Goal: Task Accomplishment & Management: Manage account settings

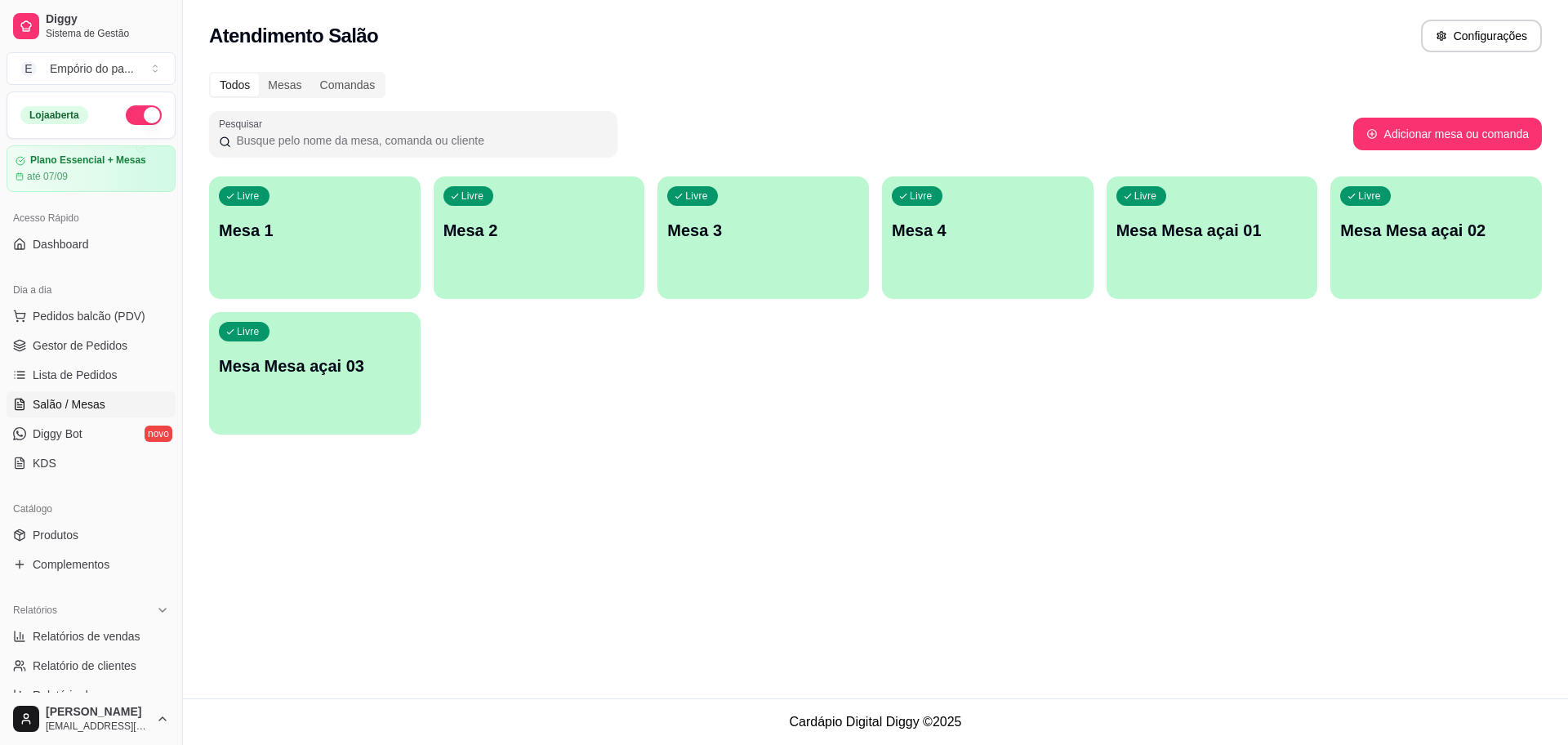
click at [1237, 239] on p "Mesa Mesa açai 01" at bounding box center [1212, 230] width 192 height 23
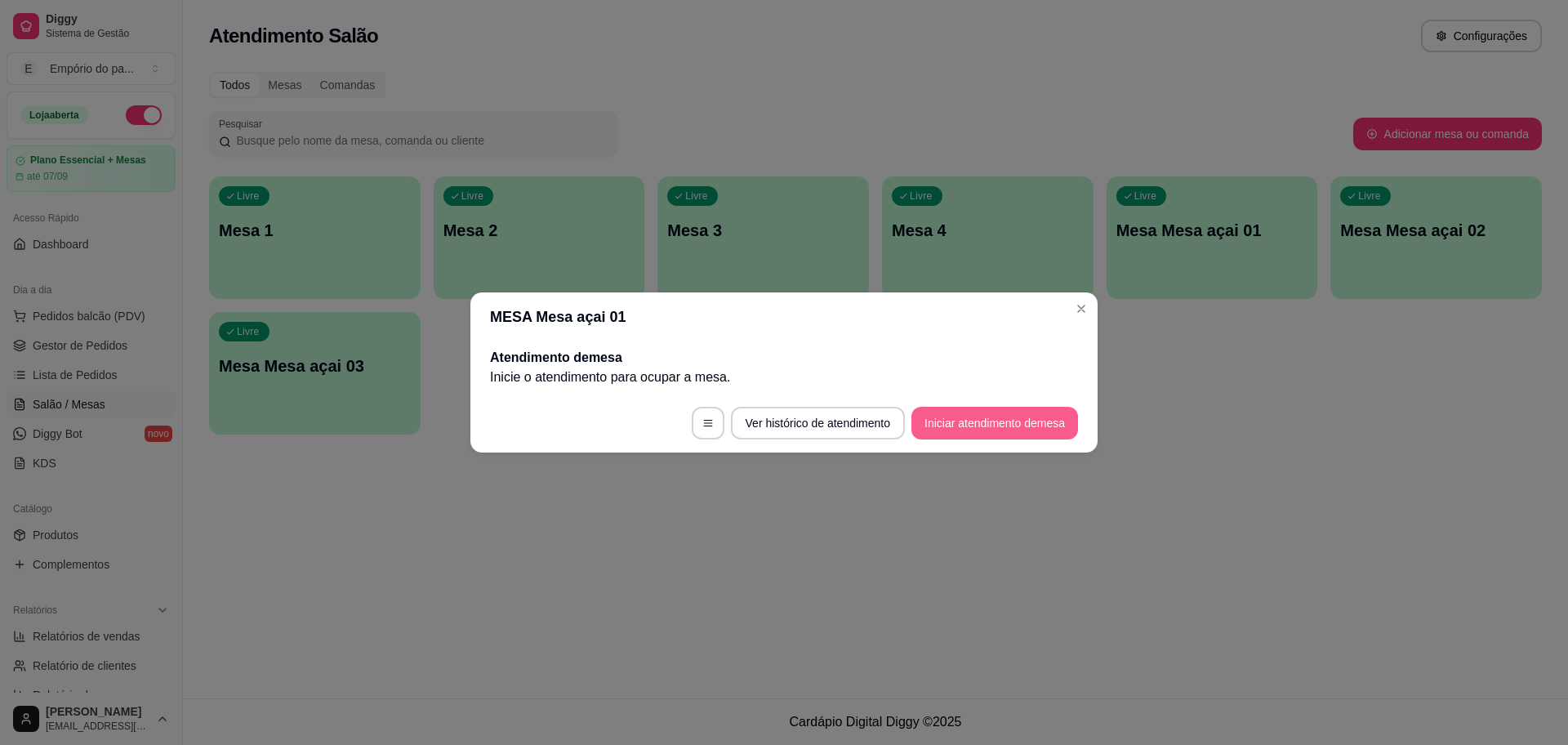
click at [1005, 425] on button "Iniciar atendimento de mesa" at bounding box center [994, 423] width 166 height 33
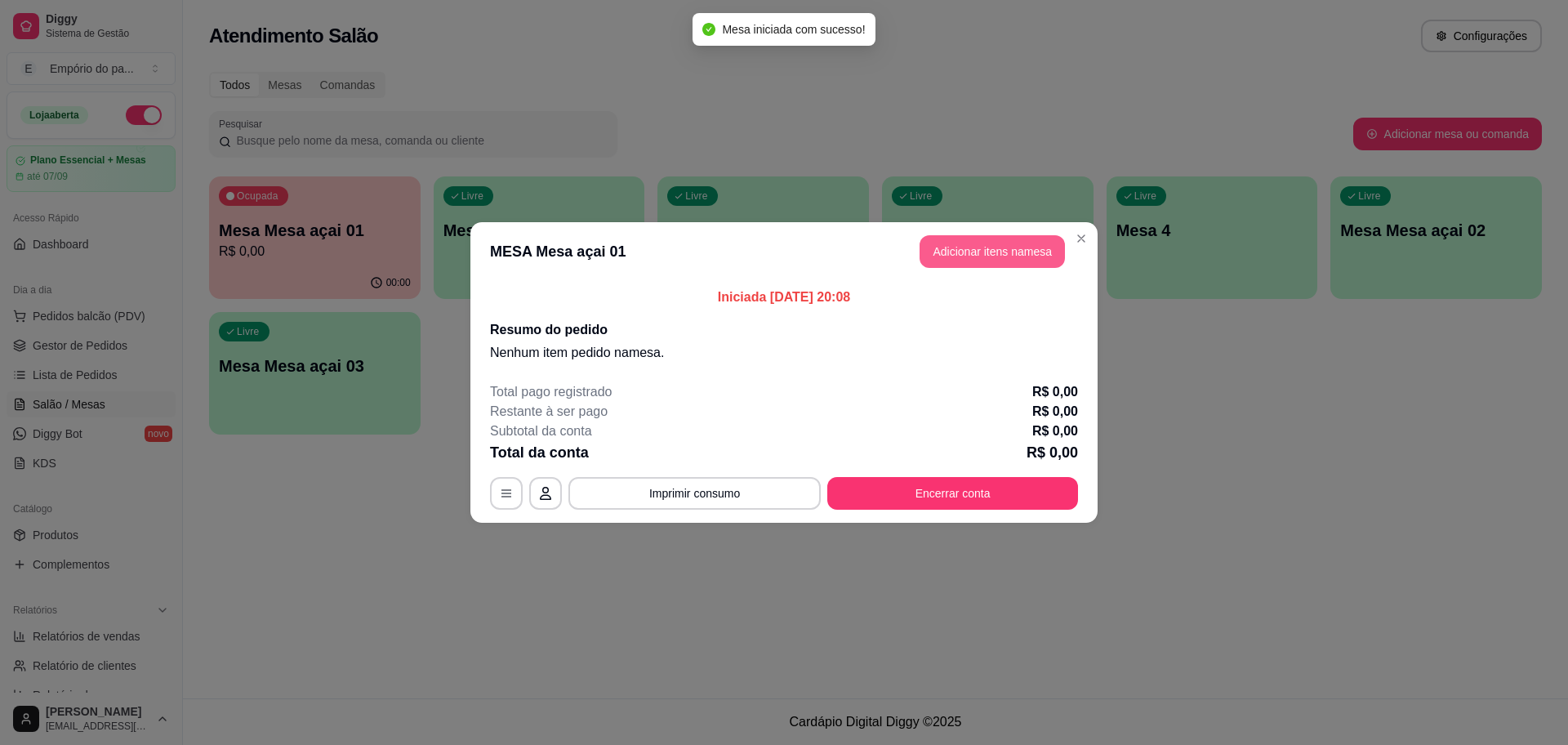
click at [1000, 250] on button "Adicionar itens na mesa" at bounding box center [991, 251] width 146 height 33
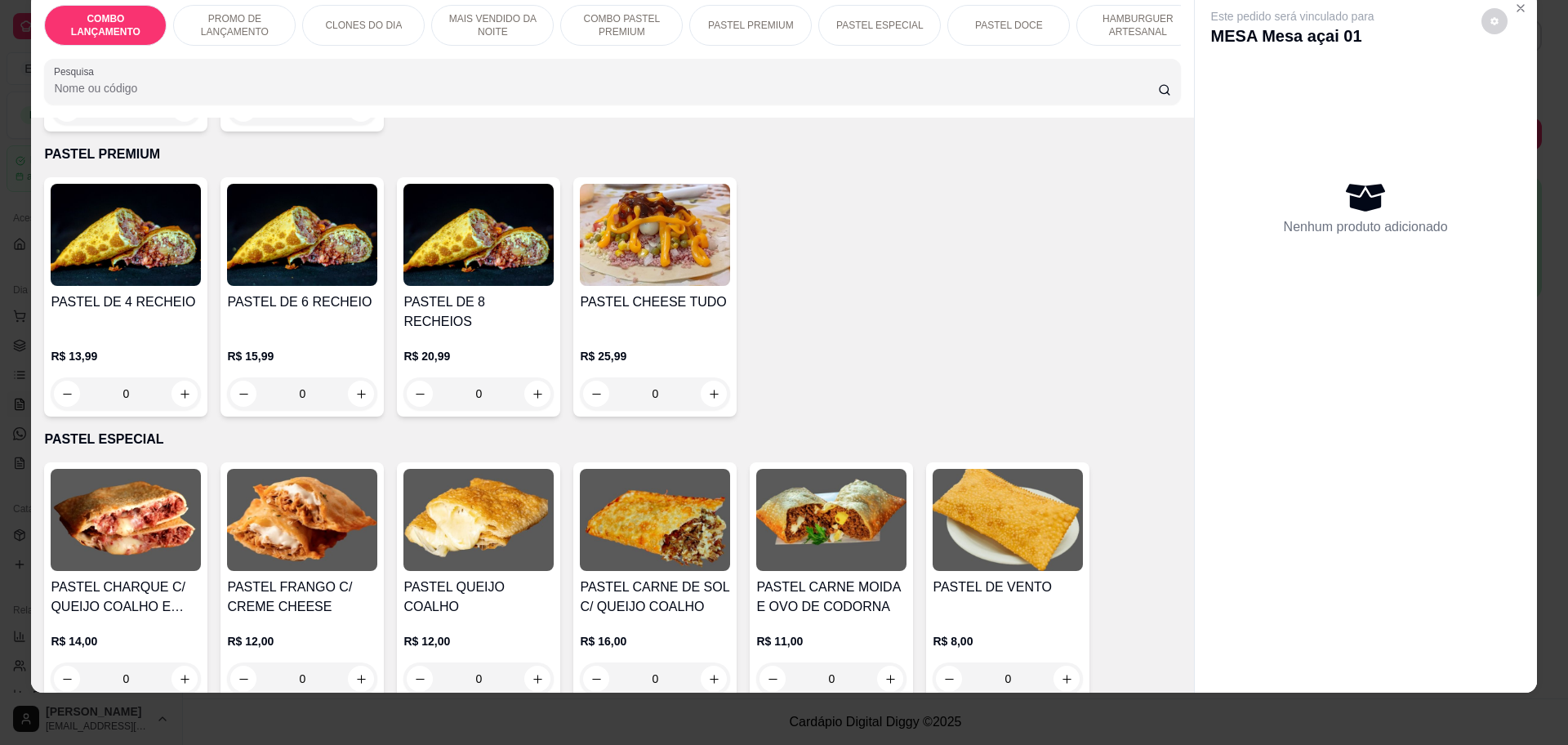
scroll to position [2031, 0]
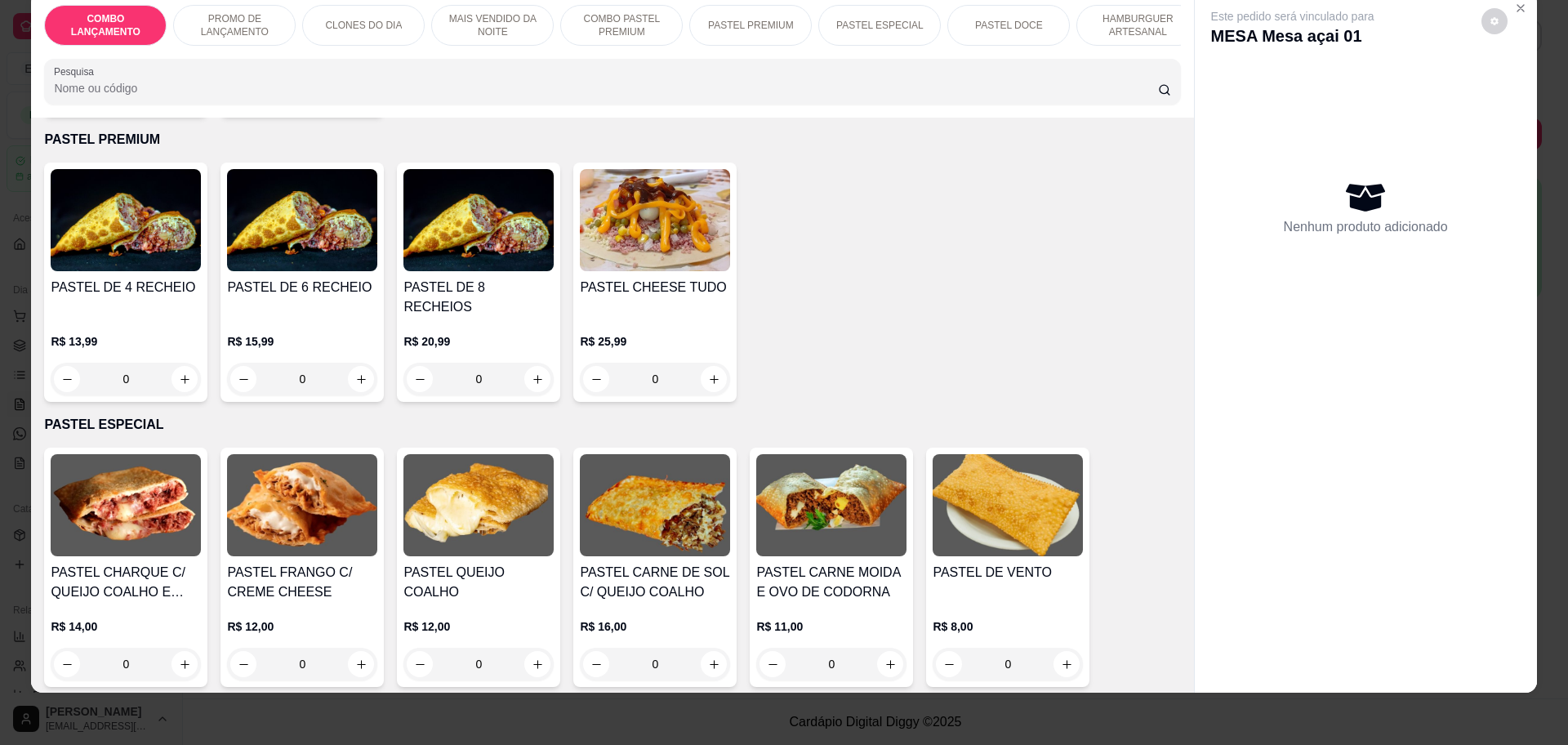
click at [357, 363] on div "0" at bounding box center [302, 379] width 150 height 33
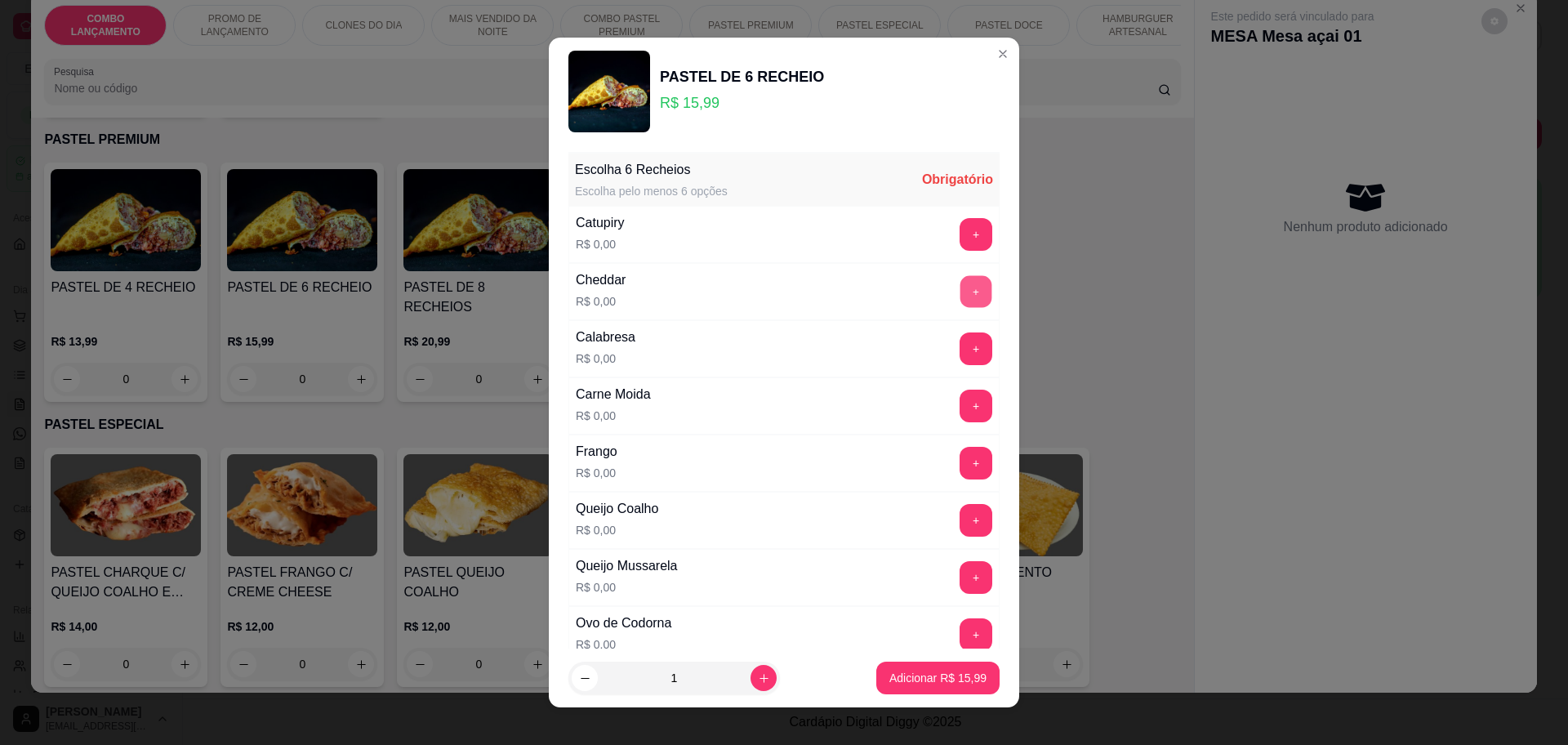
click at [961, 298] on button "+" at bounding box center [976, 291] width 32 height 32
click at [960, 237] on button "+" at bounding box center [976, 234] width 33 height 33
click at [960, 457] on button "+" at bounding box center [976, 463] width 33 height 33
click at [961, 513] on button "+" at bounding box center [976, 520] width 32 height 32
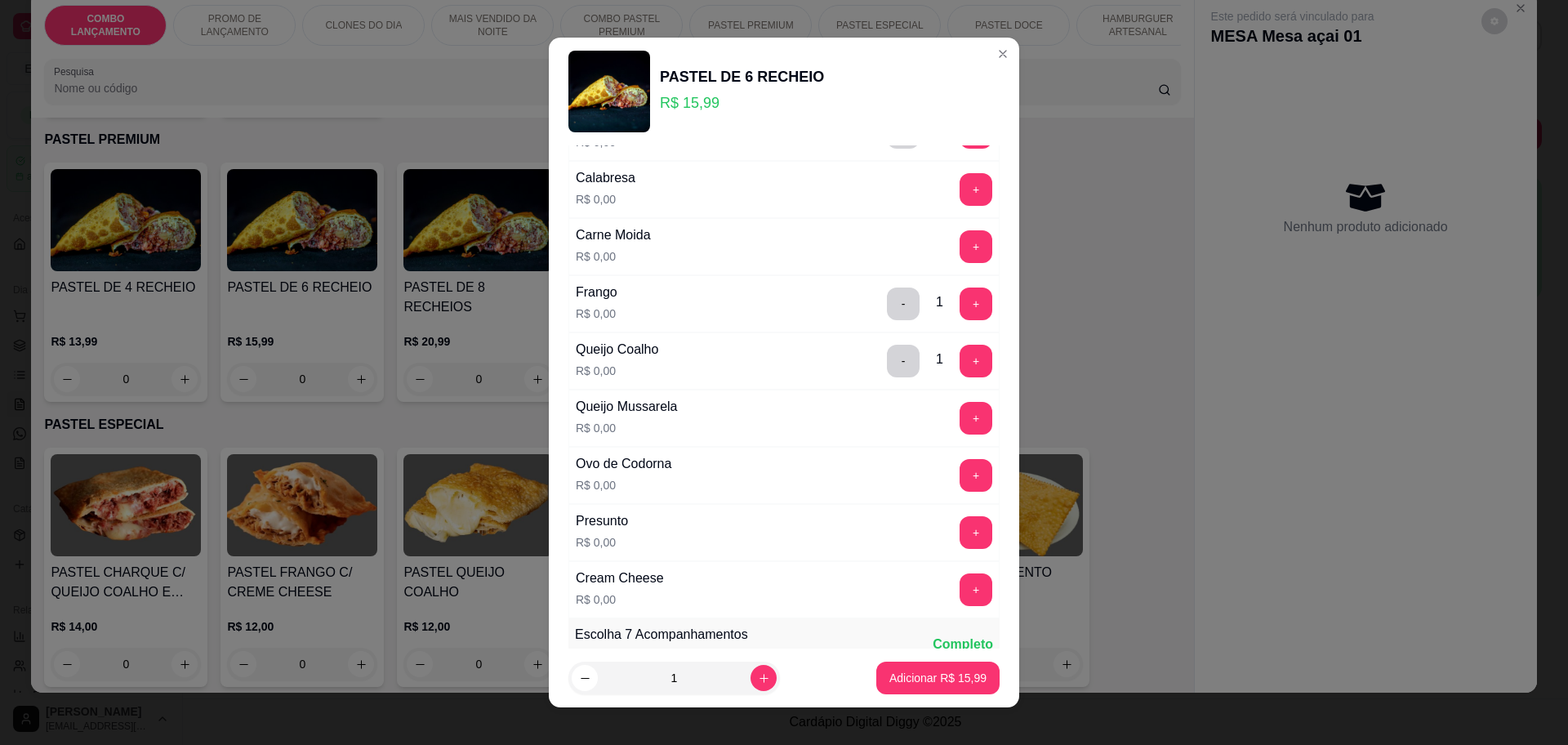
scroll to position [204, 0]
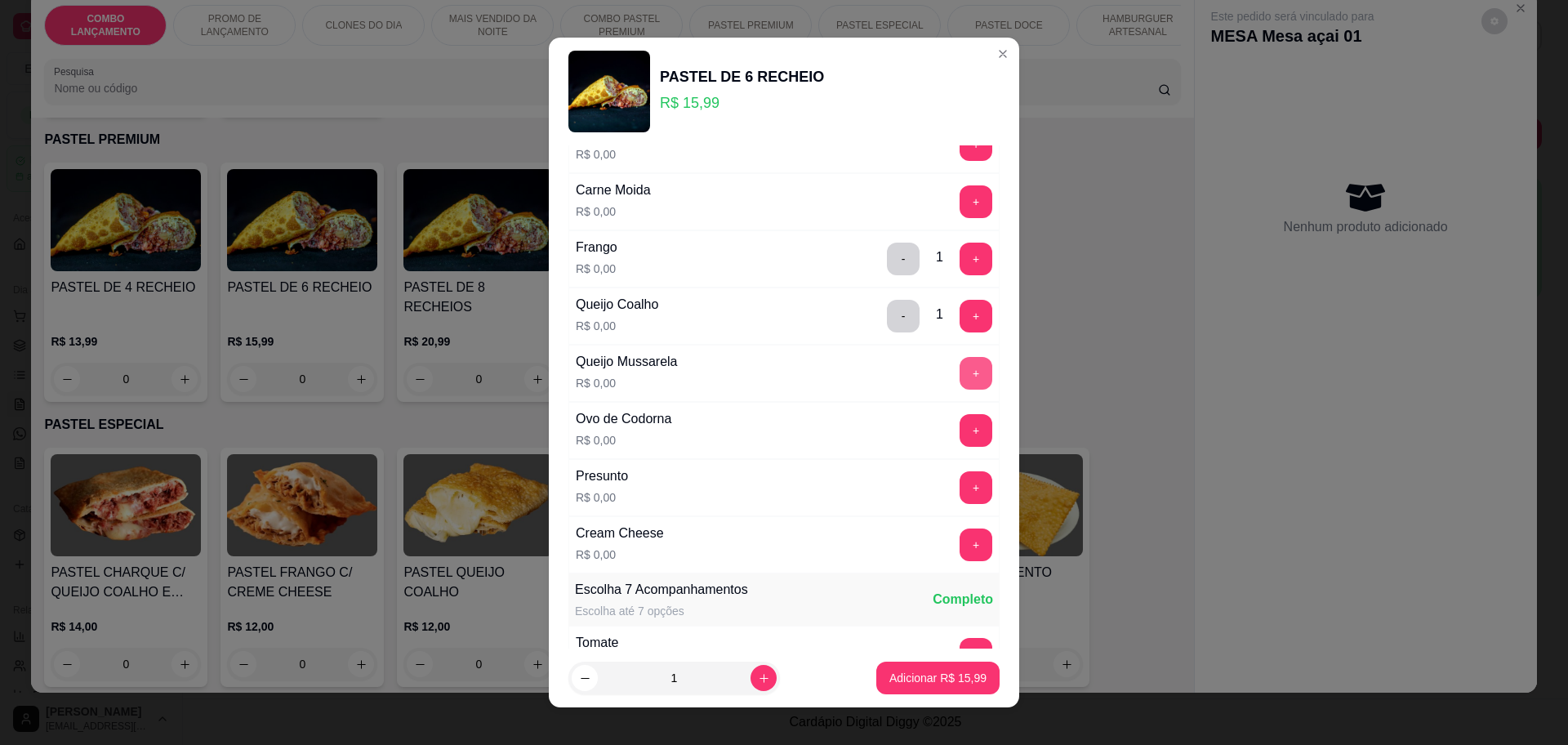
click at [960, 359] on button "+" at bounding box center [976, 373] width 33 height 33
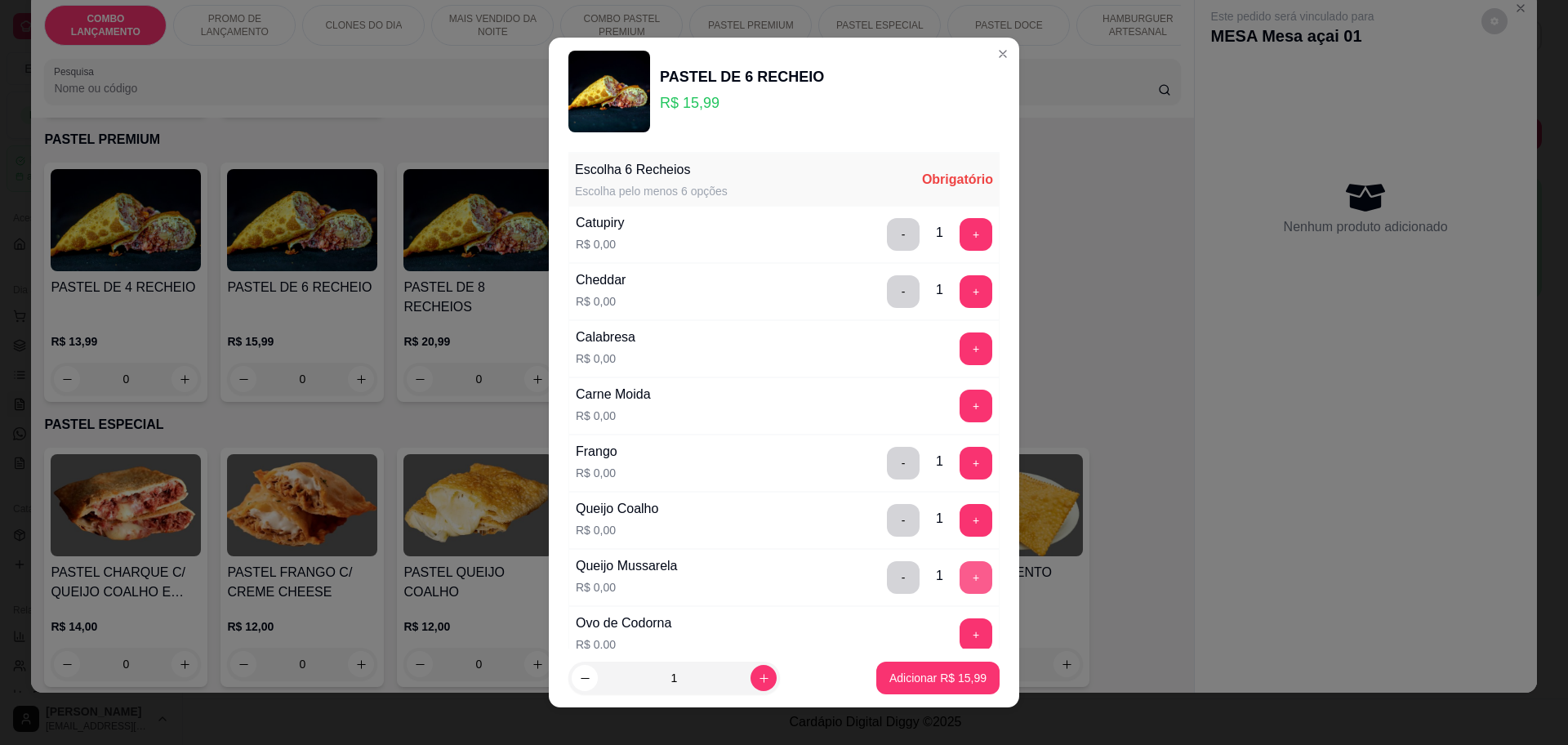
scroll to position [102, 0]
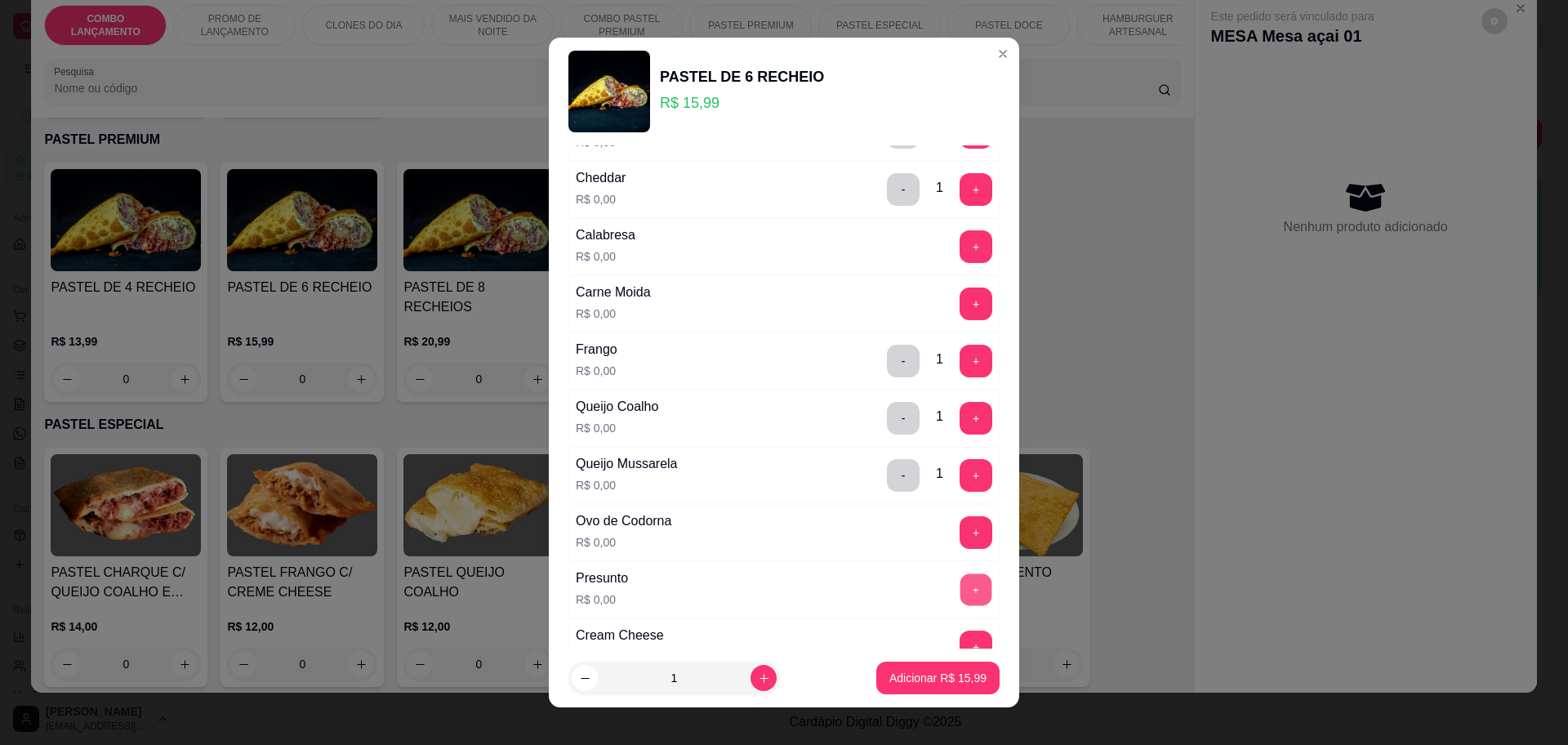
click at [961, 588] on button "+" at bounding box center [976, 589] width 32 height 32
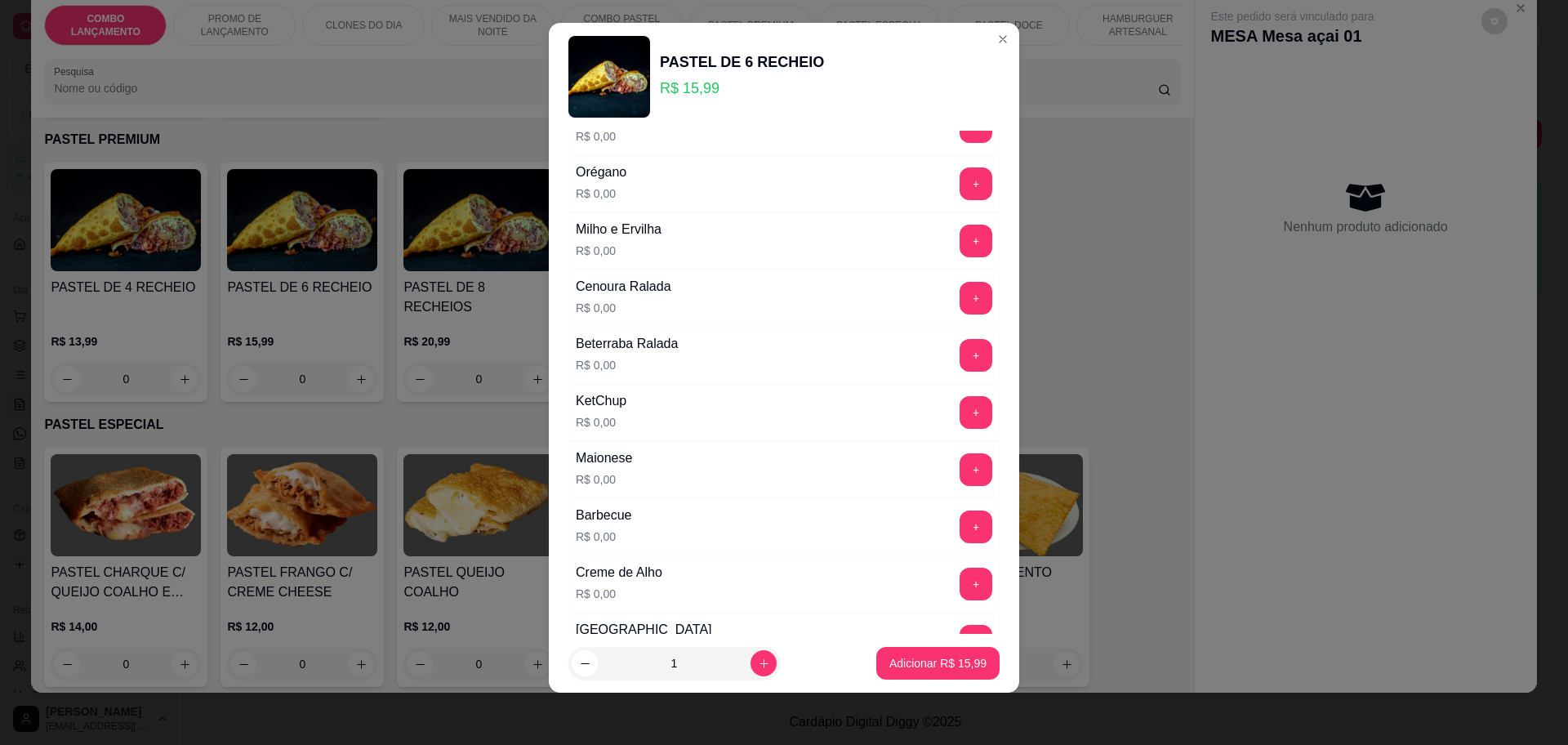
scroll to position [836, 0]
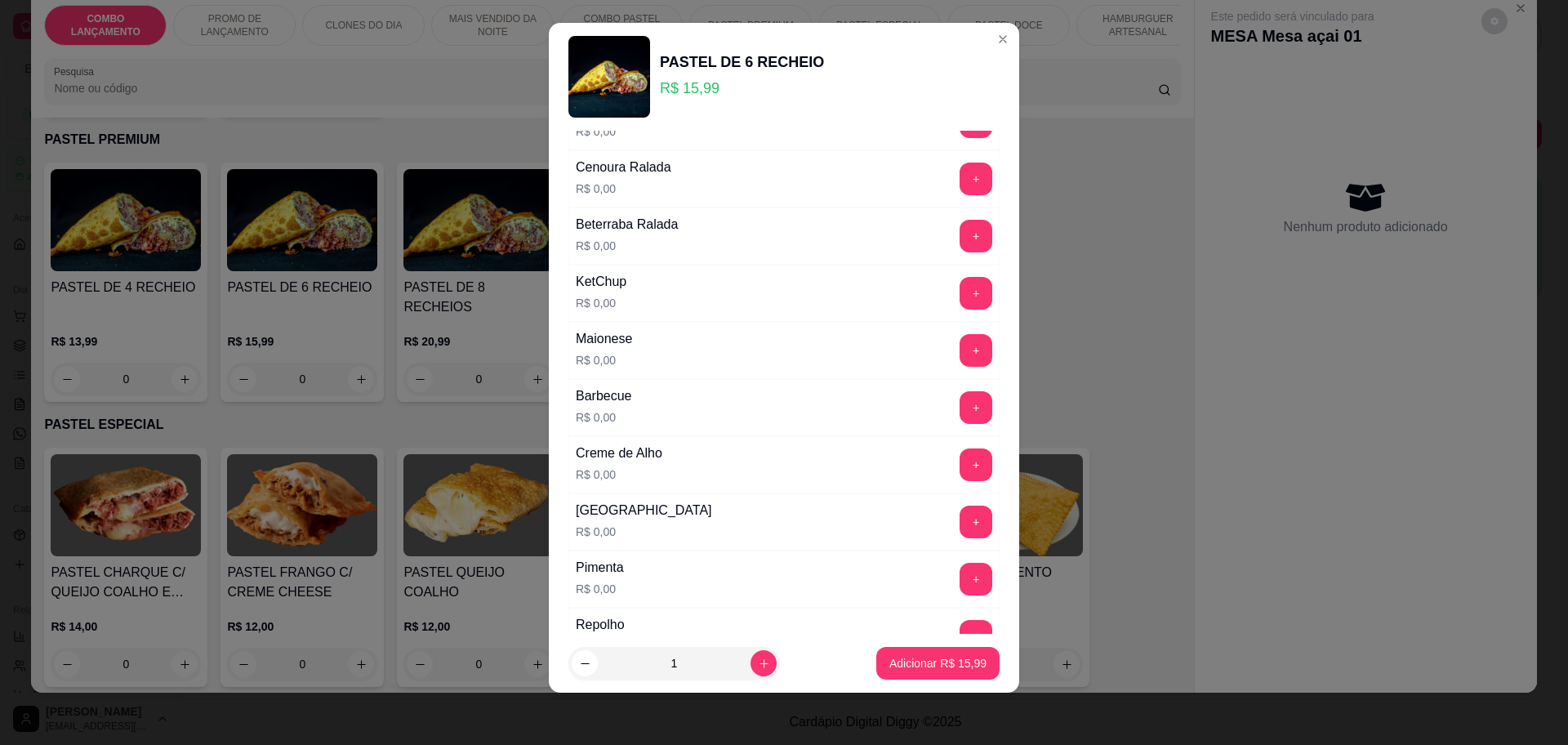
click at [953, 448] on div "+" at bounding box center [976, 465] width 46 height 33
click at [960, 456] on button "+" at bounding box center [976, 465] width 33 height 33
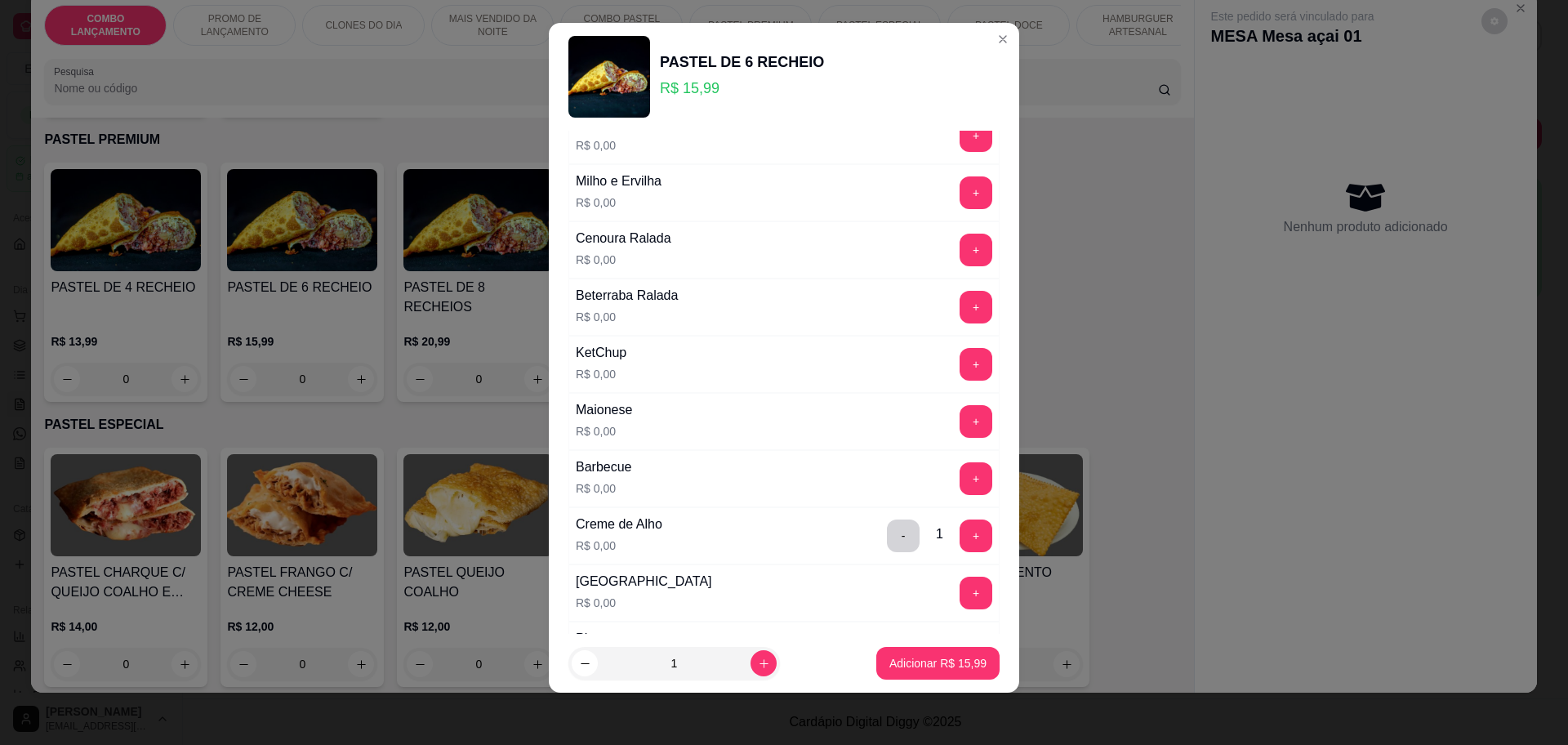
scroll to position [632, 0]
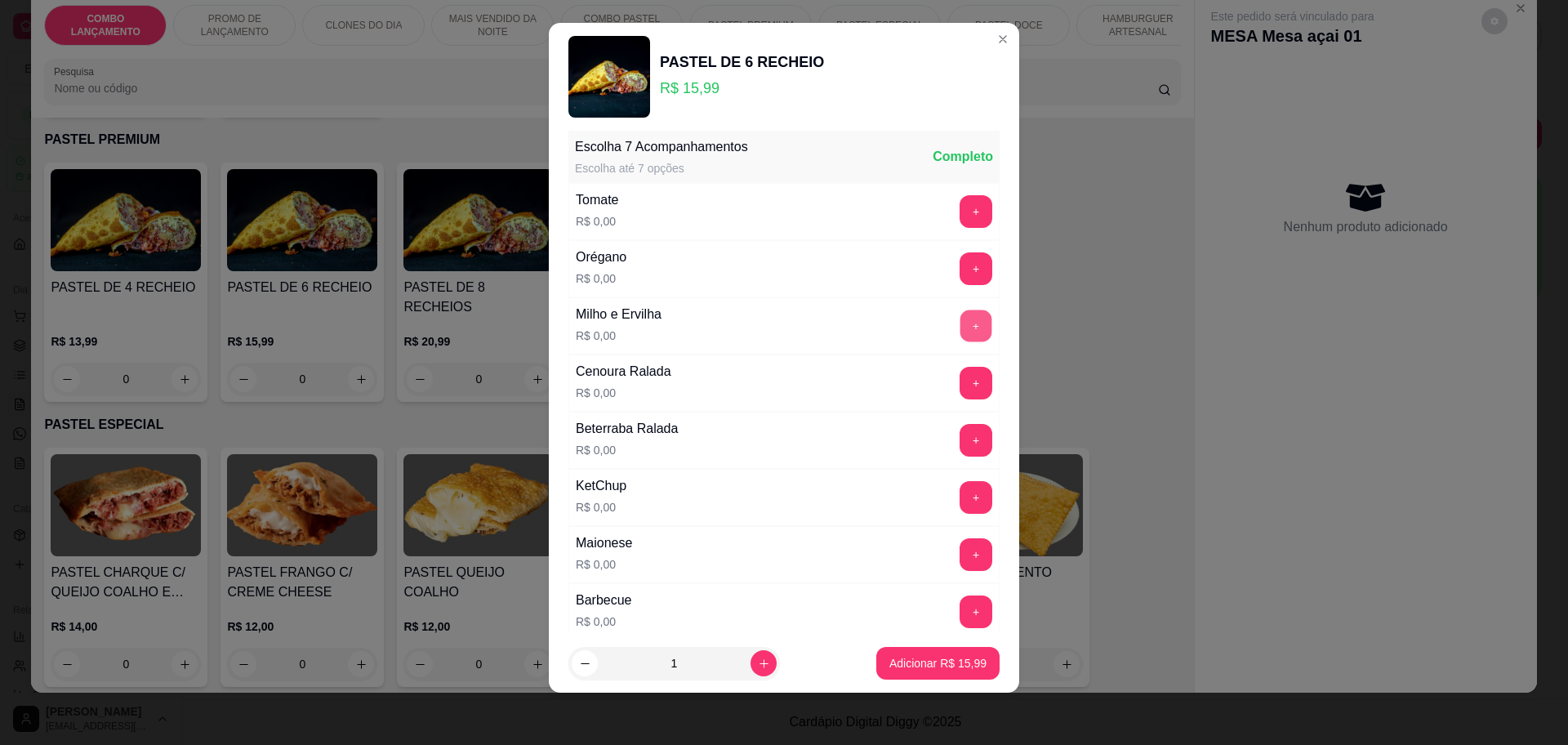
click at [961, 331] on button "+" at bounding box center [976, 325] width 32 height 32
click at [960, 200] on button "+" at bounding box center [976, 212] width 33 height 33
click at [961, 278] on button "+" at bounding box center [976, 268] width 32 height 32
click at [960, 369] on button "+" at bounding box center [976, 383] width 33 height 33
click at [887, 369] on button "-" at bounding box center [903, 383] width 33 height 33
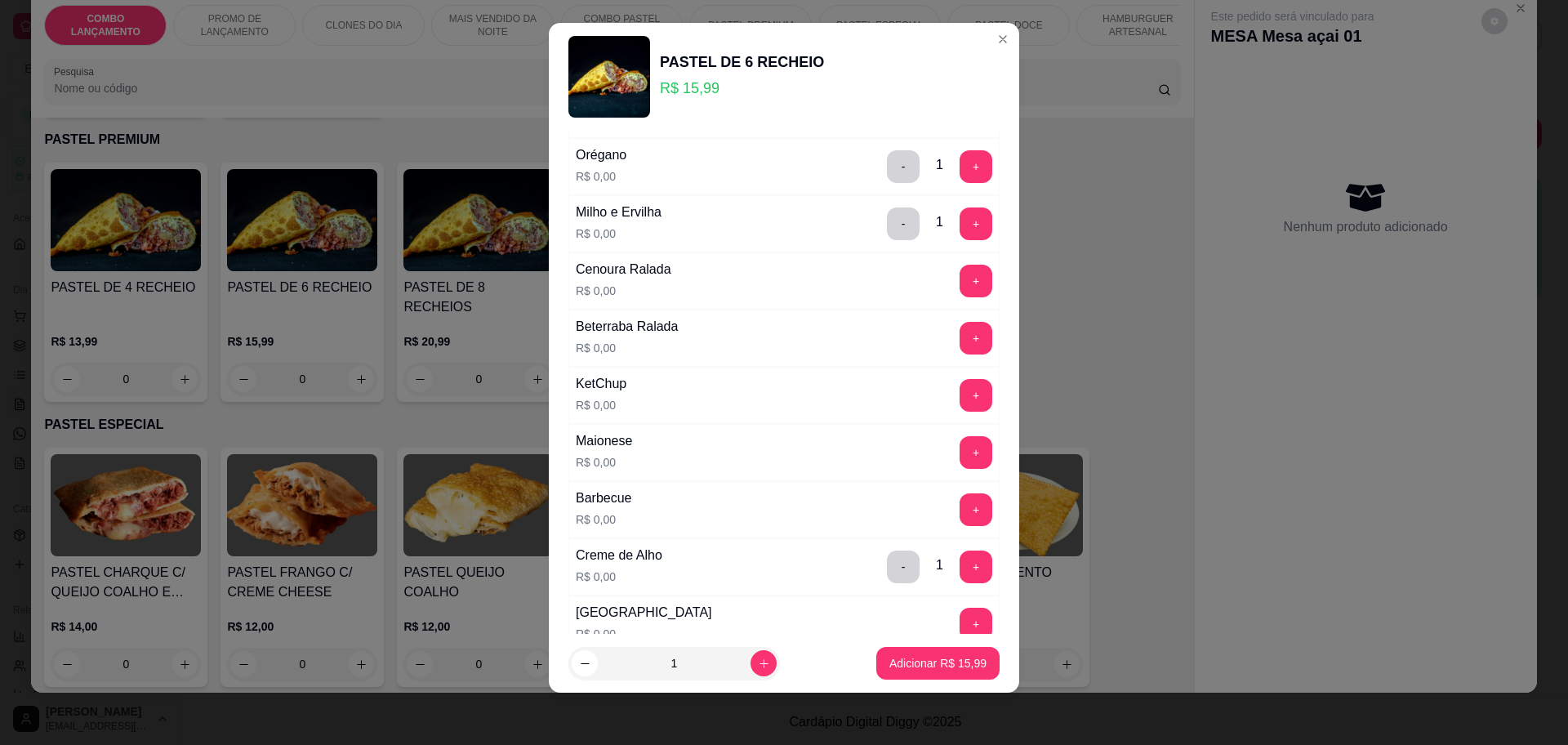
scroll to position [938, 0]
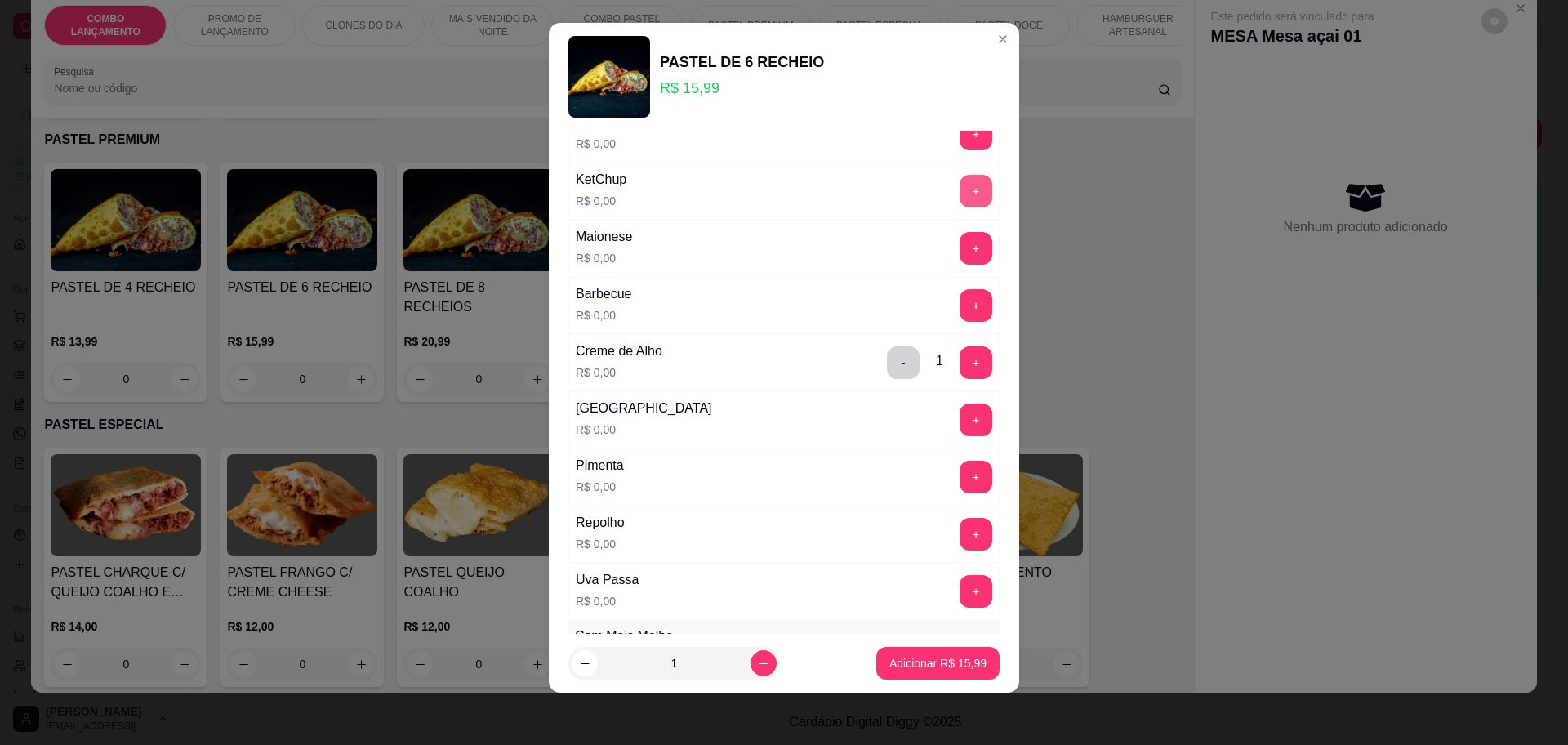
click at [960, 186] on button "+" at bounding box center [976, 191] width 33 height 33
click at [961, 257] on button "+" at bounding box center [976, 248] width 32 height 32
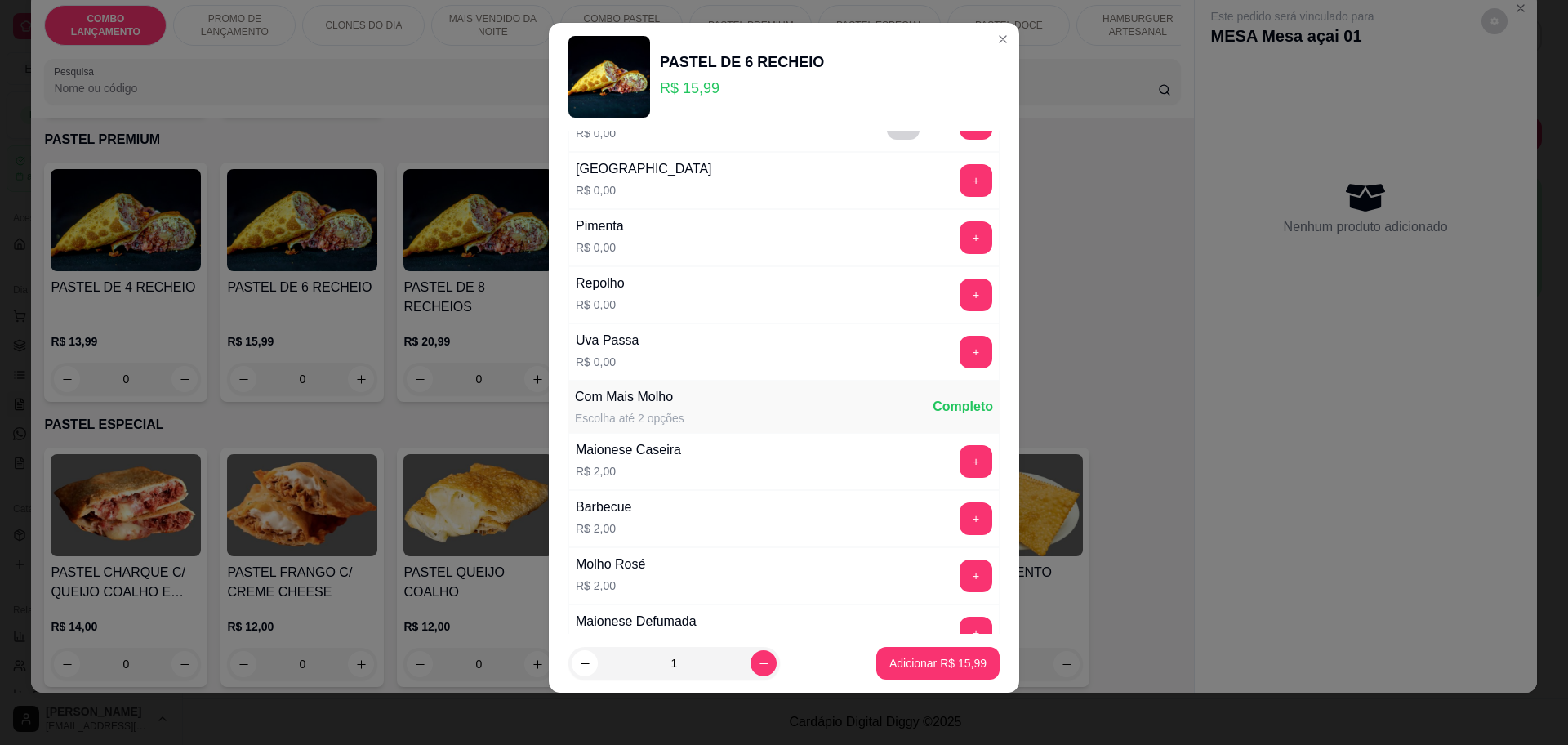
scroll to position [1245, 0]
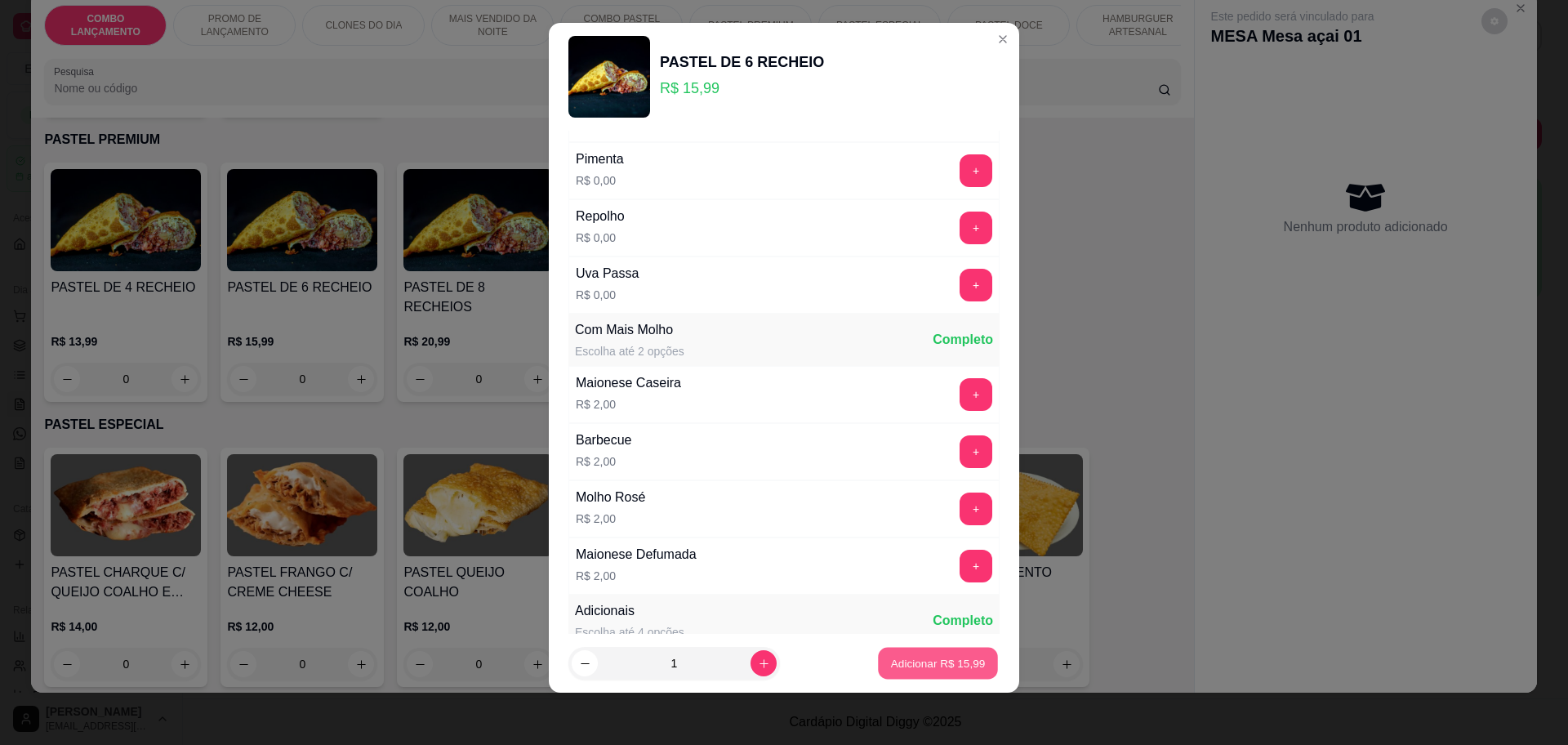
click at [891, 670] on p "Adicionar R$ 15,99" at bounding box center [938, 664] width 95 height 15
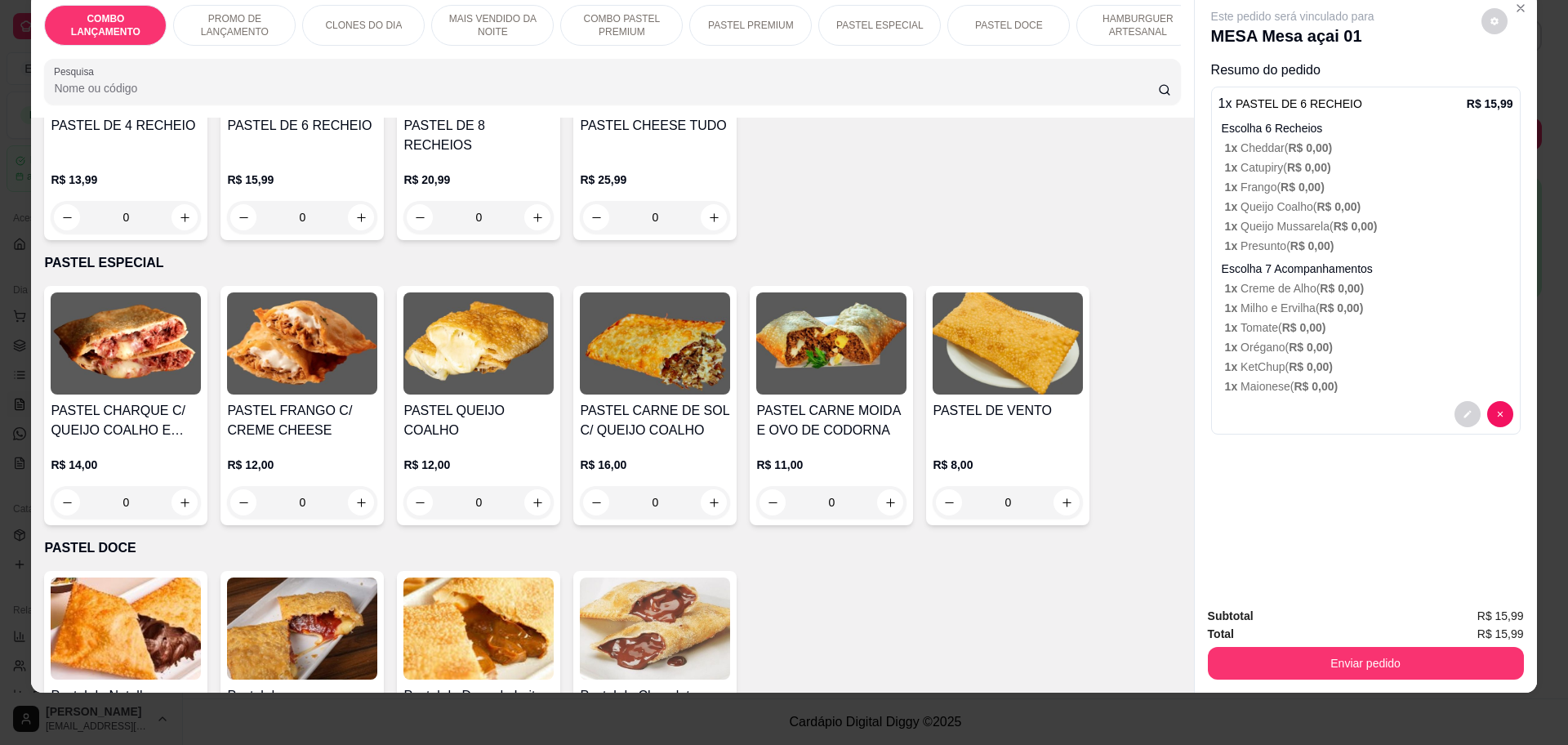
scroll to position [2031, 0]
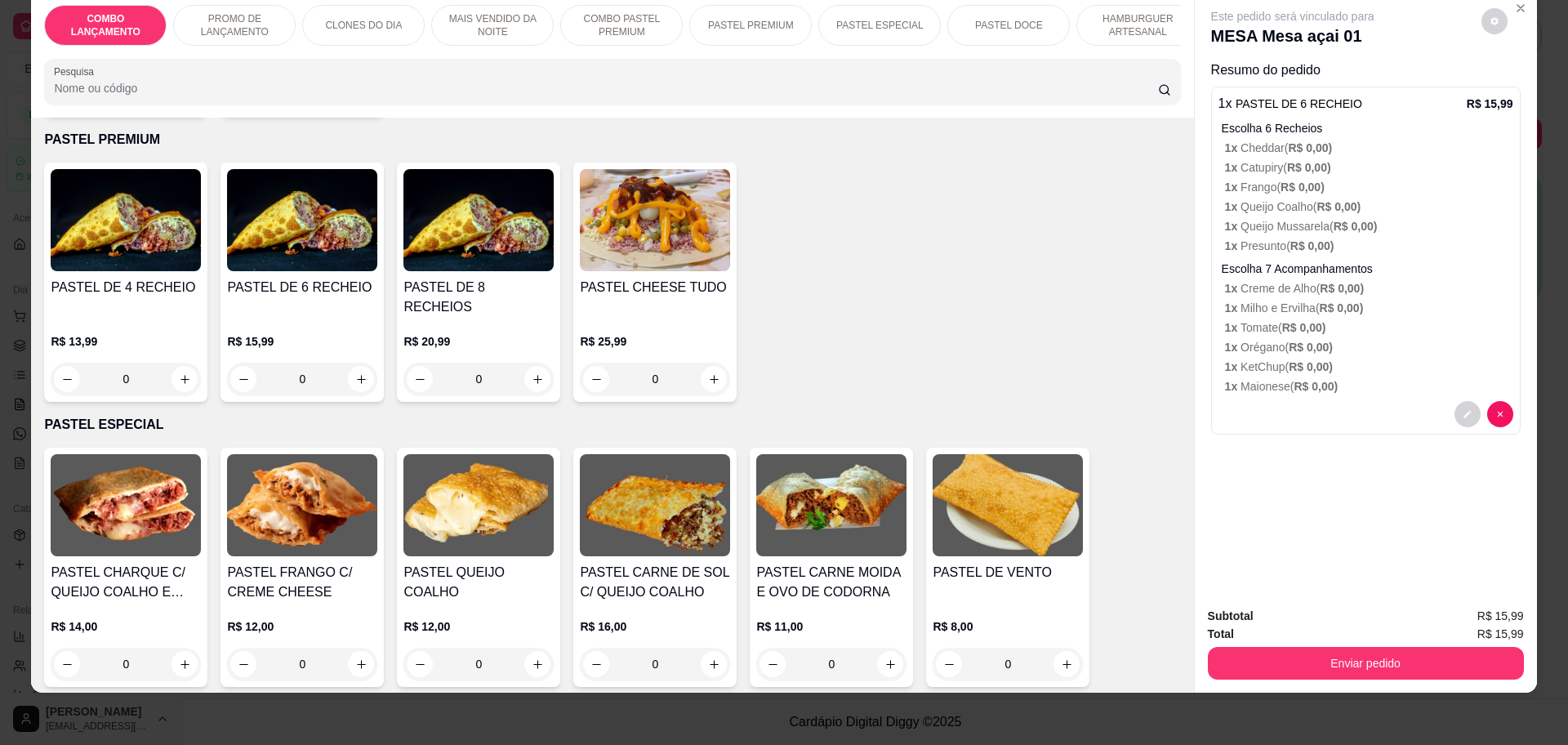
click at [178, 363] on div "0" at bounding box center [126, 379] width 150 height 33
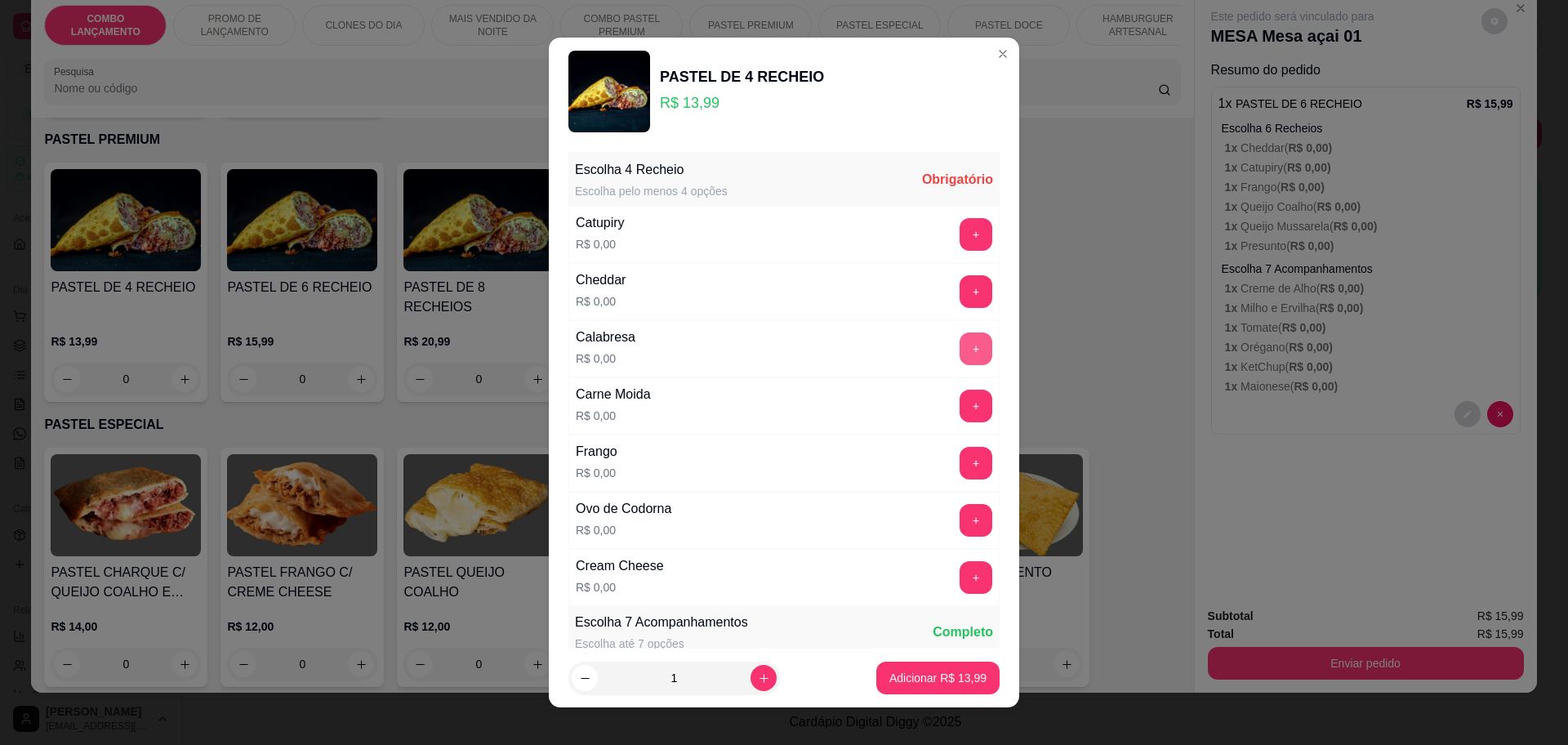
click at [960, 344] on button "+" at bounding box center [976, 349] width 33 height 33
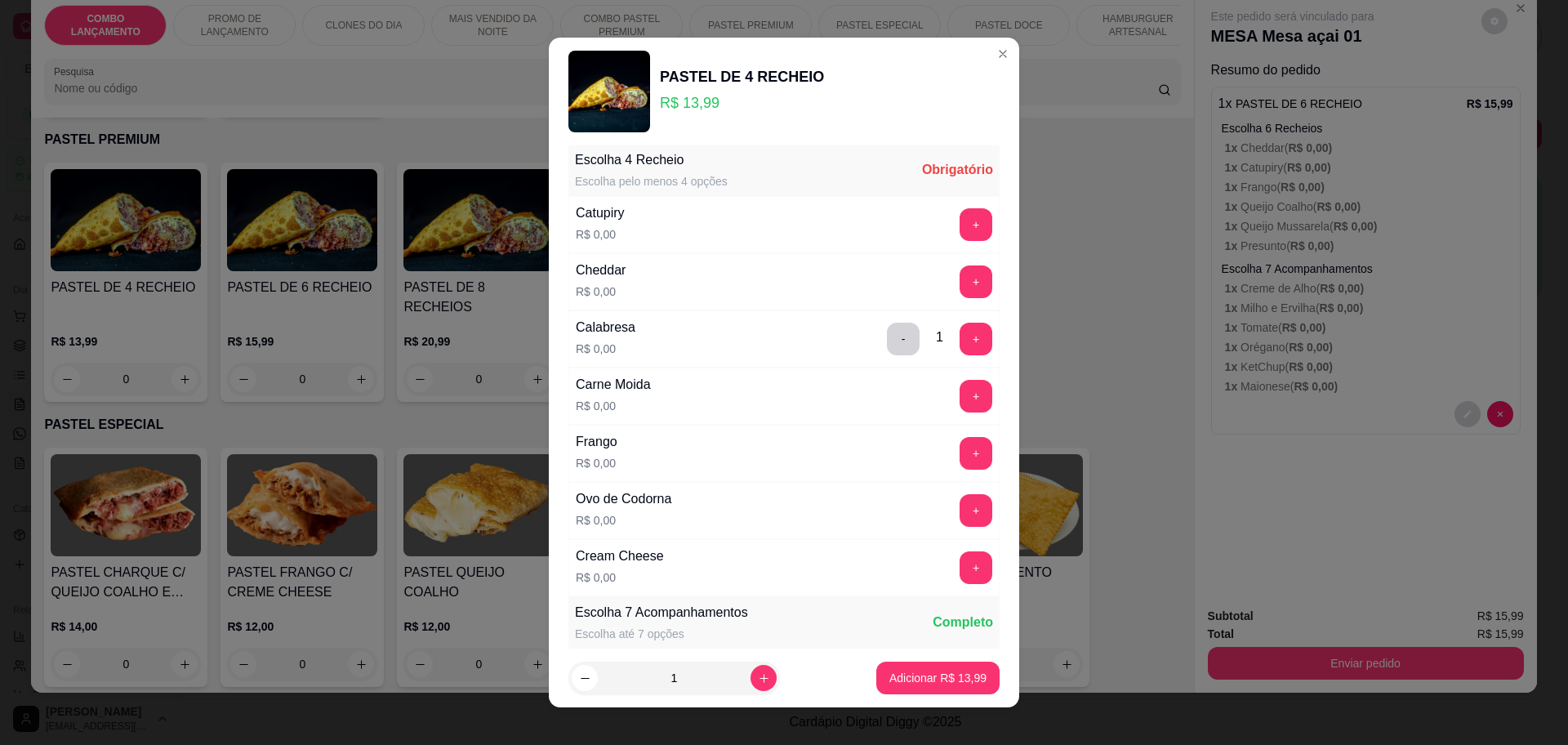
scroll to position [0, 0]
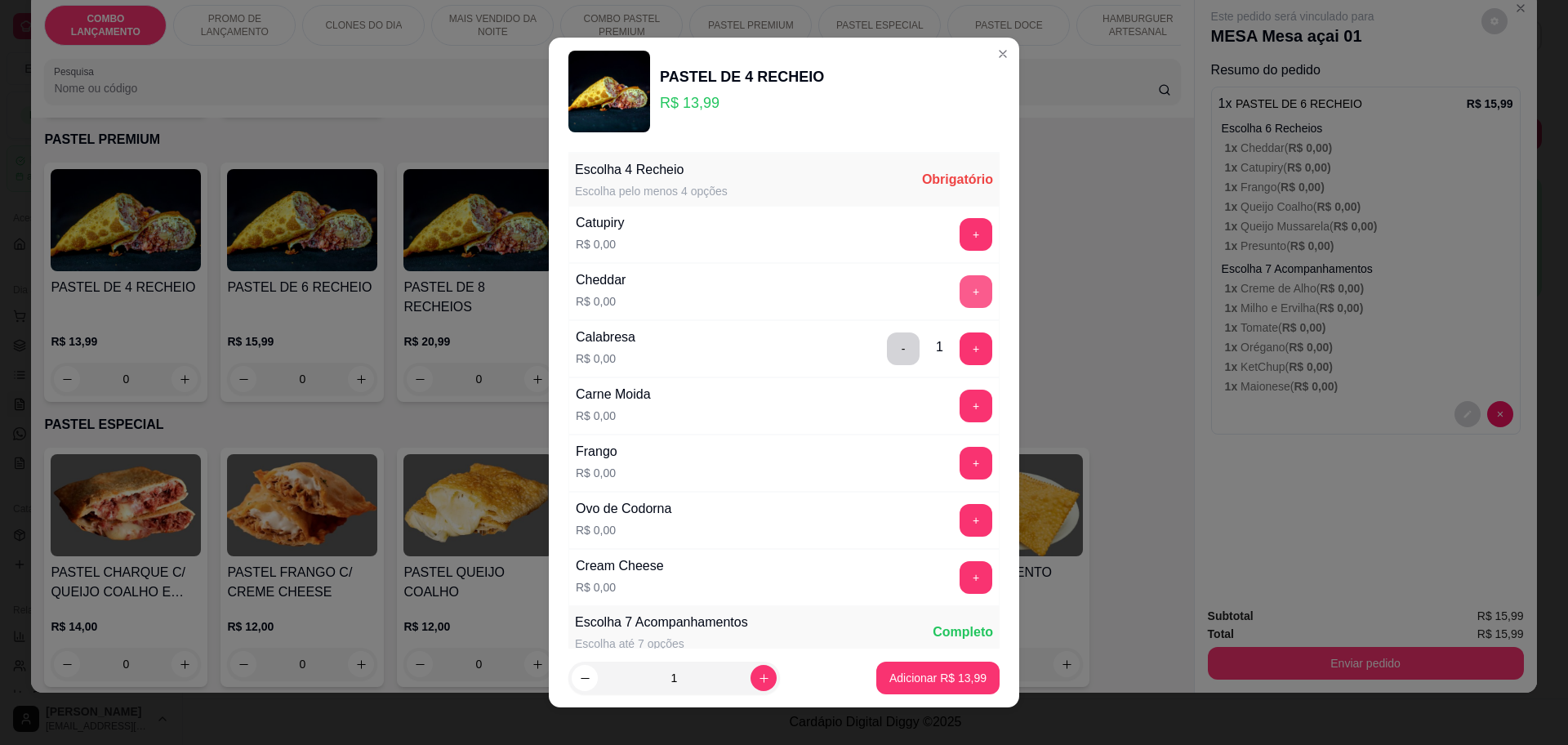
click at [960, 288] on button "+" at bounding box center [976, 292] width 33 height 33
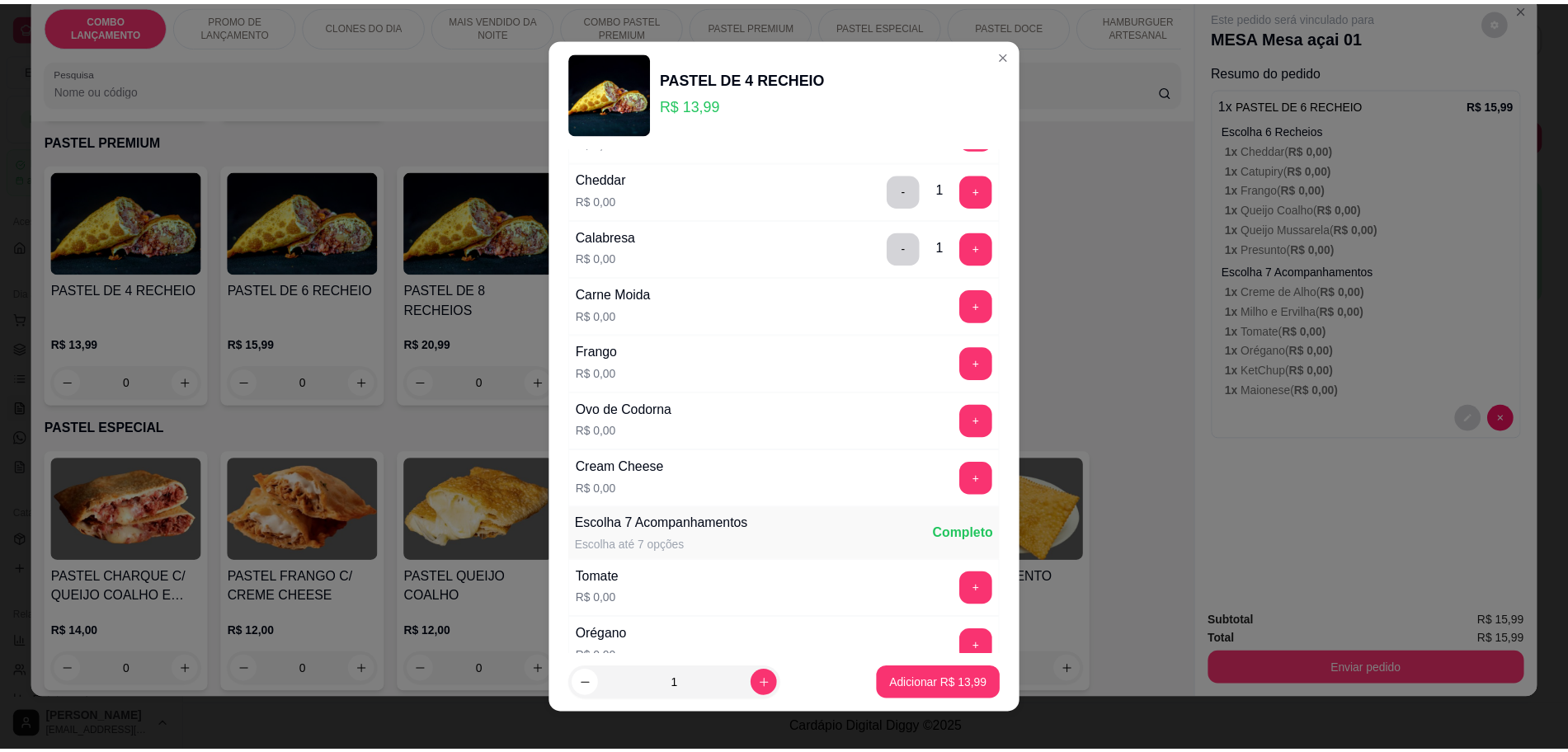
scroll to position [103, 0]
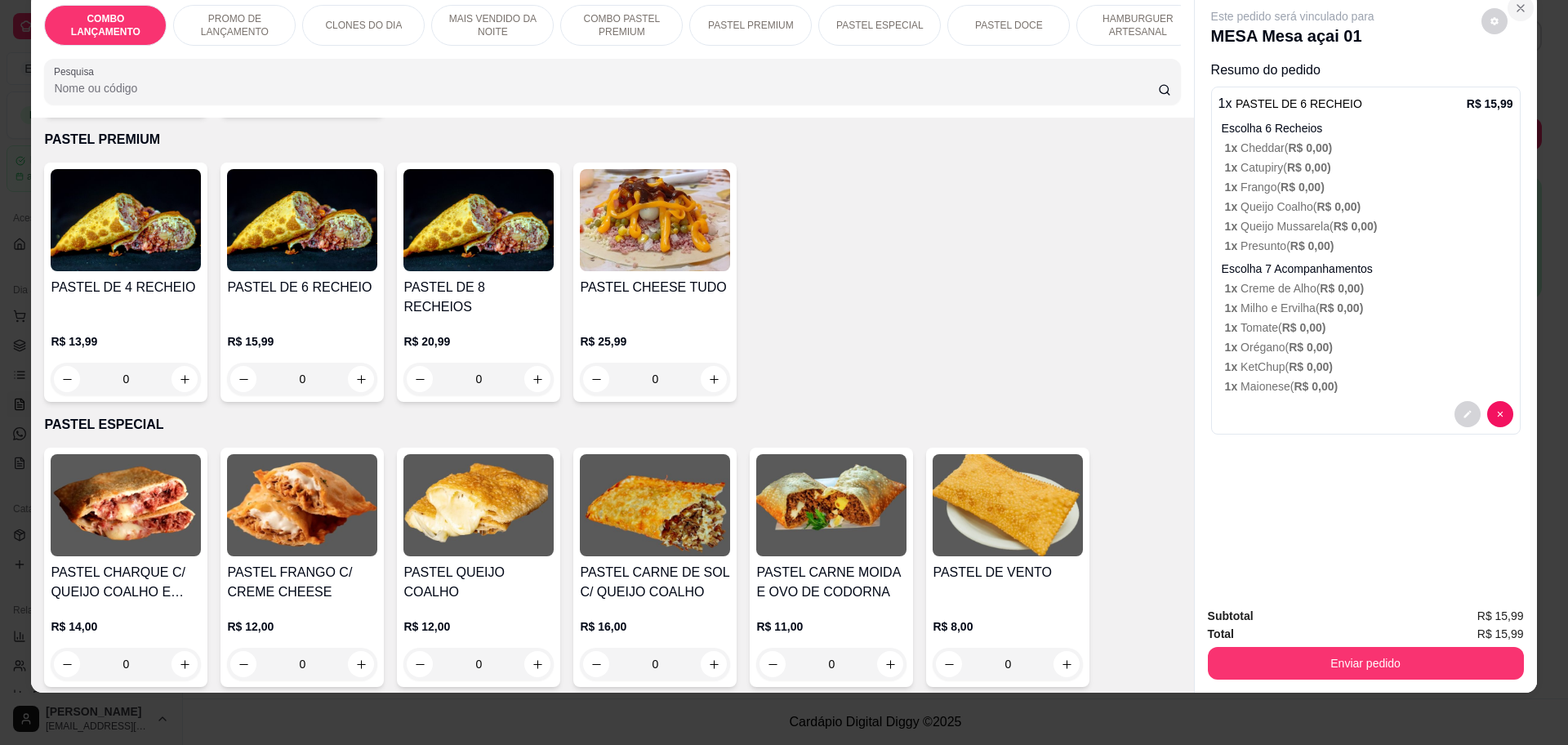
click at [1514, 10] on icon "Close" at bounding box center [1520, 8] width 13 height 13
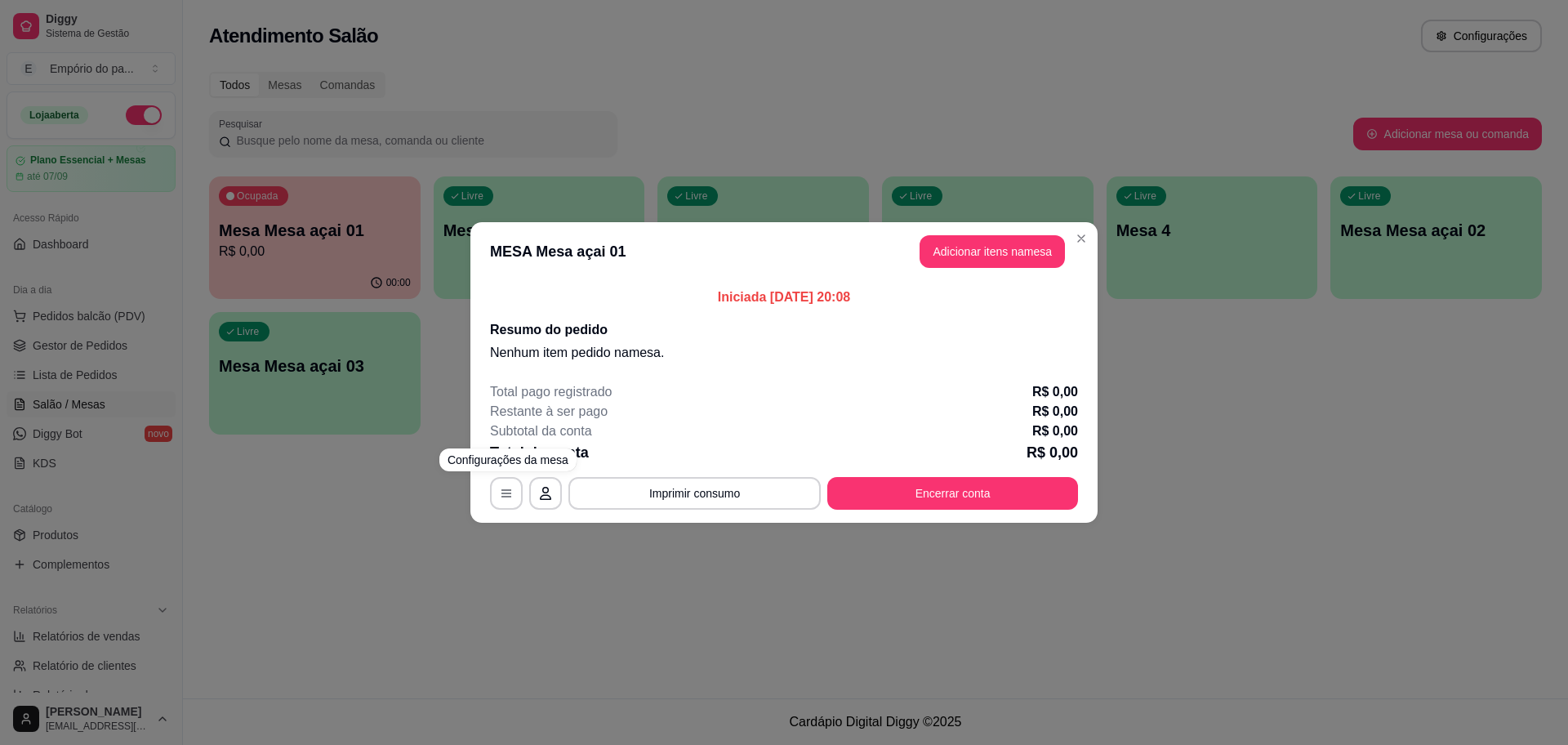
click at [379, 580] on div "MESA Mesa açai 01 Adicionar itens na mesa Iniciada [DATE] 20:08 Resumo do pedid…" at bounding box center [784, 372] width 1568 height 745
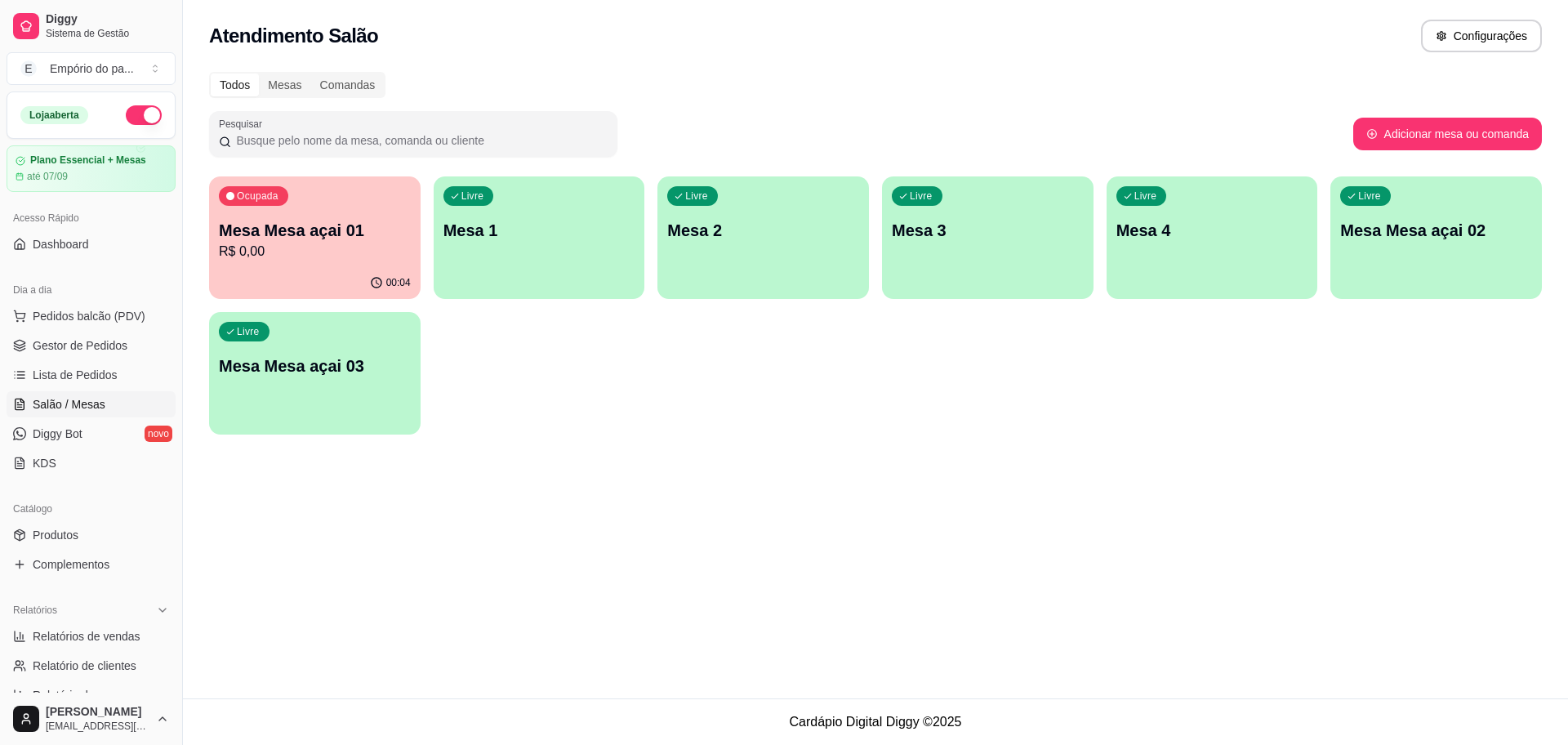
click at [330, 226] on p "Mesa Mesa açai 01" at bounding box center [315, 230] width 192 height 23
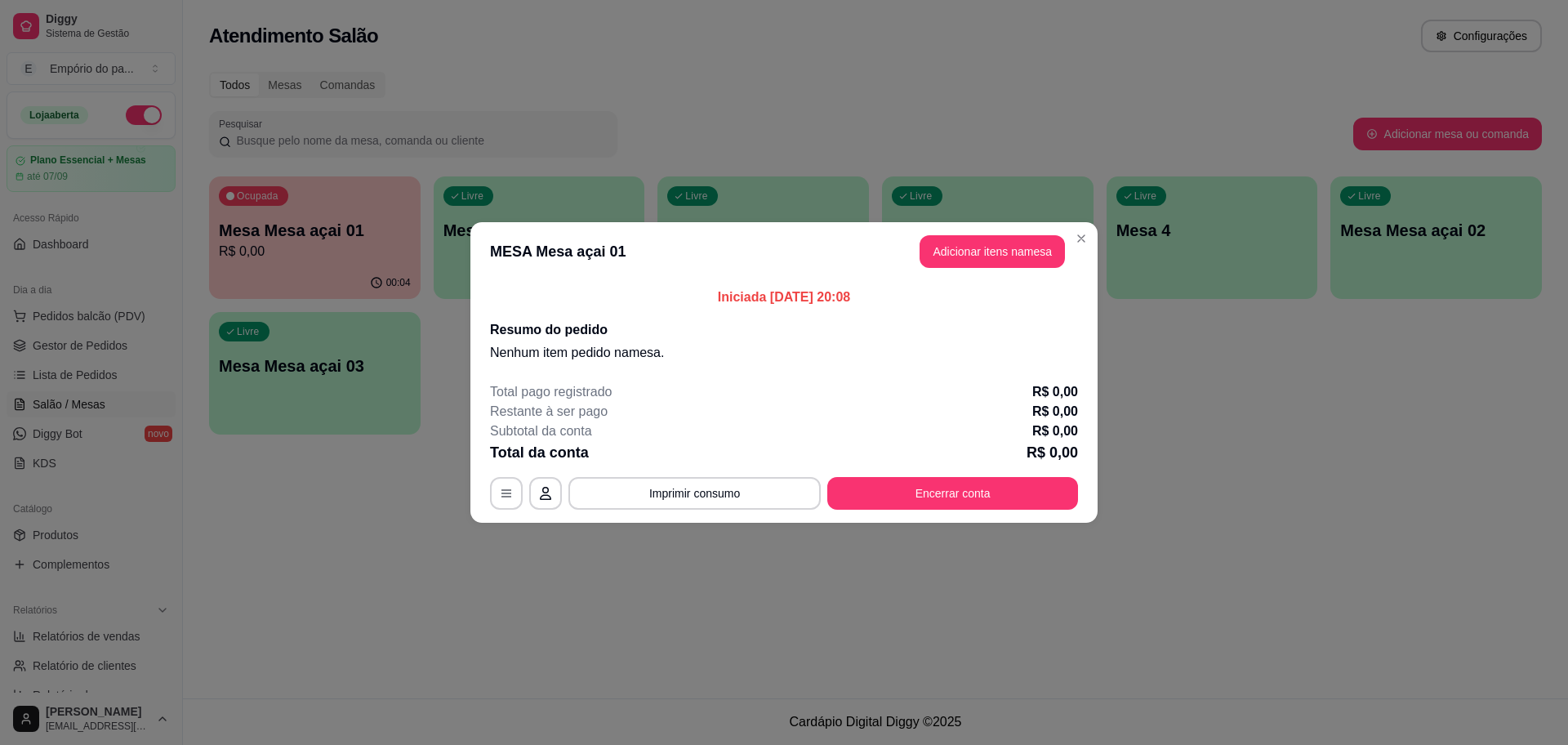
click at [386, 534] on div "MESA Mesa açai 01 Adicionar itens na mesa Iniciada [DATE] 20:08 Resumo do pedid…" at bounding box center [784, 372] width 1568 height 745
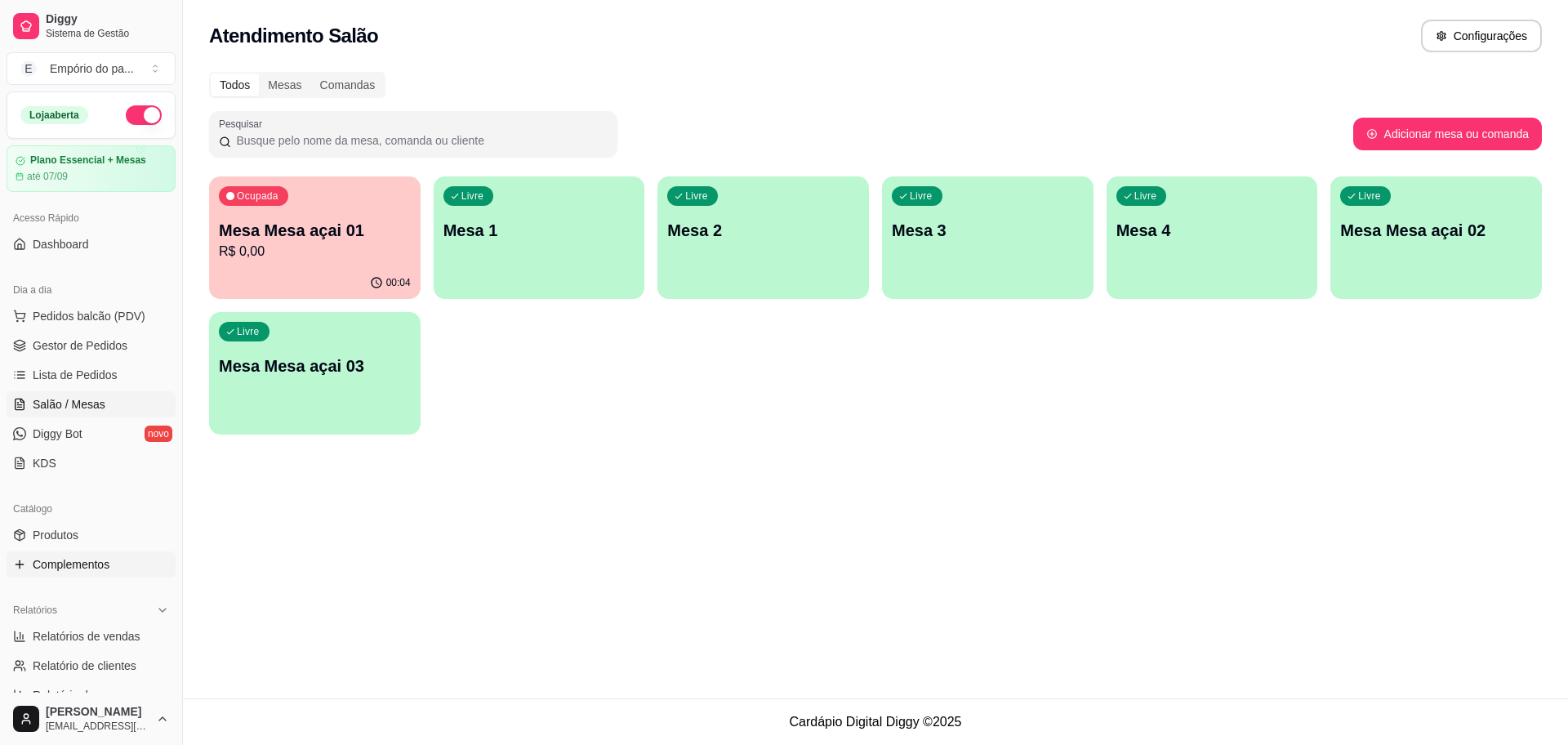
click at [73, 560] on span "Complementos" at bounding box center [70, 564] width 77 height 16
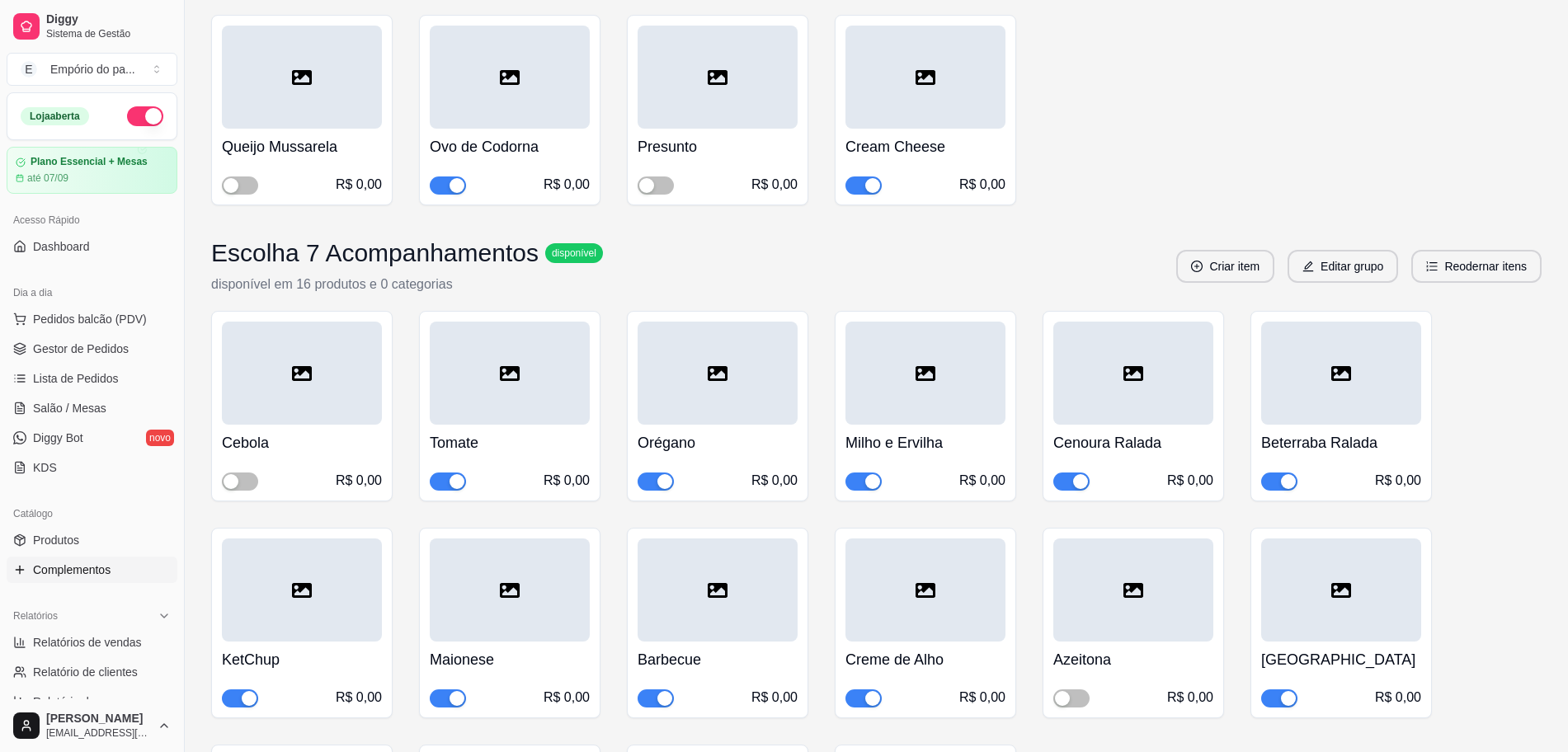
scroll to position [516, 0]
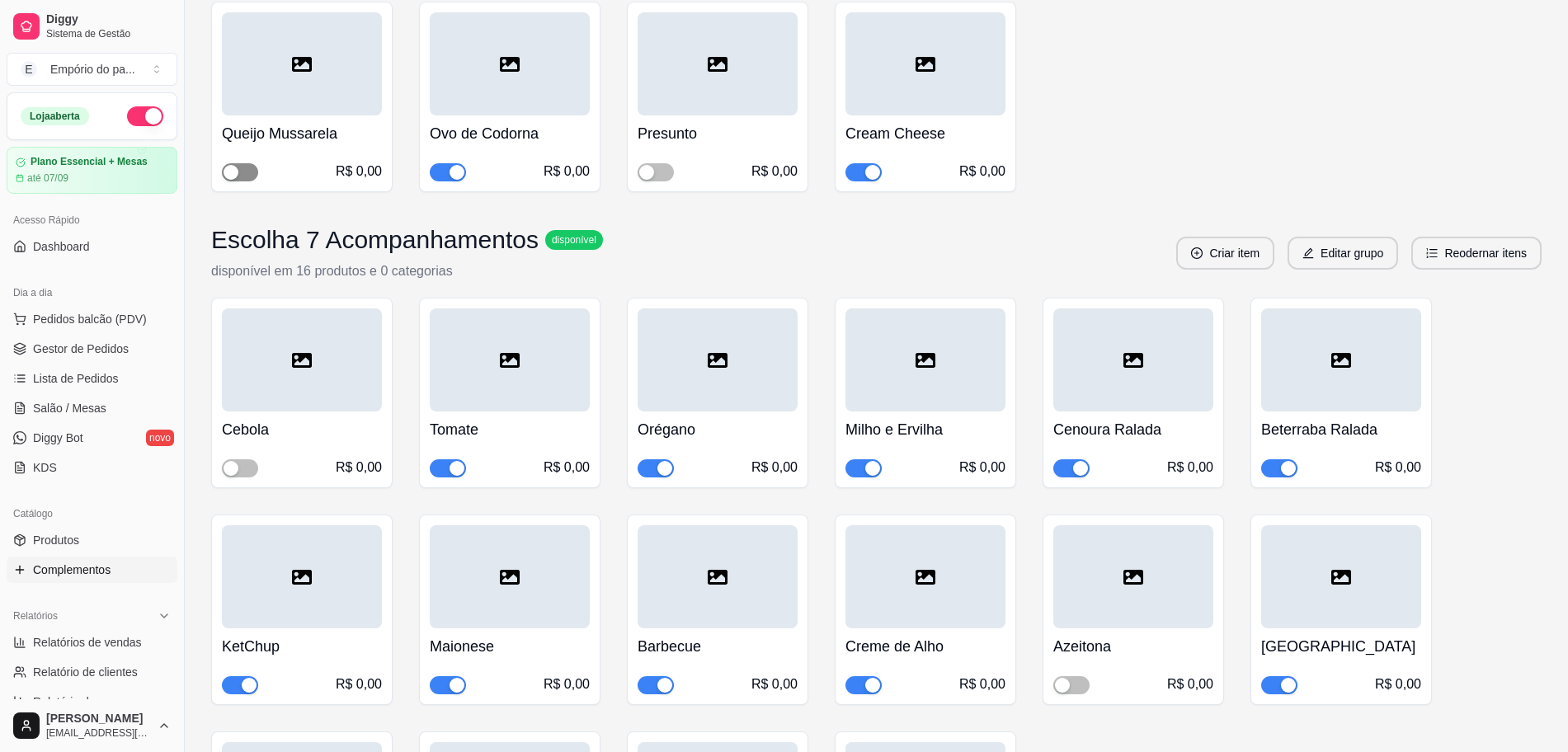
click at [244, 168] on span "button" at bounding box center [240, 172] width 37 height 18
click at [646, 170] on div "button" at bounding box center [646, 172] width 15 height 15
click at [247, 465] on span "button" at bounding box center [240, 468] width 37 height 18
click at [1074, 690] on span "button" at bounding box center [1071, 685] width 37 height 18
click at [68, 360] on link "Gestor de Pedidos" at bounding box center [91, 349] width 171 height 26
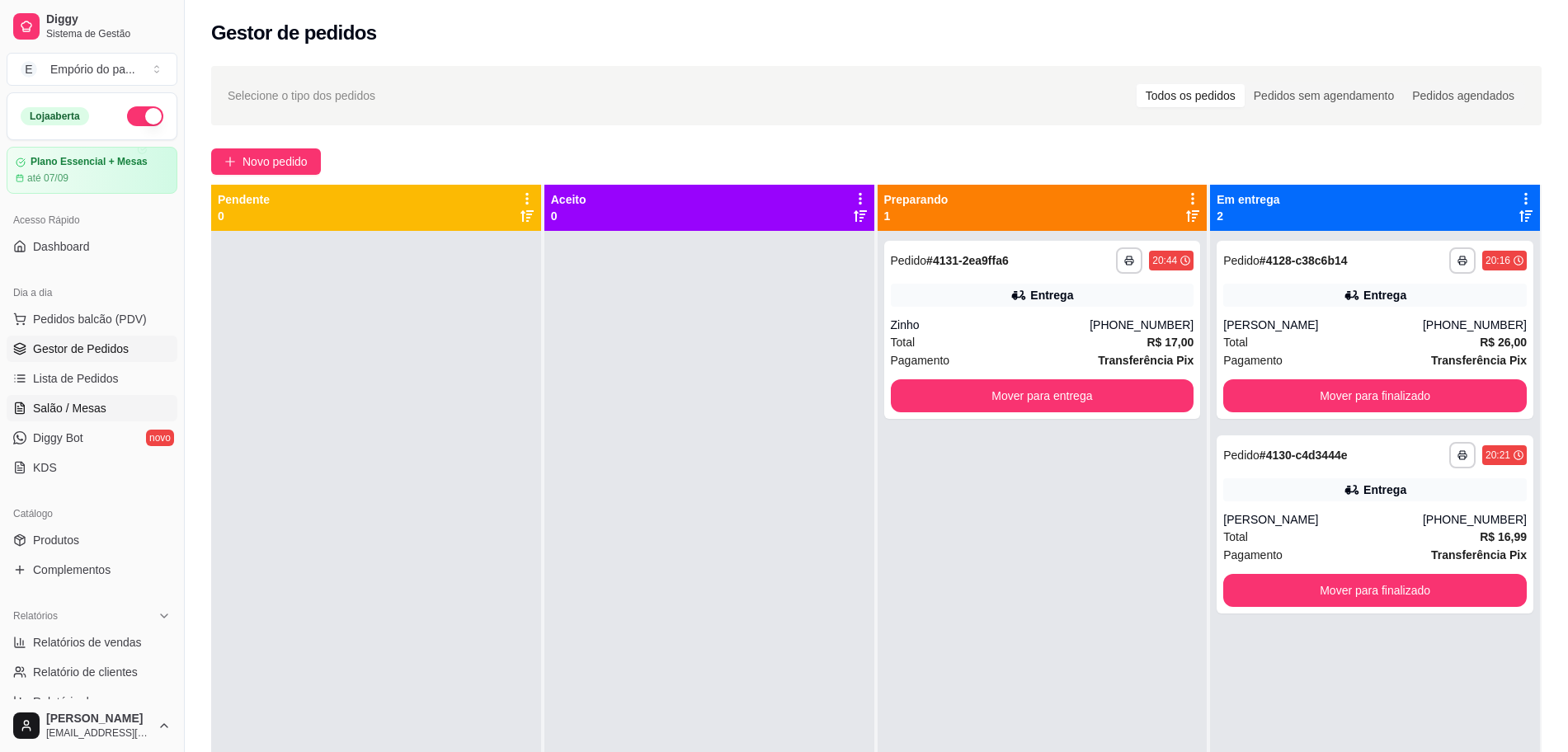
click at [69, 406] on span "Salão / Mesas" at bounding box center [69, 408] width 73 height 16
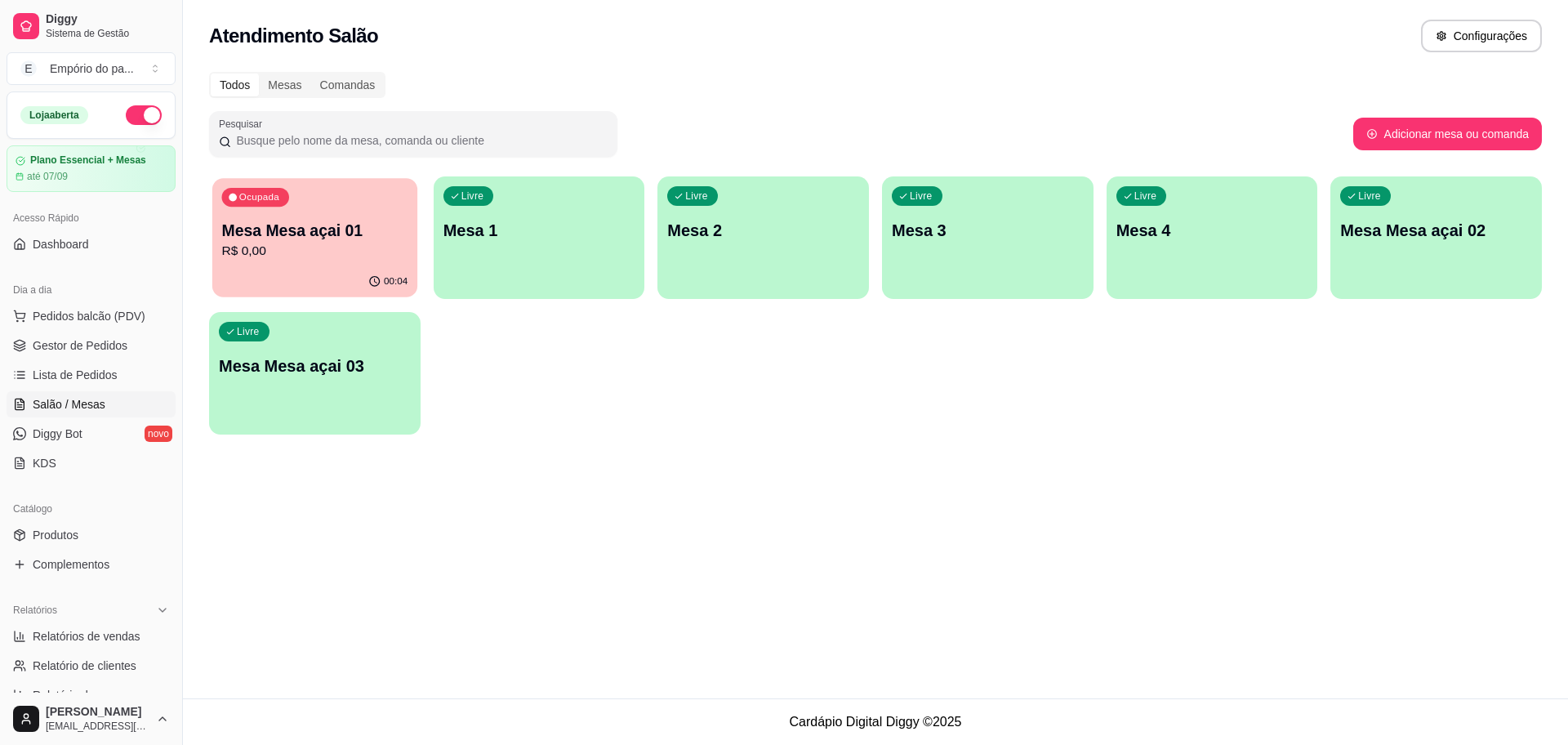
click at [240, 293] on div "00:04" at bounding box center [315, 282] width 205 height 31
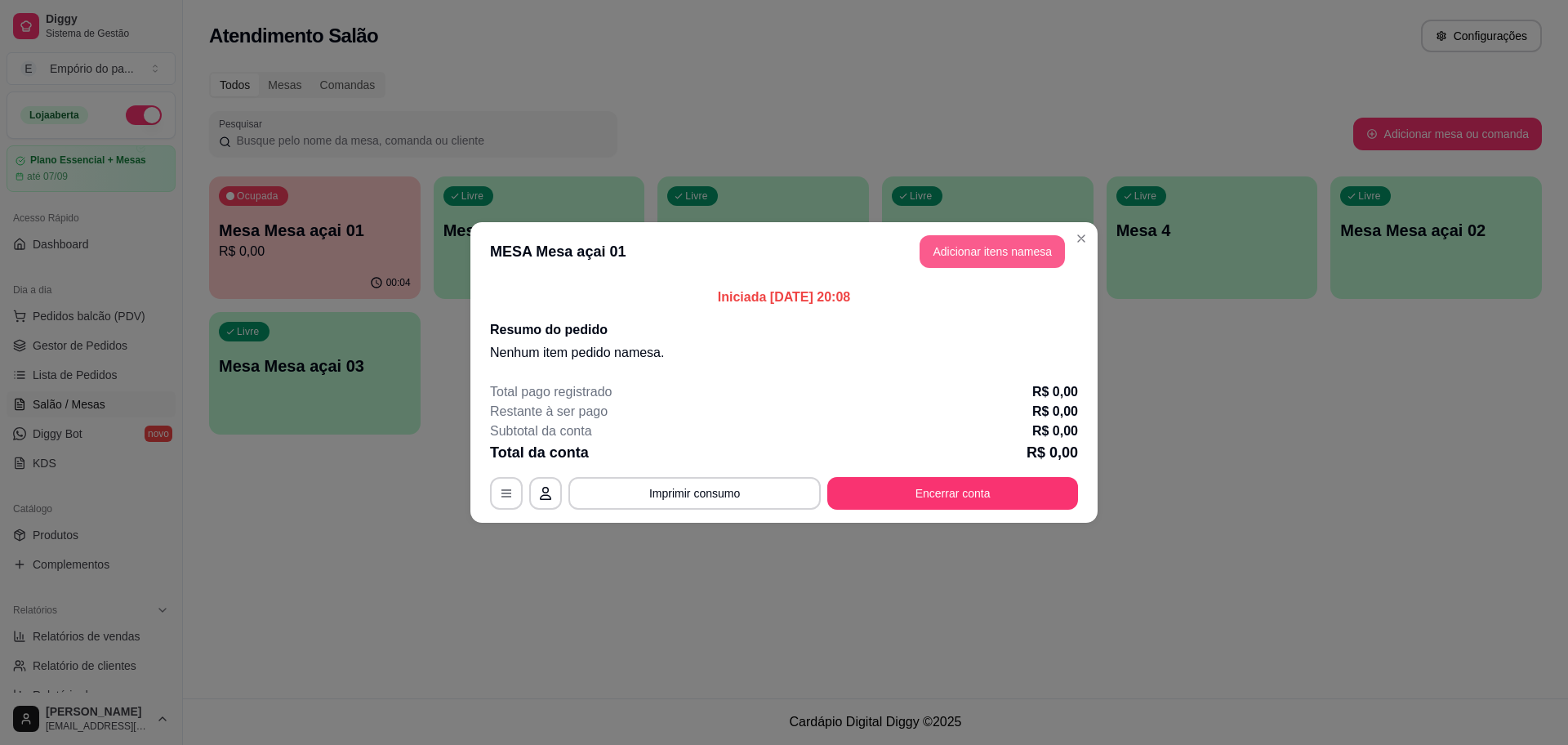
click at [948, 251] on button "Adicionar itens na mesa" at bounding box center [991, 251] width 146 height 33
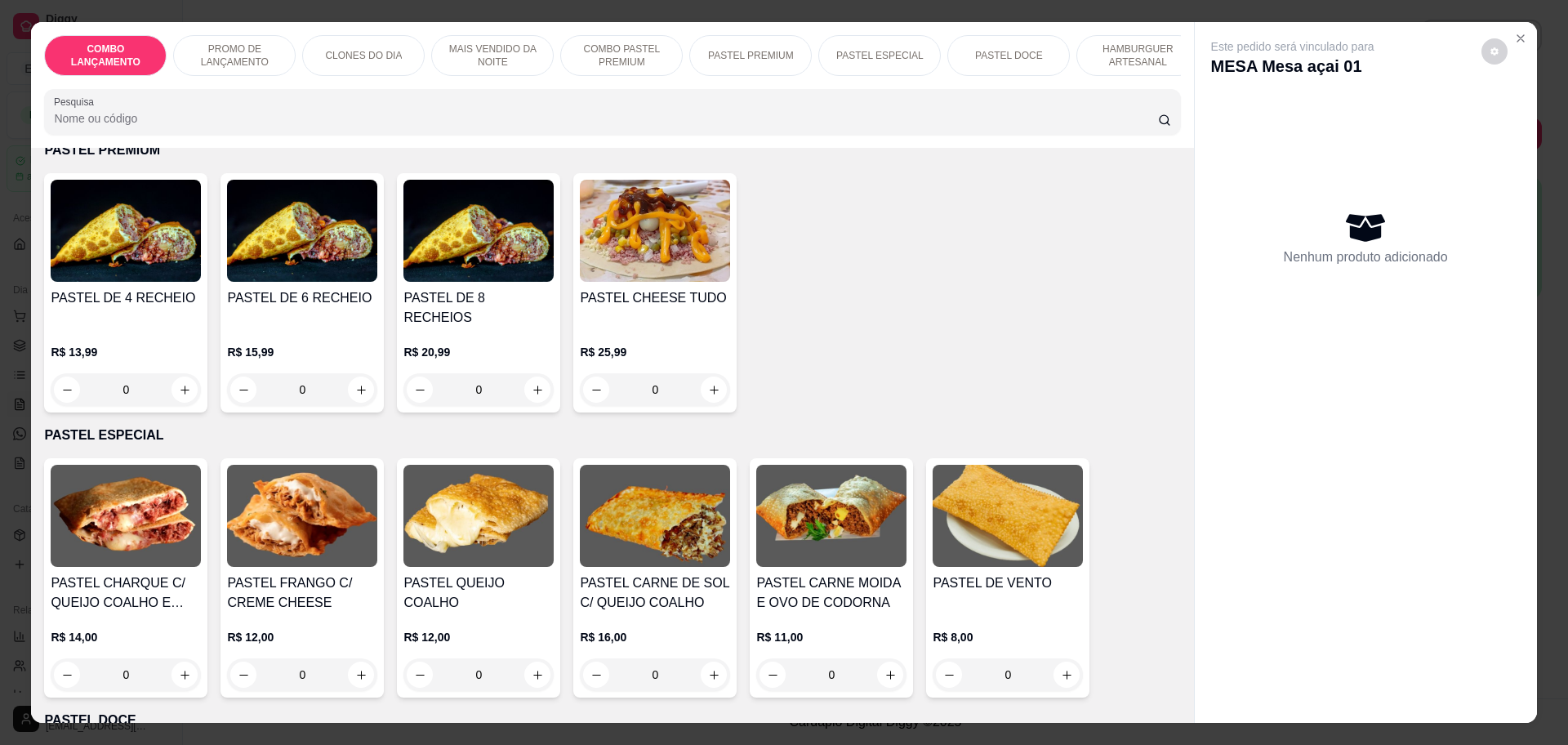
scroll to position [2042, 0]
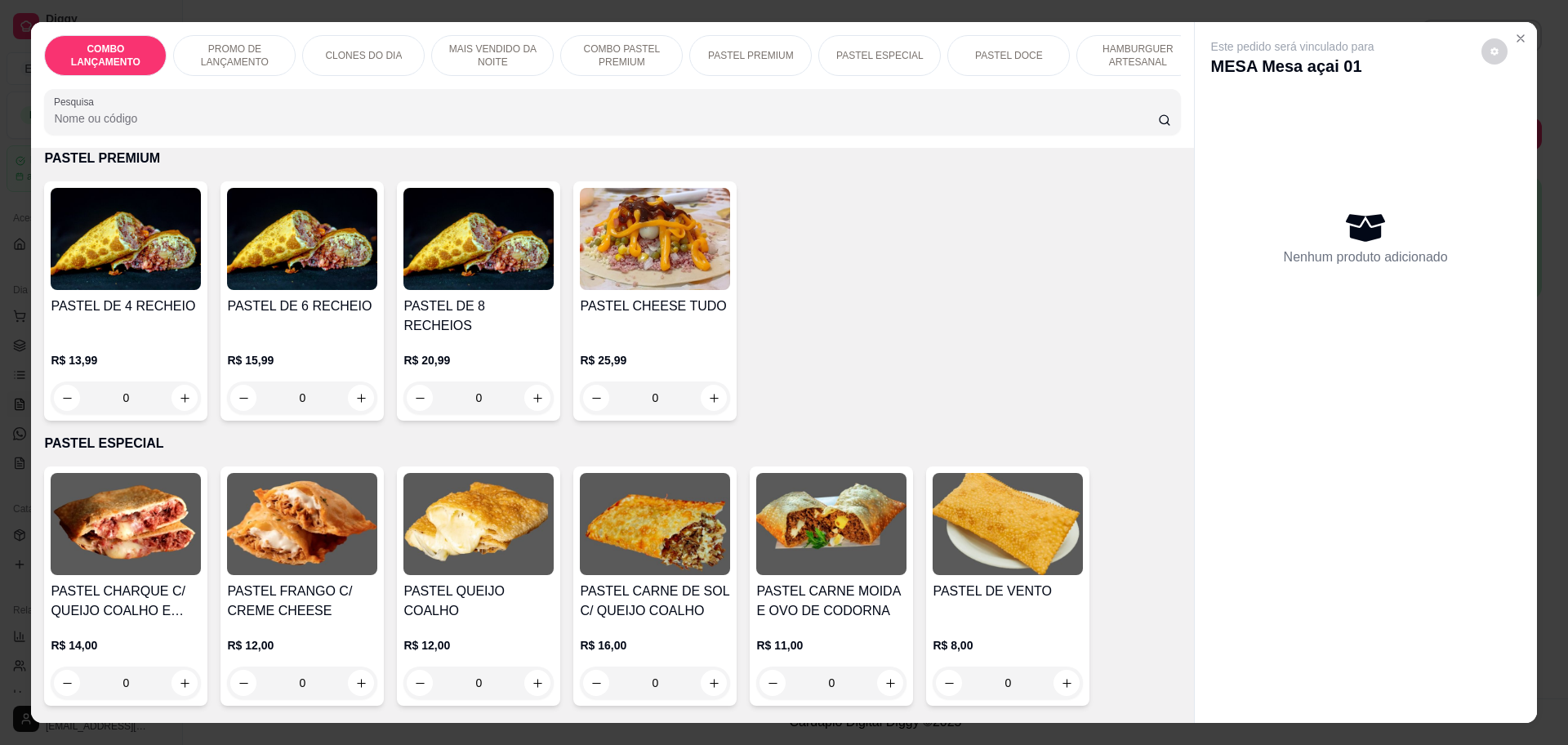
click at [352, 382] on div "0" at bounding box center [302, 398] width 150 height 33
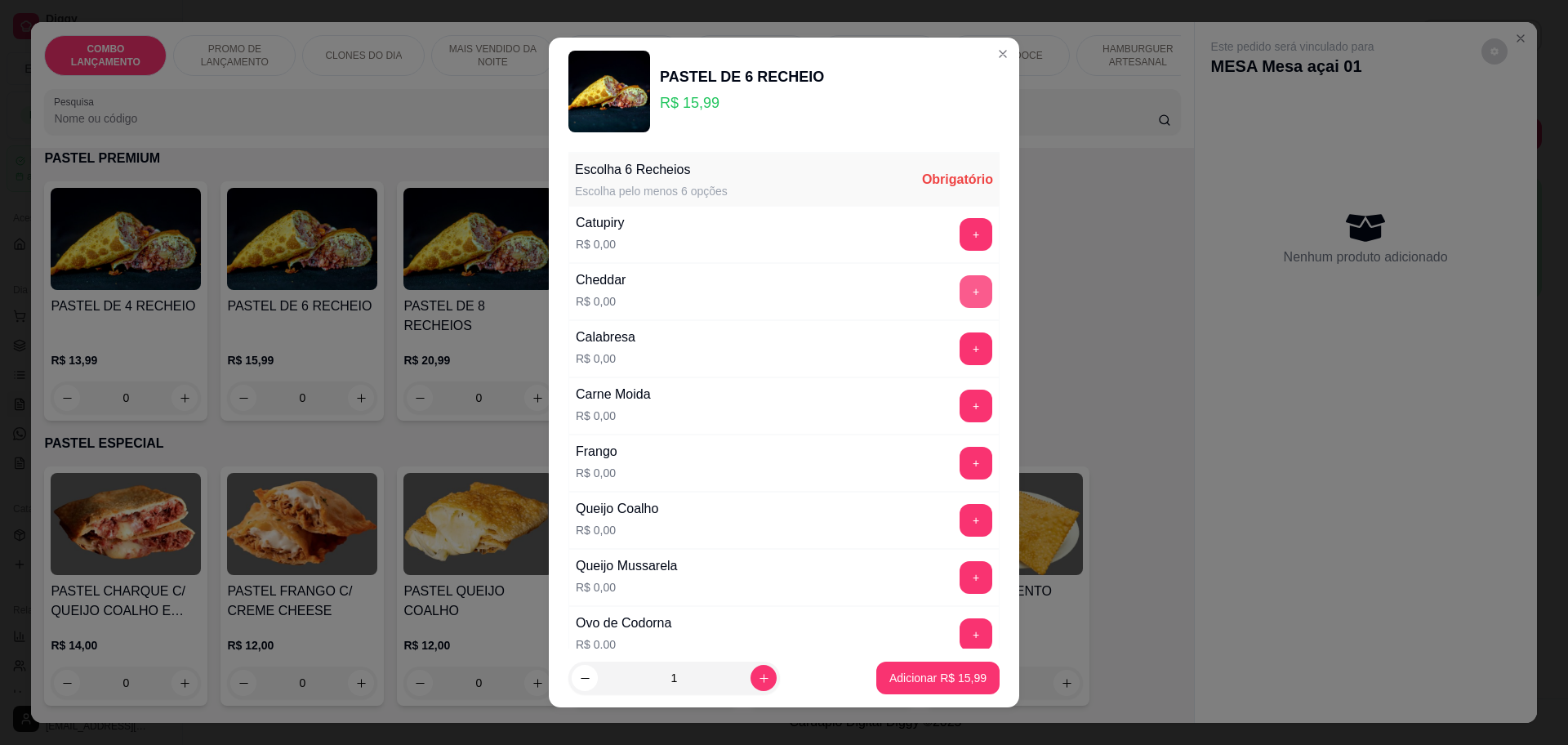
click at [960, 285] on button "+" at bounding box center [976, 292] width 33 height 33
click at [953, 218] on div "+" at bounding box center [976, 234] width 46 height 33
click at [960, 451] on button "+" at bounding box center [976, 463] width 33 height 33
click at [960, 571] on button "+" at bounding box center [976, 578] width 33 height 33
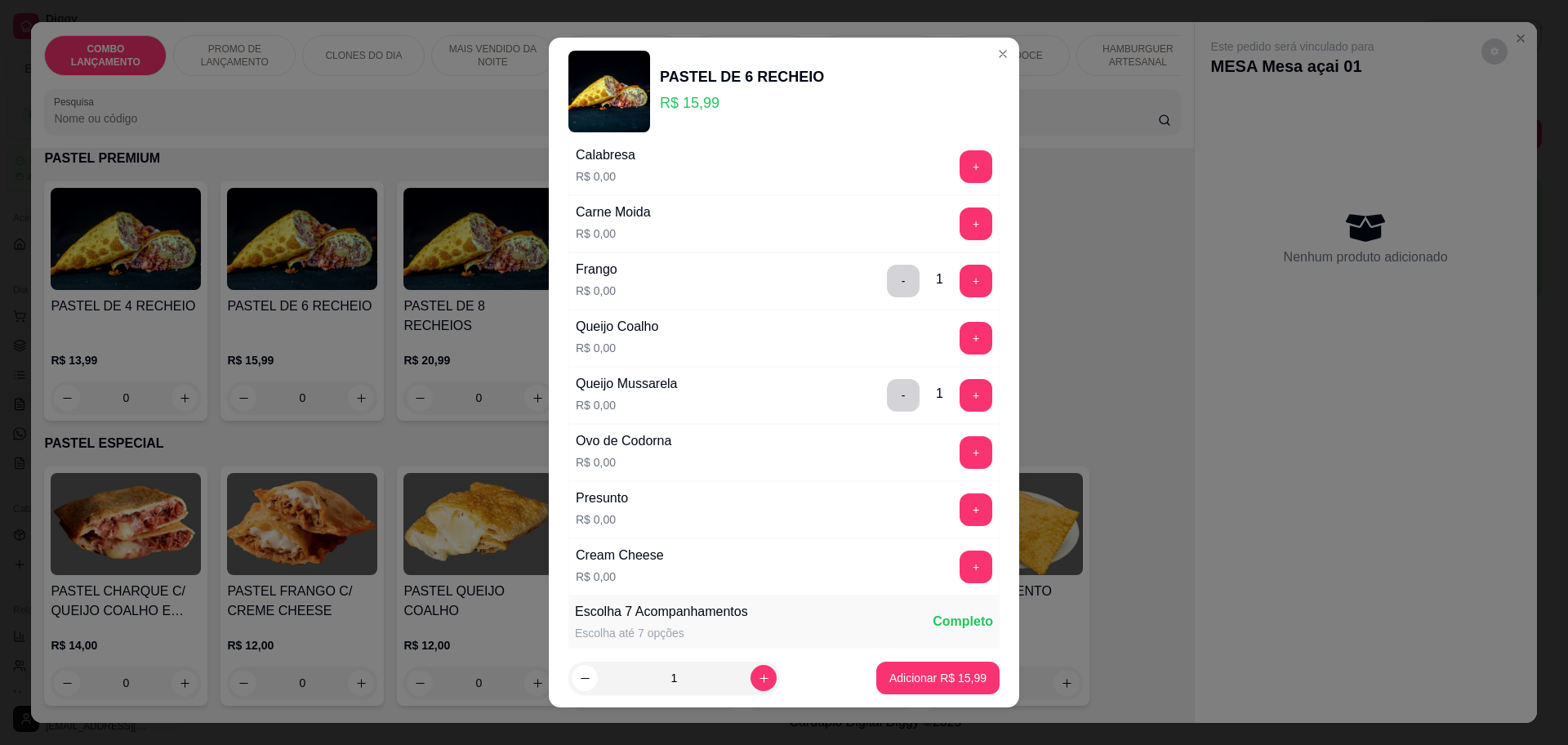
scroll to position [204, 0]
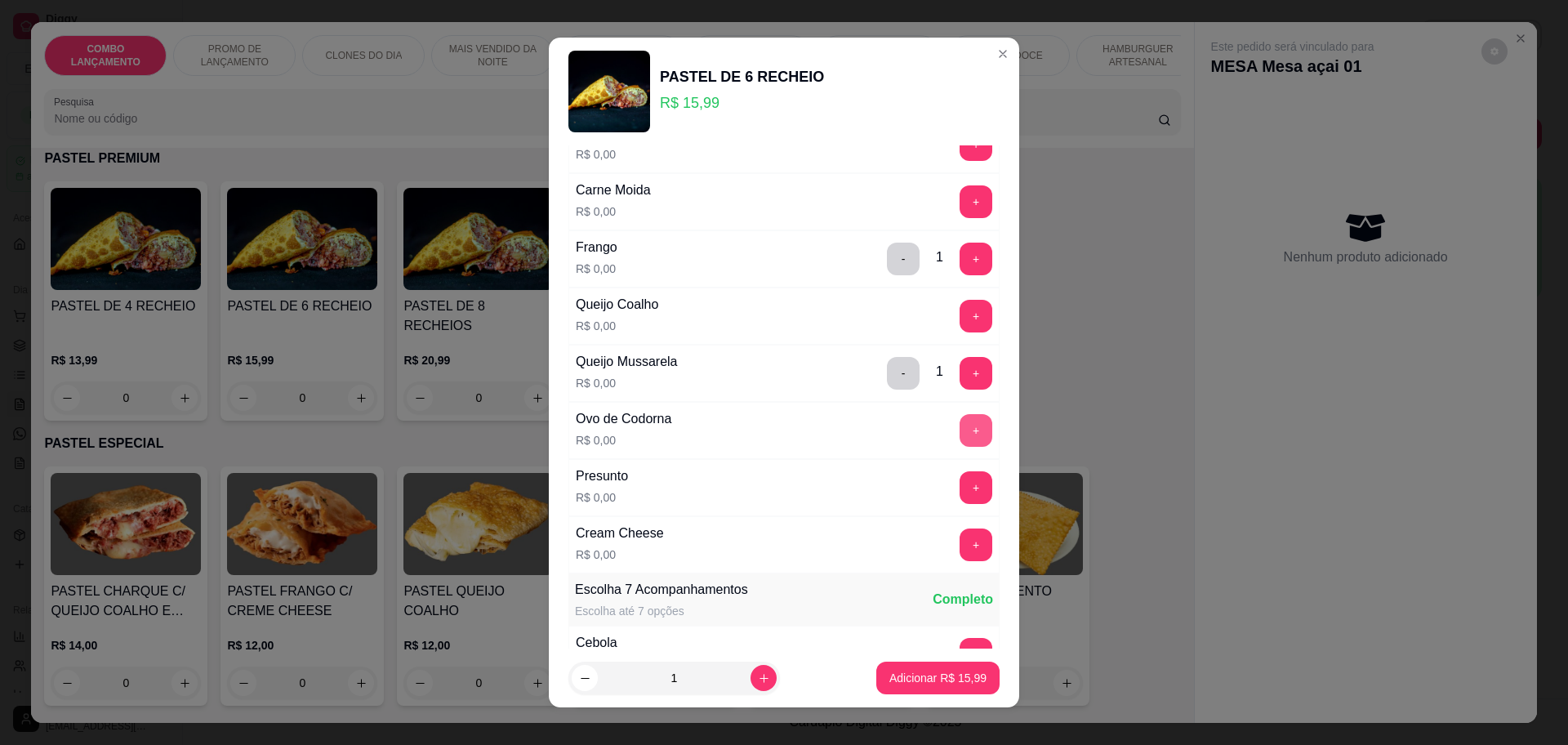
click at [960, 432] on button "+" at bounding box center [976, 430] width 33 height 33
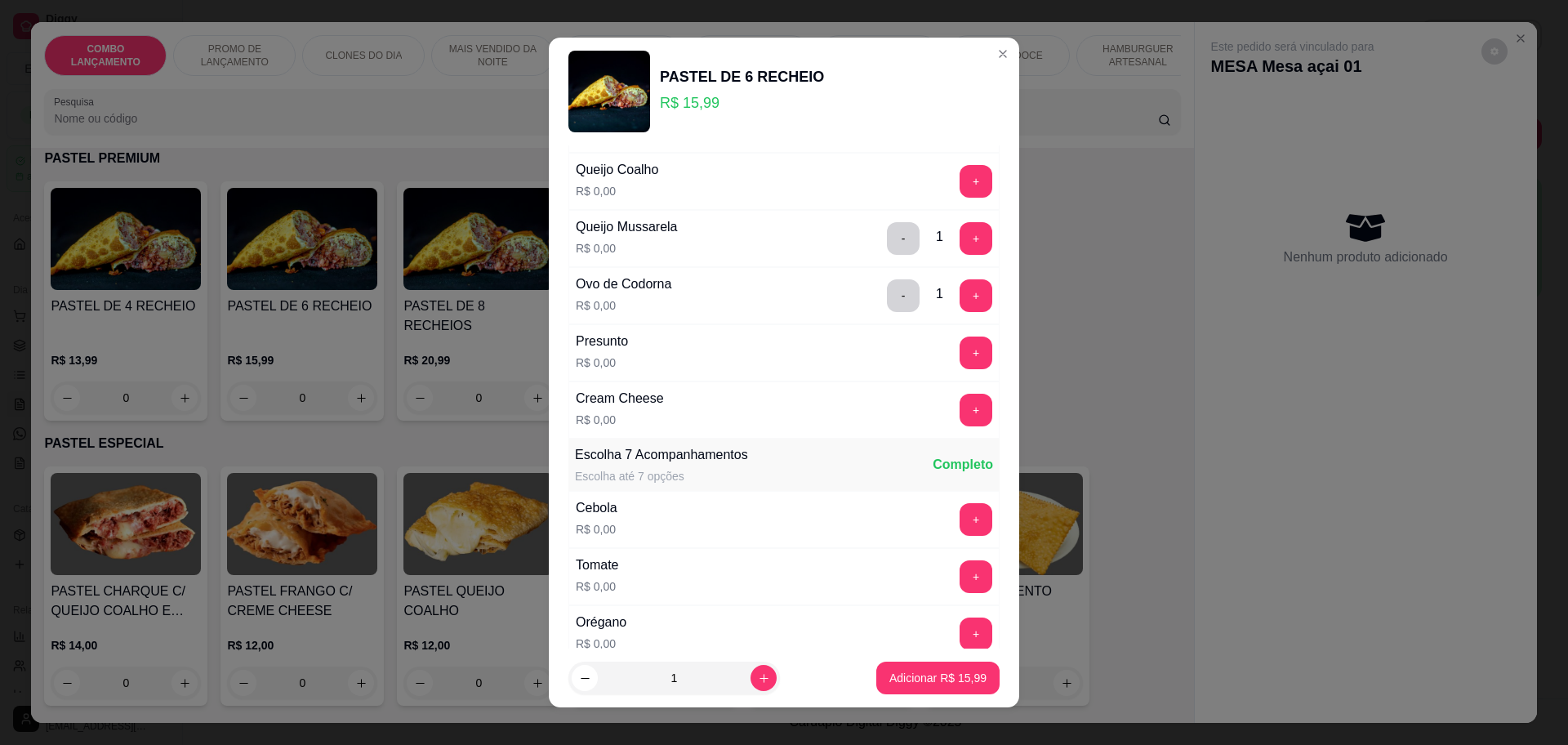
scroll to position [409, 0]
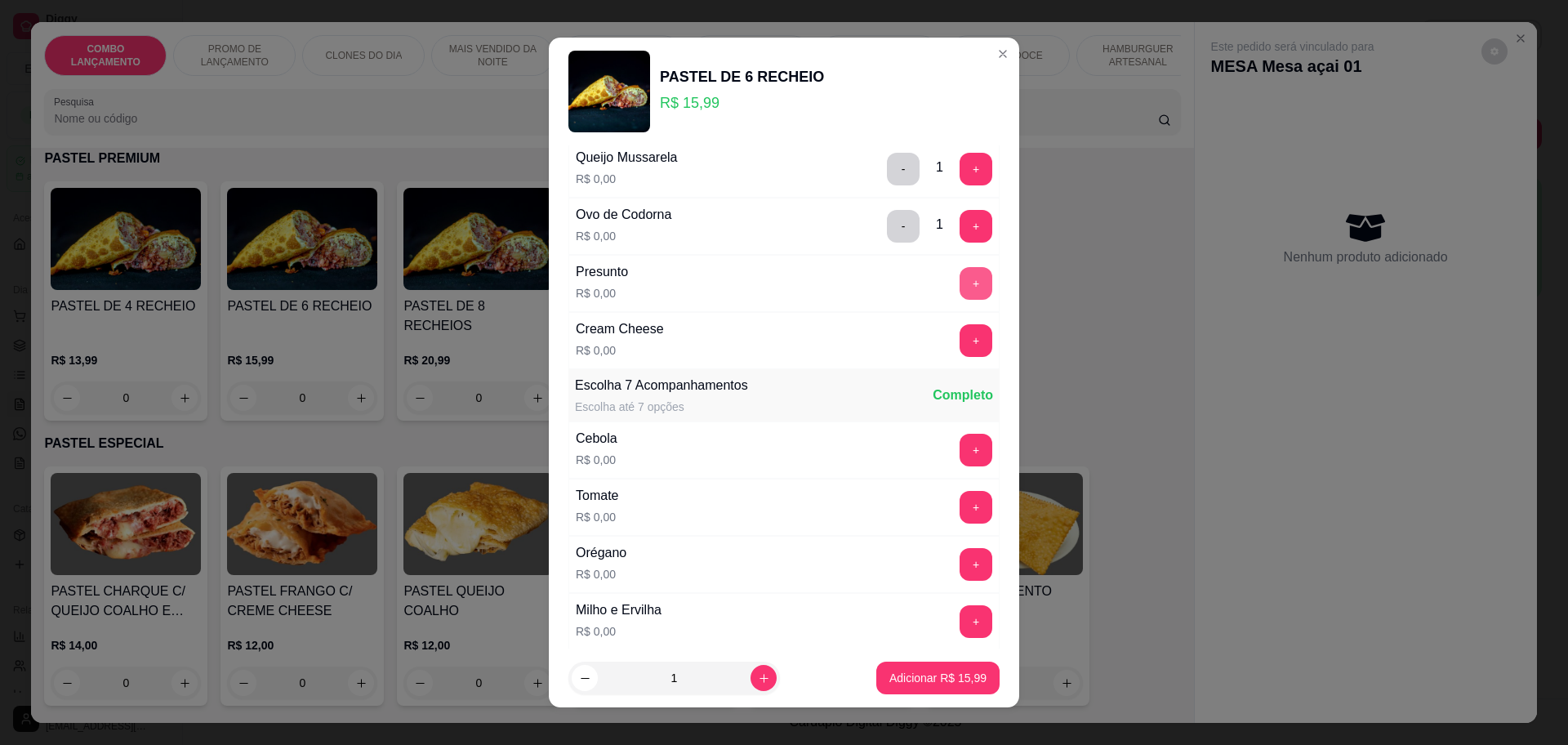
click at [960, 284] on button "+" at bounding box center [976, 283] width 33 height 33
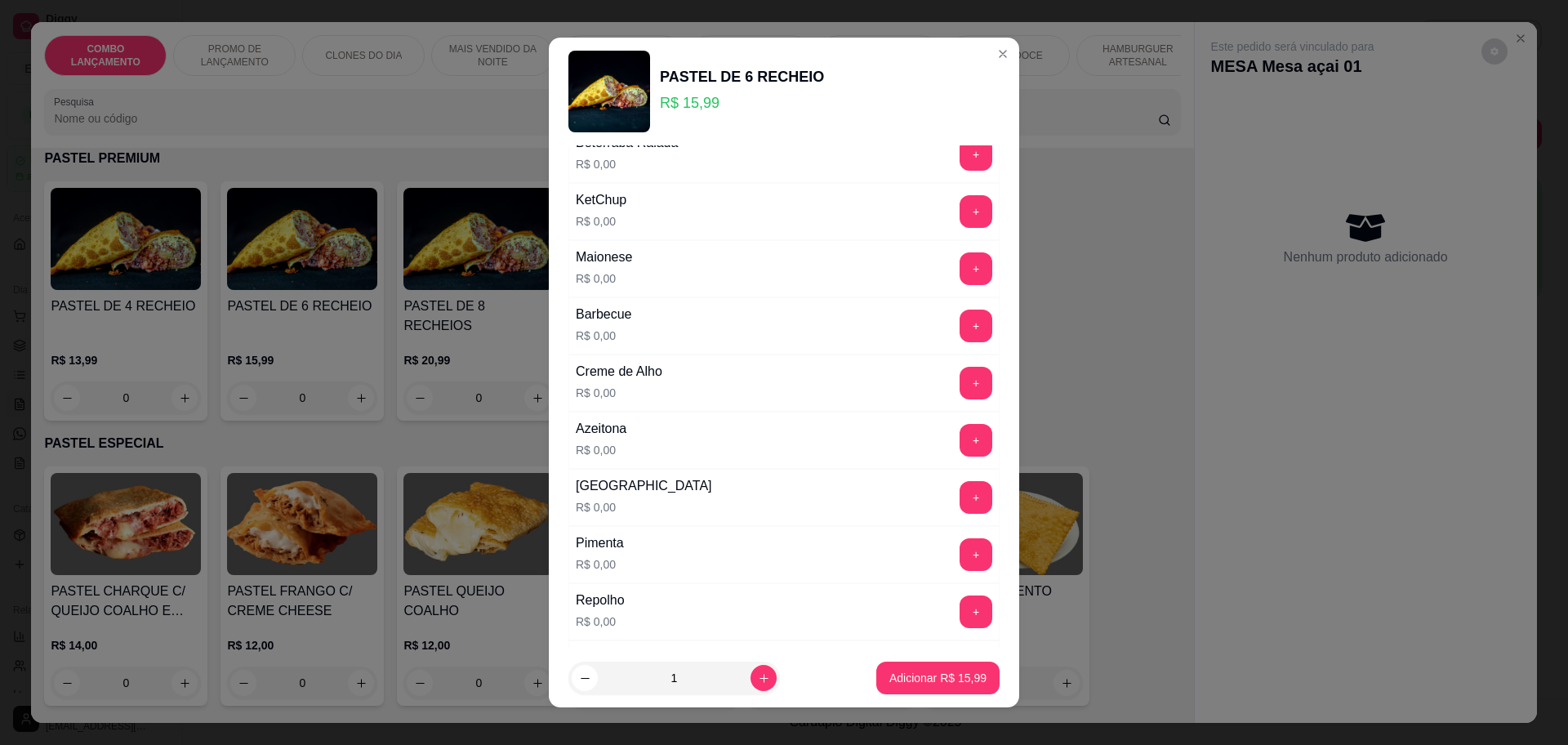
scroll to position [1022, 0]
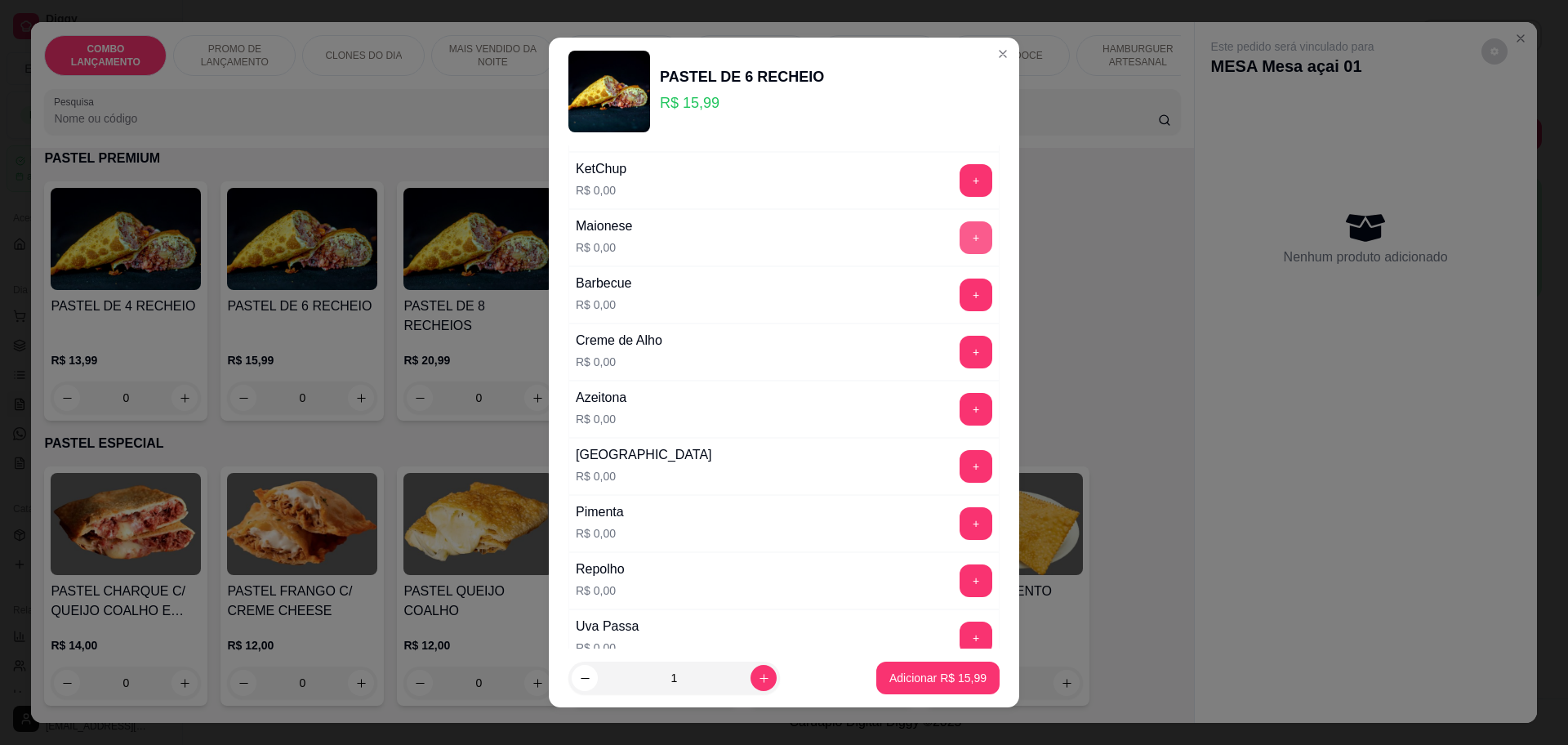
click at [960, 241] on button "+" at bounding box center [976, 238] width 33 height 33
click at [961, 351] on button "+" at bounding box center [976, 351] width 32 height 32
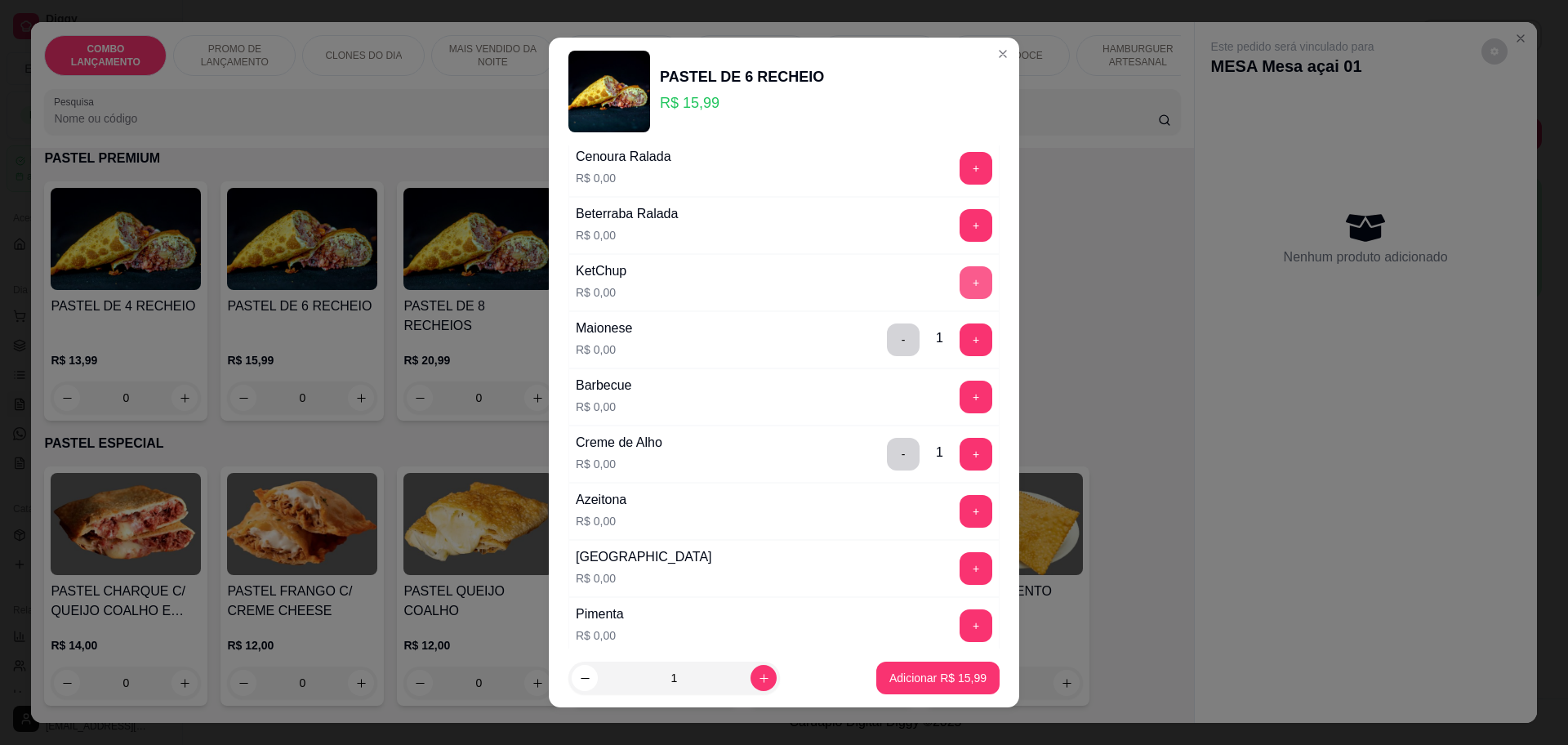
click at [960, 279] on button "+" at bounding box center [976, 283] width 33 height 33
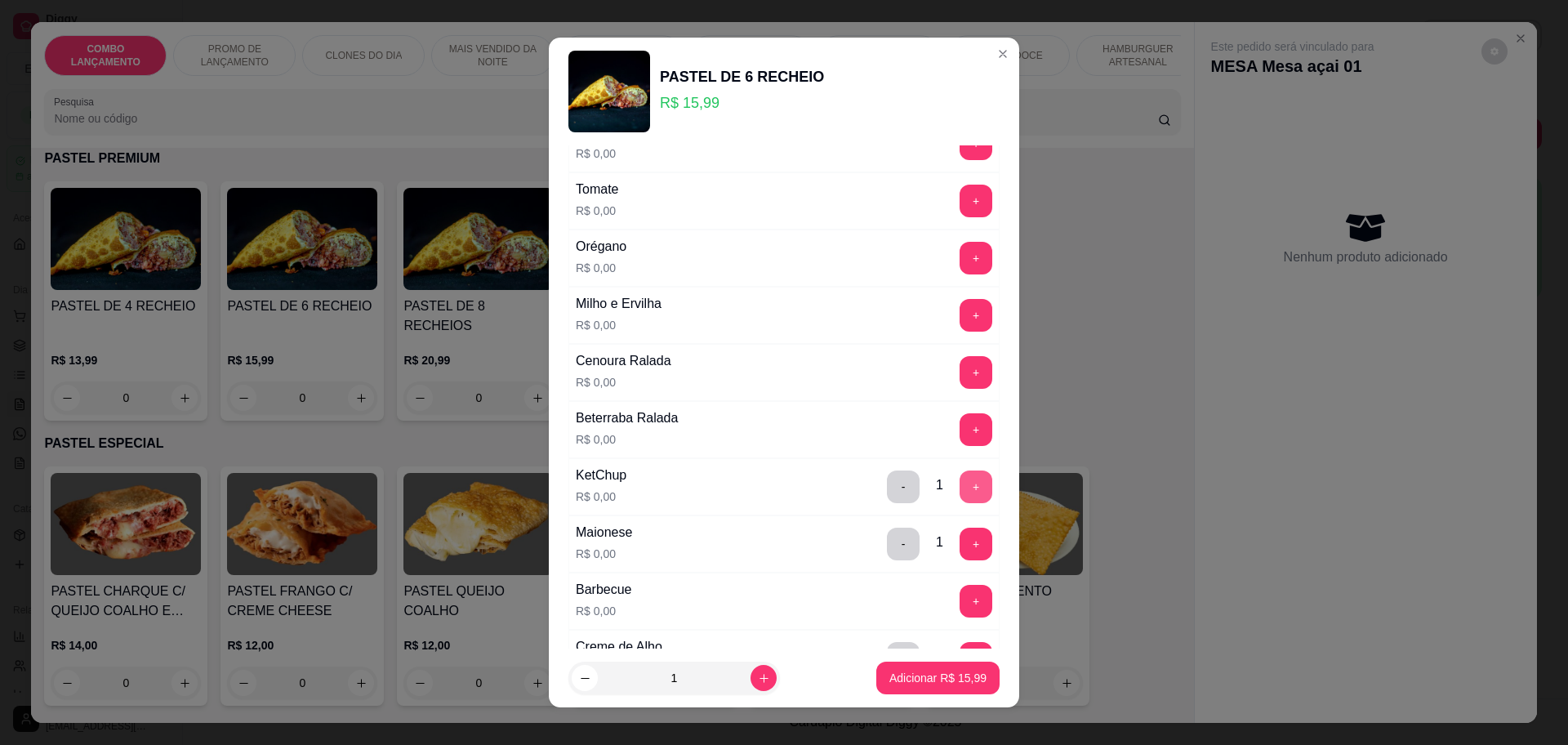
scroll to position [613, 0]
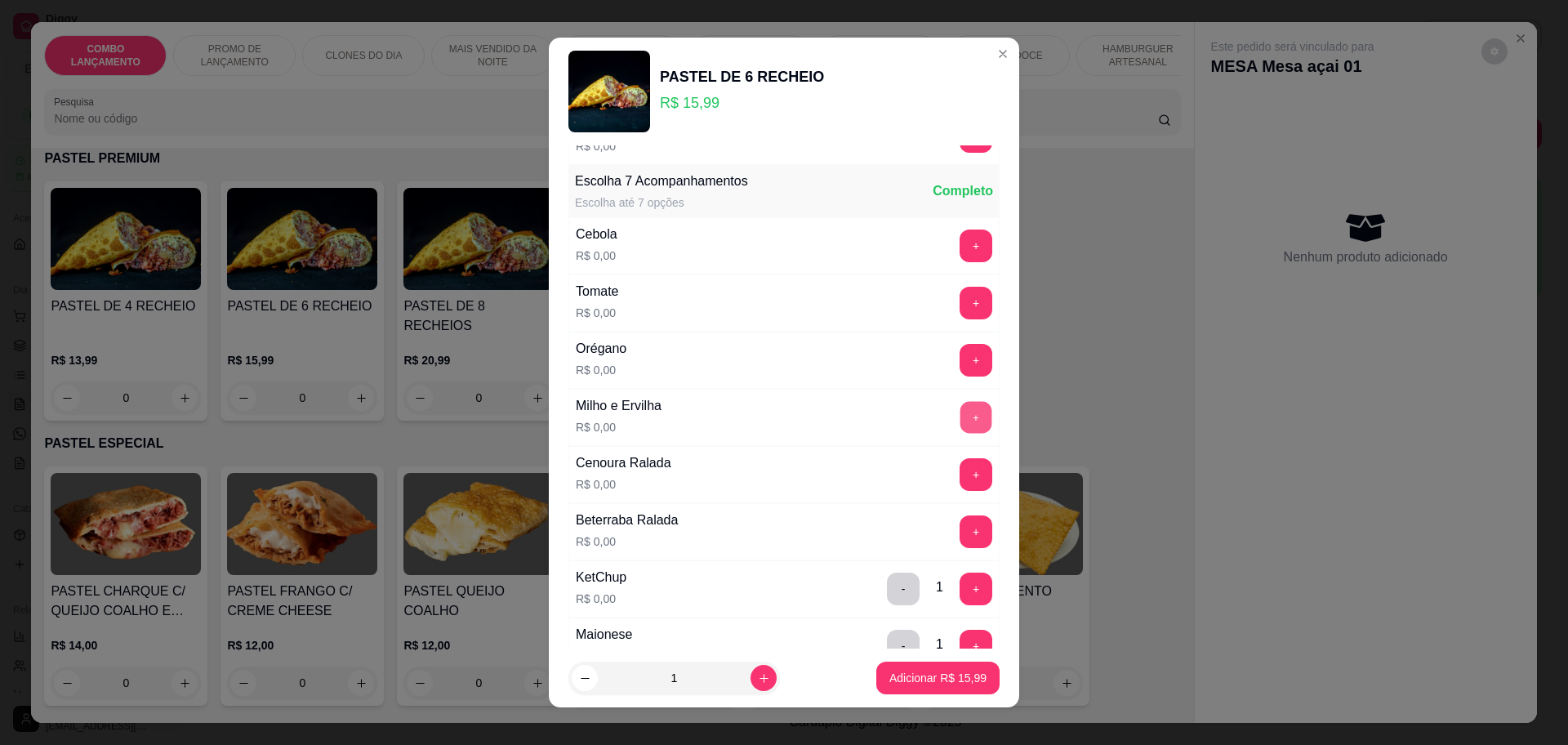
click at [961, 415] on button "+" at bounding box center [976, 417] width 32 height 32
click at [961, 237] on button "+" at bounding box center [976, 245] width 32 height 32
drag, startPoint x: 936, startPoint y: 319, endPoint x: 932, endPoint y: 312, distance: 8.1
click at [932, 319] on div "Tomate R$ 0,00 +" at bounding box center [784, 303] width 431 height 57
click at [960, 299] on button "+" at bounding box center [976, 303] width 33 height 33
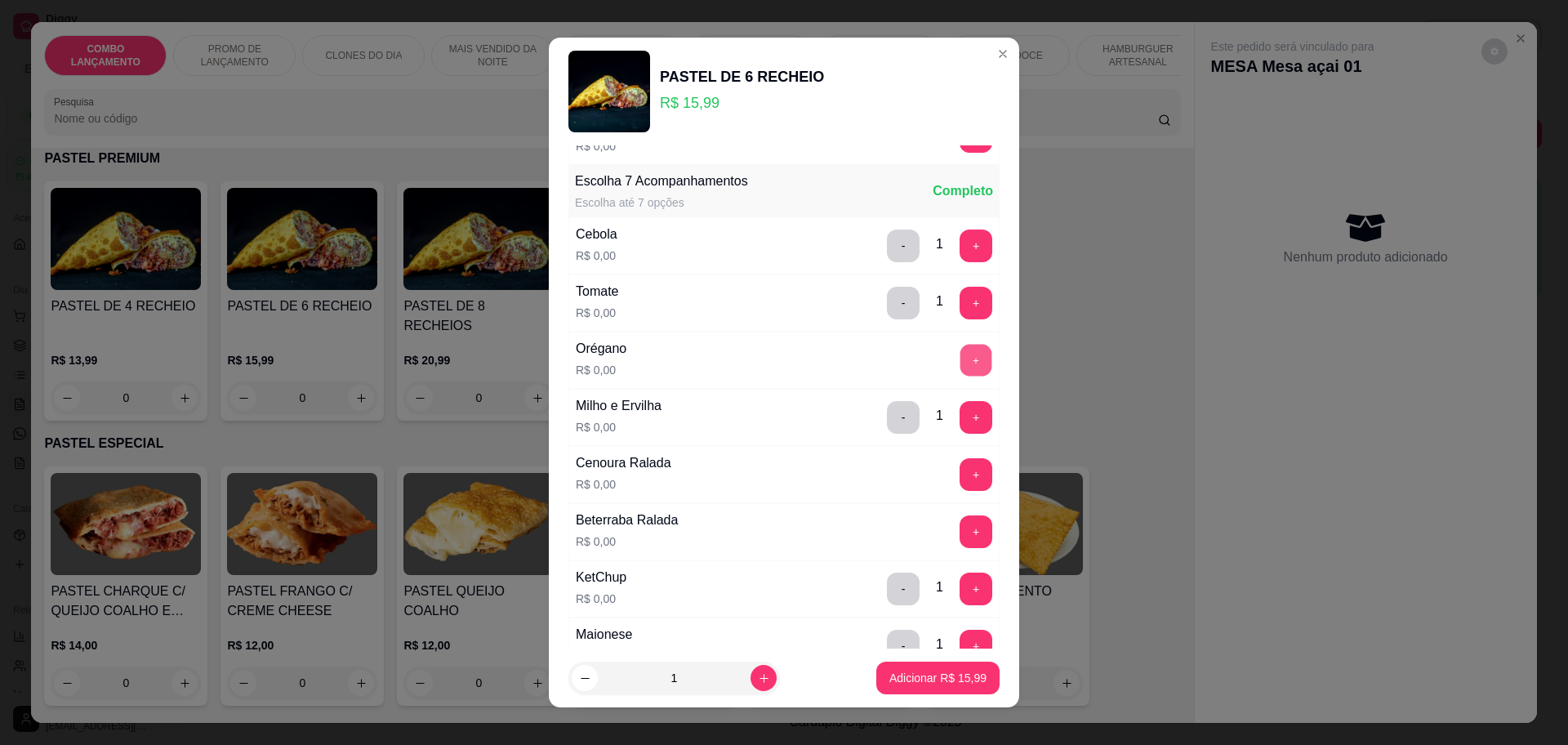
click at [961, 359] on button "+" at bounding box center [976, 359] width 32 height 32
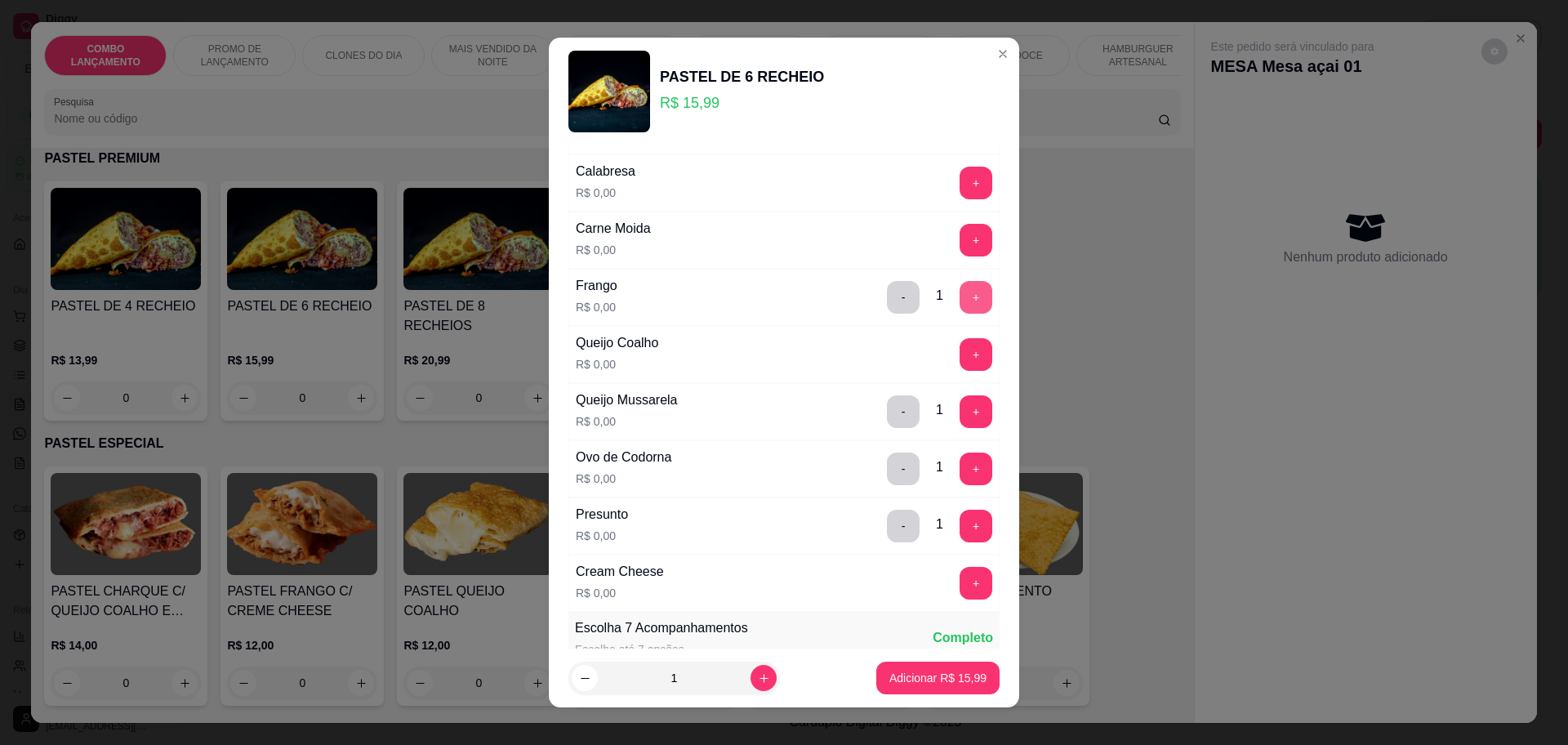
scroll to position [0, 0]
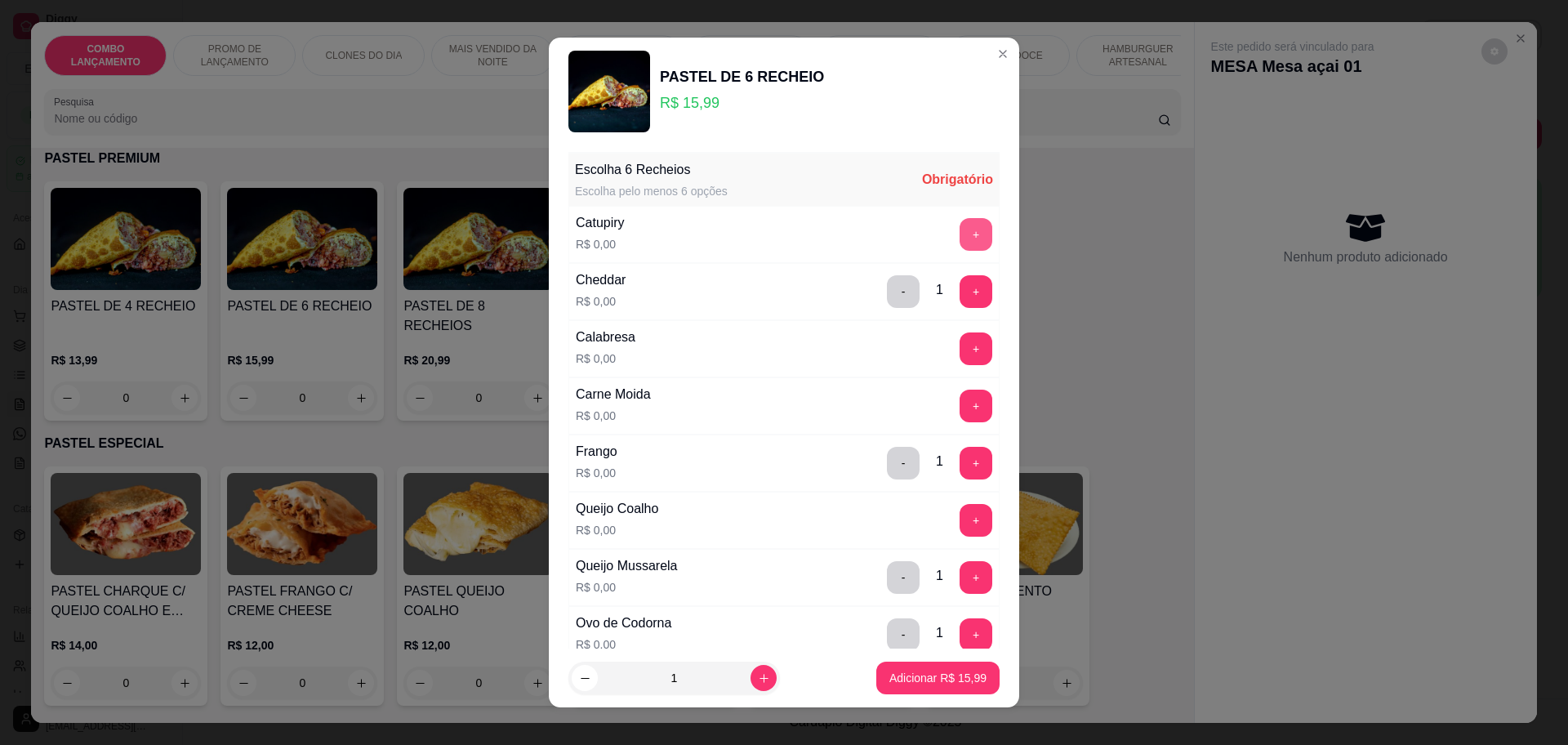
click at [960, 227] on button "+" at bounding box center [976, 234] width 33 height 33
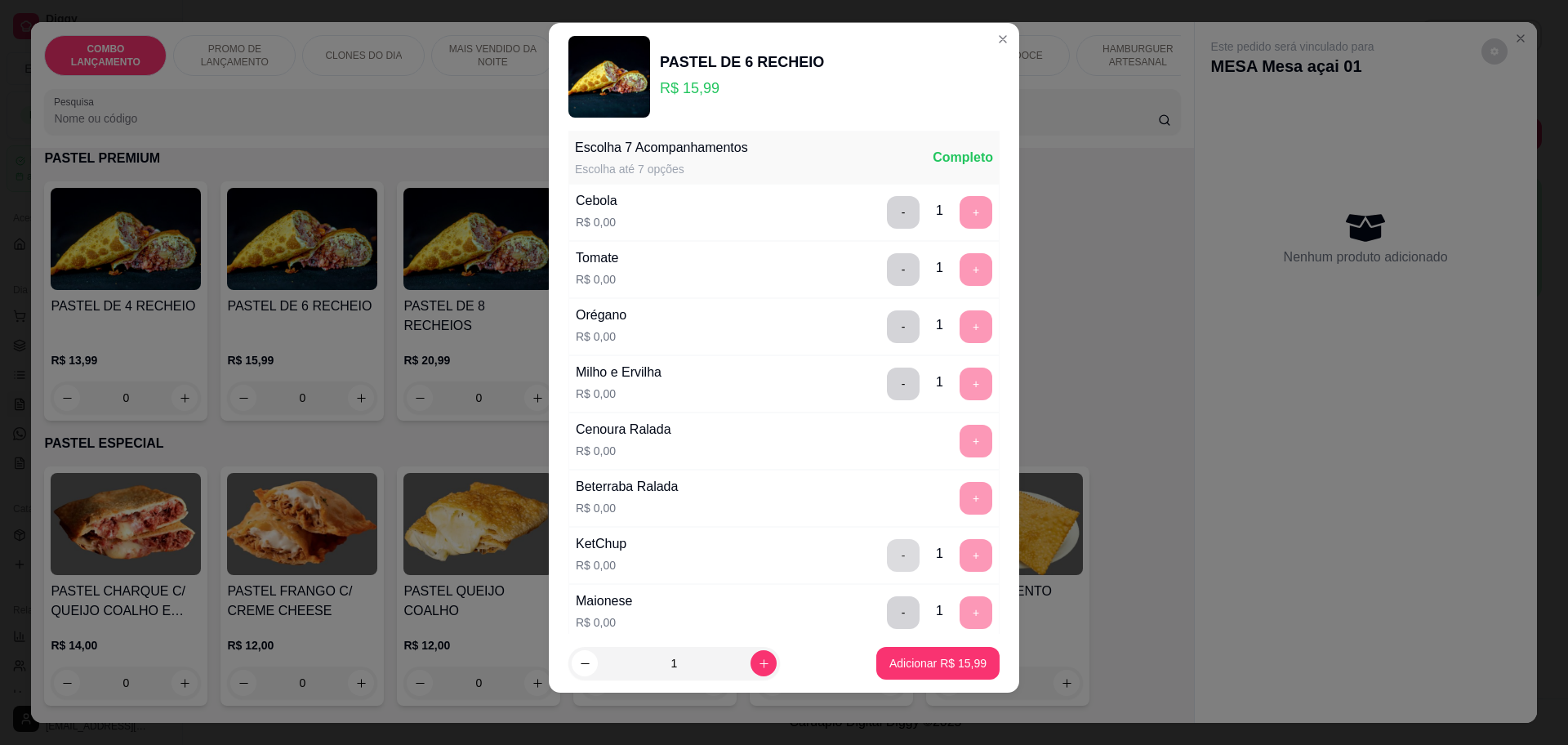
scroll to position [632, 0]
click at [891, 663] on p "Adicionar R$ 15,99" at bounding box center [938, 664] width 95 height 15
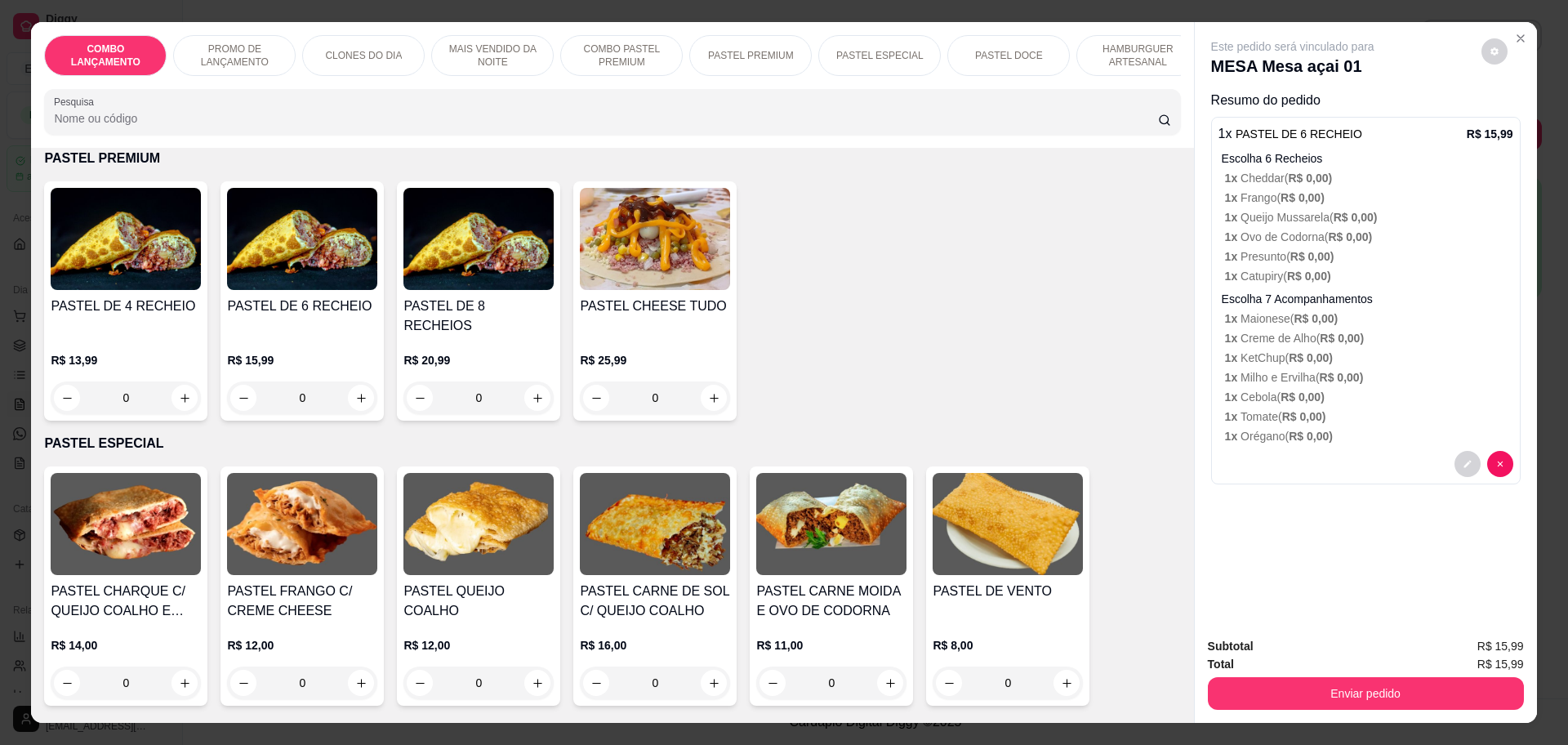
click at [174, 382] on div "0" at bounding box center [126, 398] width 150 height 33
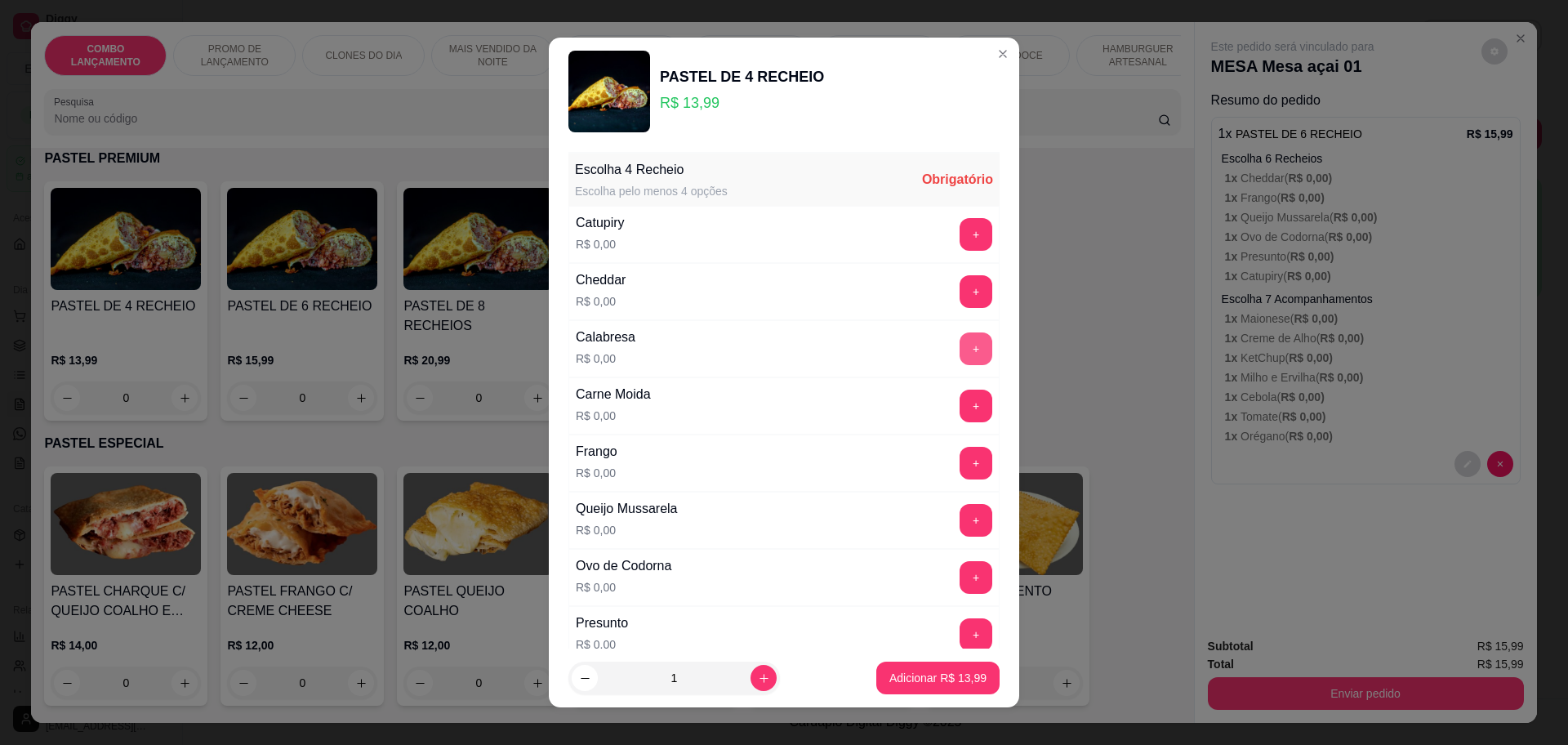
click at [960, 344] on button "+" at bounding box center [976, 349] width 33 height 33
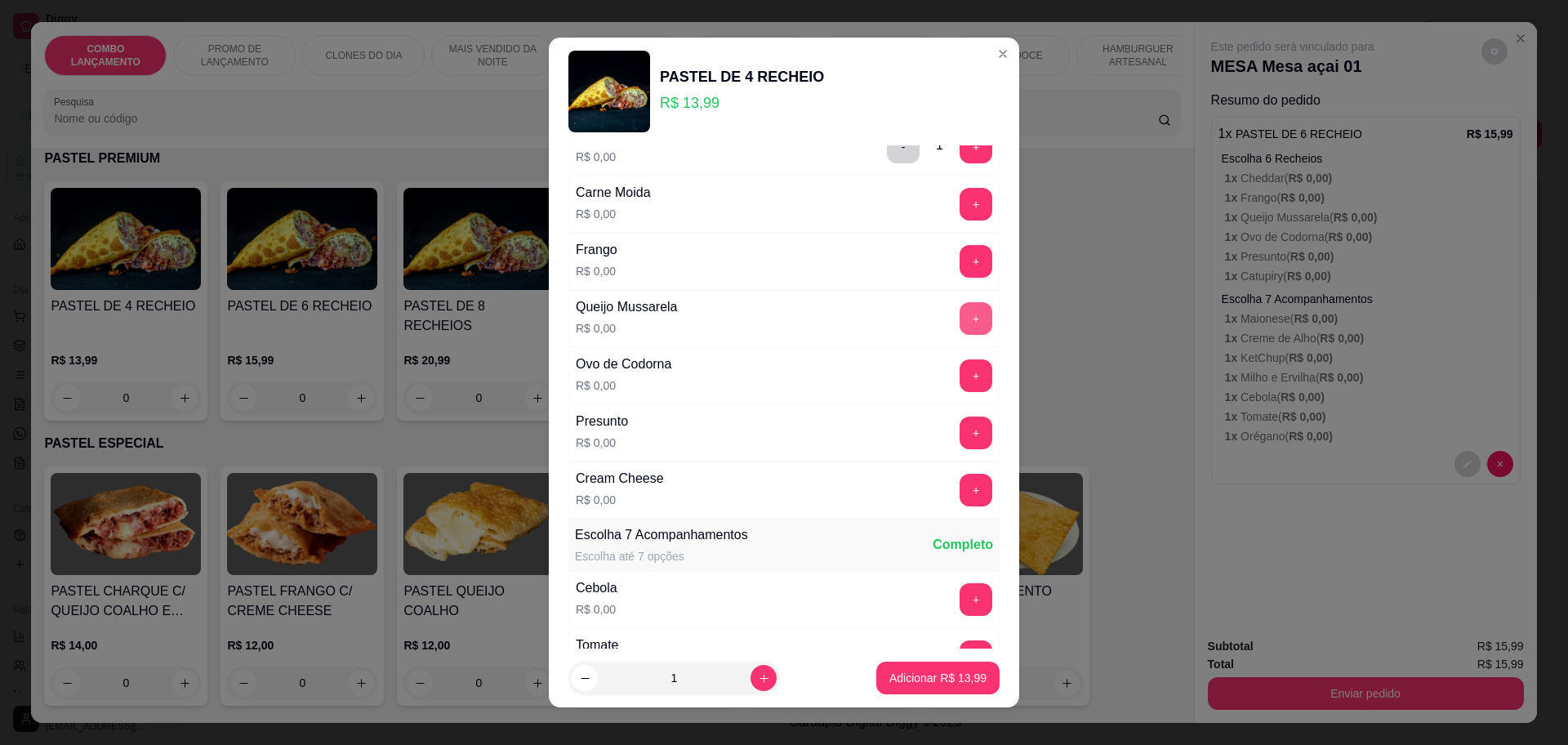
scroll to position [204, 0]
click at [960, 429] on button "+" at bounding box center [976, 430] width 33 height 33
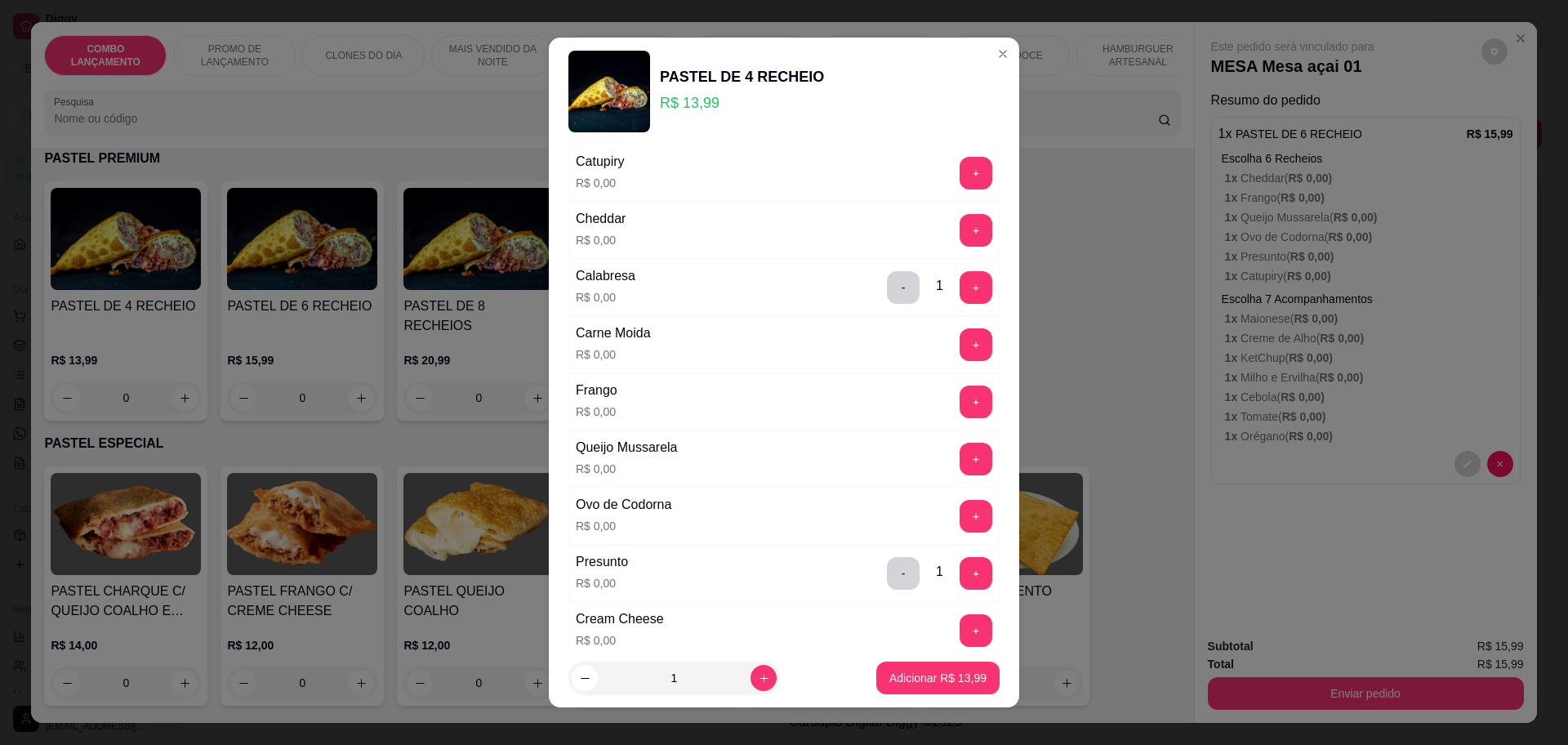
scroll to position [0, 0]
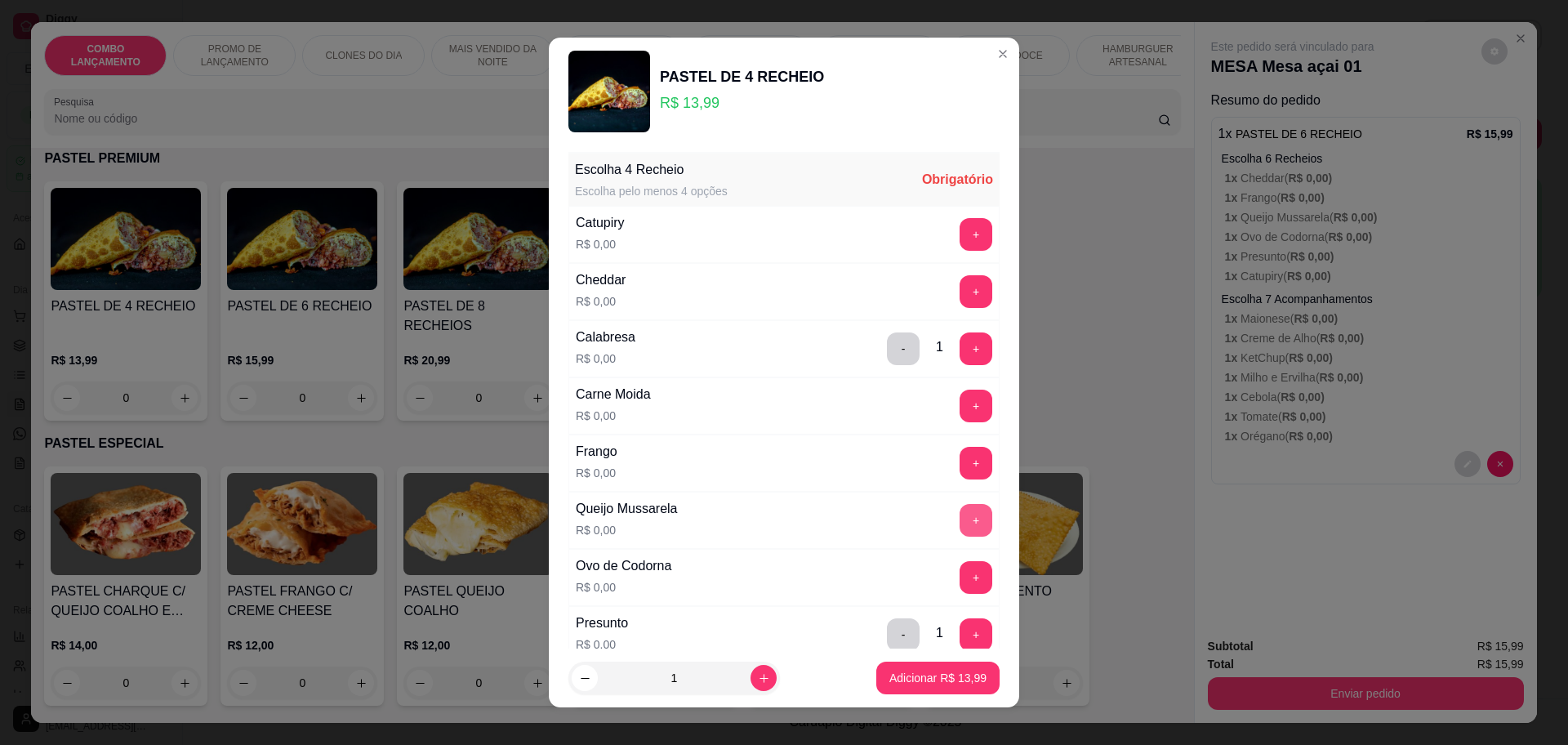
click at [960, 522] on button "+" at bounding box center [976, 521] width 33 height 33
click at [960, 287] on button "+" at bounding box center [976, 292] width 33 height 33
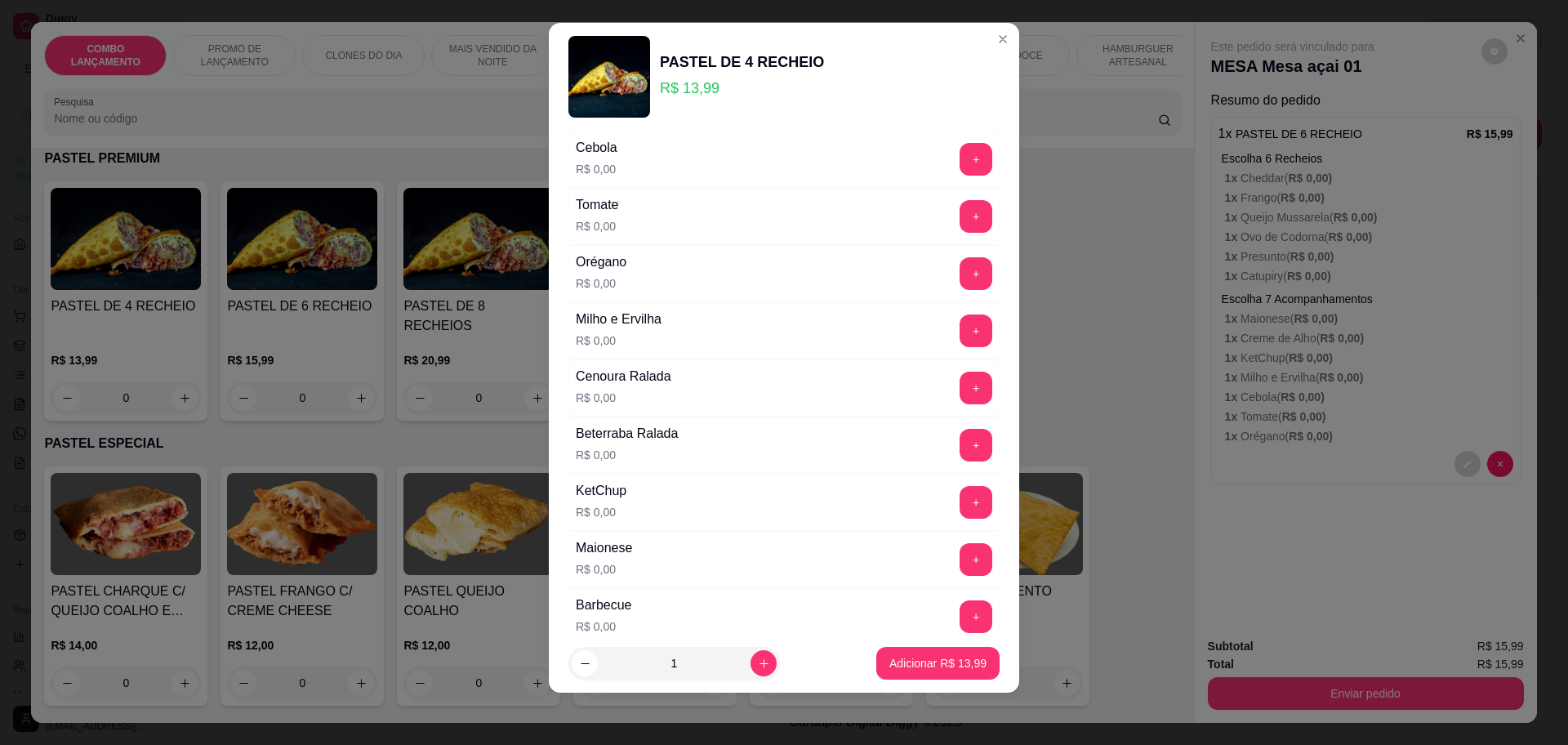
scroll to position [525, 0]
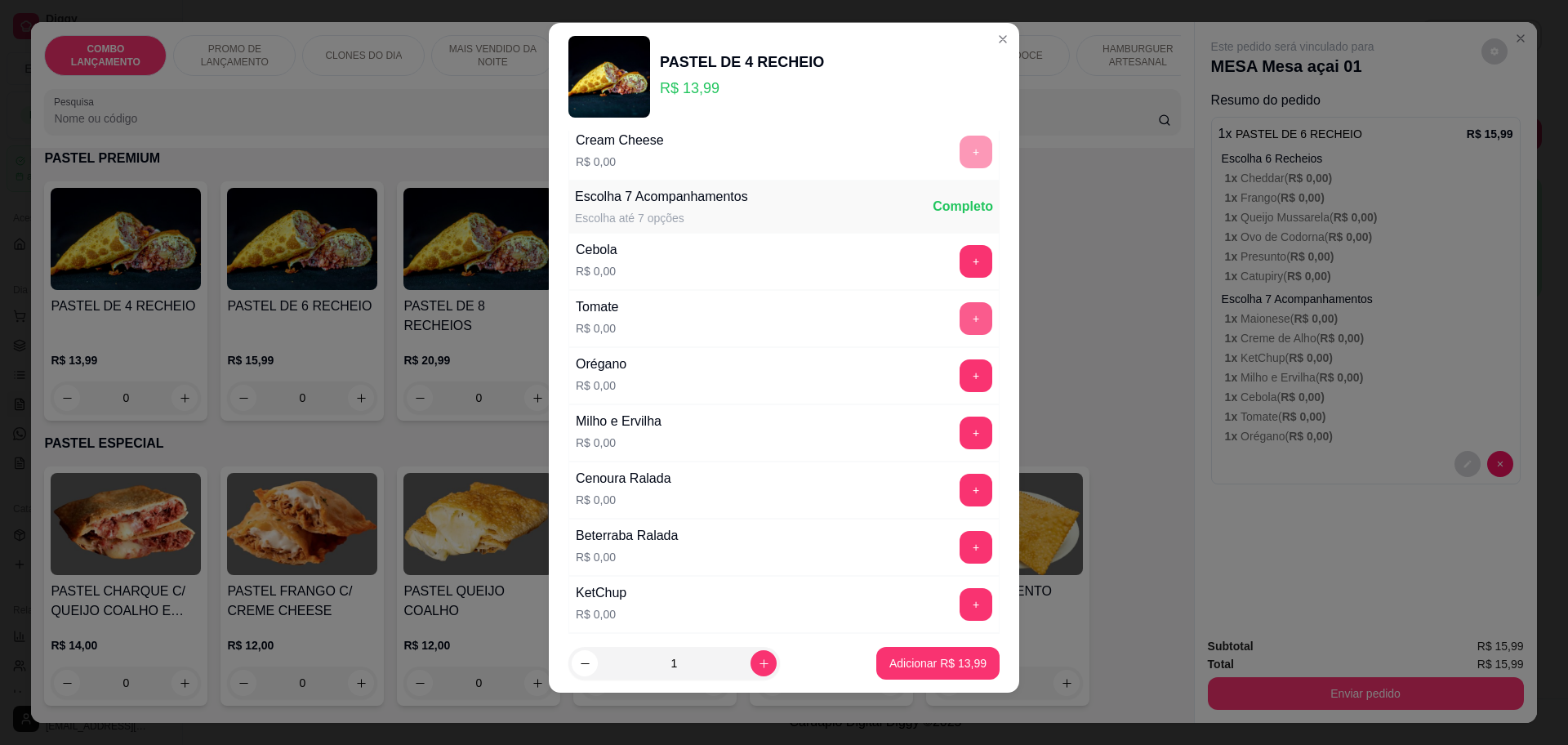
click at [960, 323] on button "+" at bounding box center [976, 318] width 33 height 33
click at [960, 247] on button "+" at bounding box center [976, 261] width 33 height 33
click at [960, 363] on button "+" at bounding box center [976, 376] width 33 height 33
click at [960, 429] on button "+" at bounding box center [976, 433] width 33 height 33
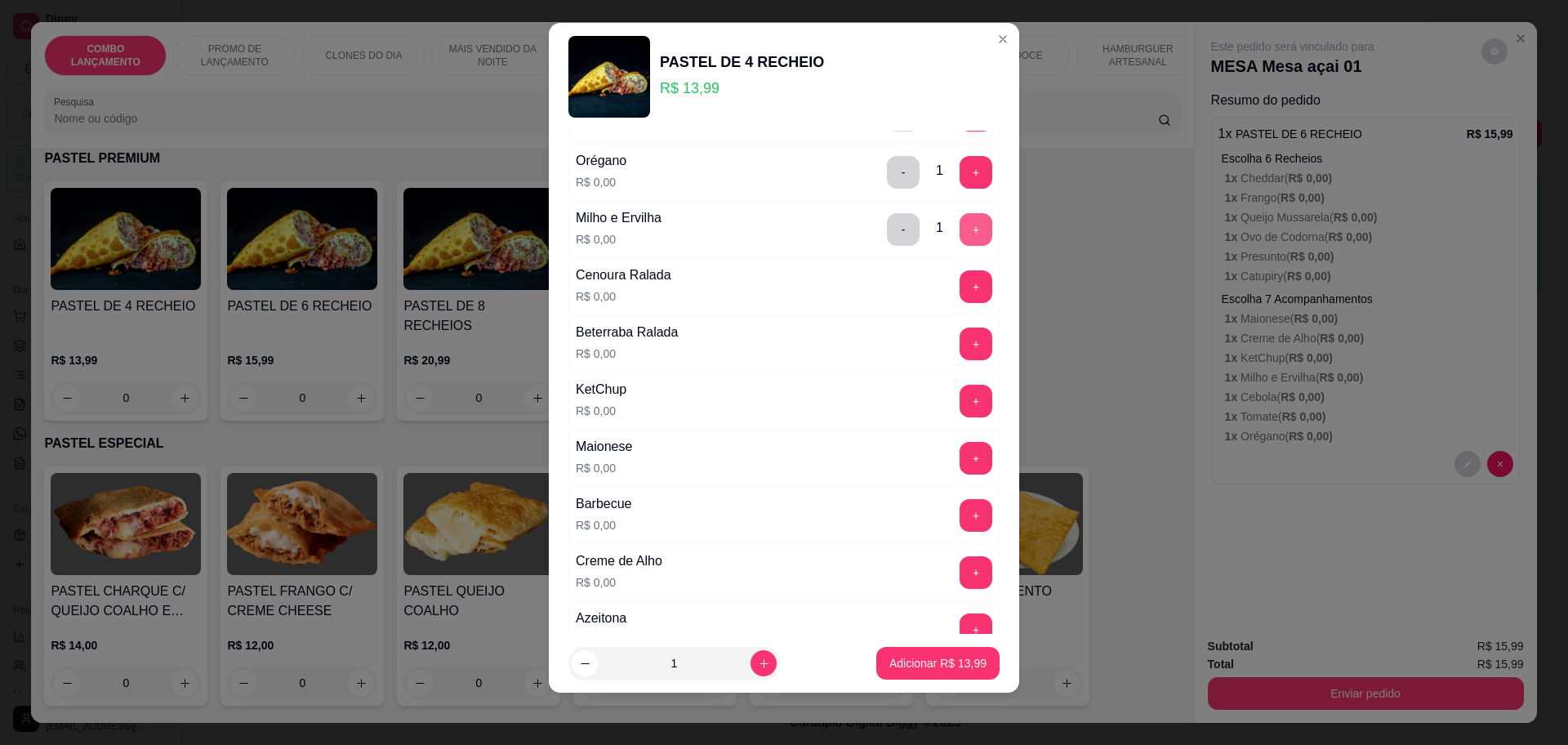
scroll to position [730, 0]
click at [960, 388] on button "+" at bounding box center [976, 401] width 33 height 33
click at [960, 455] on button "+" at bounding box center [976, 457] width 33 height 33
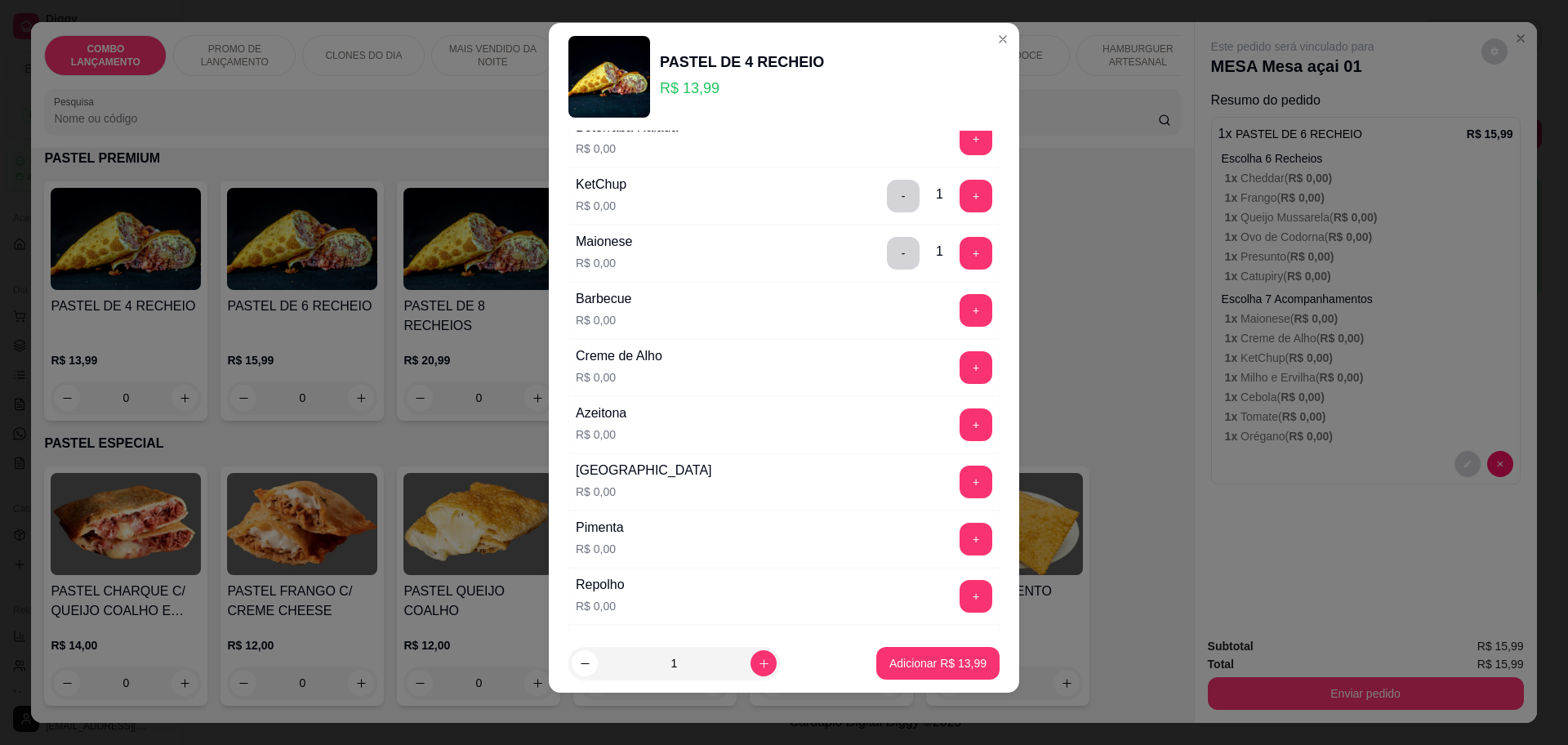
scroll to position [832, 0]
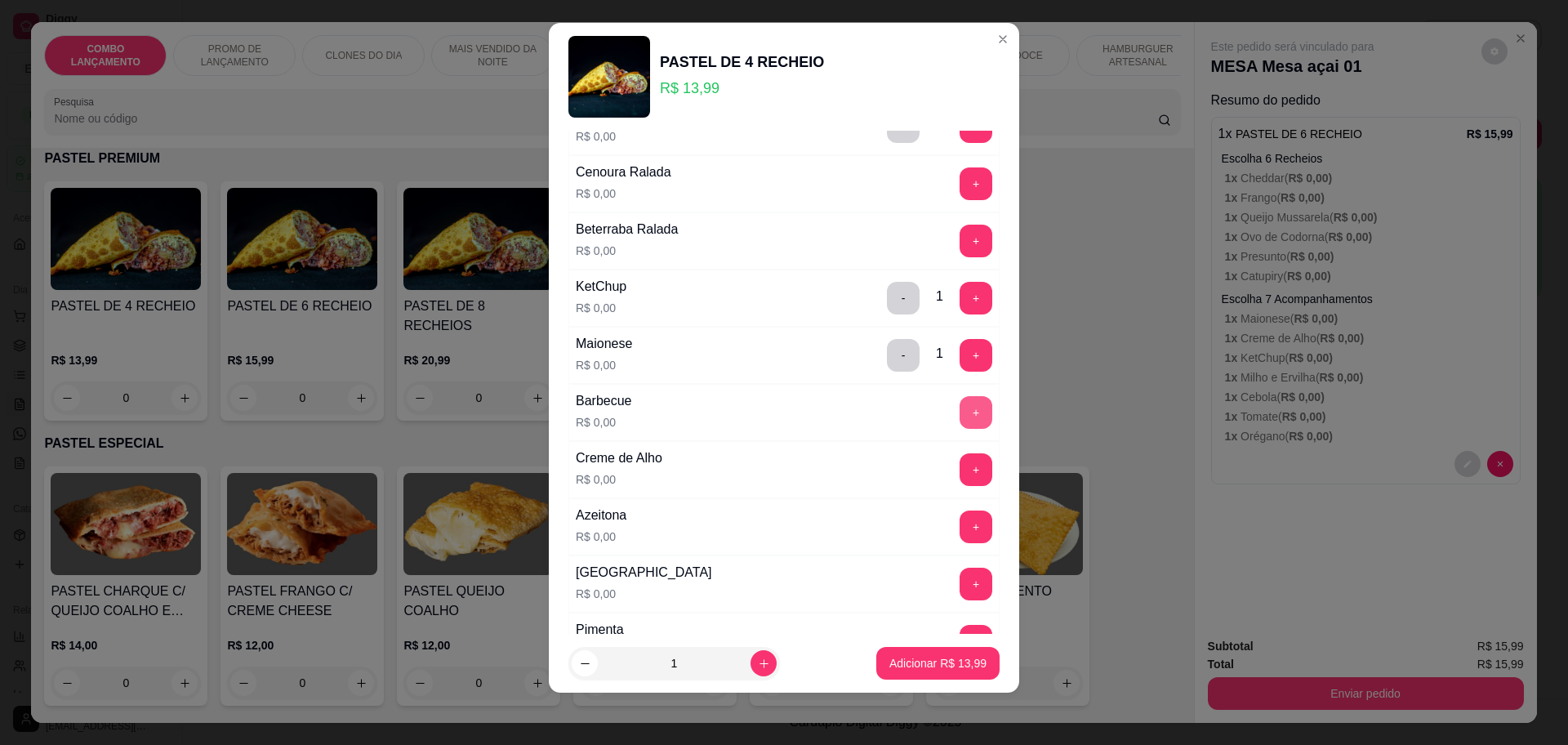
click at [960, 409] on button "+" at bounding box center [976, 412] width 33 height 33
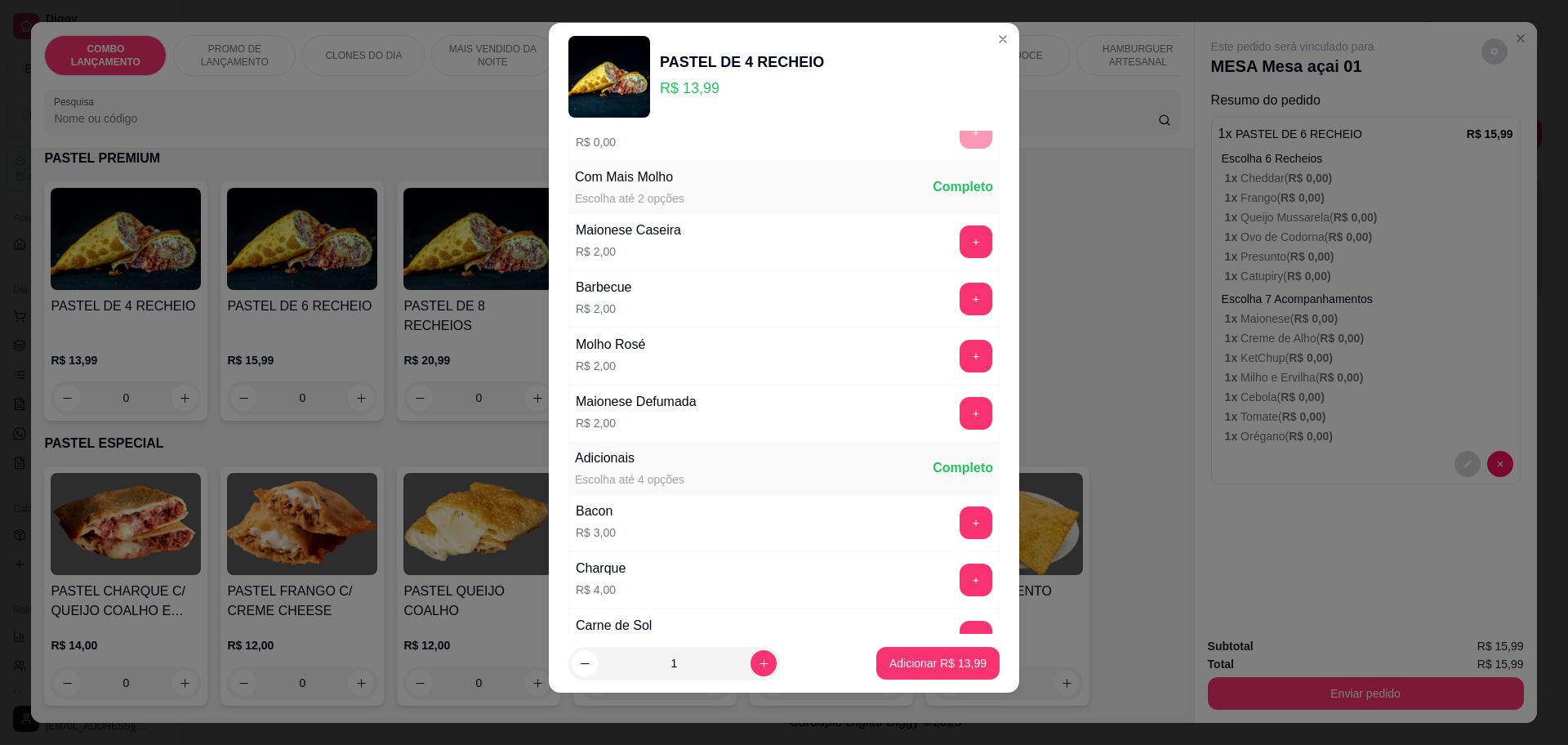
scroll to position [1485, 0]
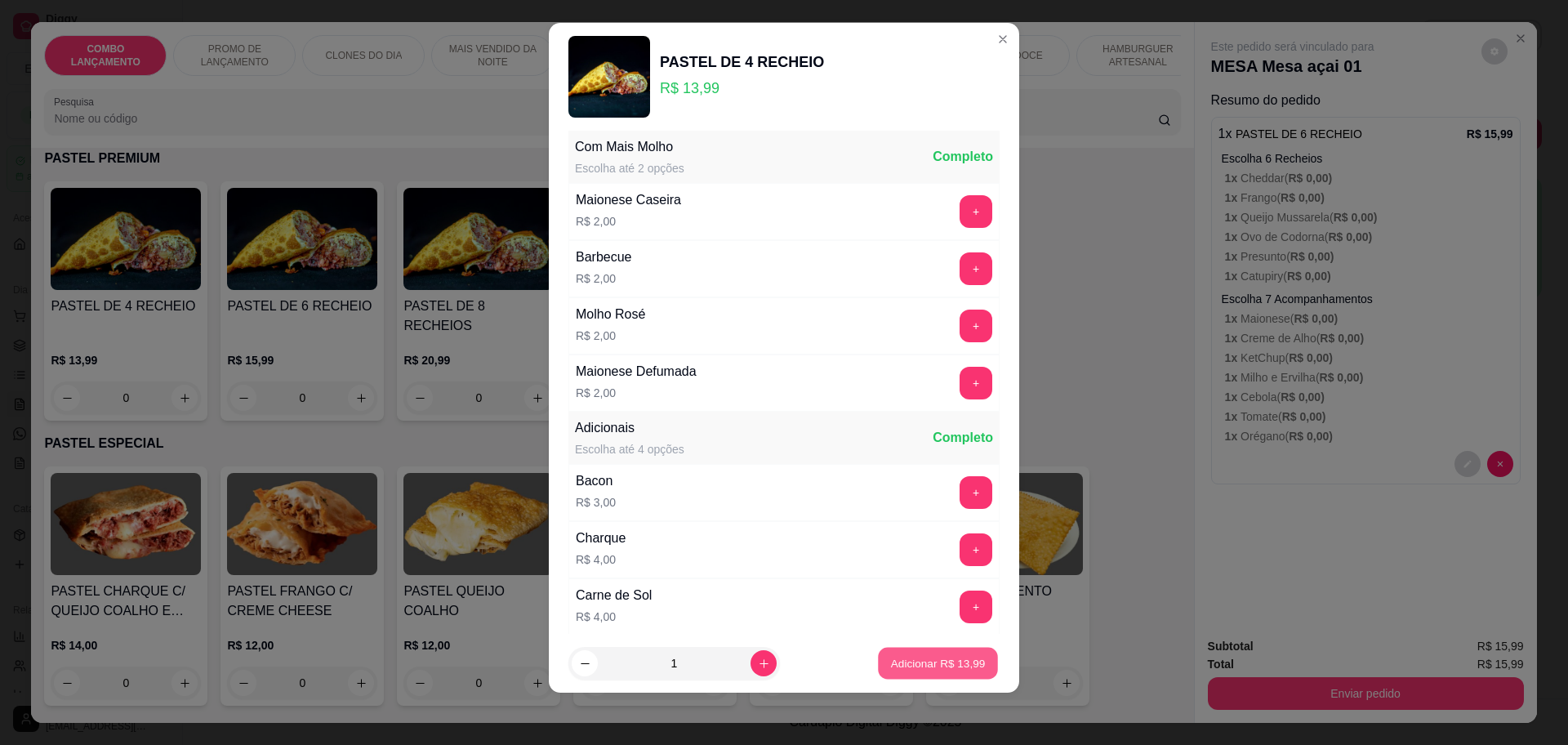
click at [926, 655] on button "Adicionar R$ 13,99" at bounding box center [937, 664] width 120 height 32
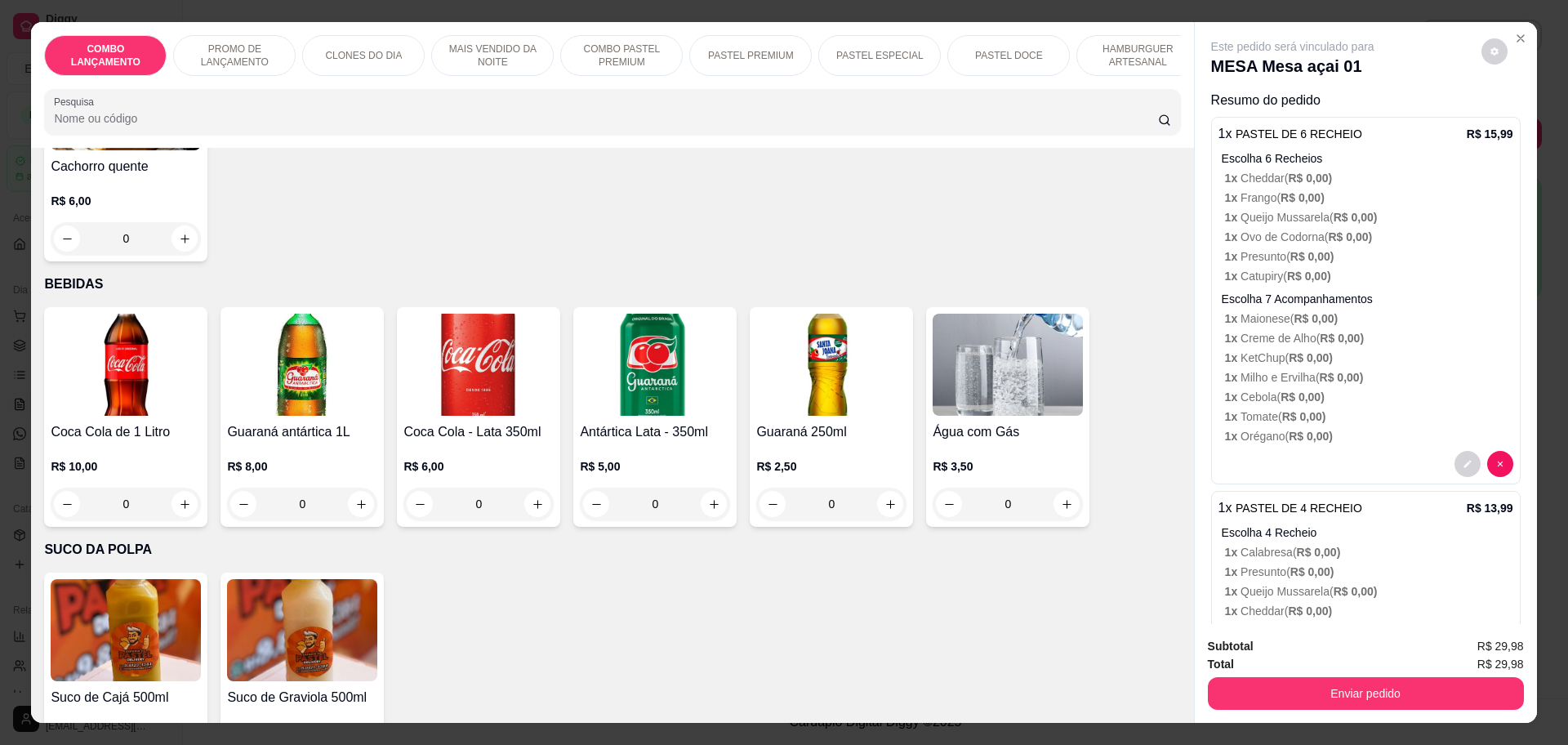
scroll to position [218, 0]
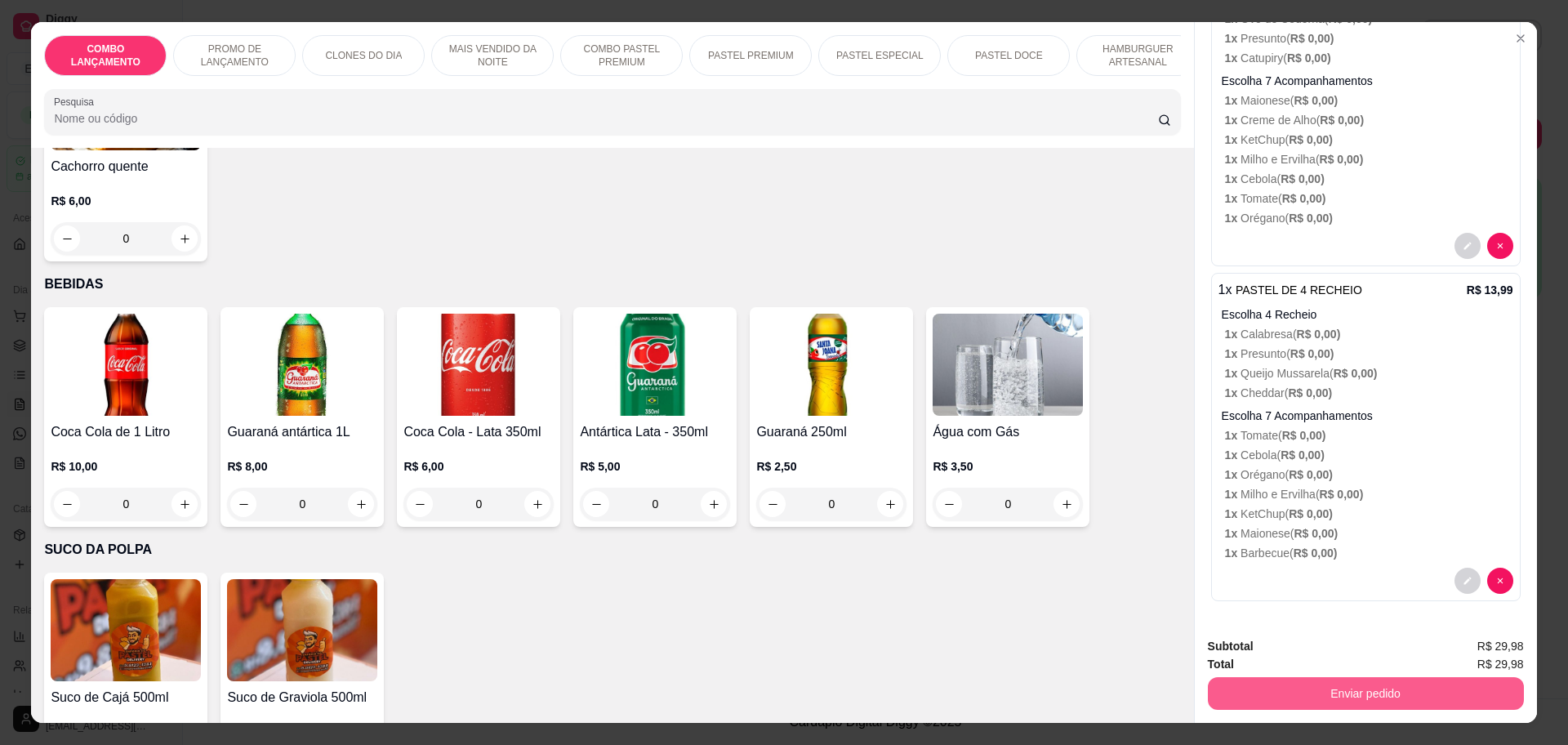
click at [1381, 690] on button "Enviar pedido" at bounding box center [1366, 693] width 316 height 33
click at [1349, 643] on button "Não registrar e enviar pedido" at bounding box center [1310, 654] width 170 height 31
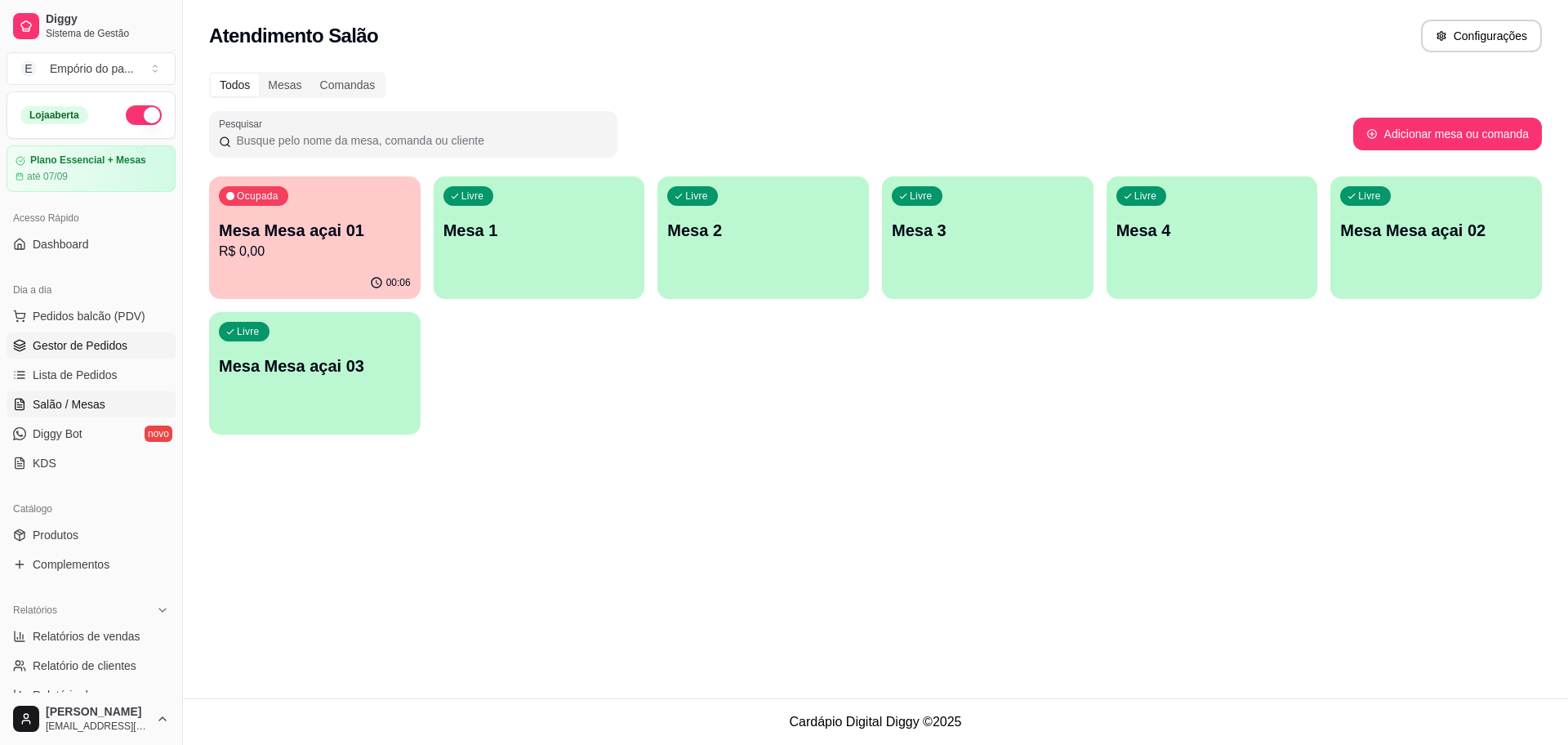
click at [108, 340] on span "Gestor de Pedidos" at bounding box center [80, 345] width 95 height 16
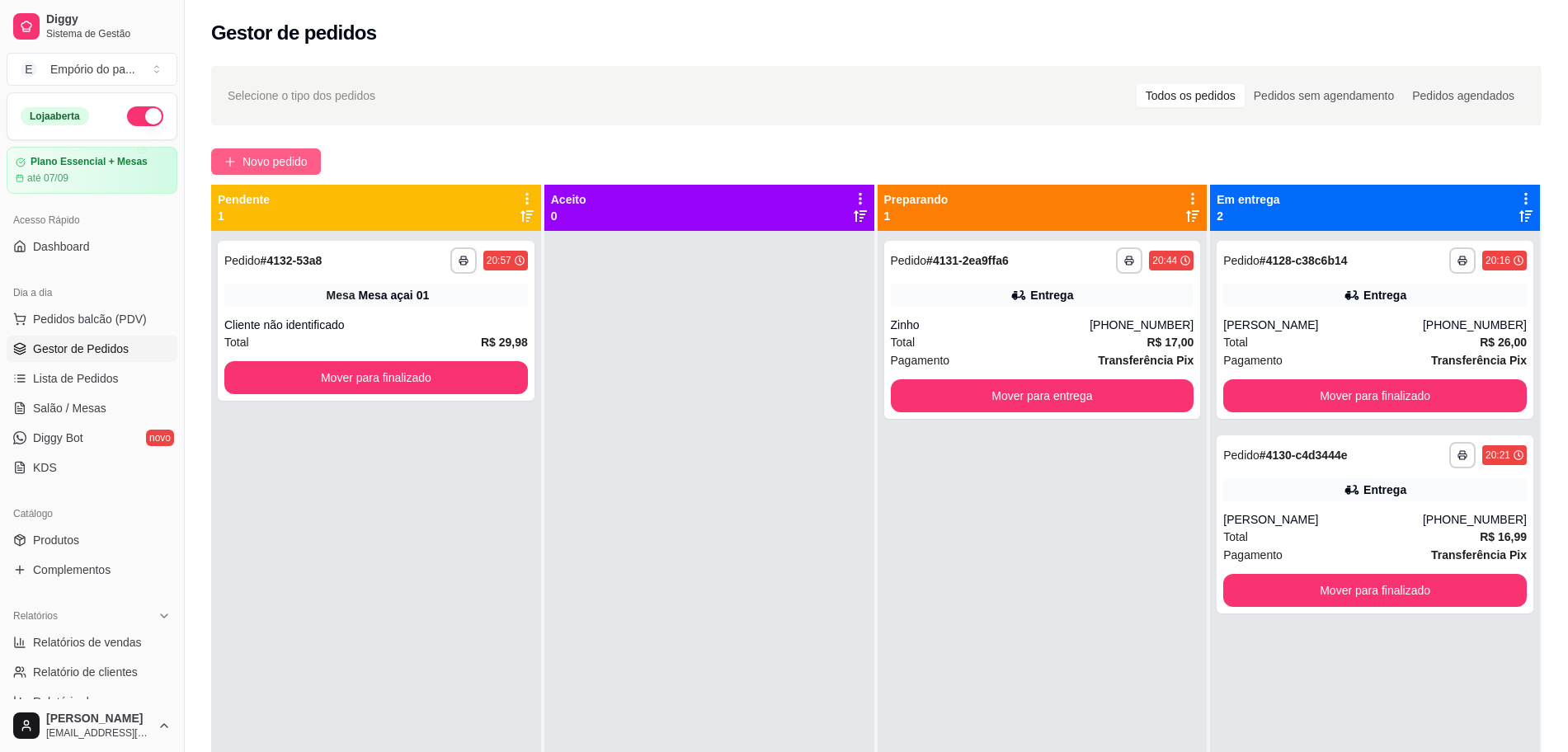
click at [287, 158] on span "Novo pedido" at bounding box center [275, 162] width 65 height 18
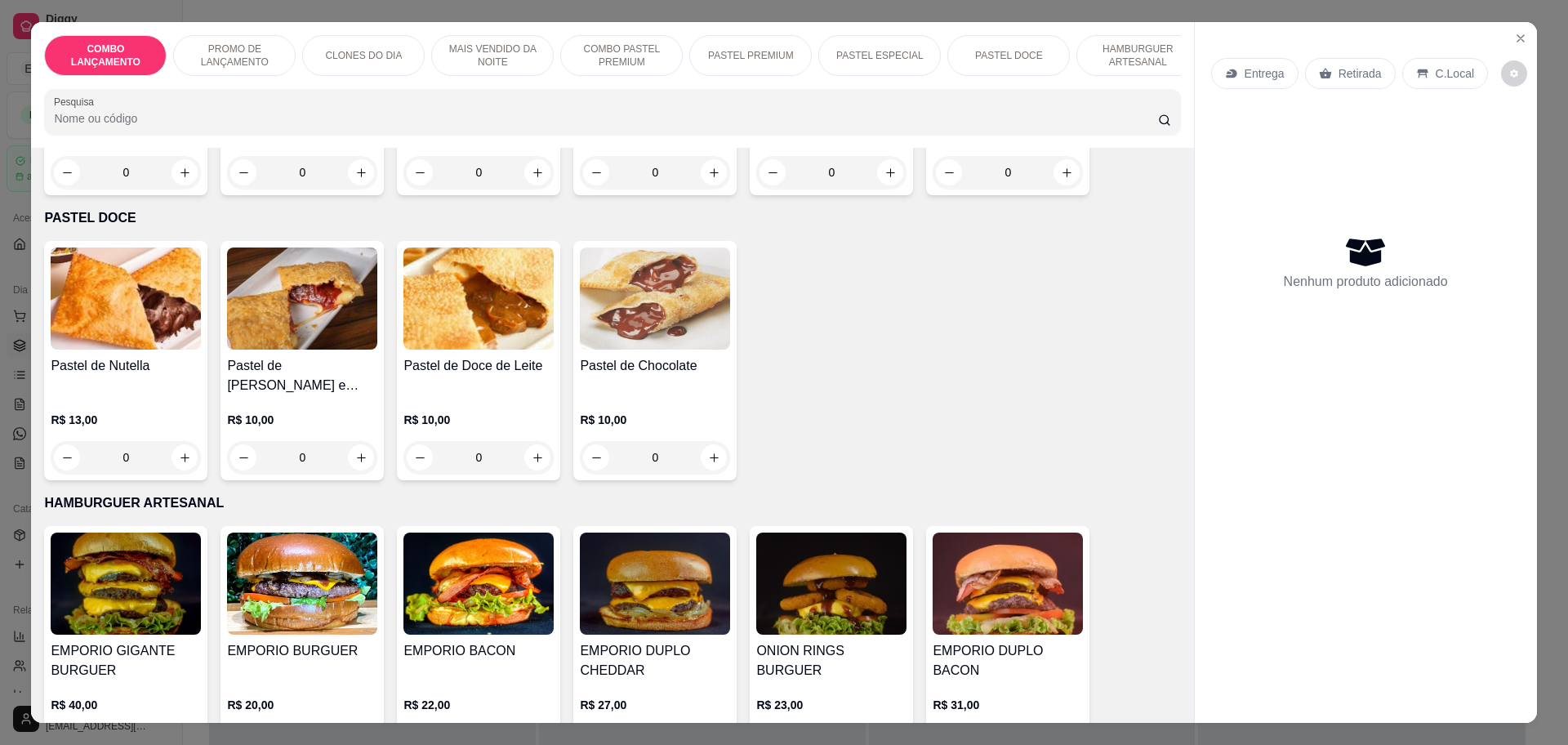
scroll to position [2655, 0]
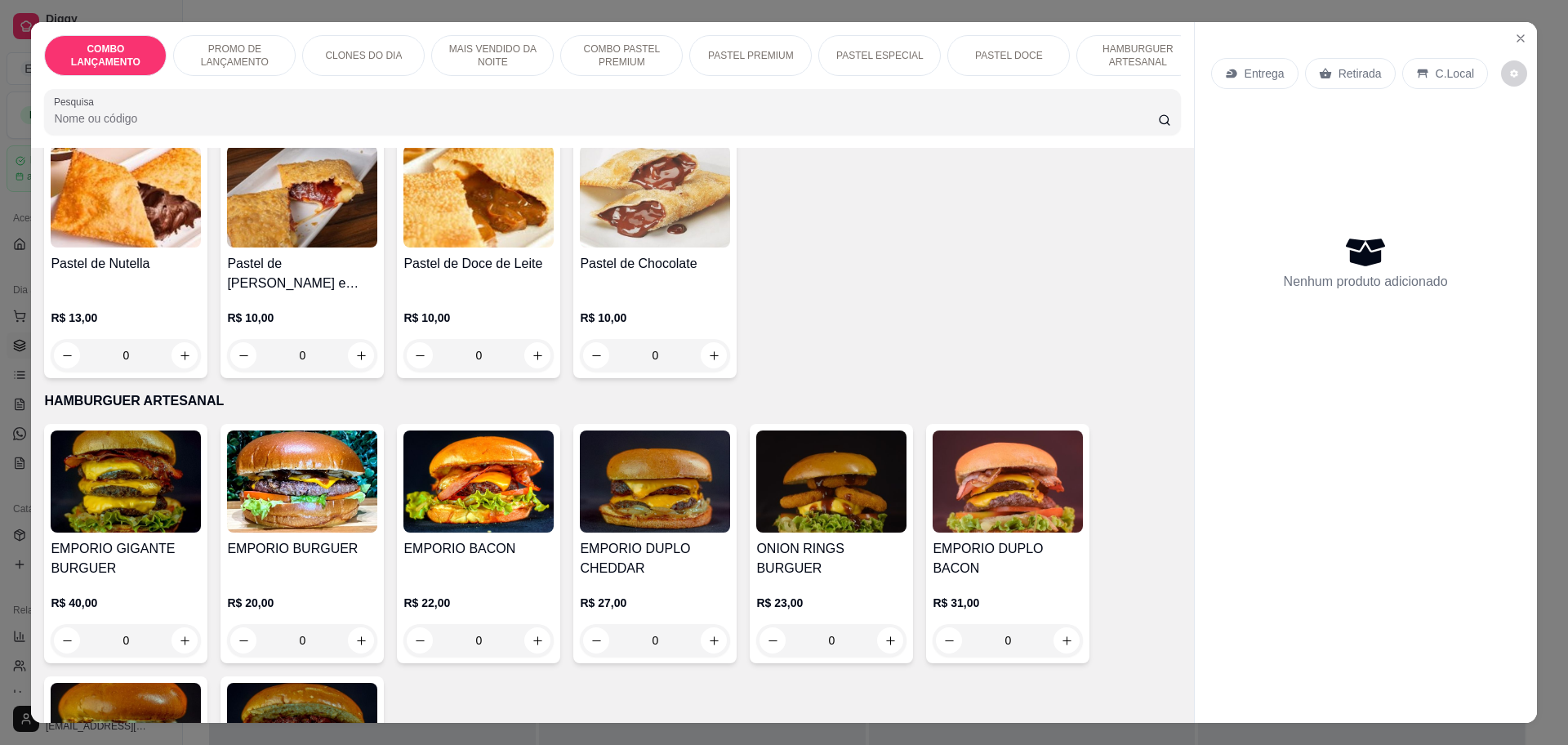
click at [530, 624] on div "0" at bounding box center [478, 640] width 150 height 33
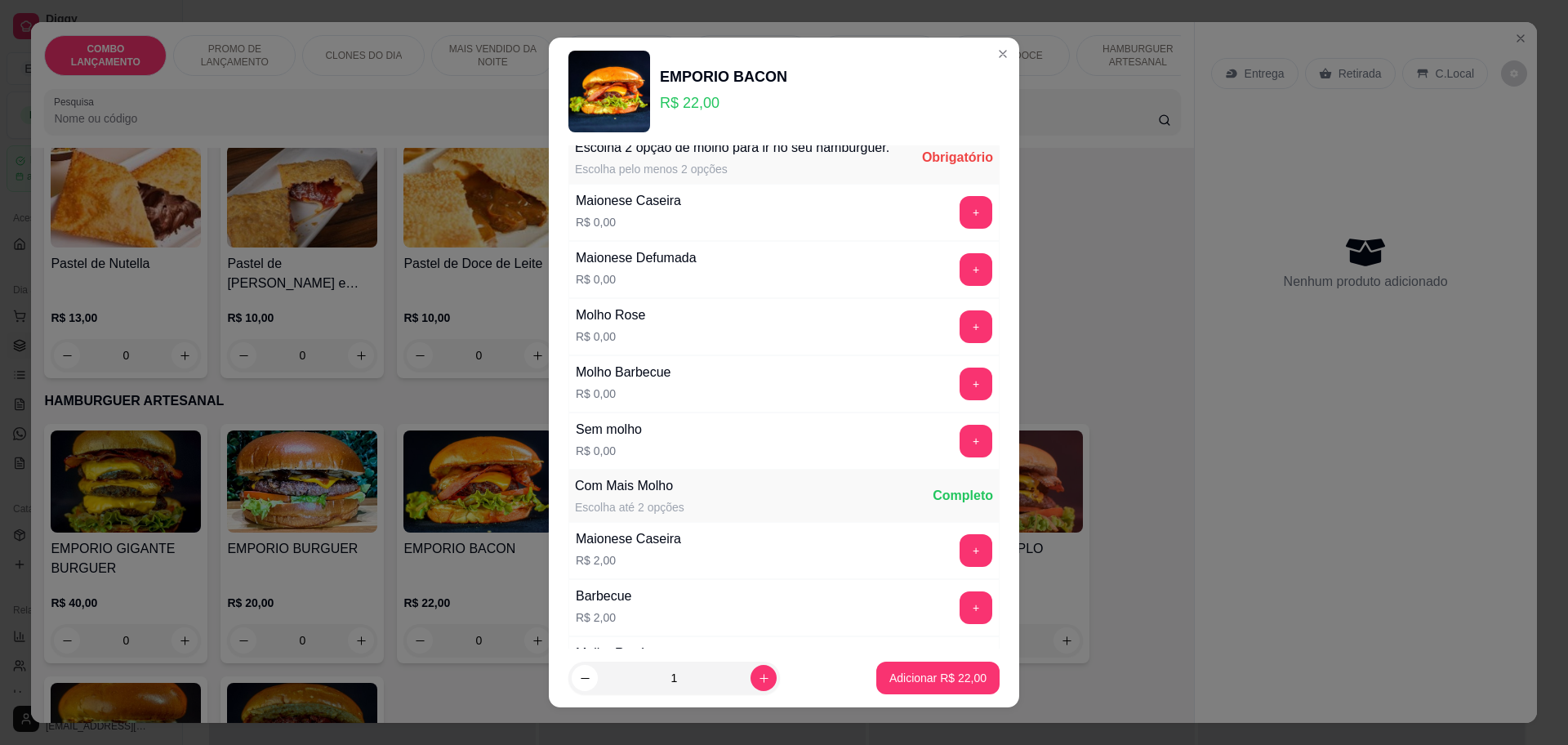
scroll to position [0, 0]
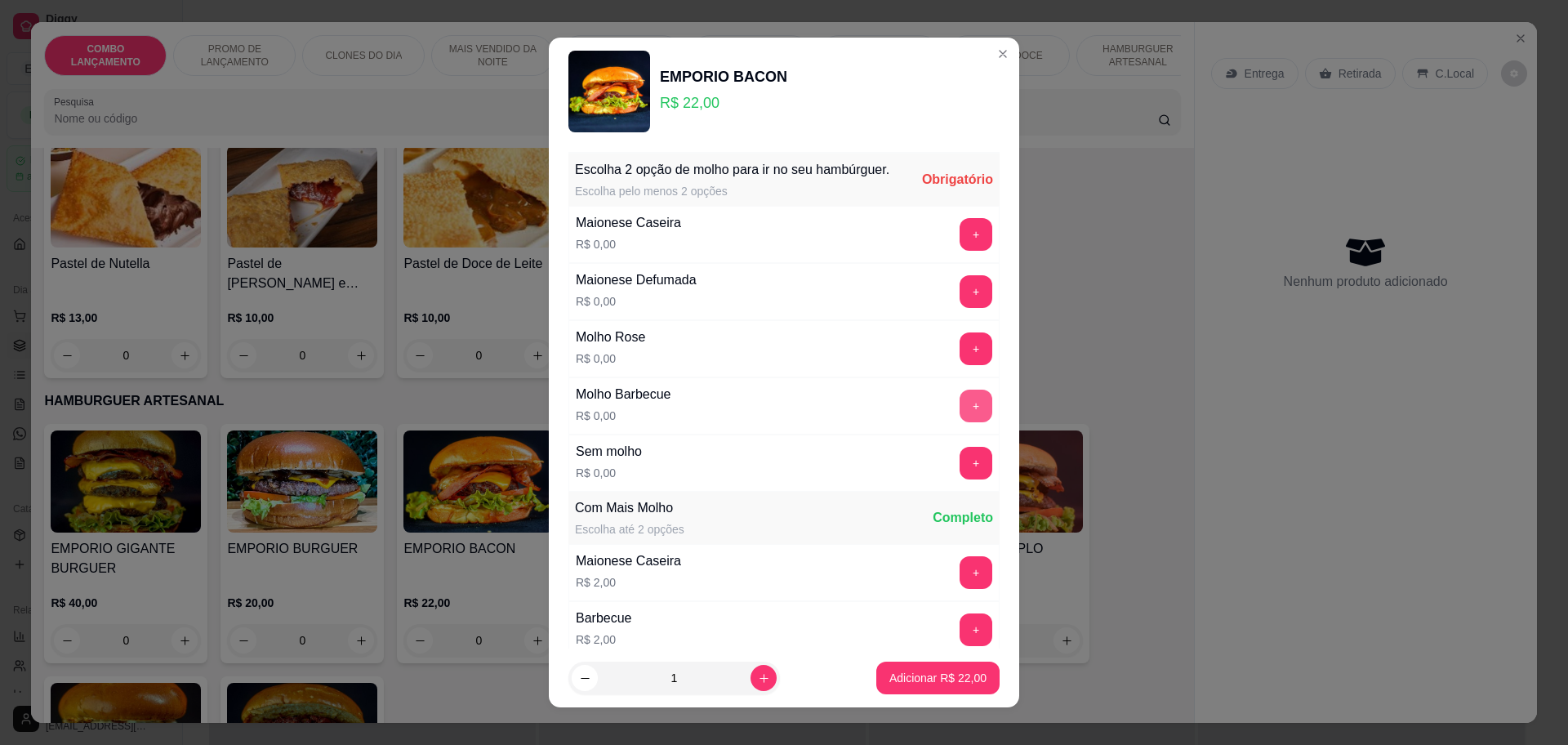
click at [960, 422] on button "+" at bounding box center [976, 406] width 33 height 33
click at [961, 250] on button "+" at bounding box center [976, 233] width 32 height 32
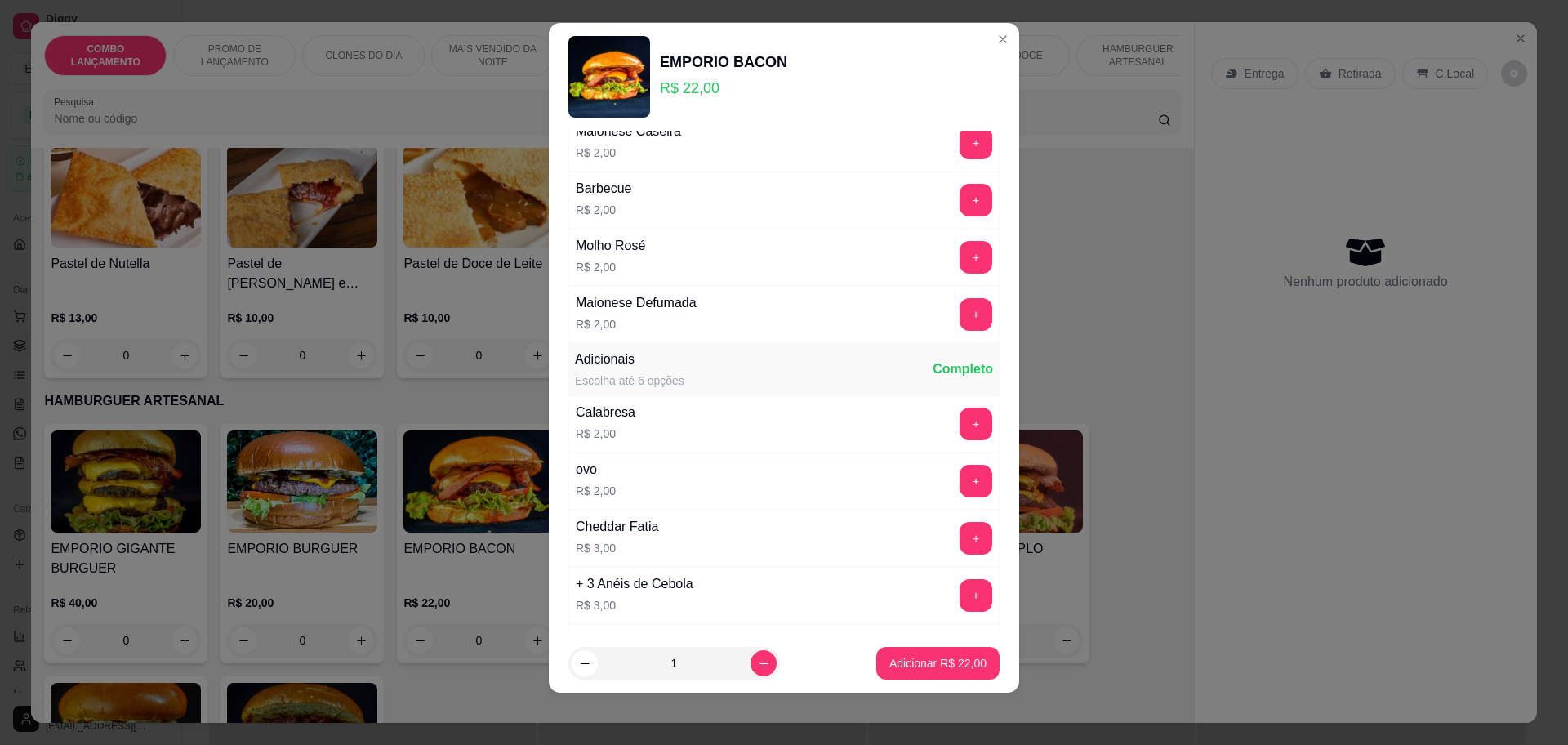
scroll to position [699, 0]
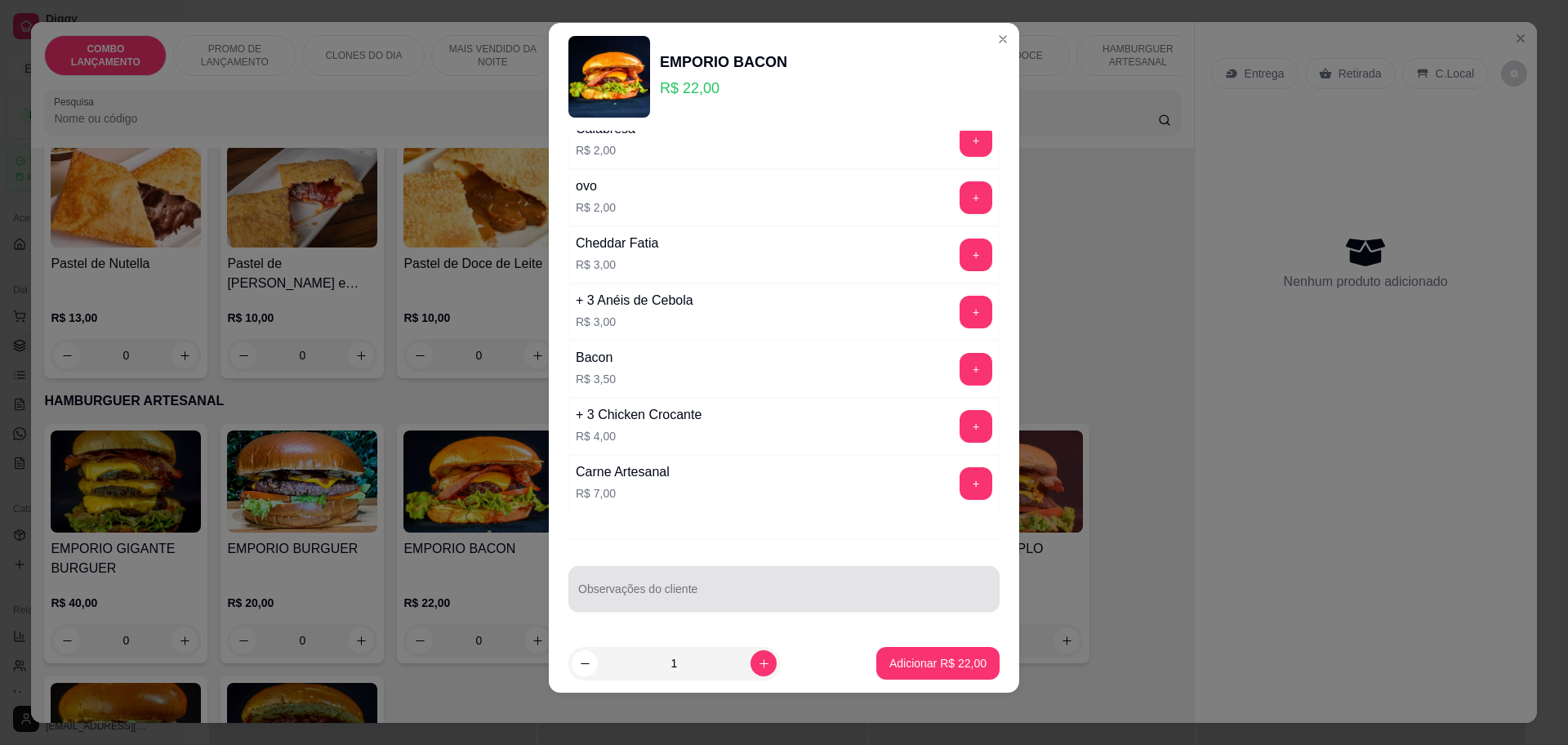
click at [658, 585] on div at bounding box center [784, 589] width 411 height 33
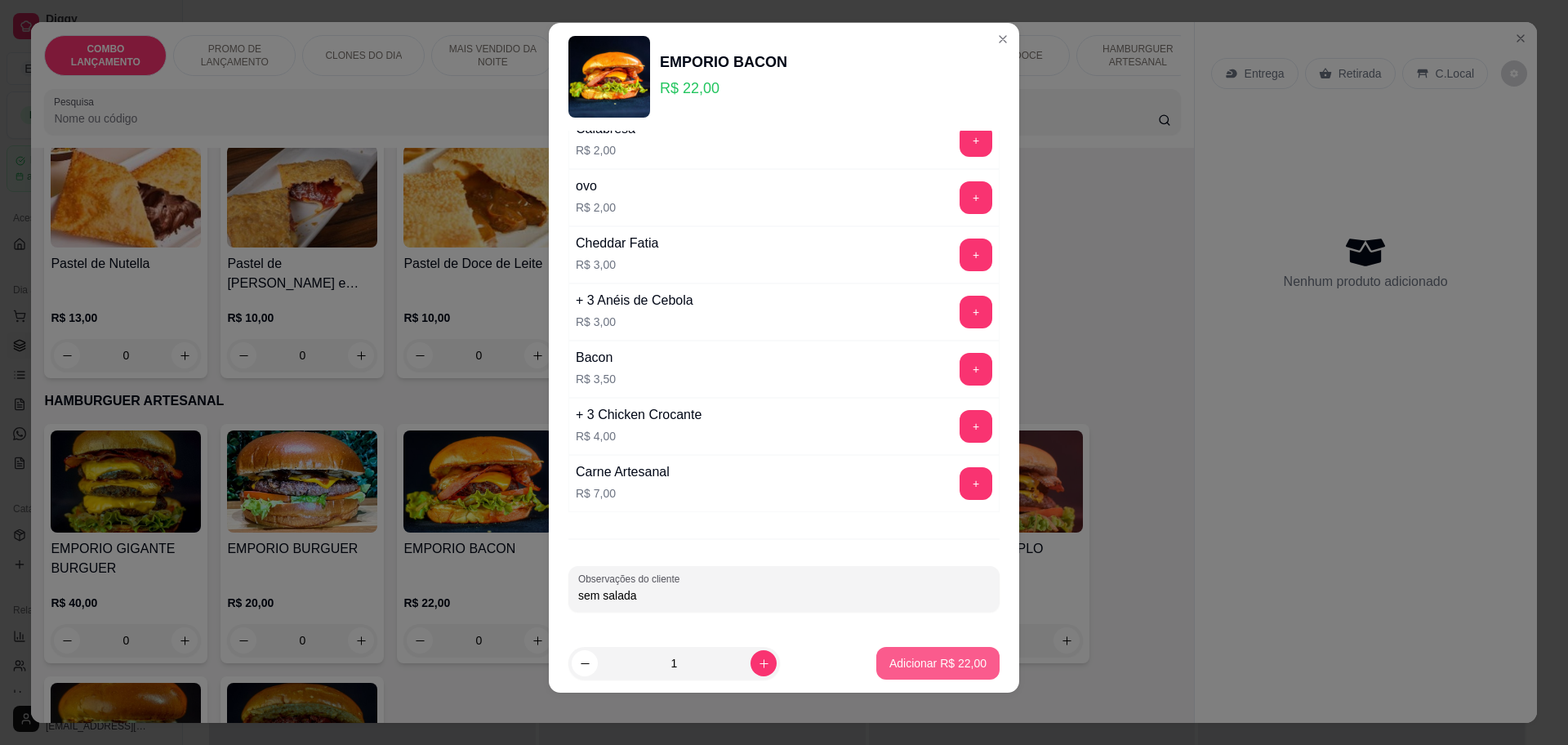
type input "sem salada"
click at [888, 672] on button "Adicionar R$ 22,00" at bounding box center [938, 664] width 123 height 33
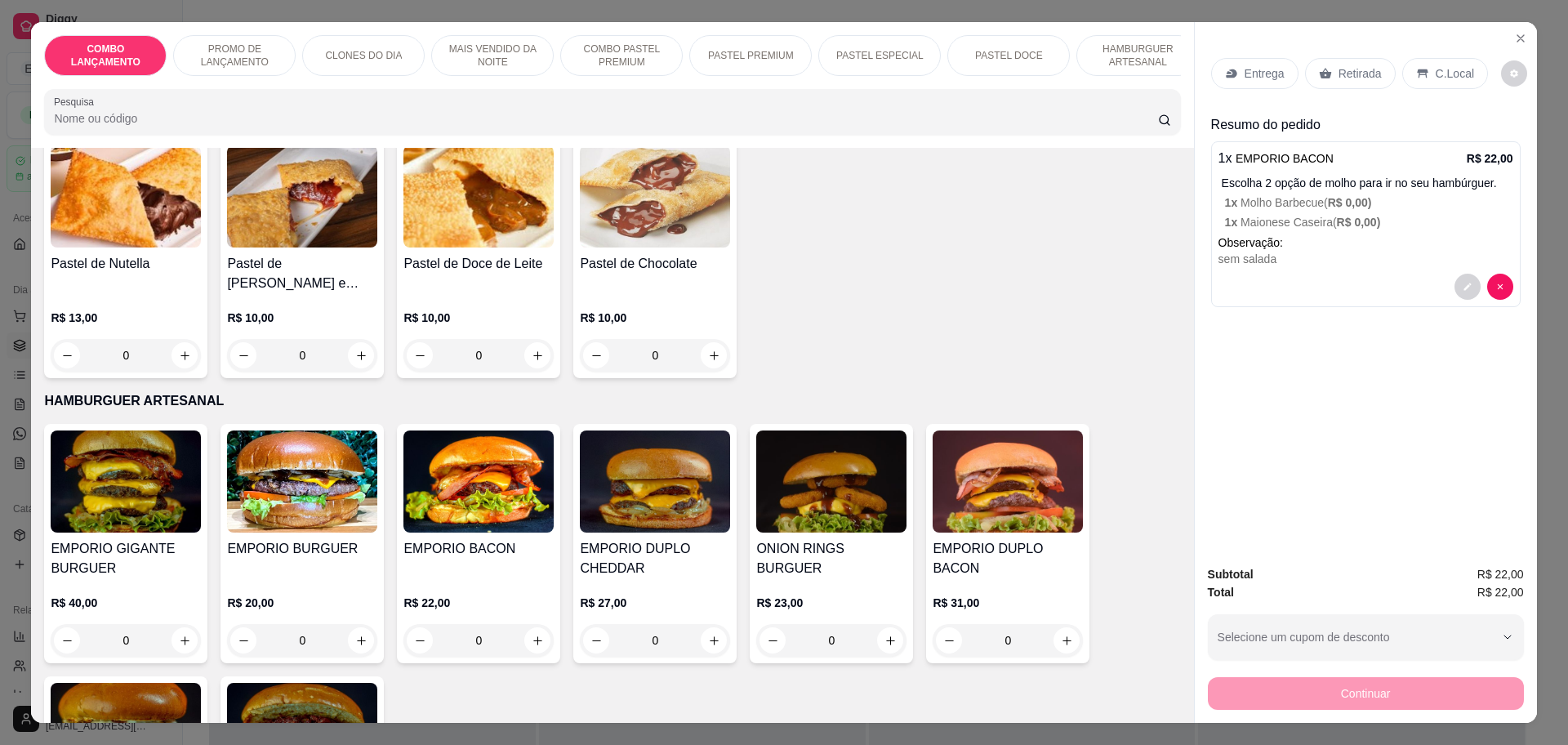
click at [1355, 70] on p "Retirada" at bounding box center [1360, 73] width 43 height 16
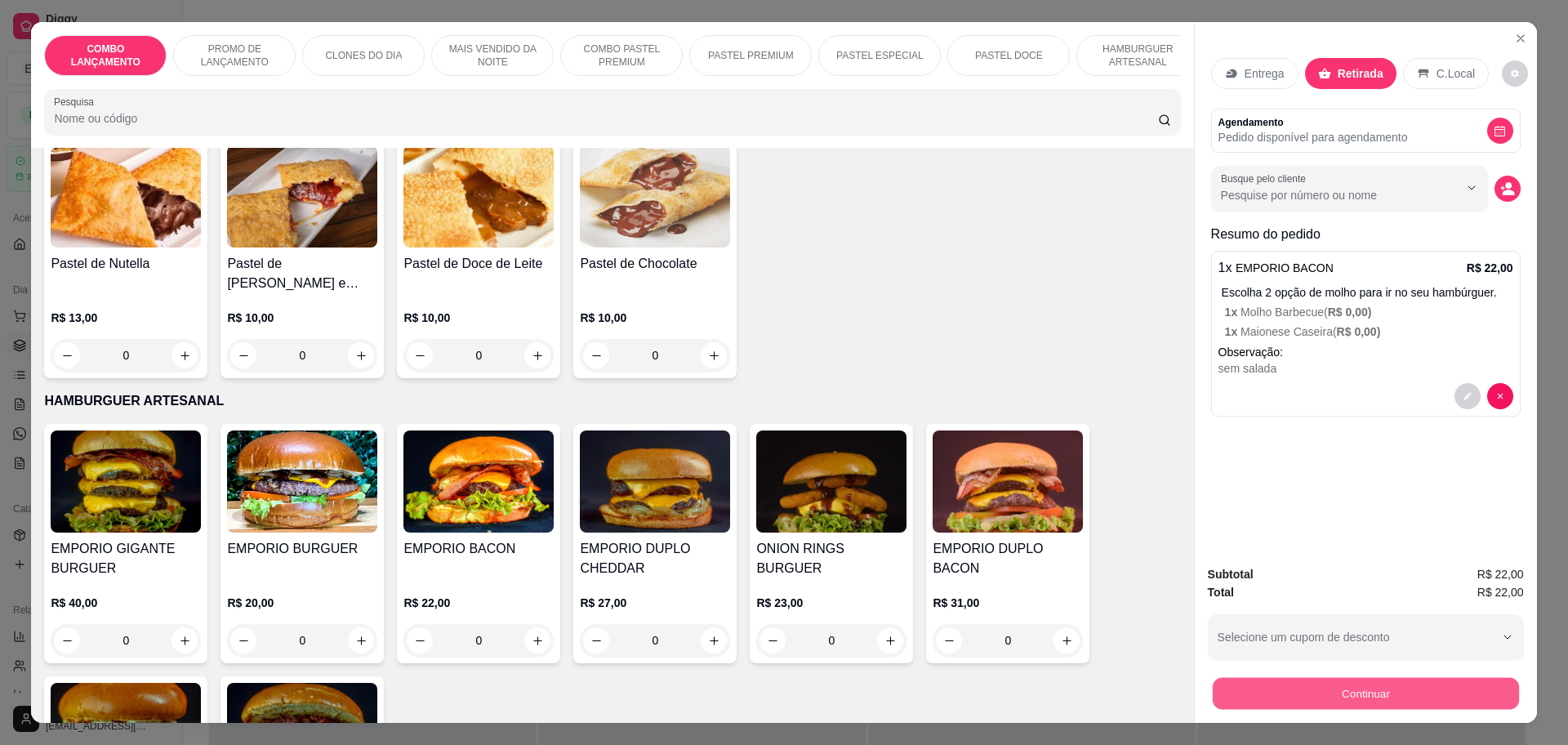
click at [1402, 697] on button "Continuar" at bounding box center [1365, 693] width 306 height 32
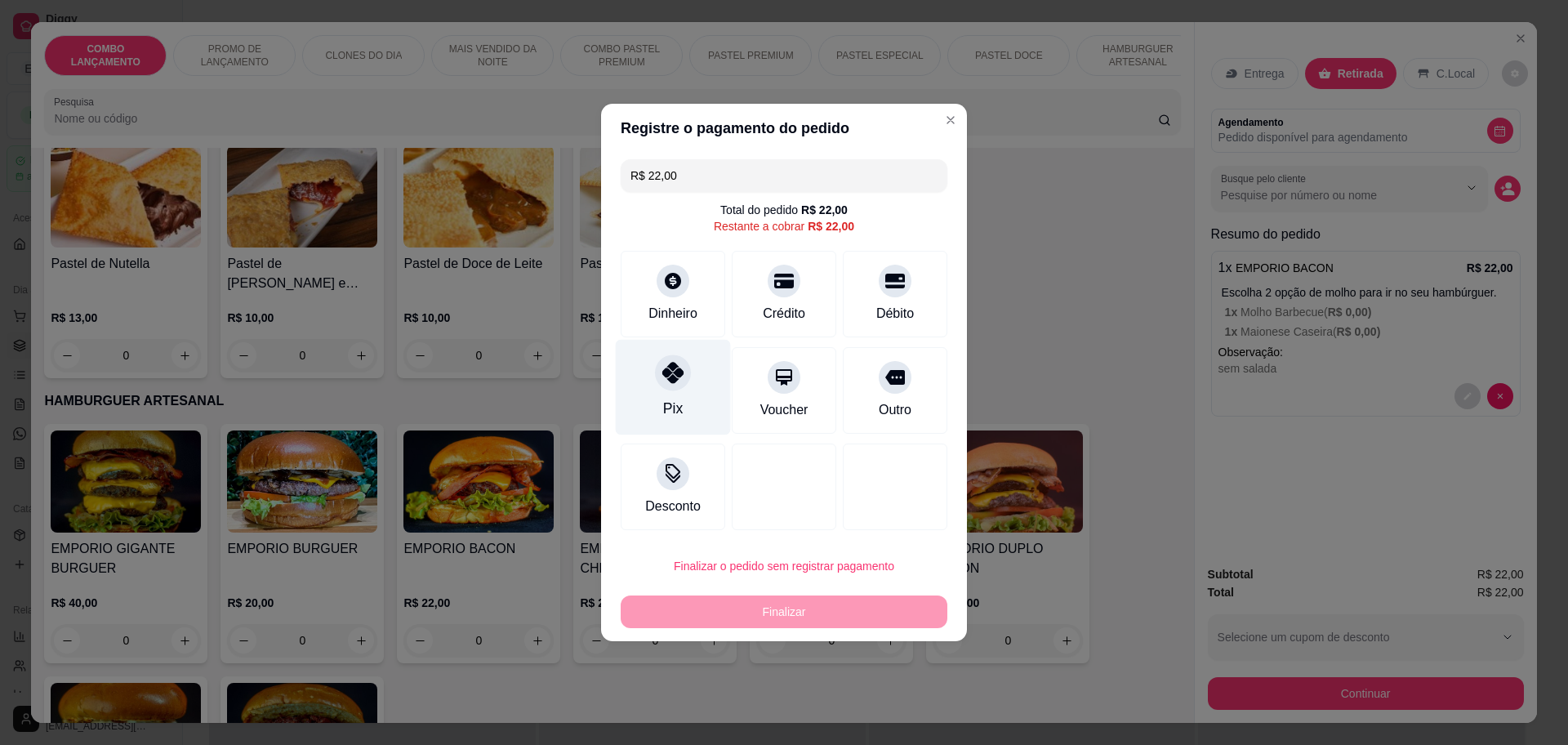
click at [690, 374] on div "Pix" at bounding box center [672, 388] width 115 height 96
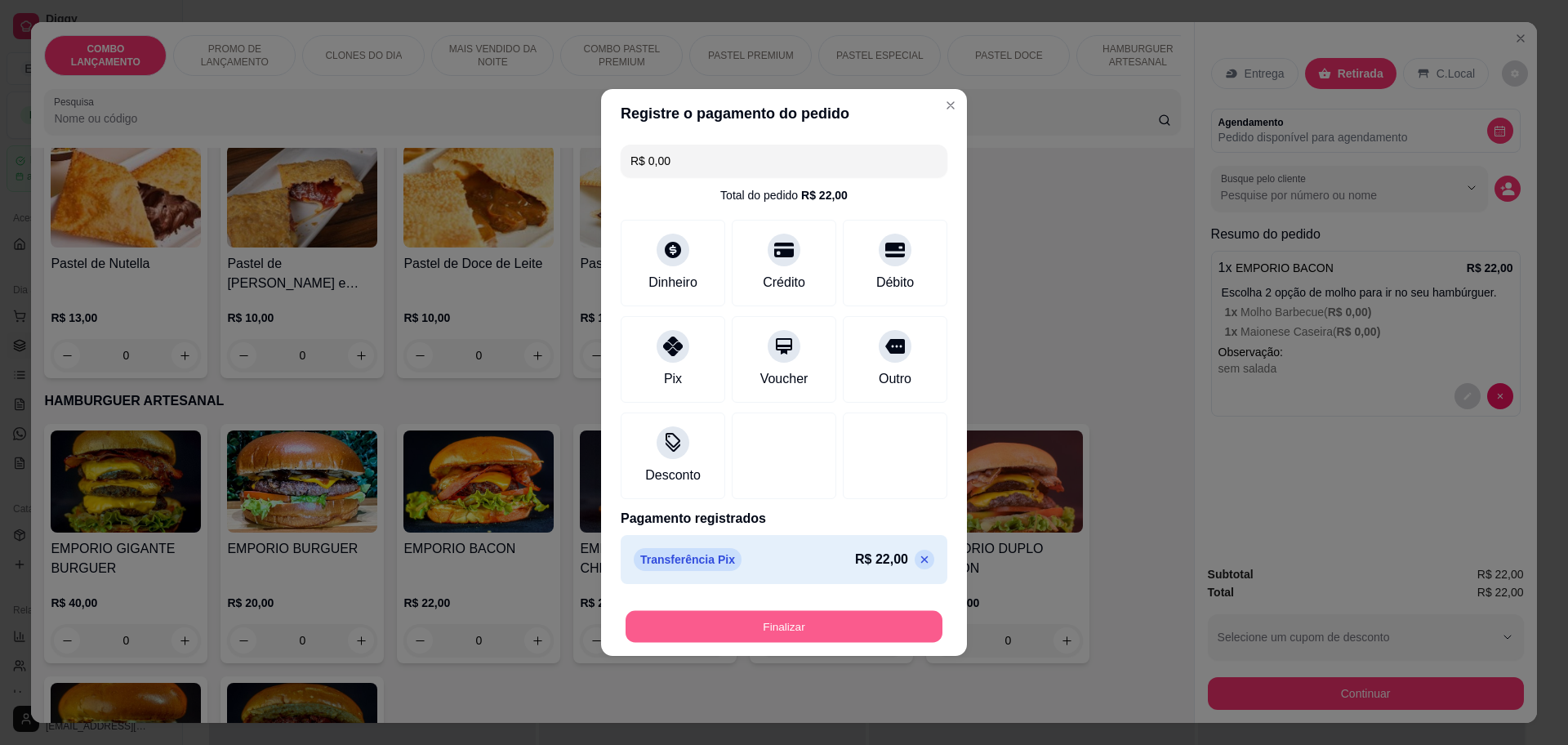
click at [718, 621] on button "Finalizar" at bounding box center [784, 627] width 317 height 32
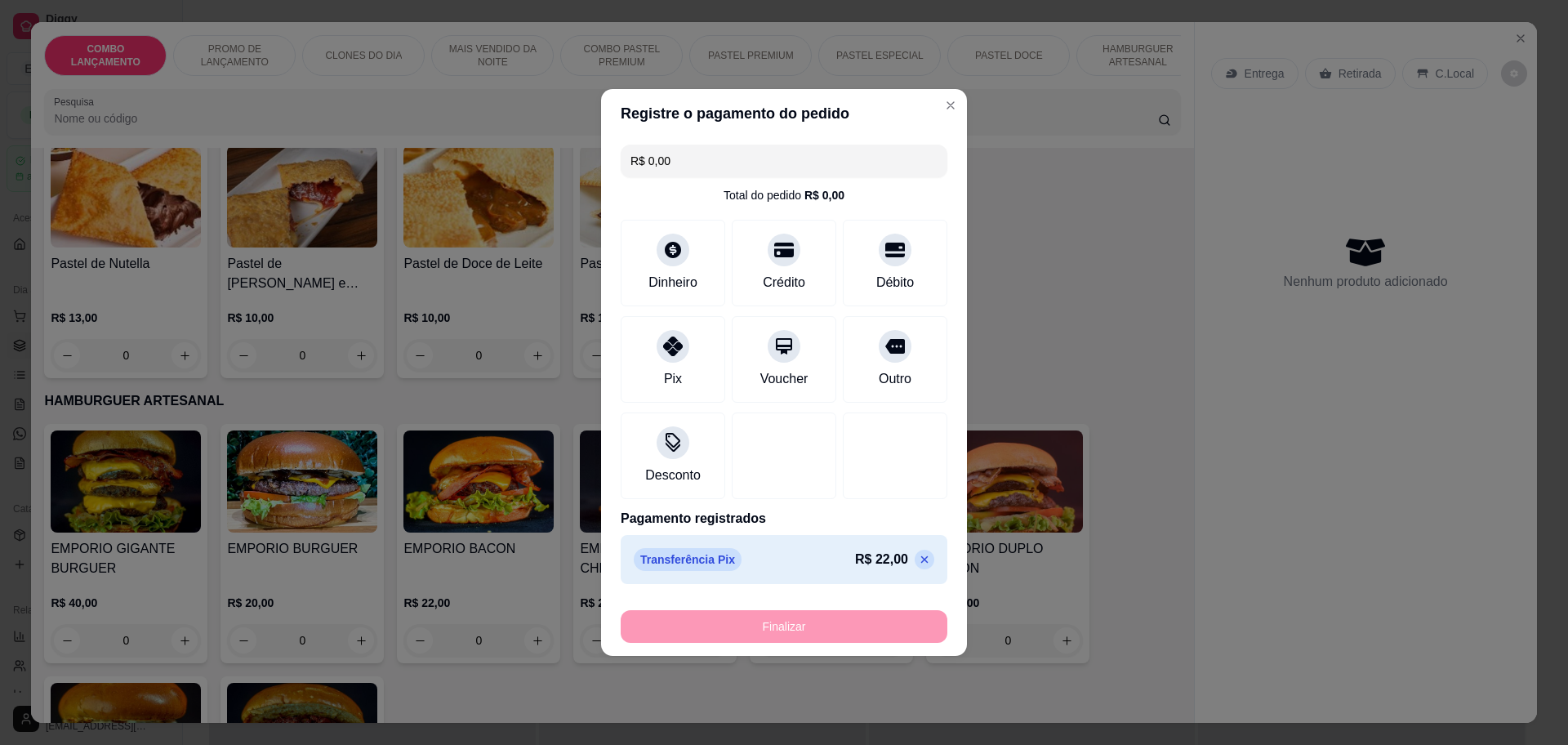
type input "-R$ 22,00"
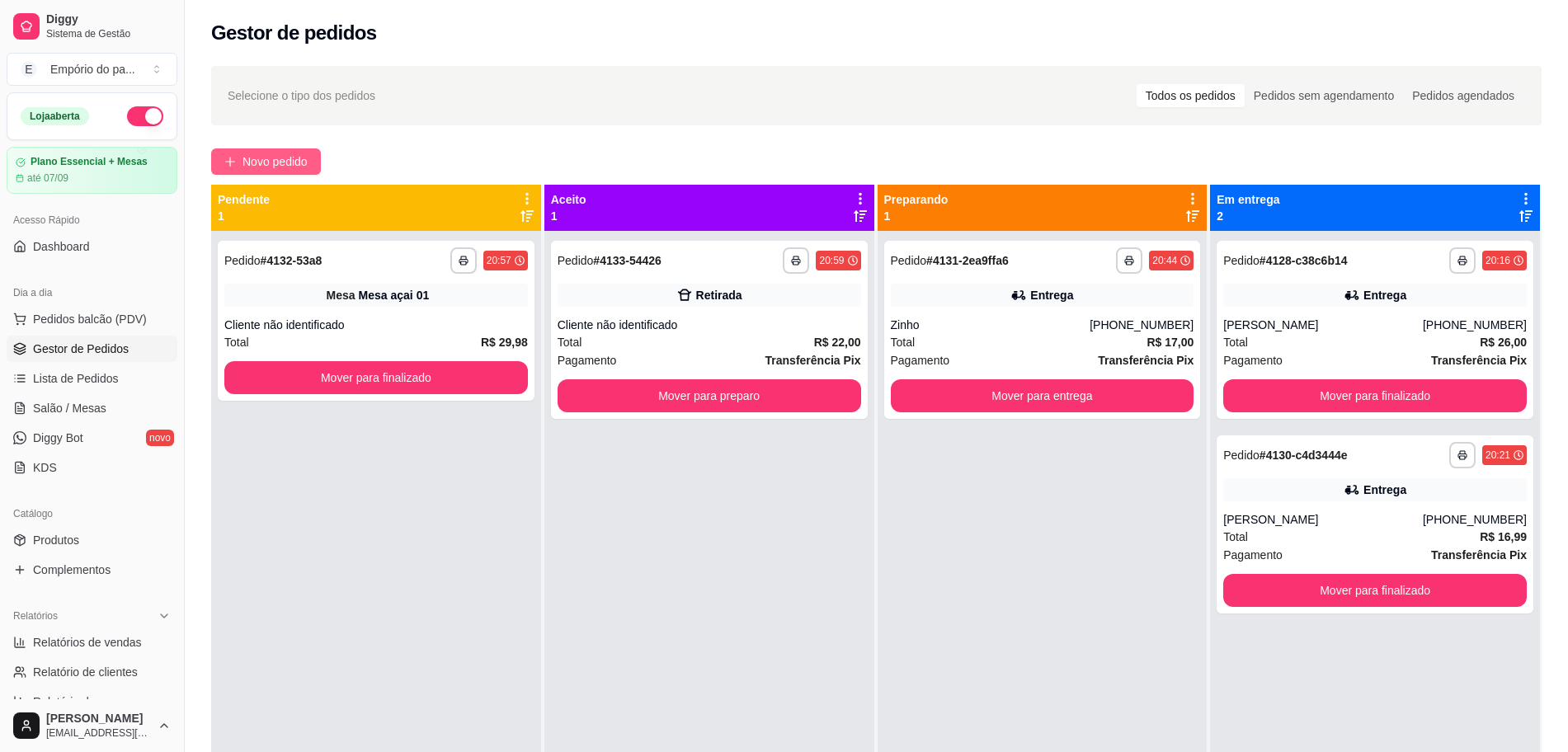
click at [282, 156] on span "Novo pedido" at bounding box center [275, 162] width 65 height 18
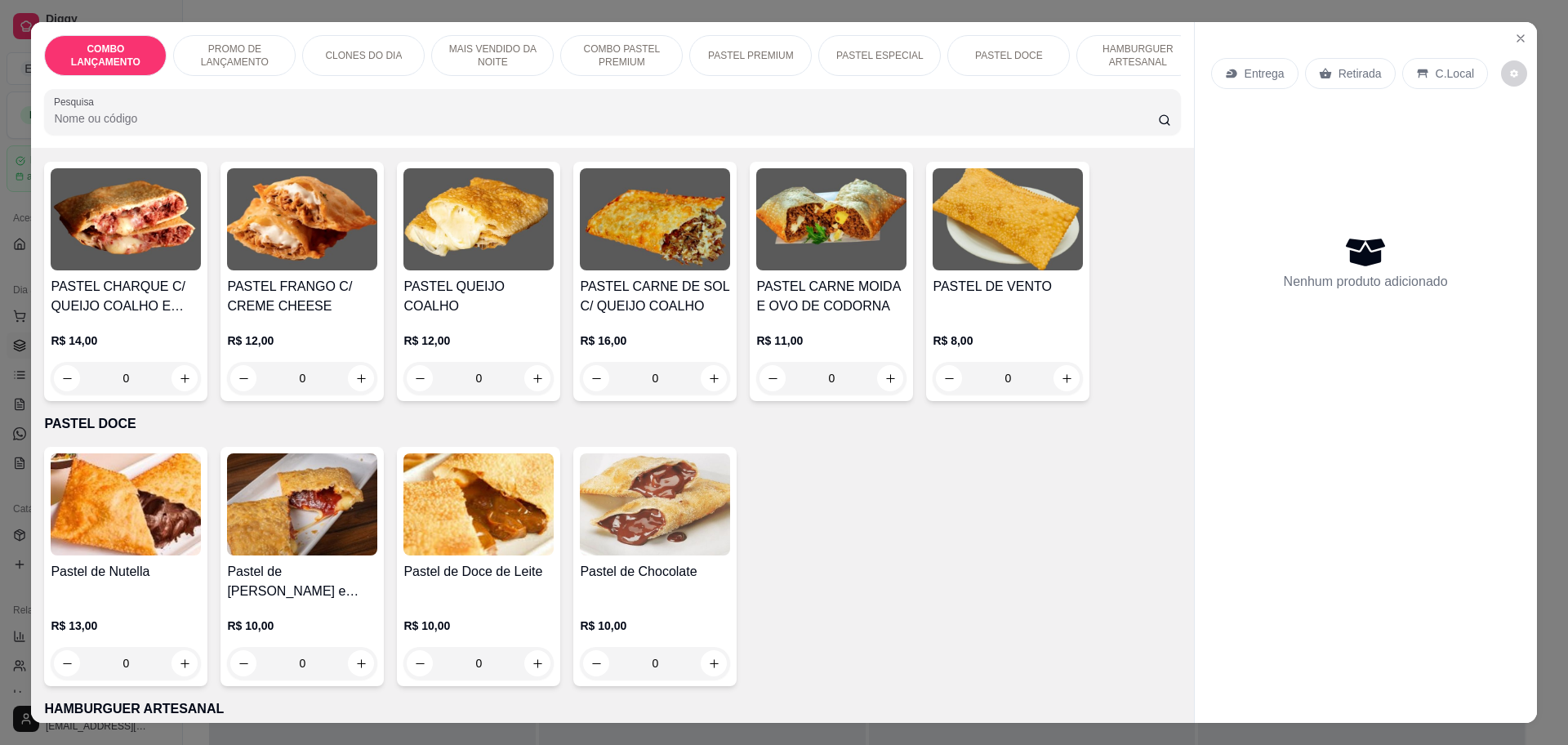
scroll to position [2145, 0]
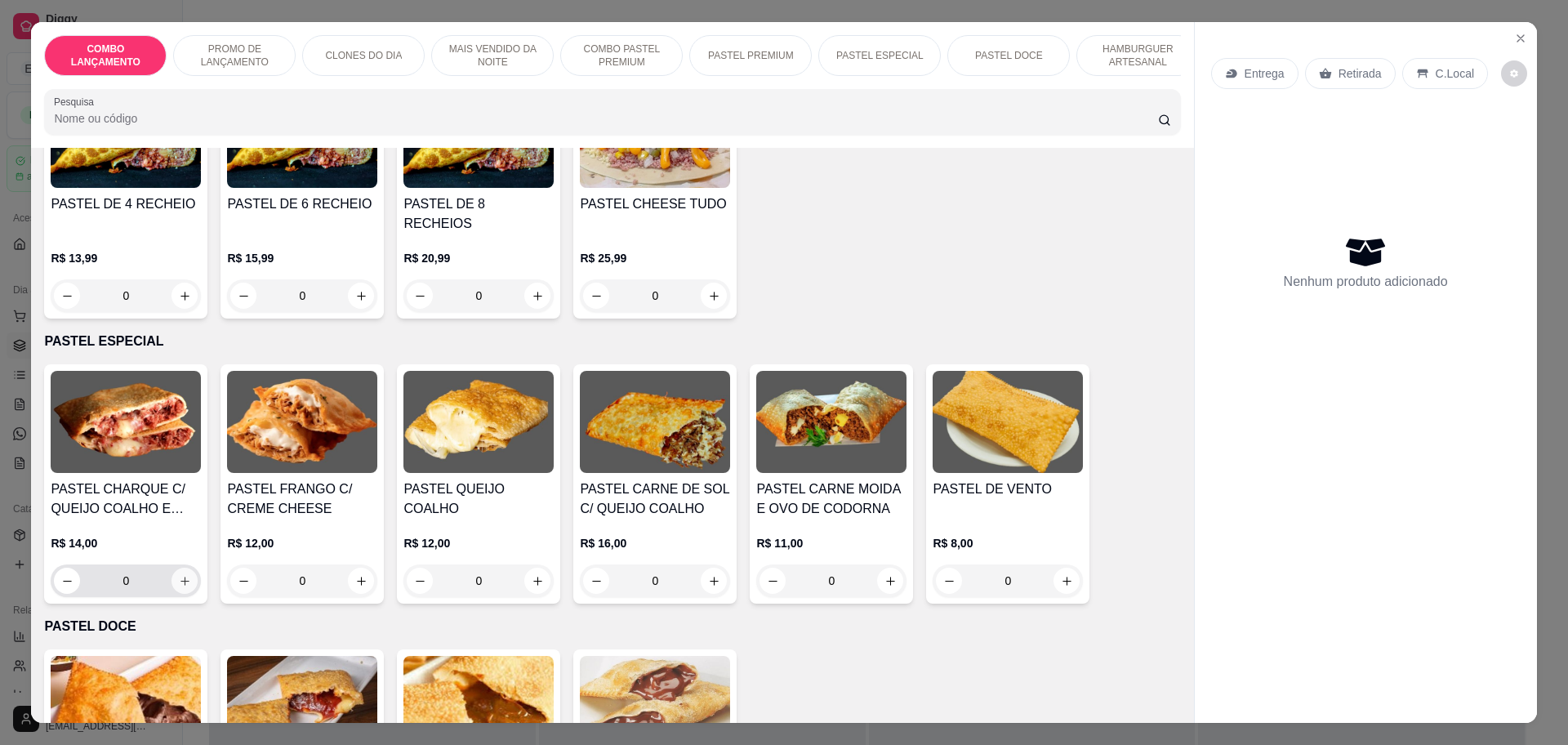
click at [181, 575] on icon "increase-product-quantity" at bounding box center [185, 581] width 13 height 13
type input "1"
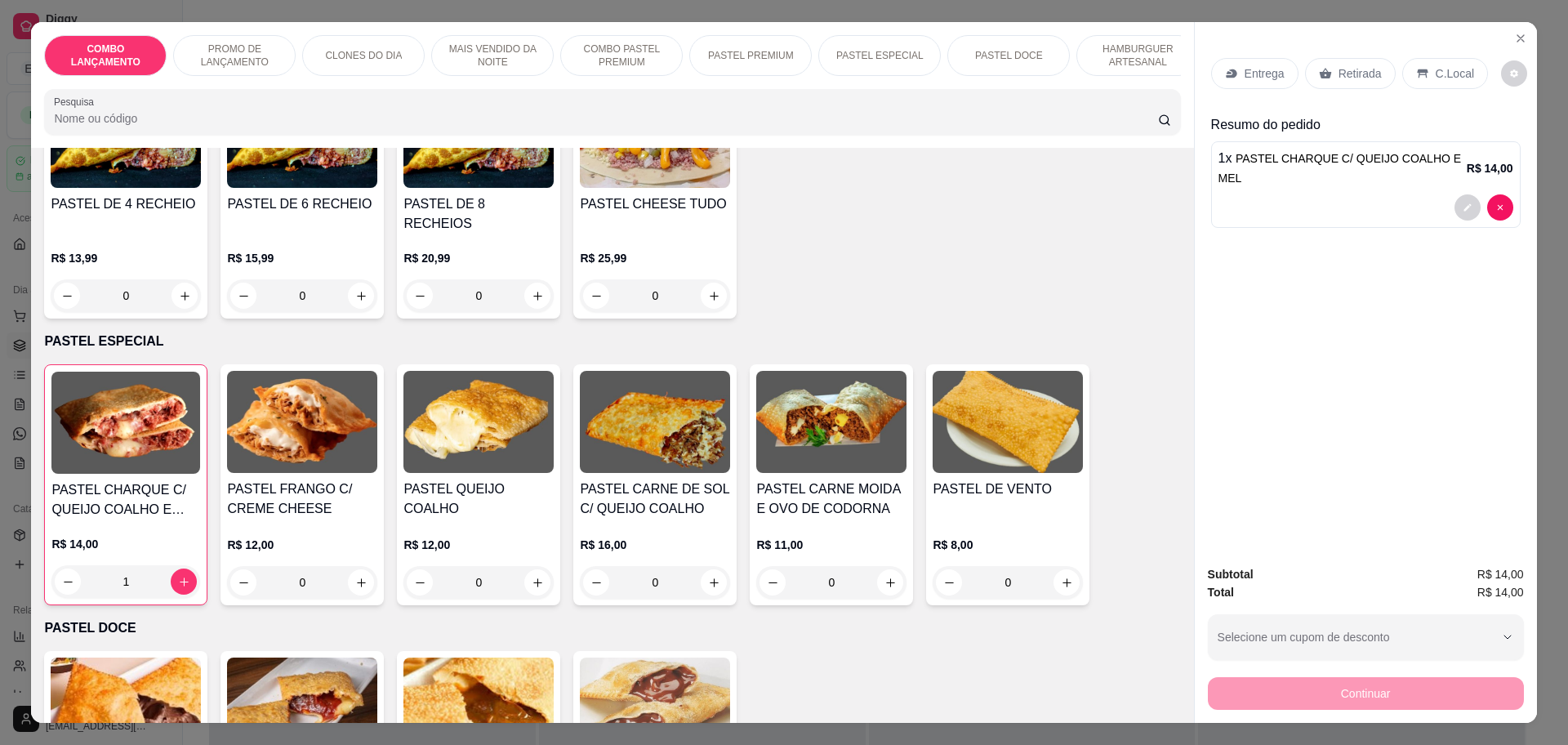
click at [1338, 67] on p "Retirada" at bounding box center [1360, 73] width 43 height 16
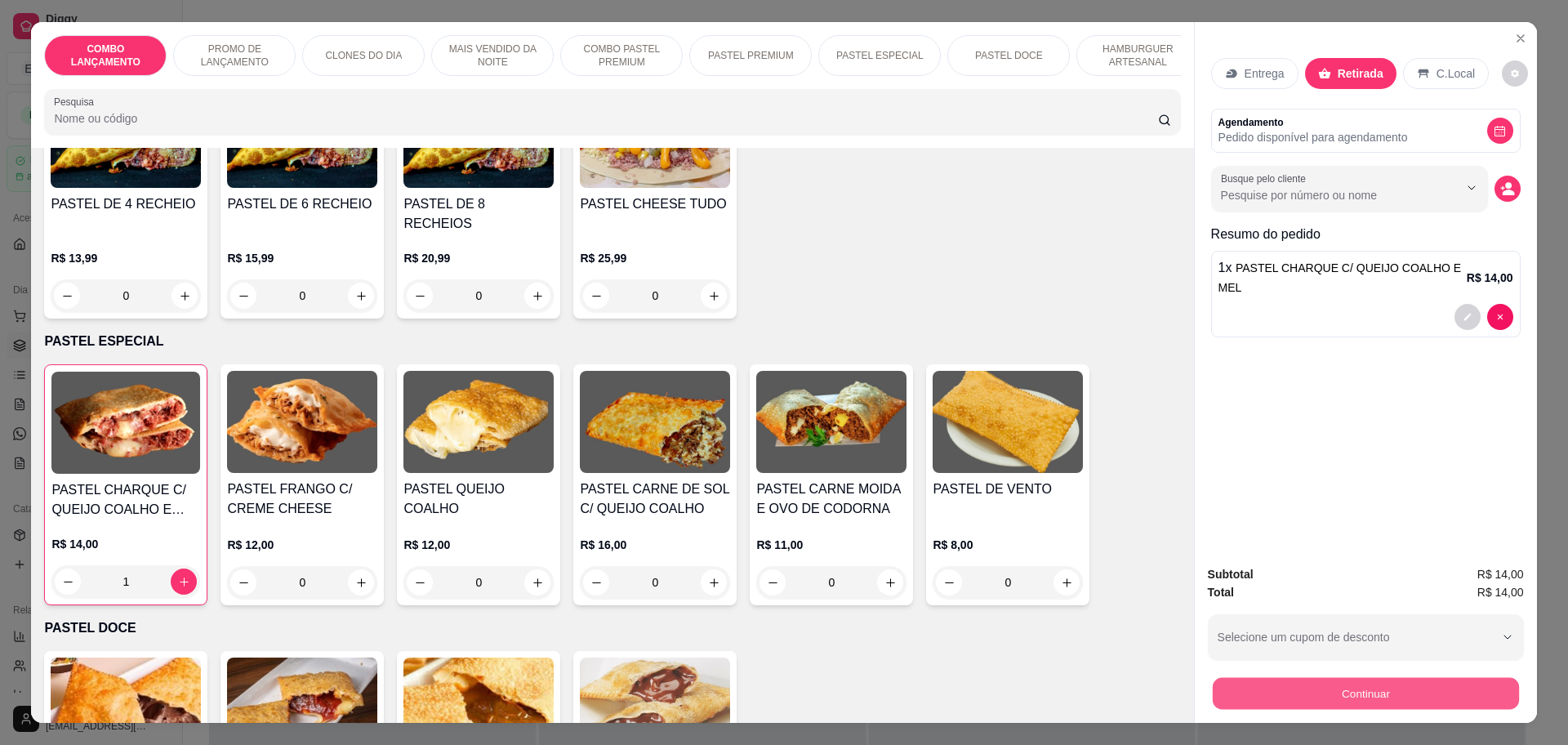
click at [1385, 693] on button "Continuar" at bounding box center [1365, 693] width 306 height 32
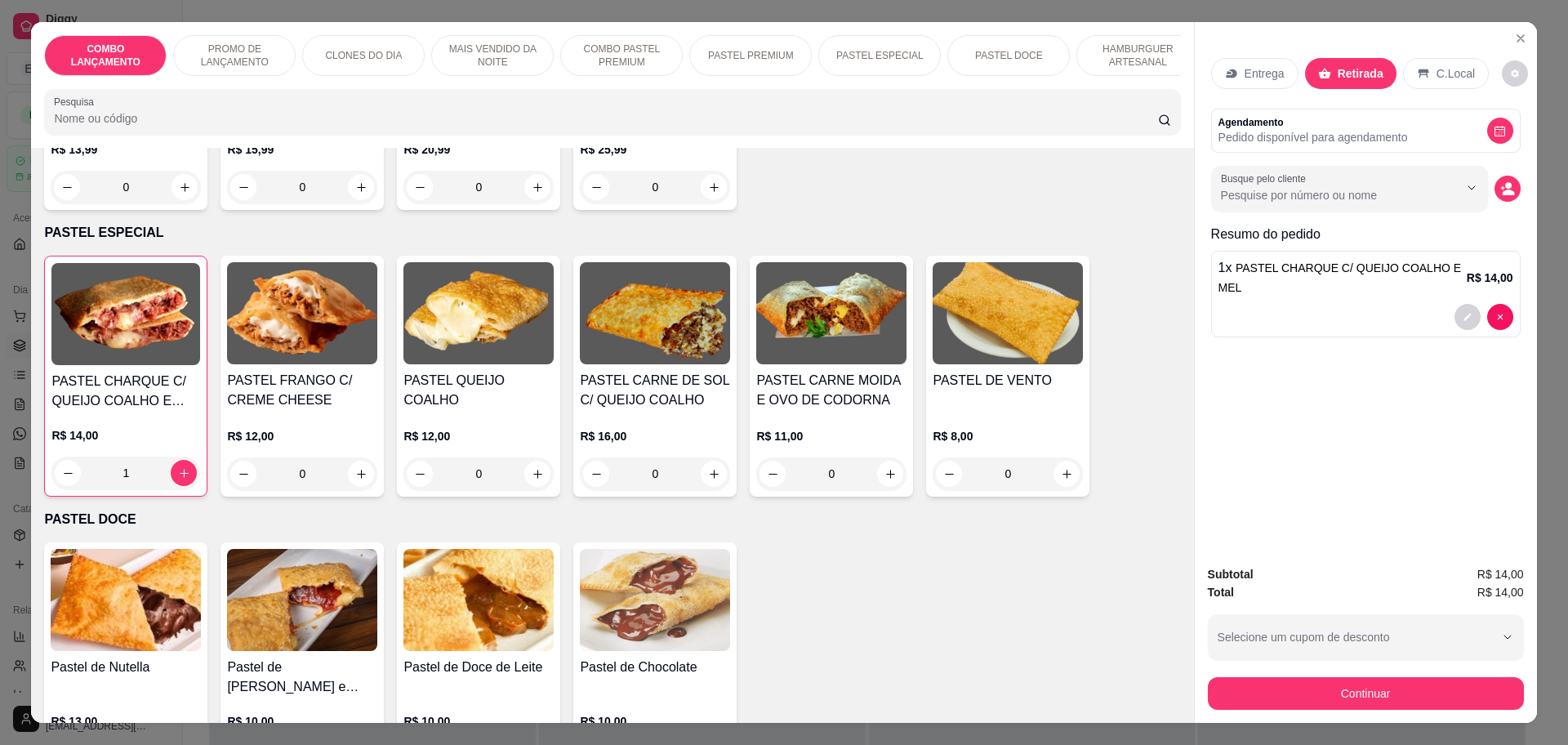
scroll to position [2349, 0]
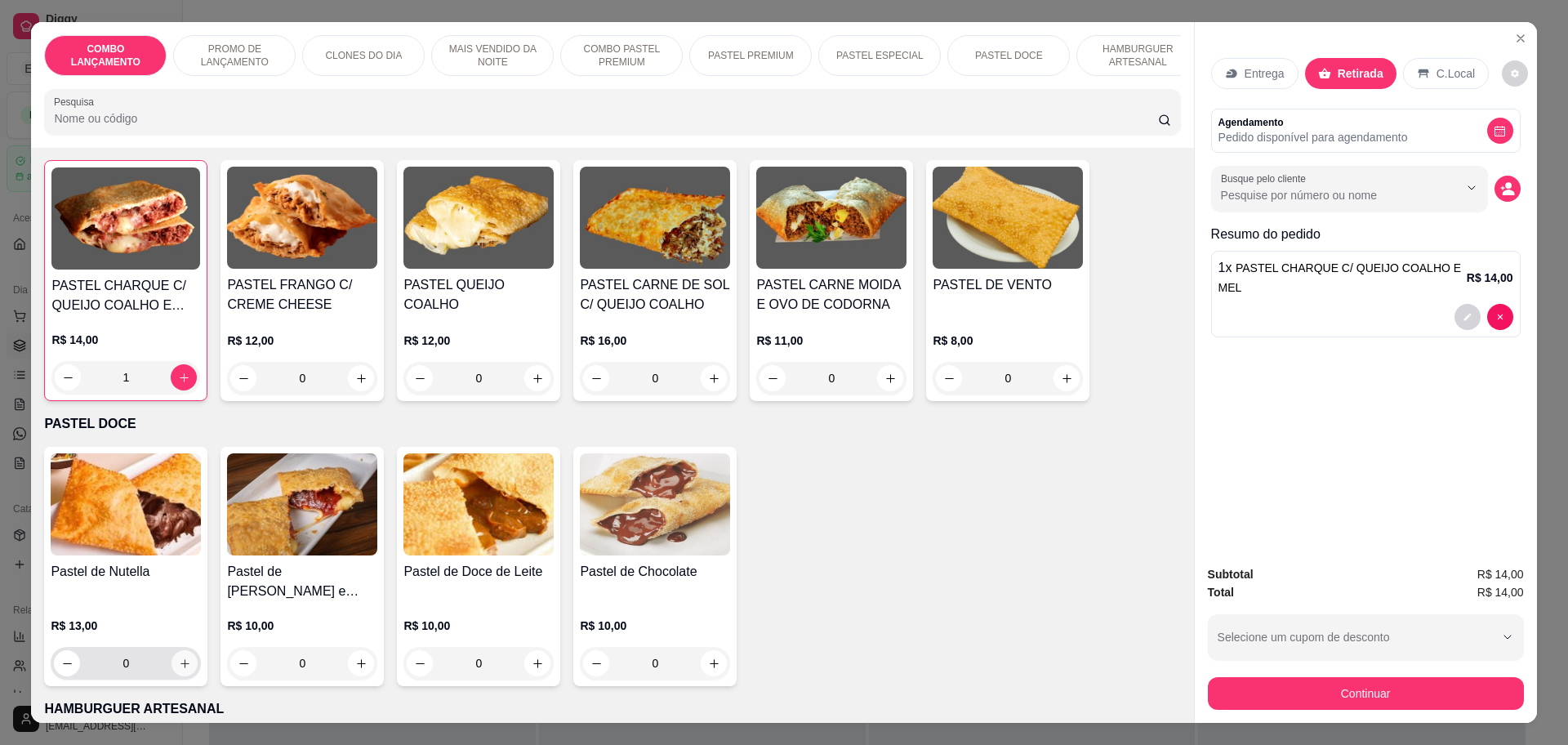
click at [182, 657] on icon "increase-product-quantity" at bounding box center [185, 664] width 13 height 13
type input "1"
click at [709, 372] on icon "increase-product-quantity" at bounding box center [714, 379] width 13 height 13
type input "1"
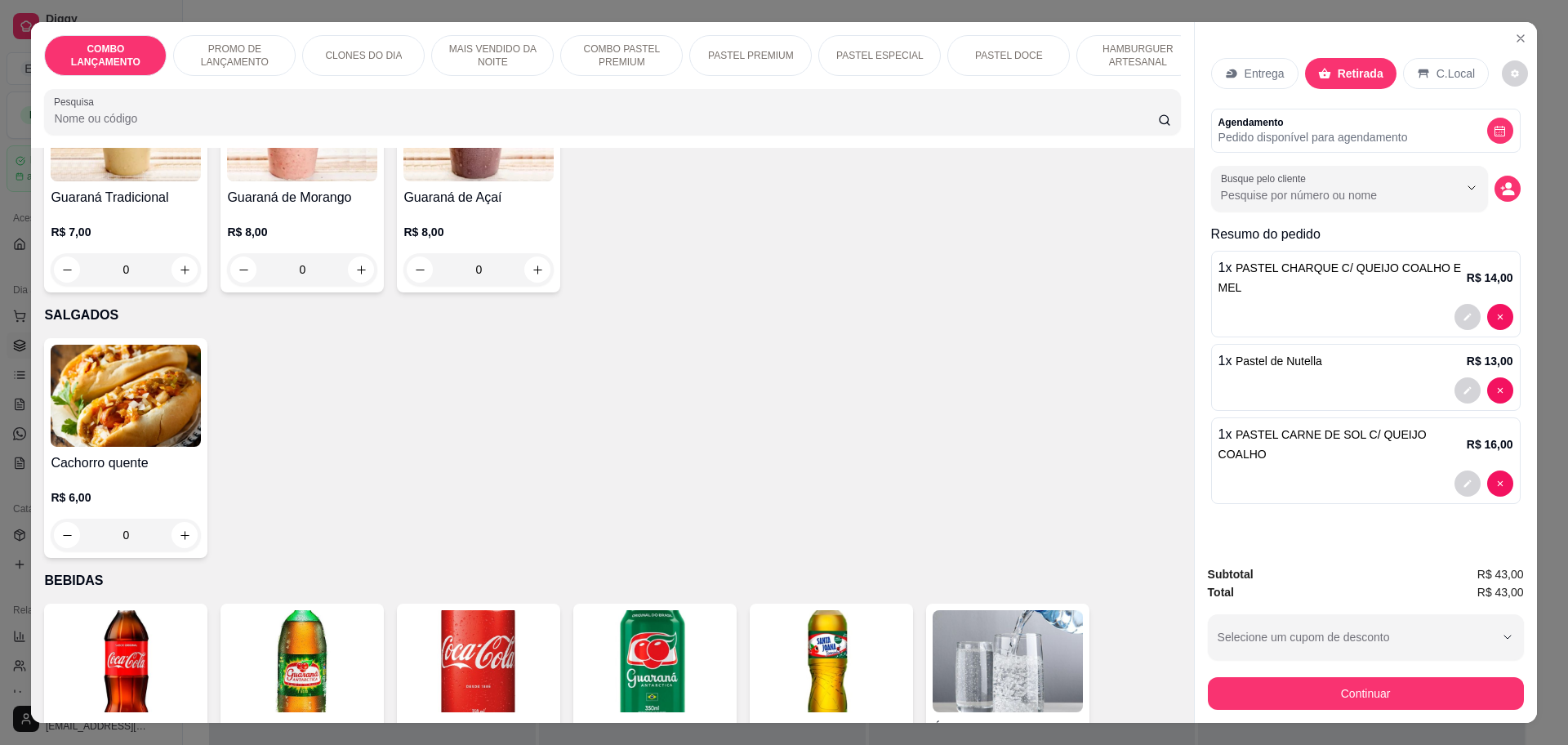
scroll to position [5404, 0]
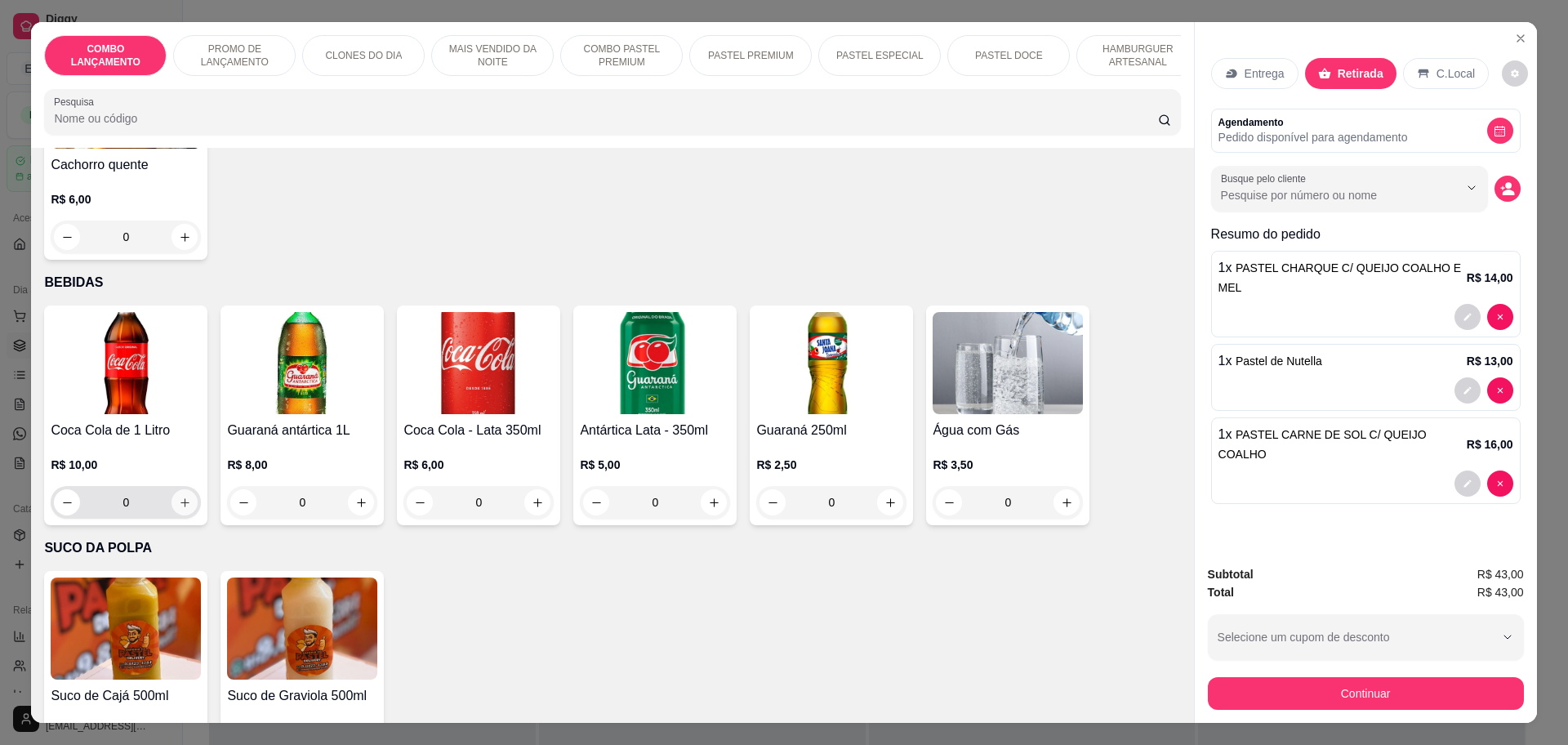
click at [179, 496] on icon "increase-product-quantity" at bounding box center [185, 503] width 13 height 13
type input "1"
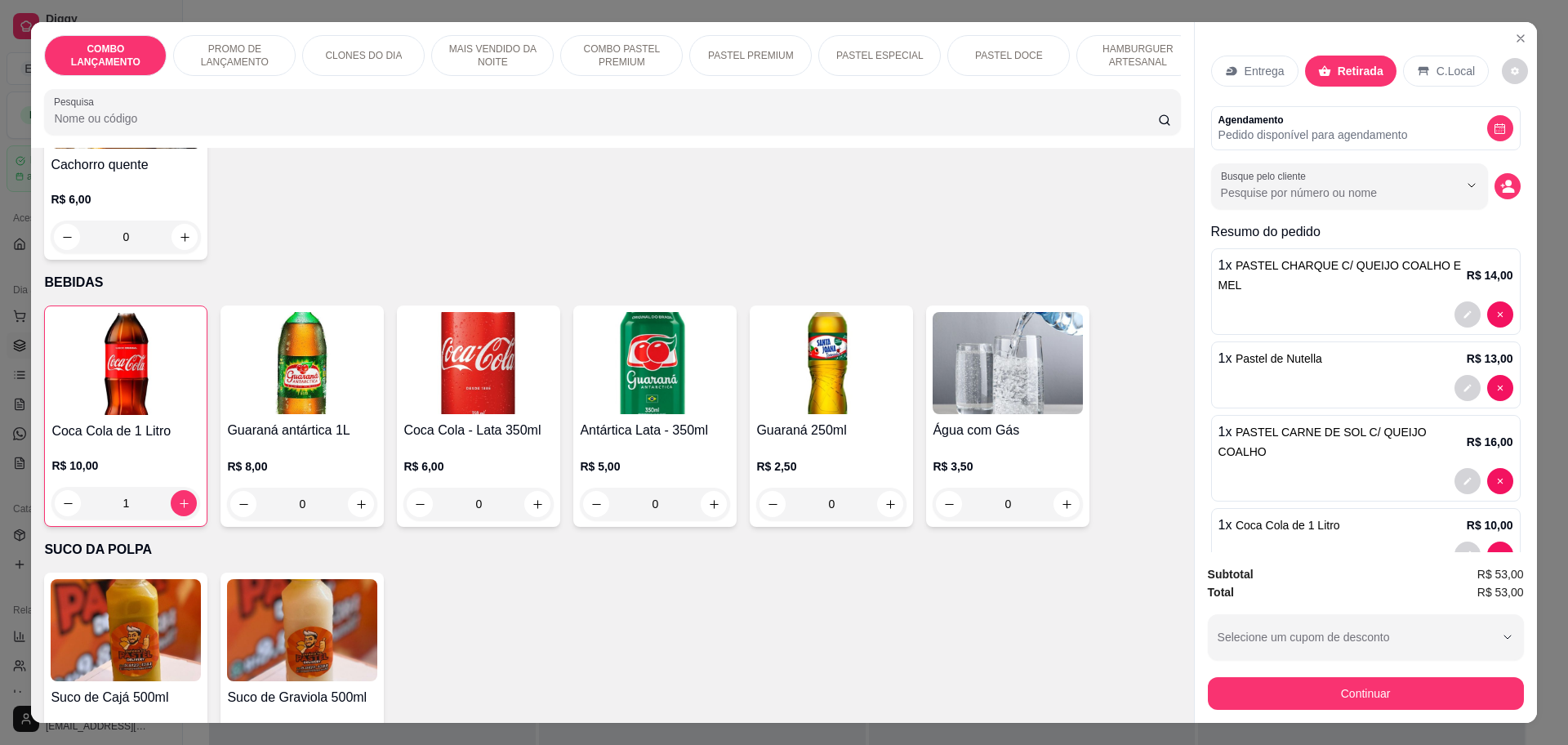
scroll to position [0, 0]
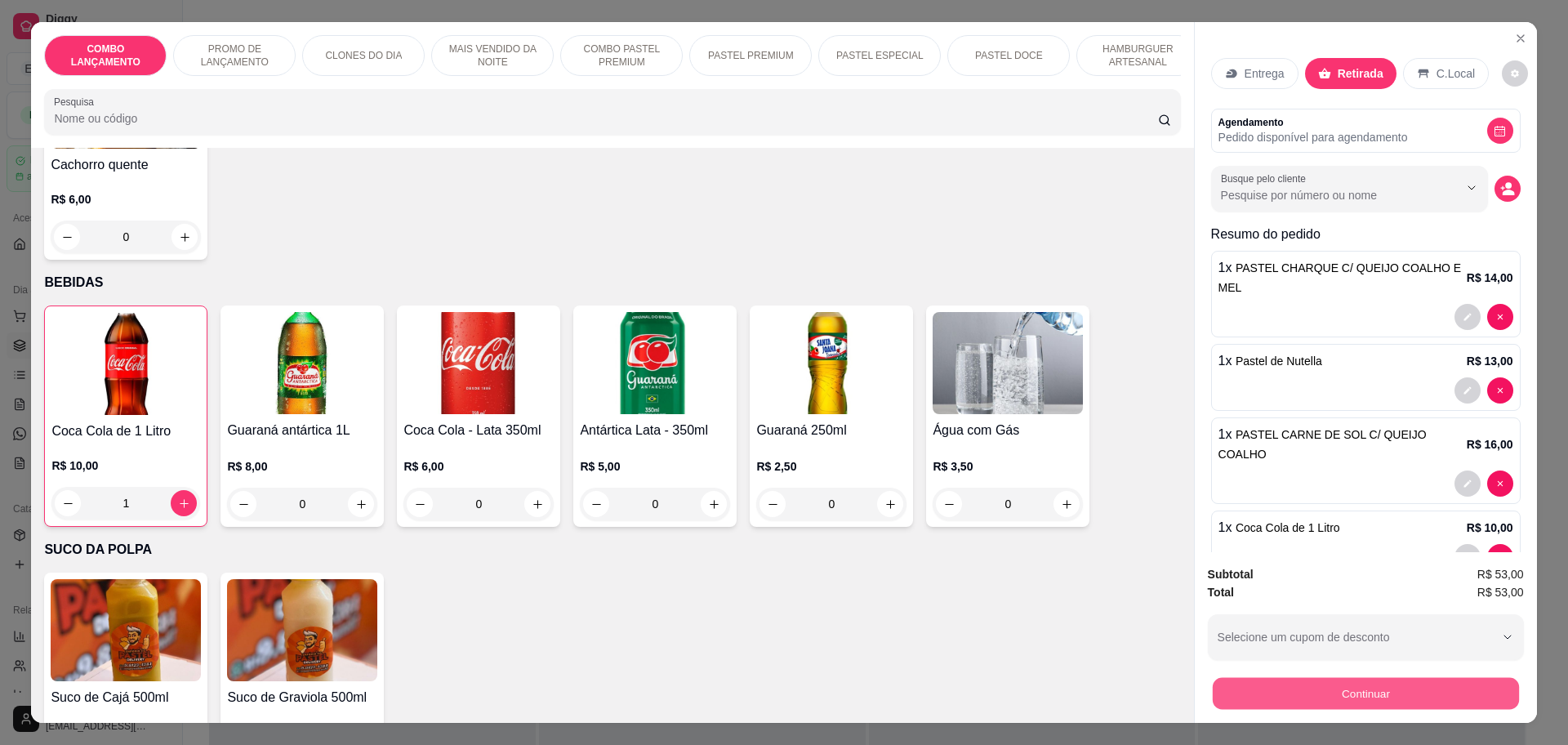
click at [1386, 691] on button "Continuar" at bounding box center [1365, 693] width 306 height 32
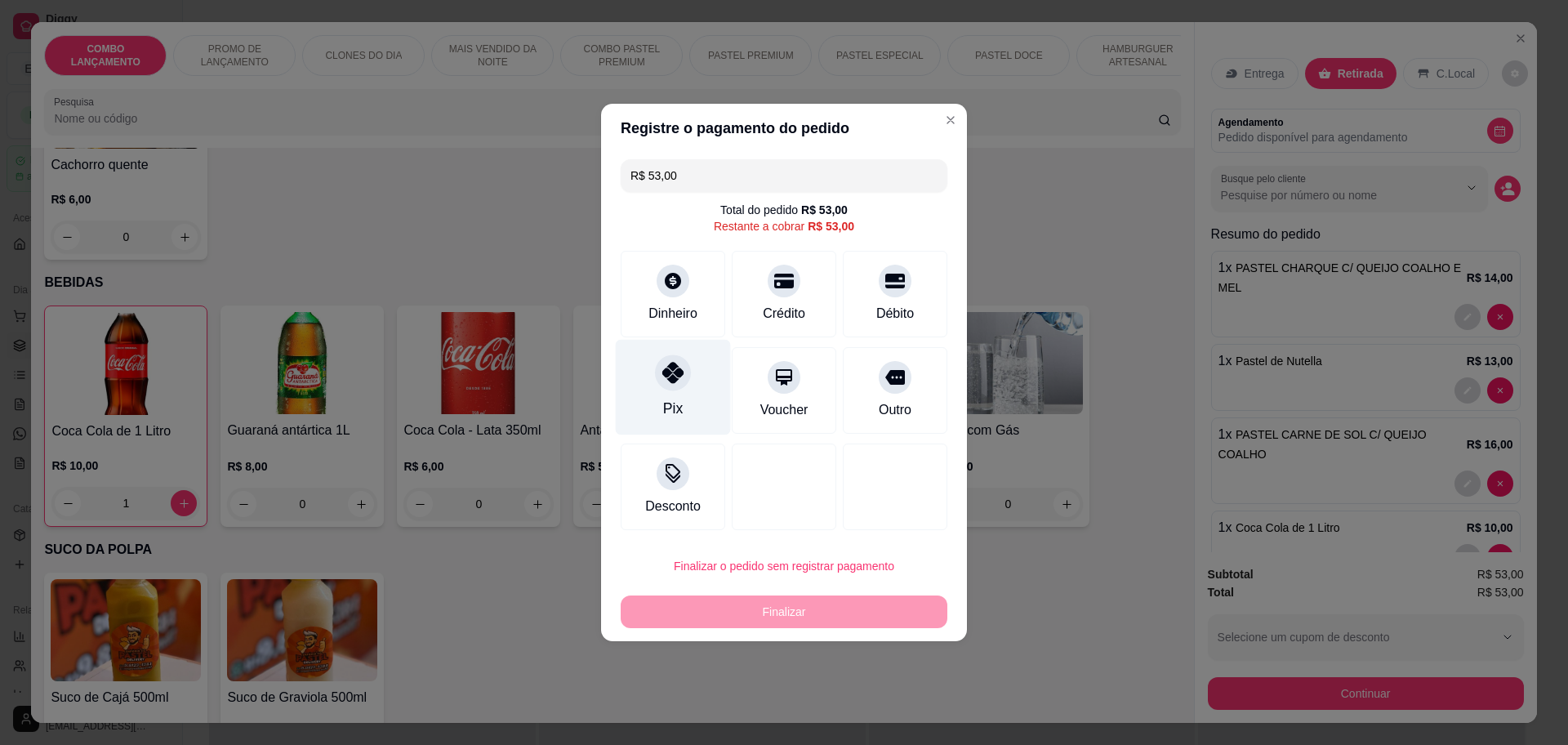
click at [662, 386] on div at bounding box center [673, 372] width 36 height 36
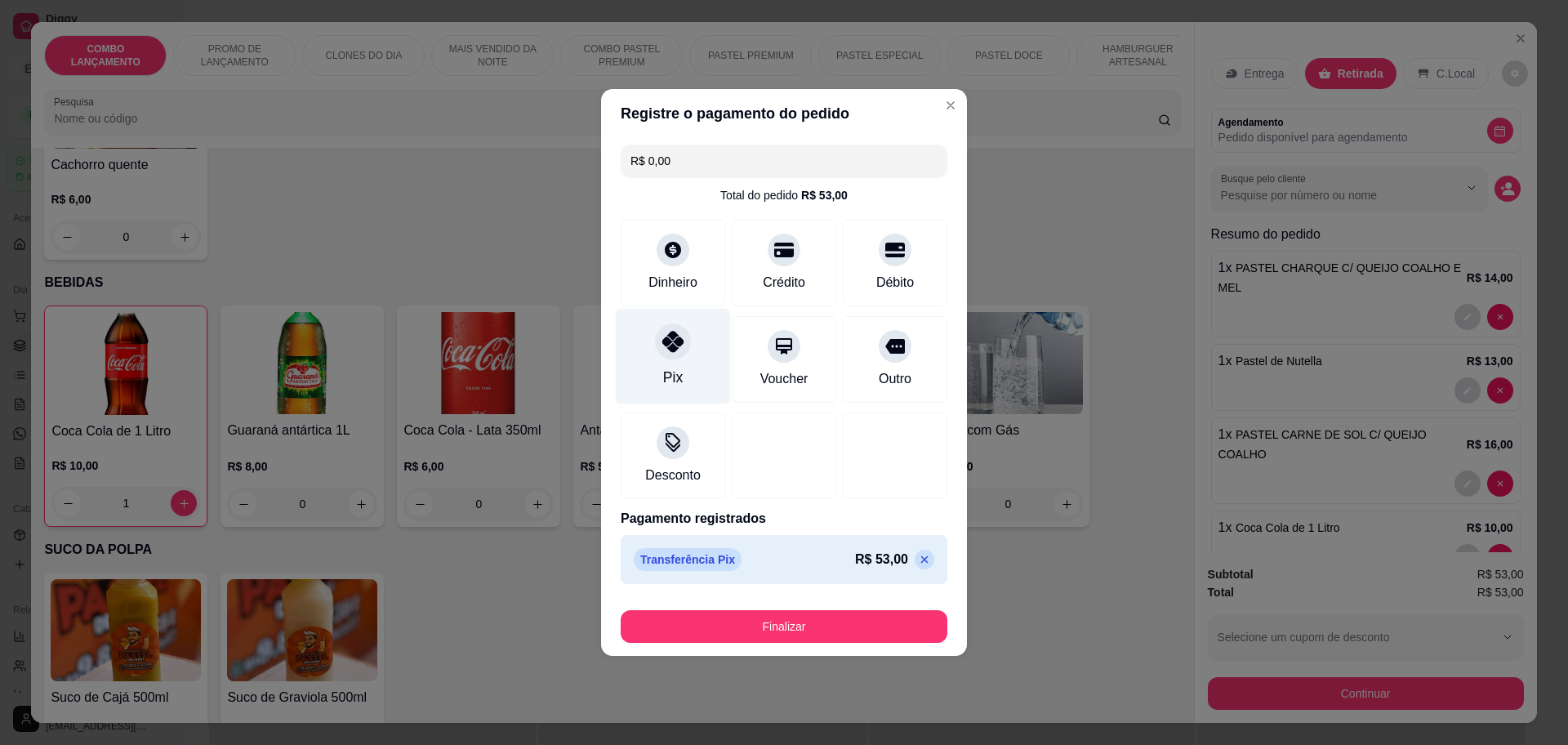
type input "R$ 0,00"
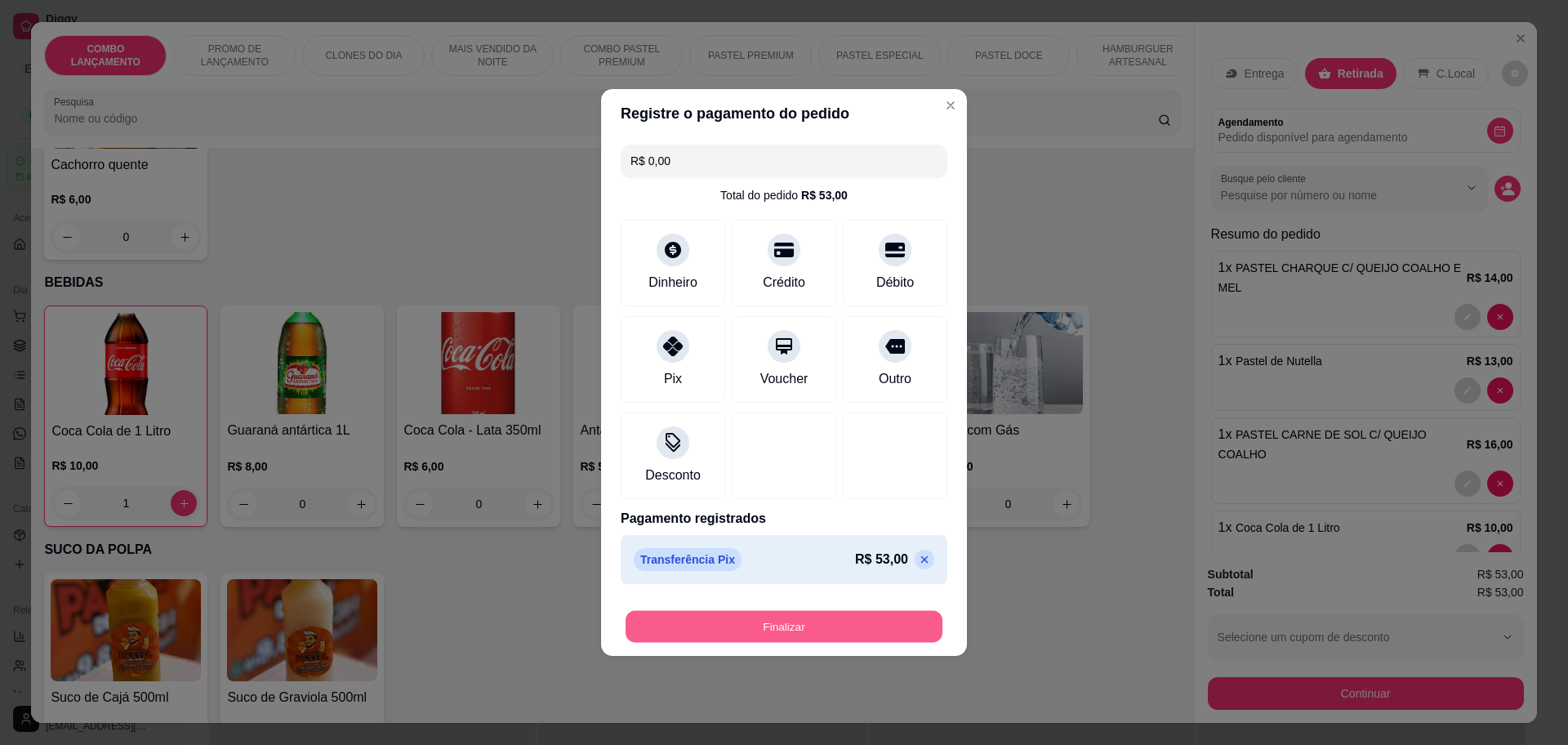
click at [770, 616] on button "Finalizar" at bounding box center [784, 627] width 317 height 32
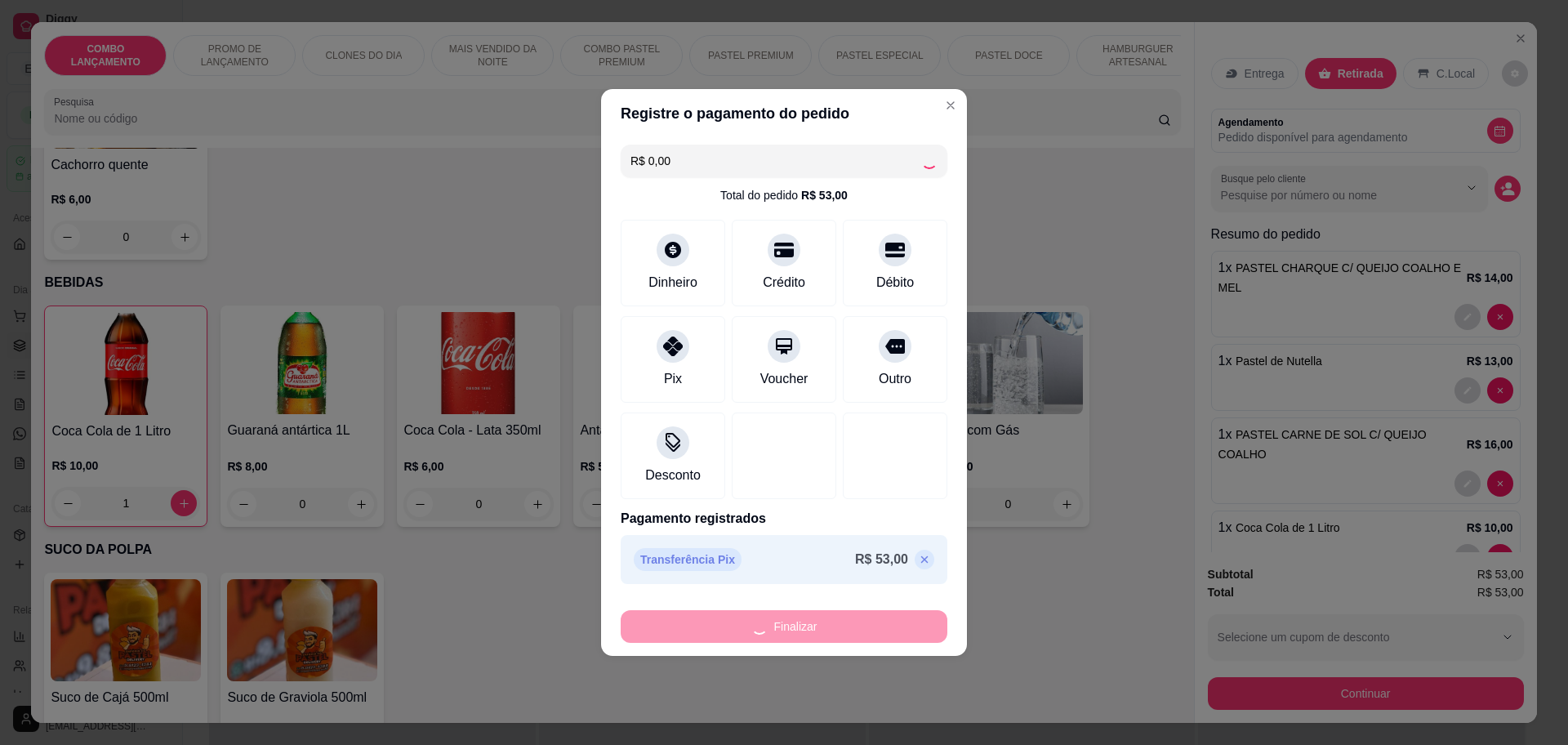
type input "0"
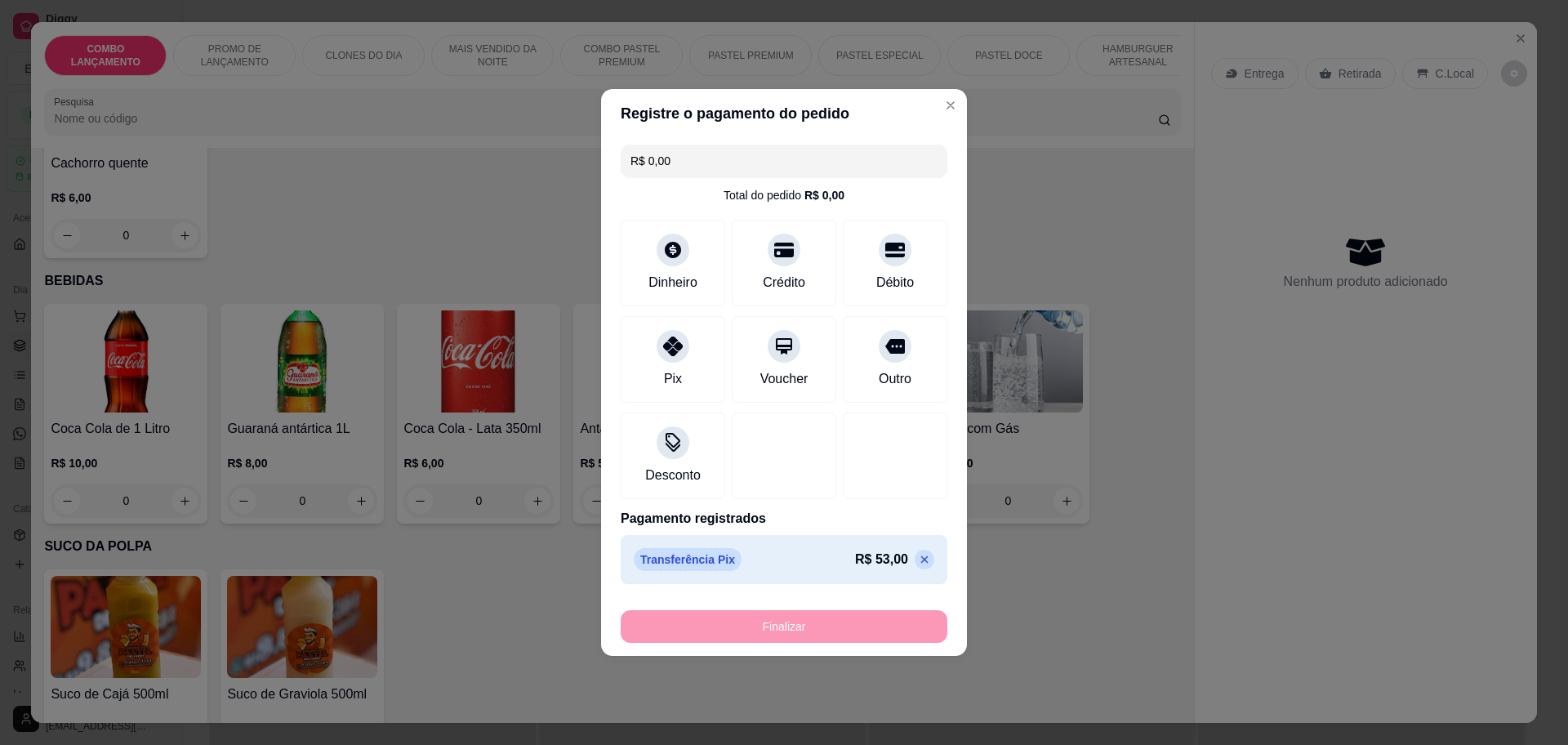
type input "-R$ 53,00"
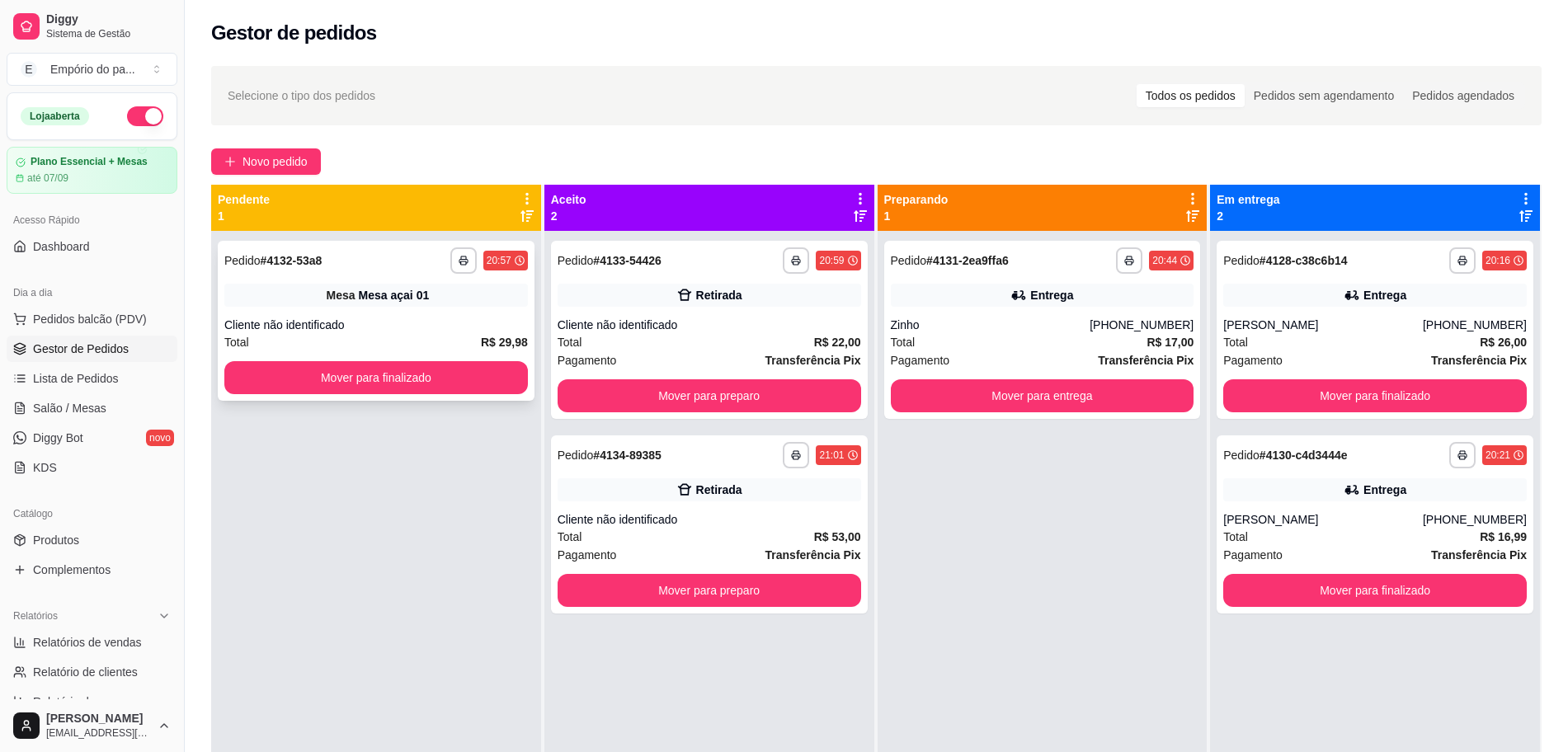
click at [386, 332] on div "Cliente não identificado" at bounding box center [376, 325] width 304 height 16
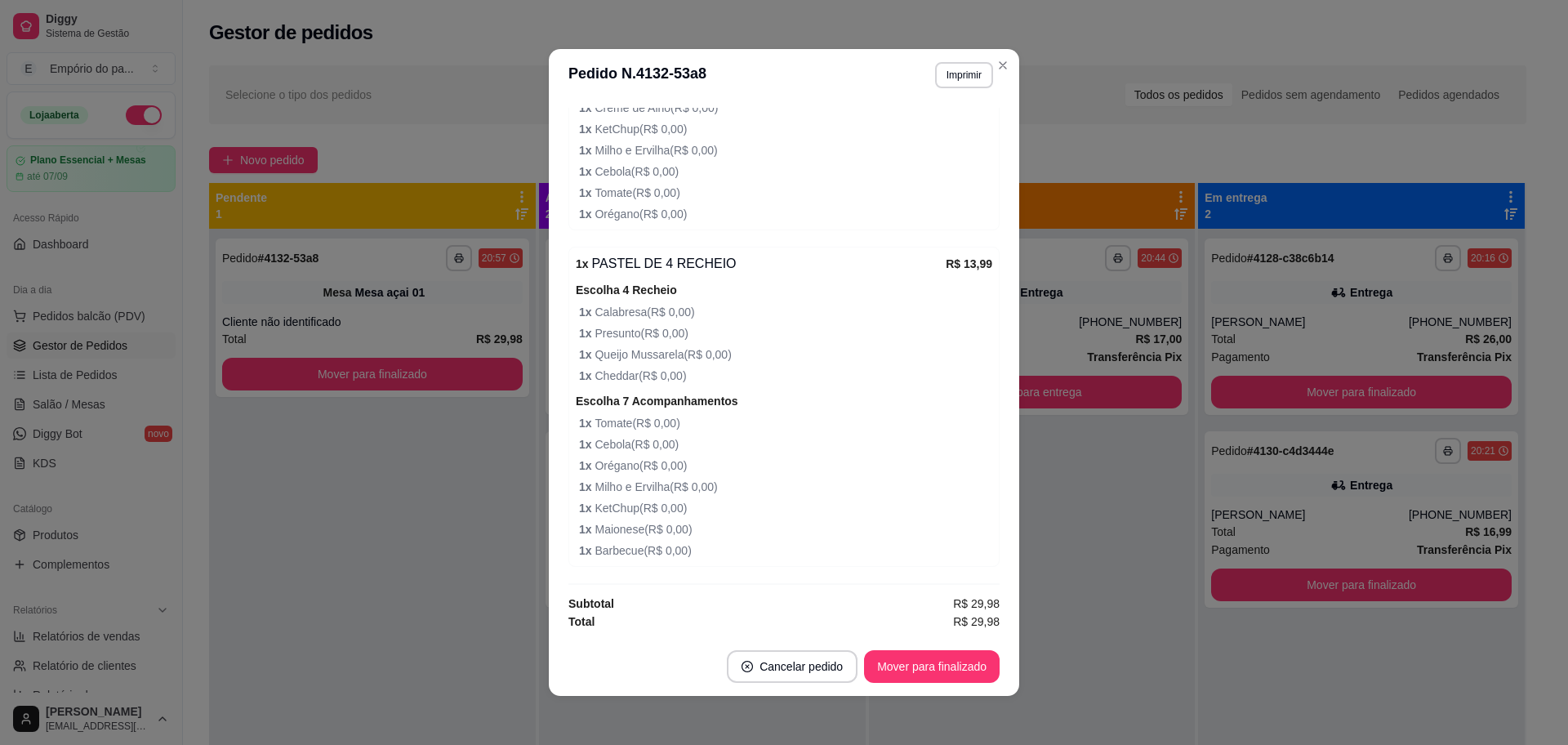
scroll to position [4, 0]
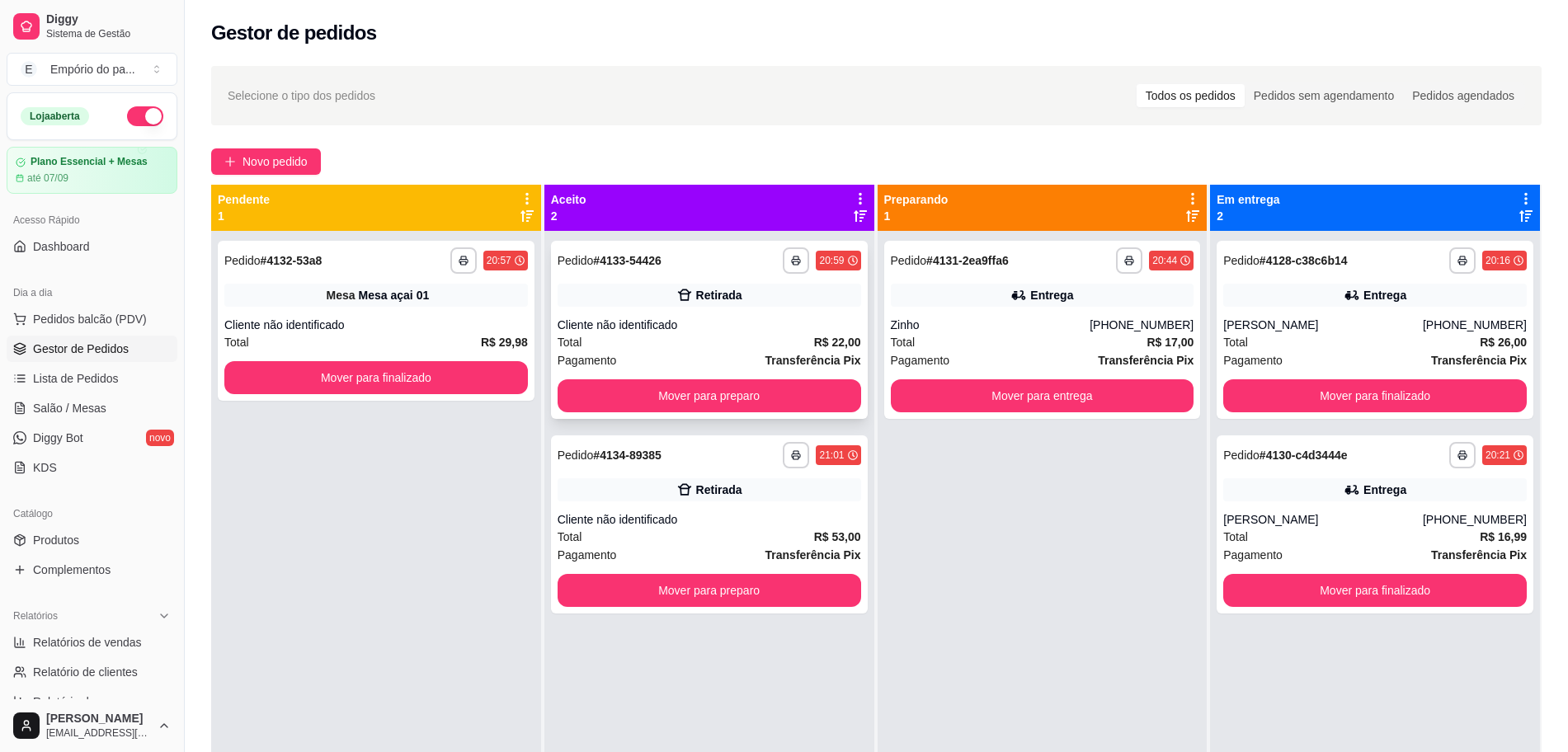
click at [671, 342] on div "Total R$ 22,00" at bounding box center [709, 342] width 304 height 18
click at [745, 514] on div "Cliente não identificado" at bounding box center [709, 519] width 304 height 16
click at [799, 535] on div "Total R$ 53,00" at bounding box center [709, 537] width 304 height 18
click at [1427, 398] on button "Mover para finalizado" at bounding box center [1375, 396] width 304 height 33
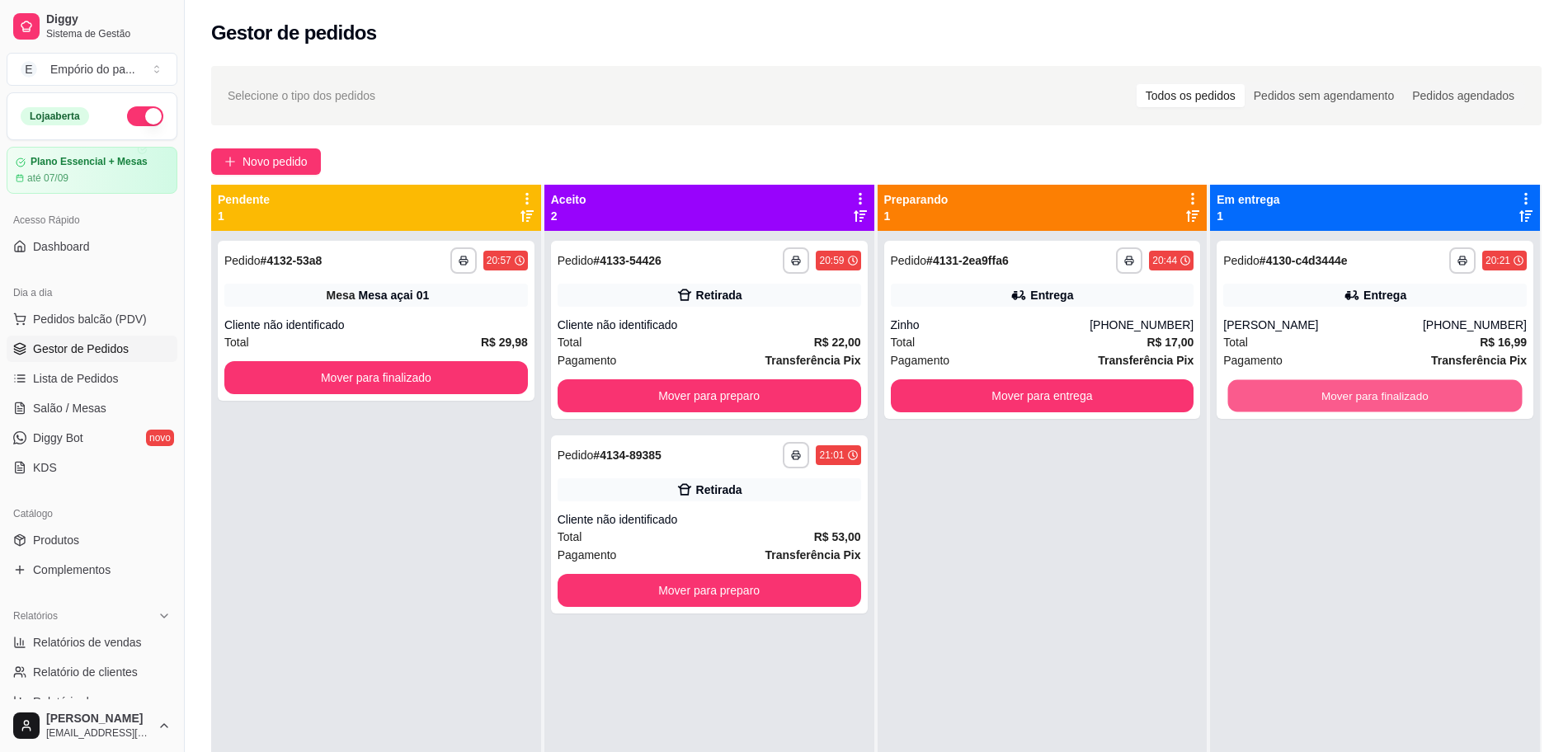
click at [1423, 402] on button "Mover para finalizado" at bounding box center [1375, 396] width 295 height 32
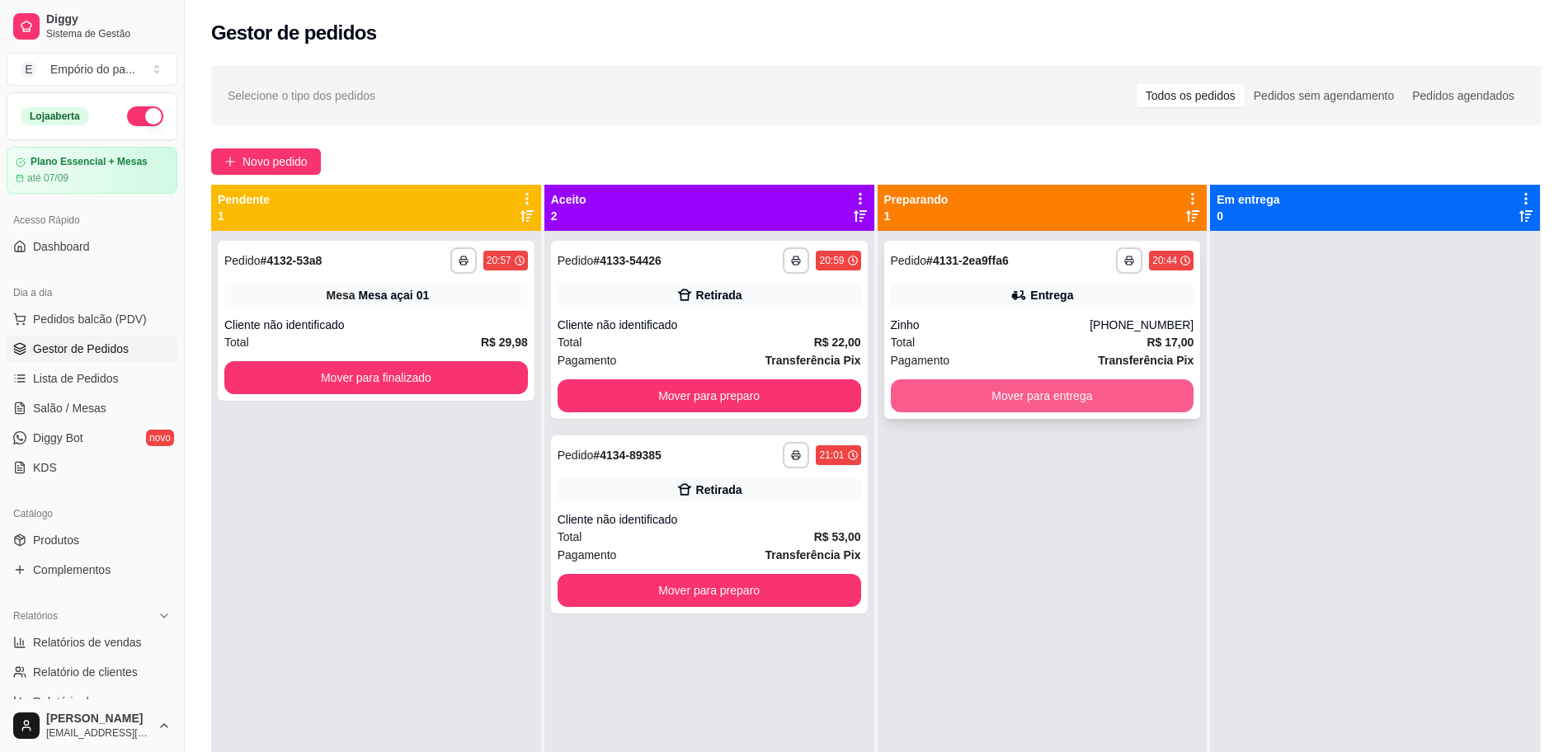
click at [1025, 402] on button "Mover para entrega" at bounding box center [1042, 396] width 304 height 33
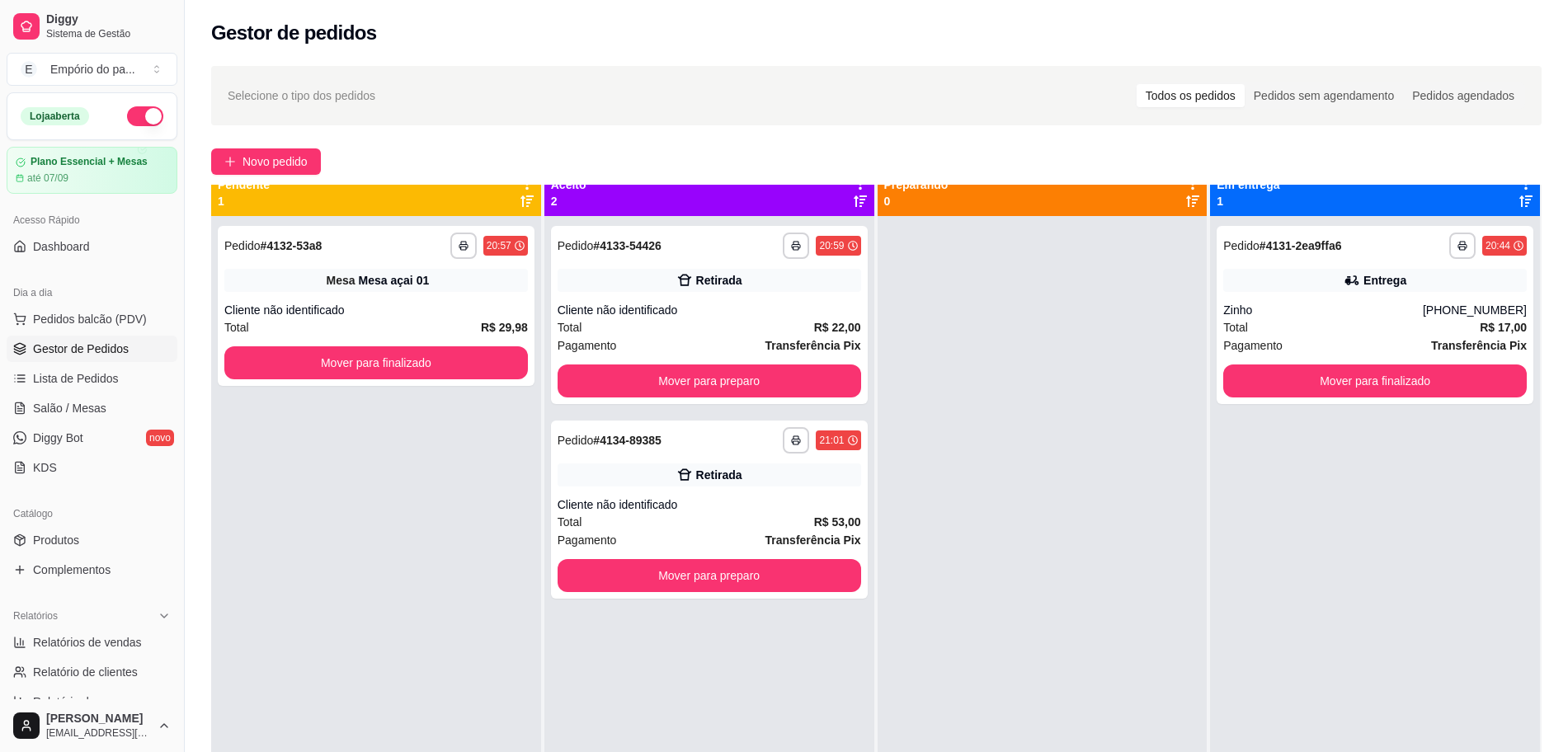
scroll to position [0, 0]
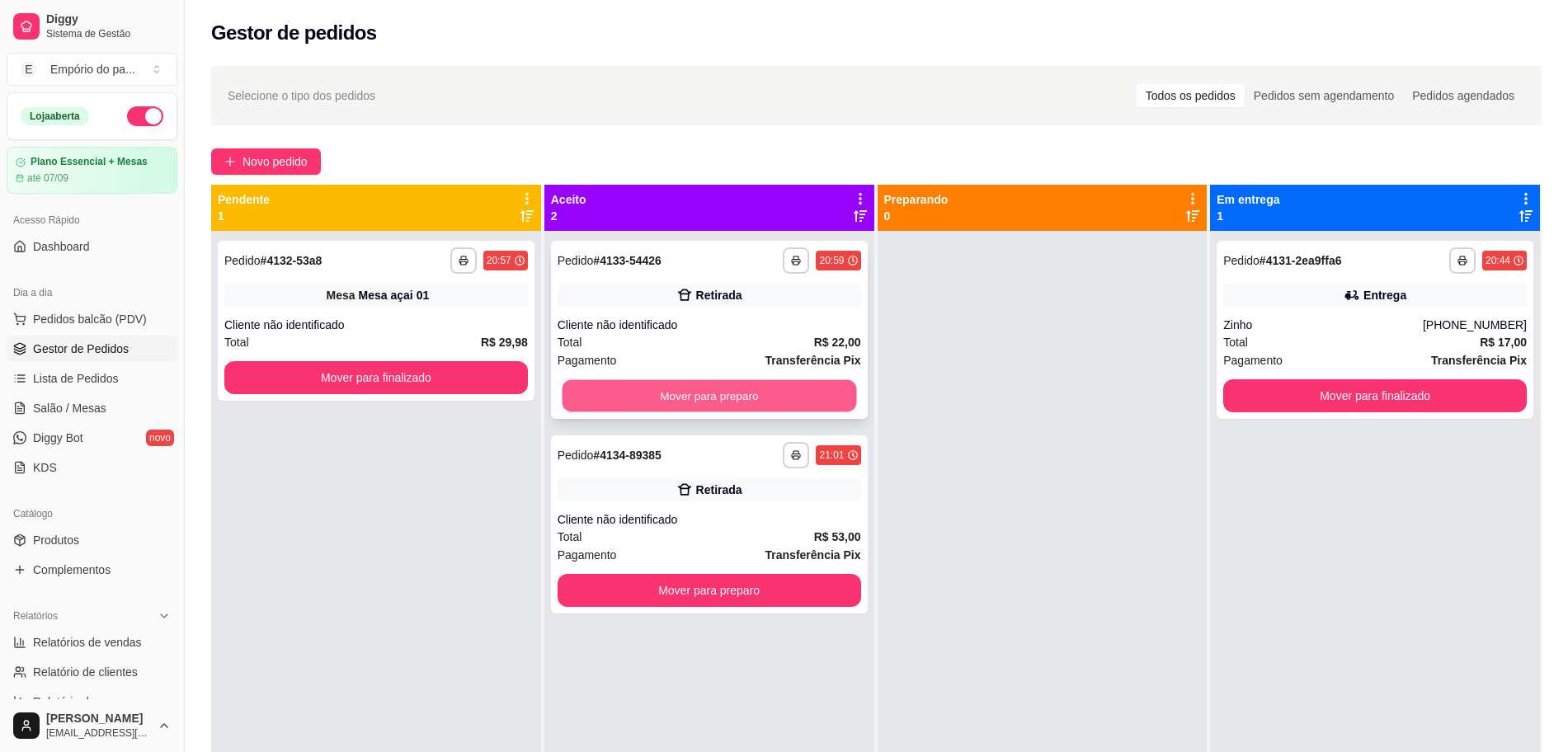
click at [643, 394] on button "Mover para preparo" at bounding box center [708, 396] width 295 height 32
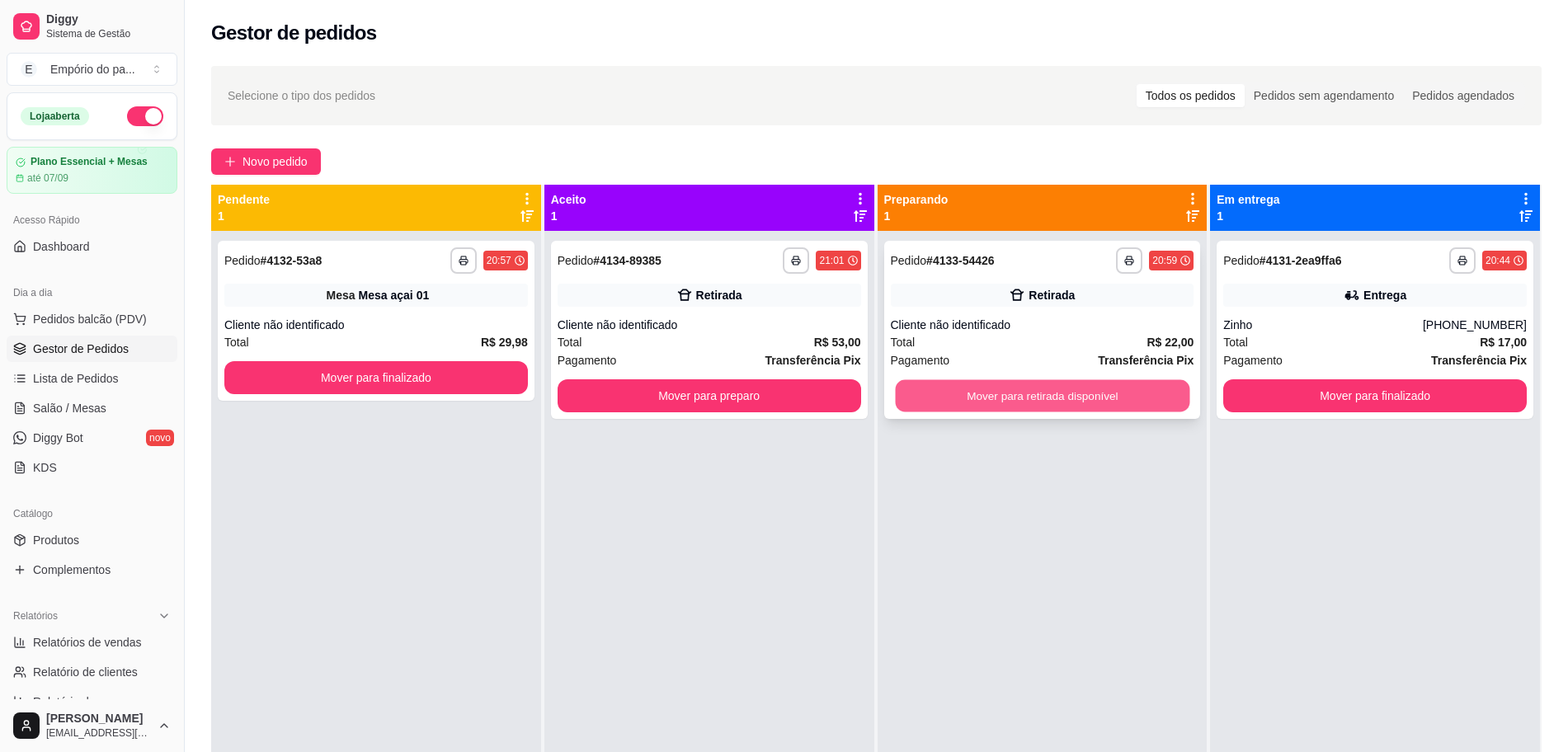
click at [1014, 399] on button "Mover para retirada disponível" at bounding box center [1041, 396] width 295 height 32
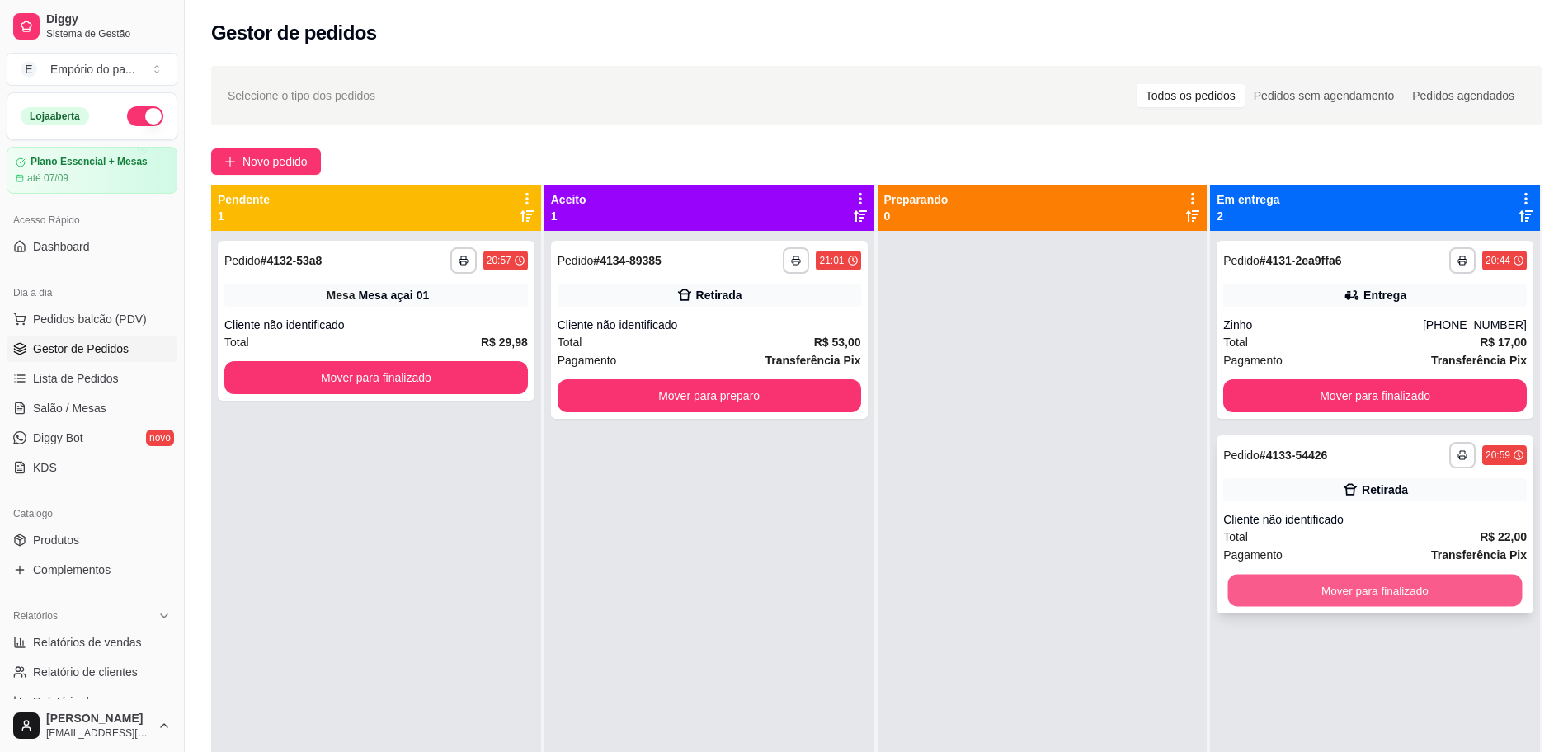
click at [1272, 583] on button "Mover para finalizado" at bounding box center [1375, 590] width 295 height 32
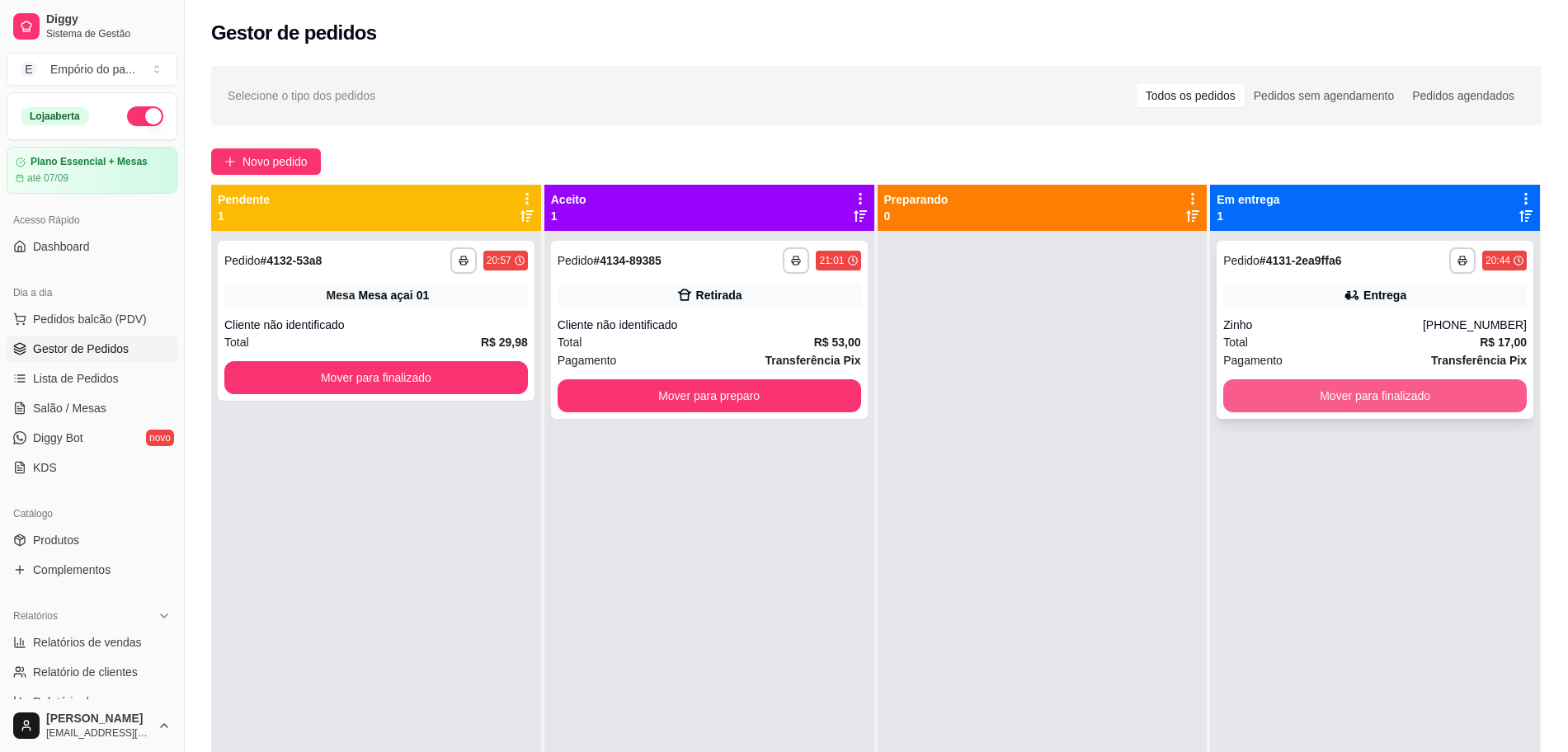
click at [1307, 389] on button "Mover para finalizado" at bounding box center [1375, 396] width 304 height 33
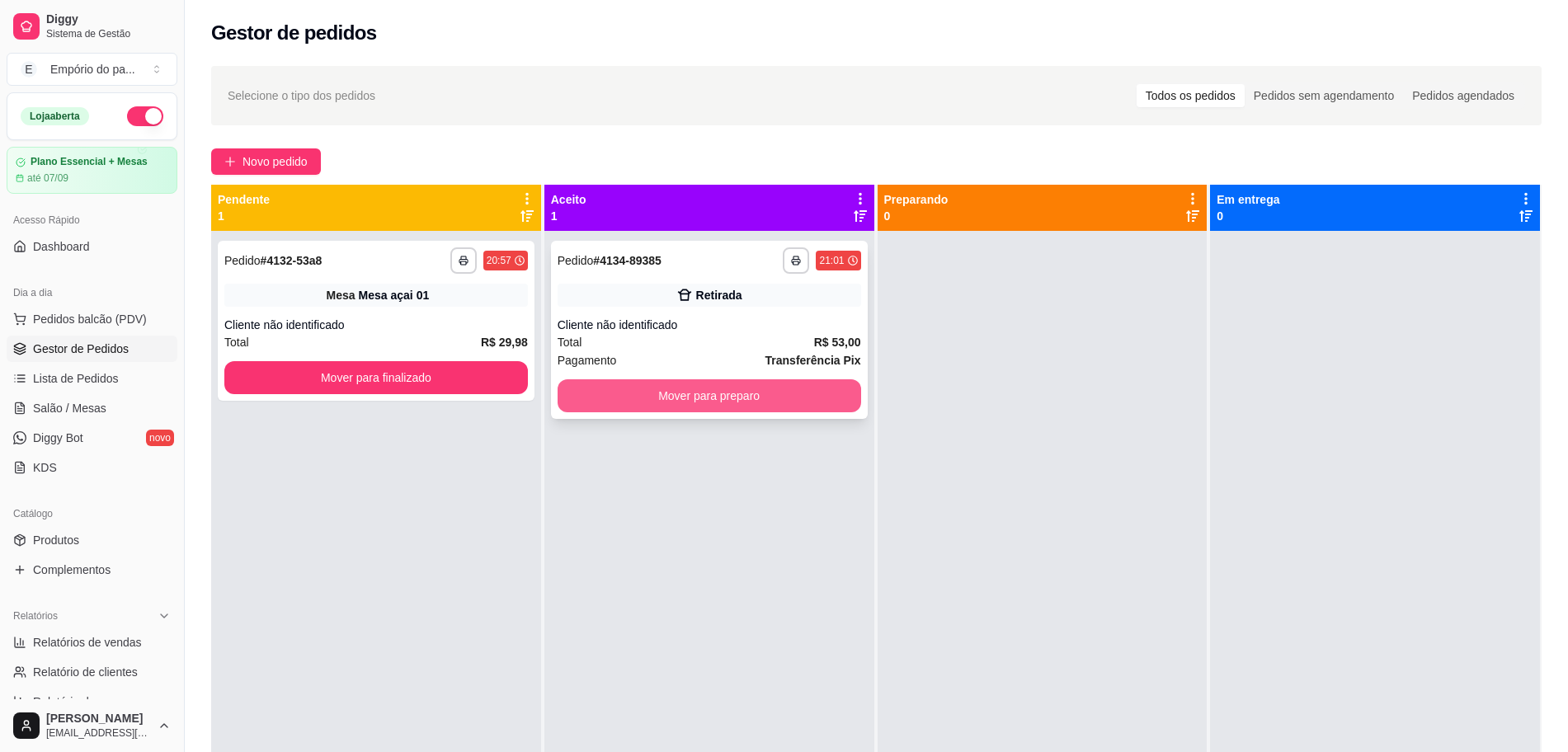
click at [685, 401] on button "Mover para preparo" at bounding box center [709, 396] width 304 height 33
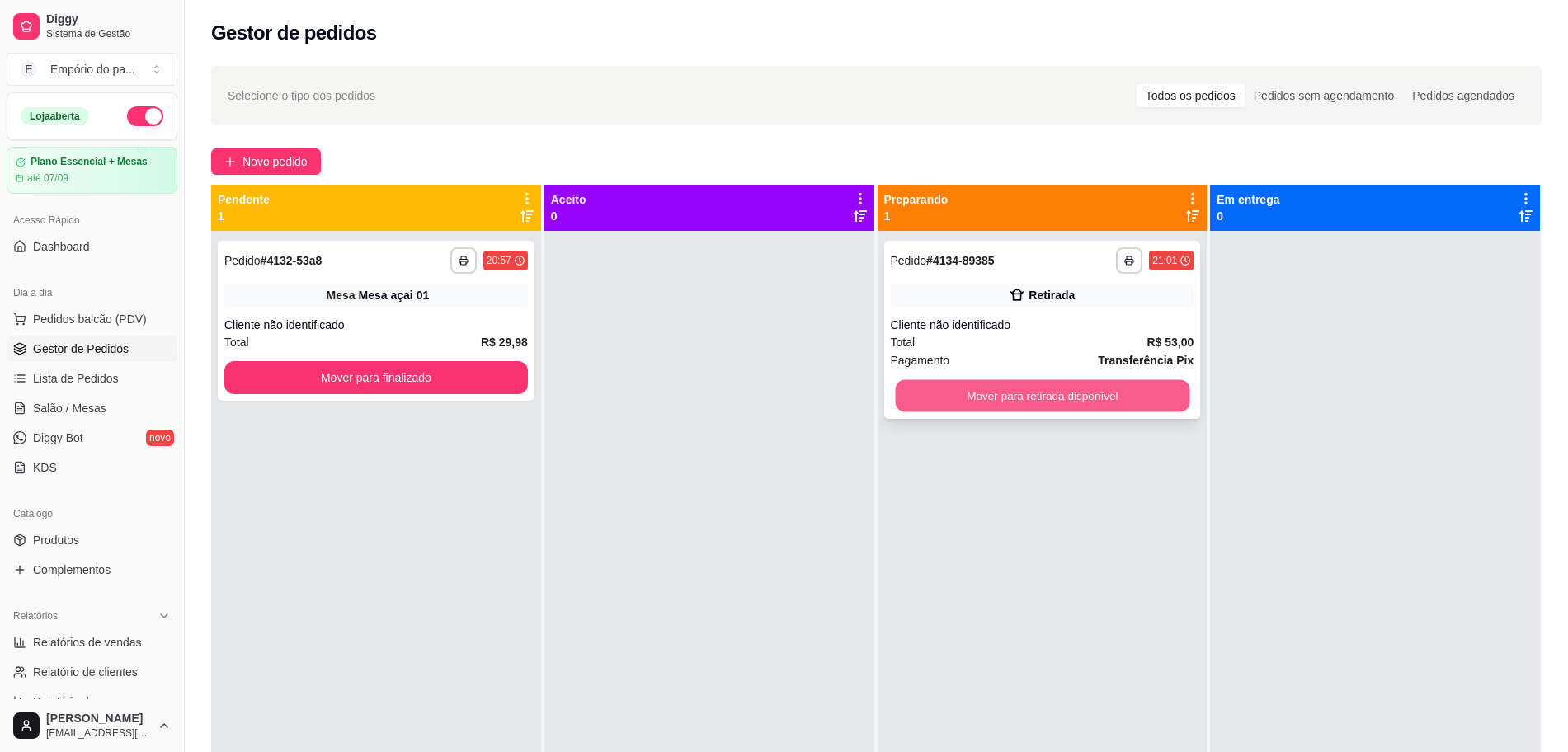
click at [952, 402] on button "Mover para retirada disponível" at bounding box center [1041, 396] width 295 height 32
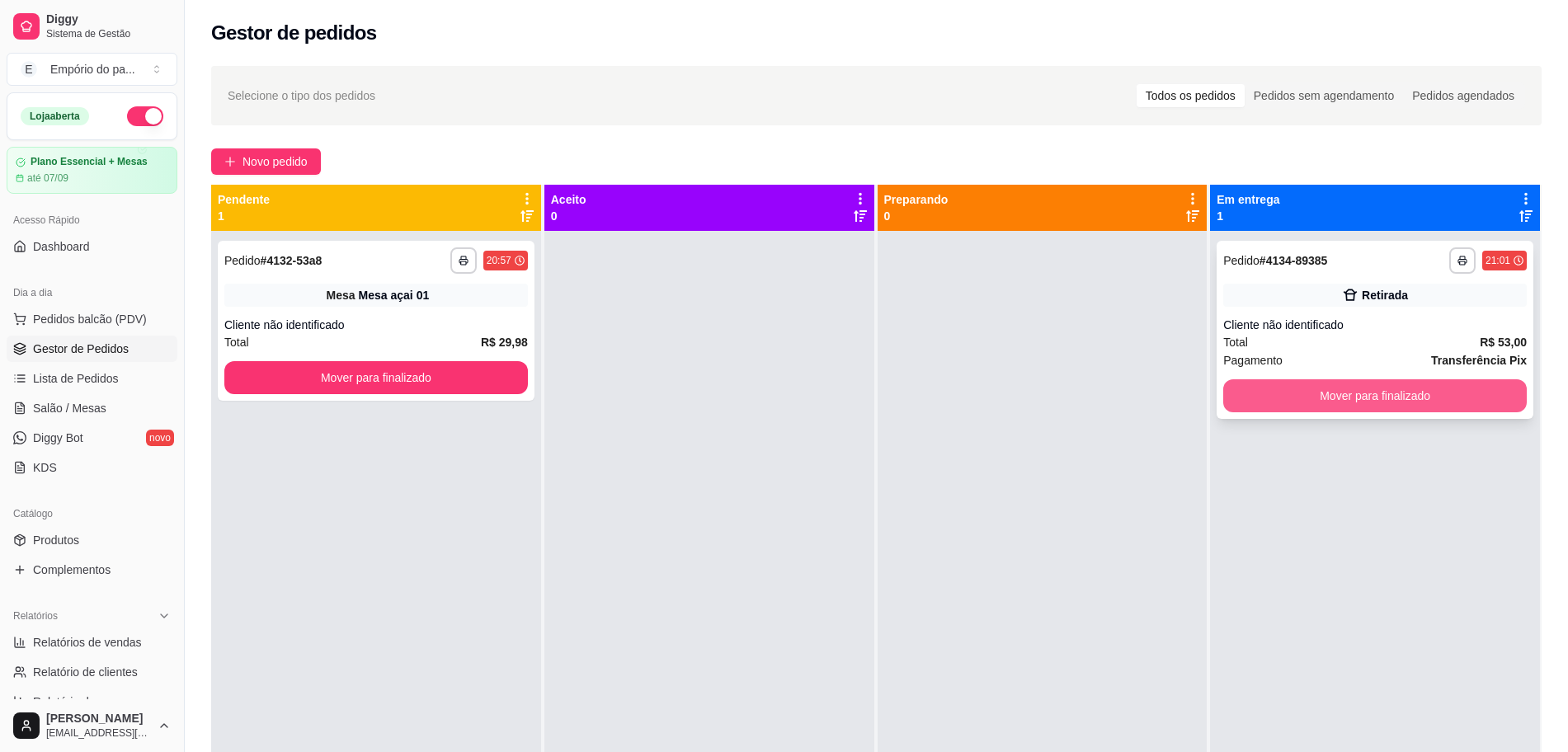
click at [1287, 395] on button "Mover para finalizado" at bounding box center [1375, 396] width 304 height 33
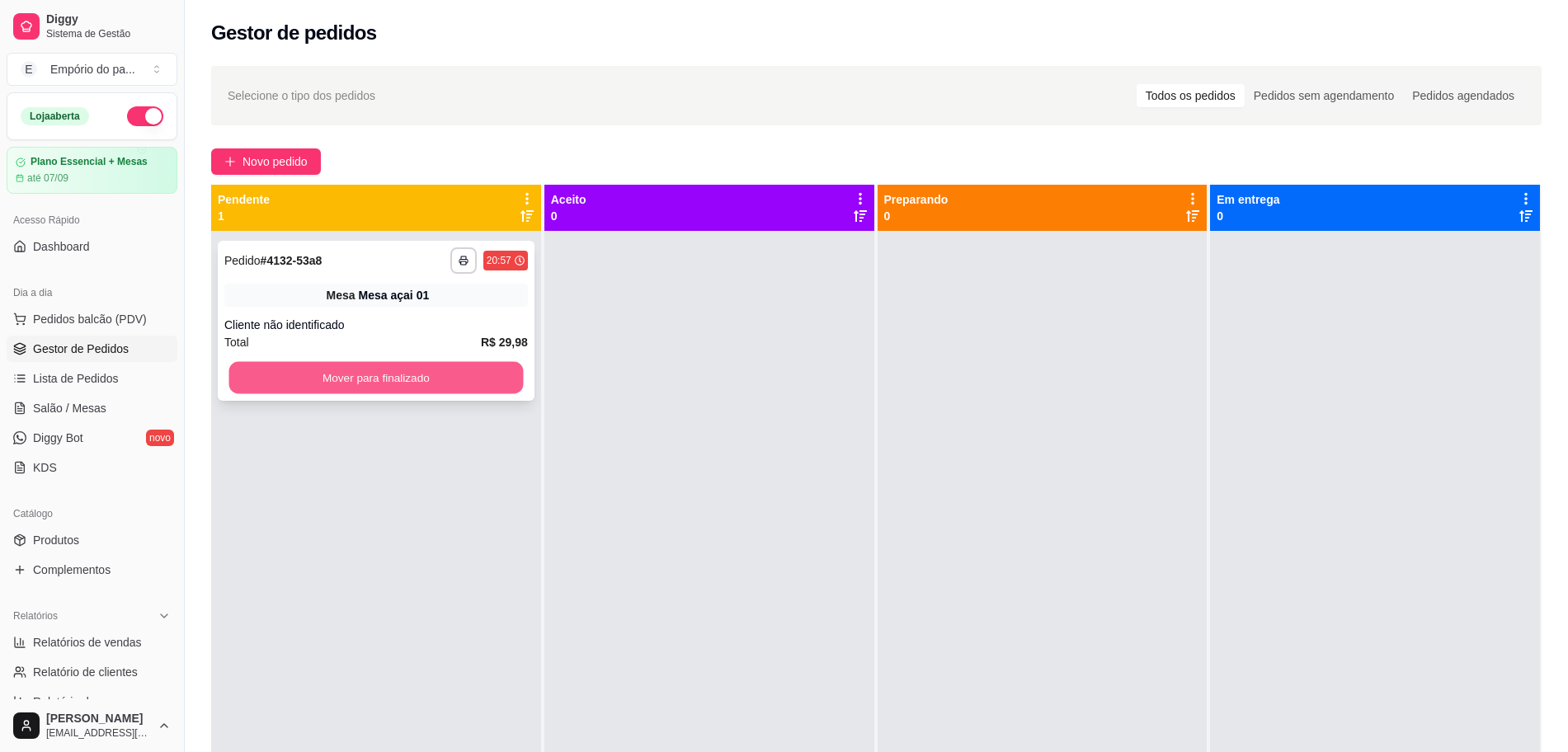
click at [471, 375] on button "Mover para finalizado" at bounding box center [376, 378] width 295 height 32
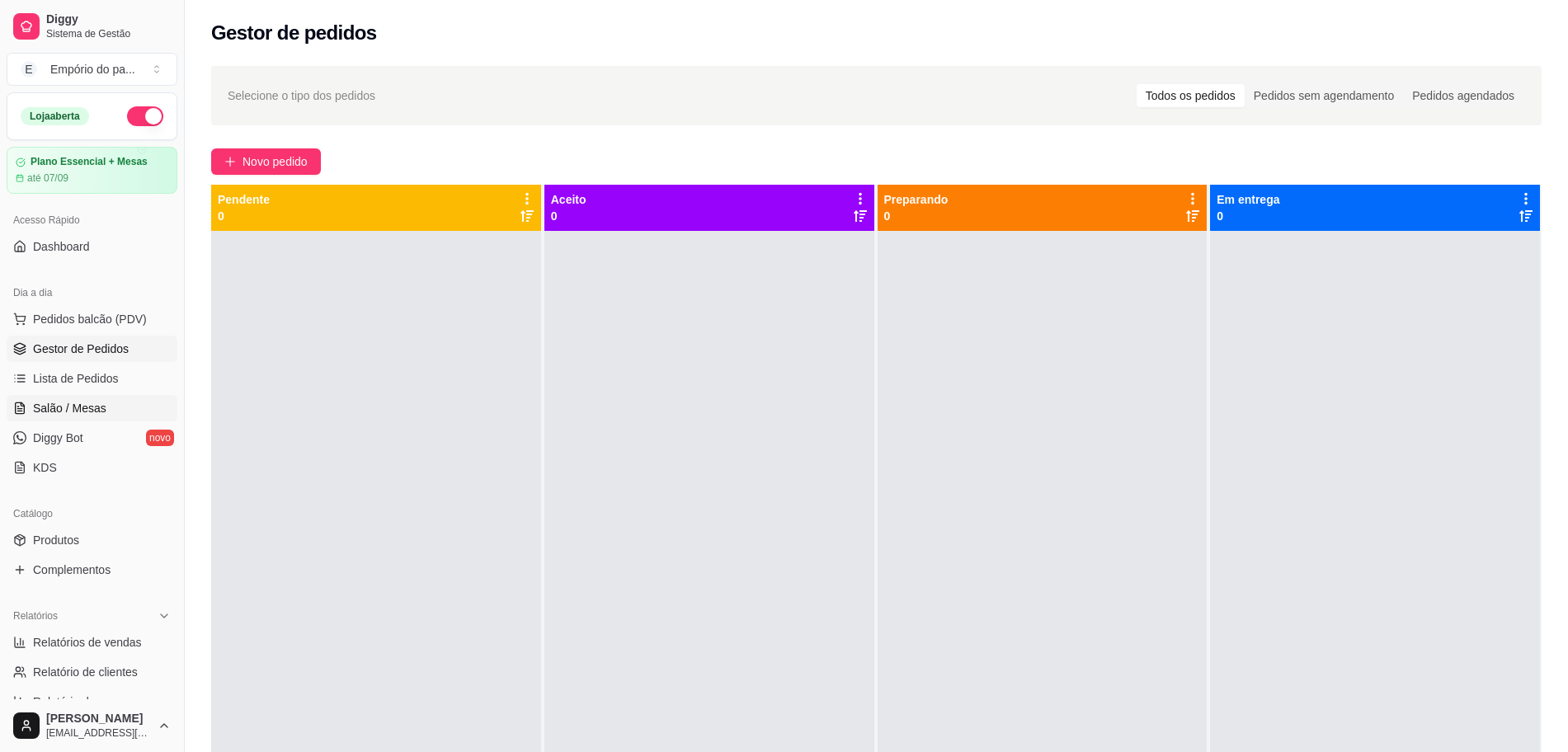
click at [56, 407] on span "Salão / Mesas" at bounding box center [69, 408] width 73 height 16
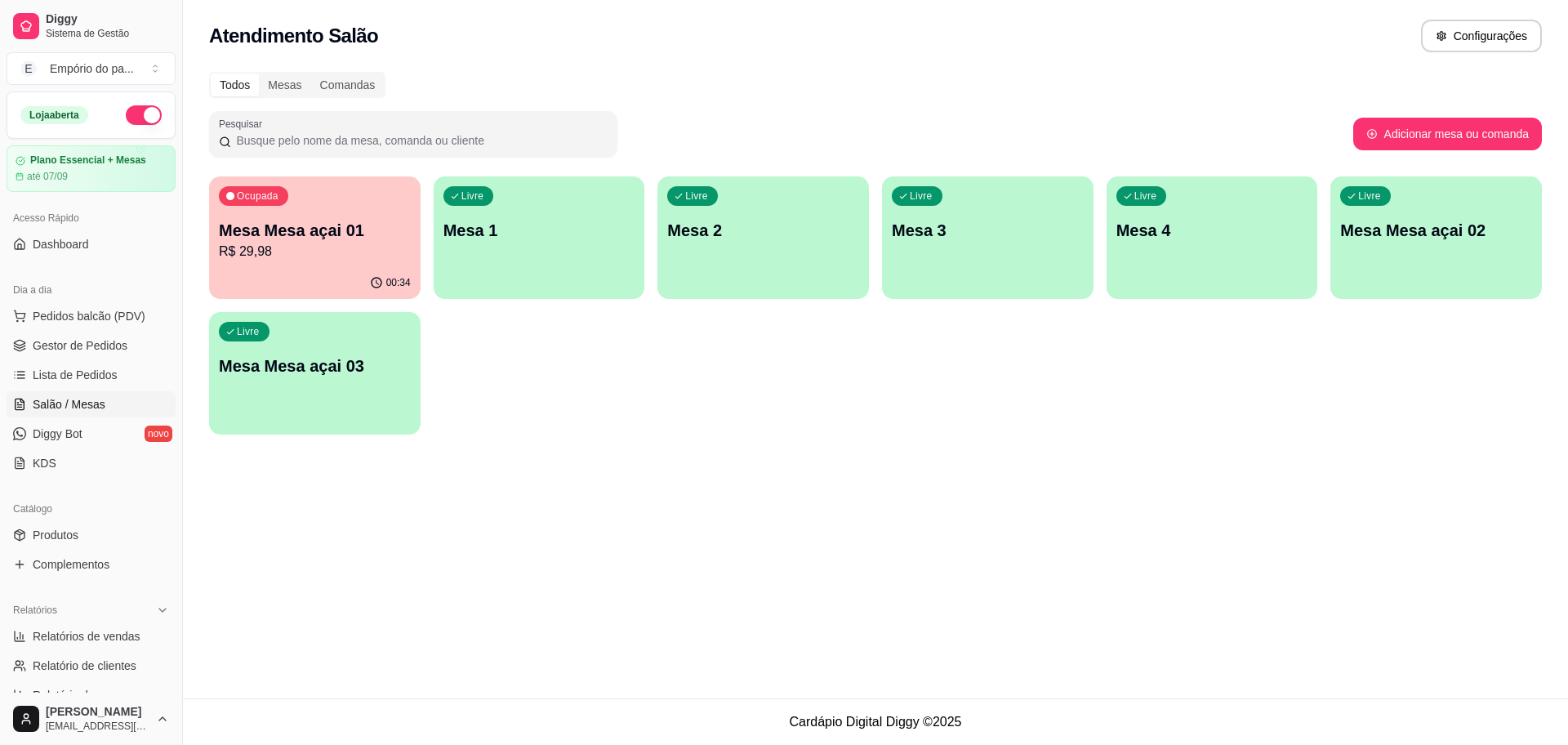
click at [364, 255] on p "R$ 29,98" at bounding box center [315, 251] width 192 height 20
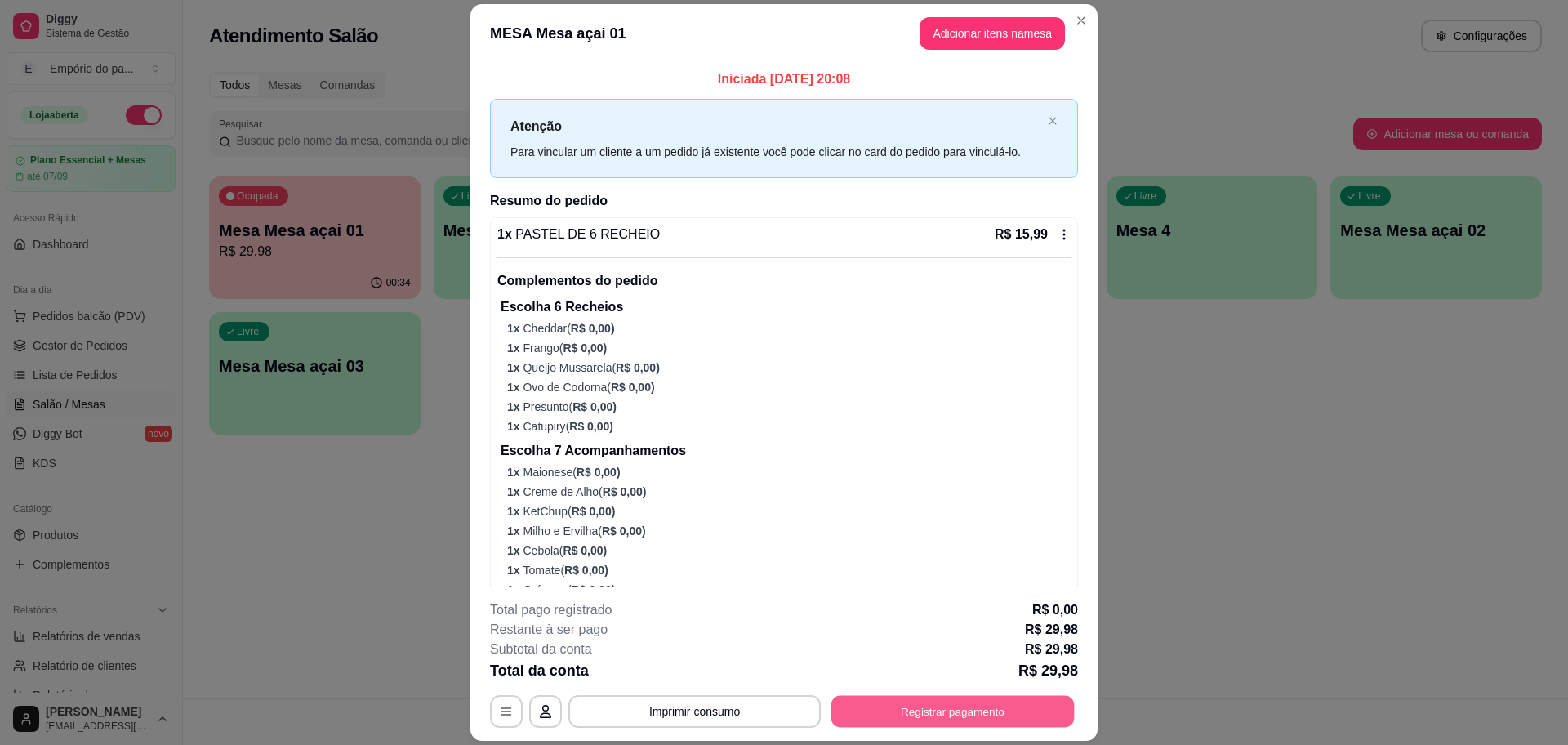
click at [961, 715] on button "Registrar pagamento" at bounding box center [953, 712] width 243 height 32
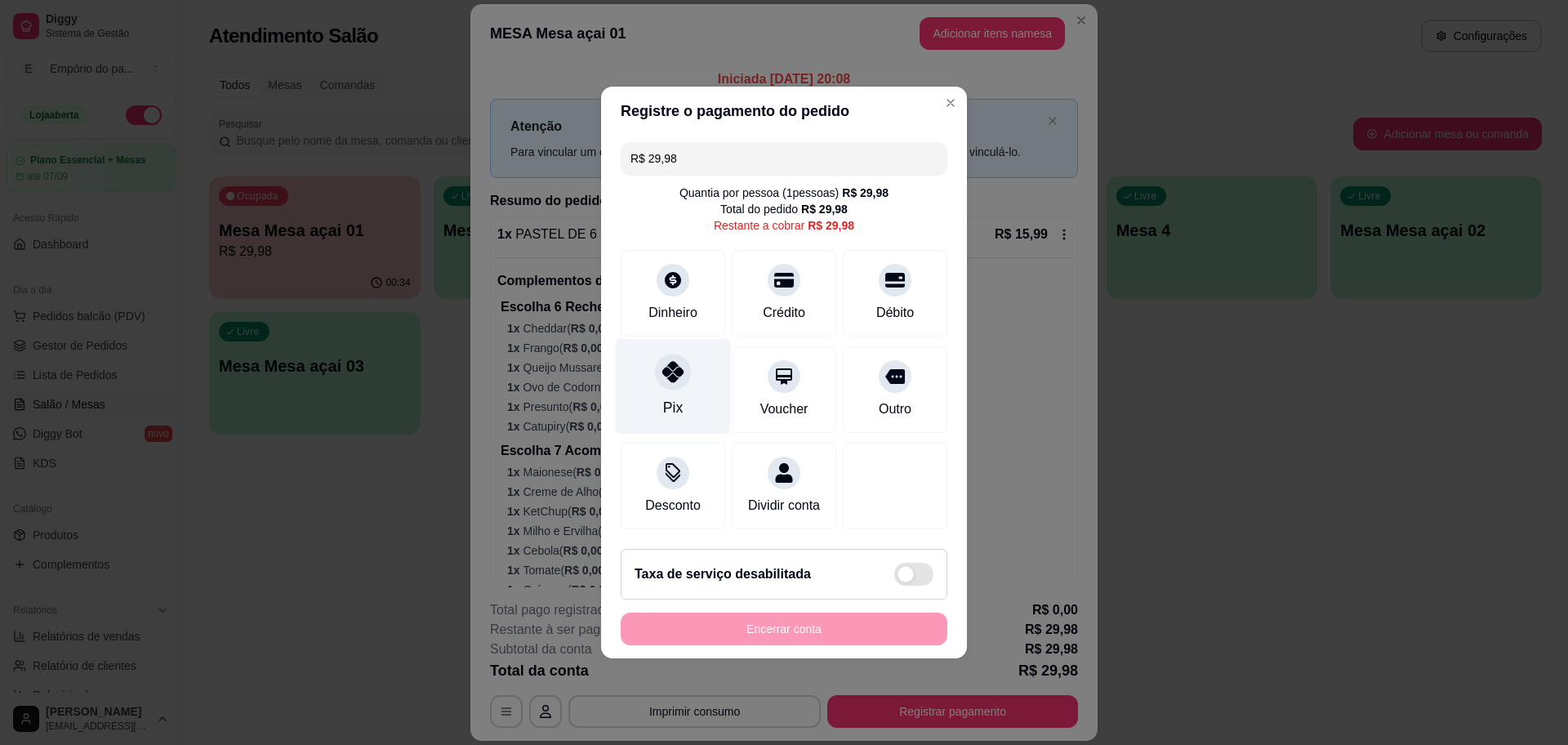
click at [669, 385] on div "Pix" at bounding box center [672, 387] width 115 height 96
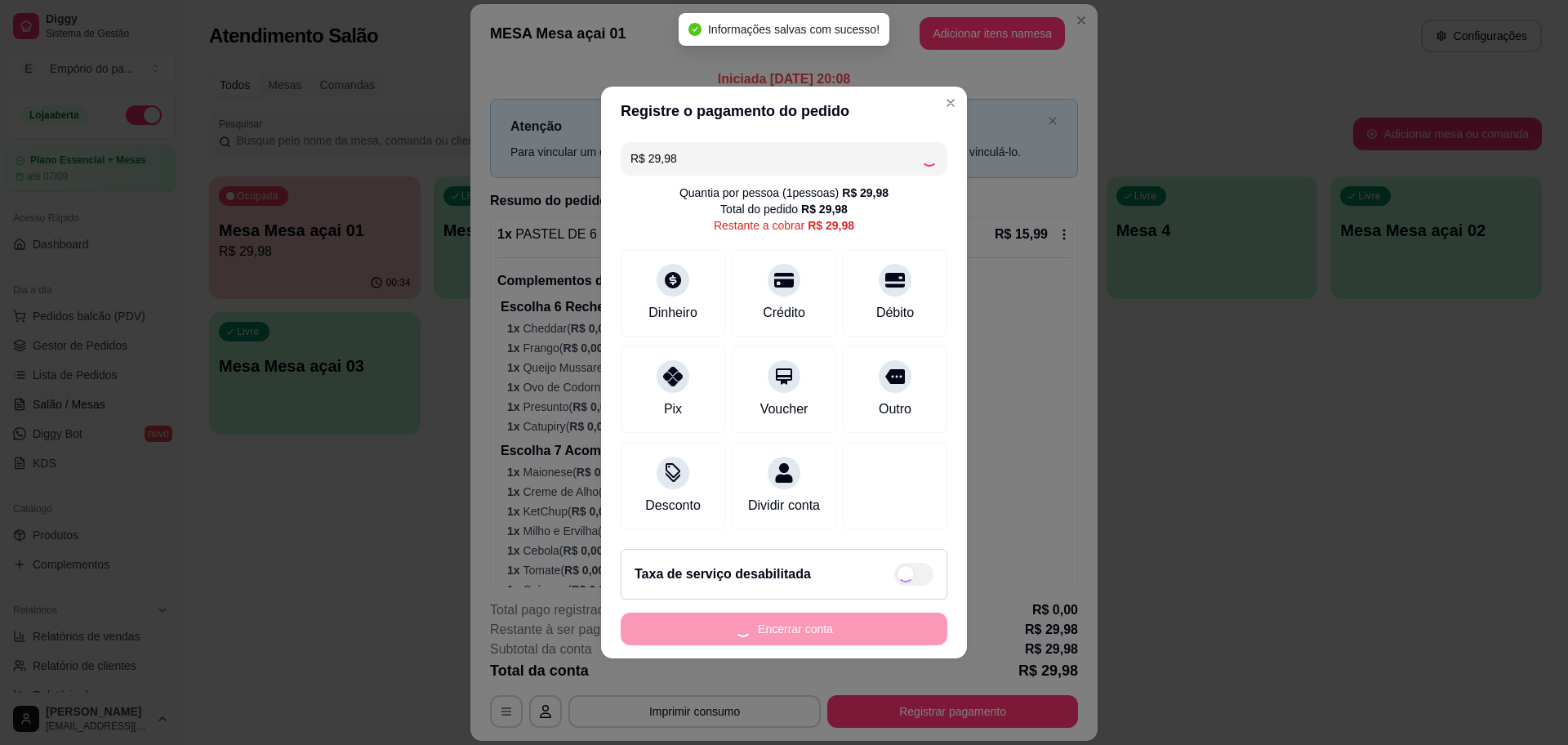
type input "R$ 0,00"
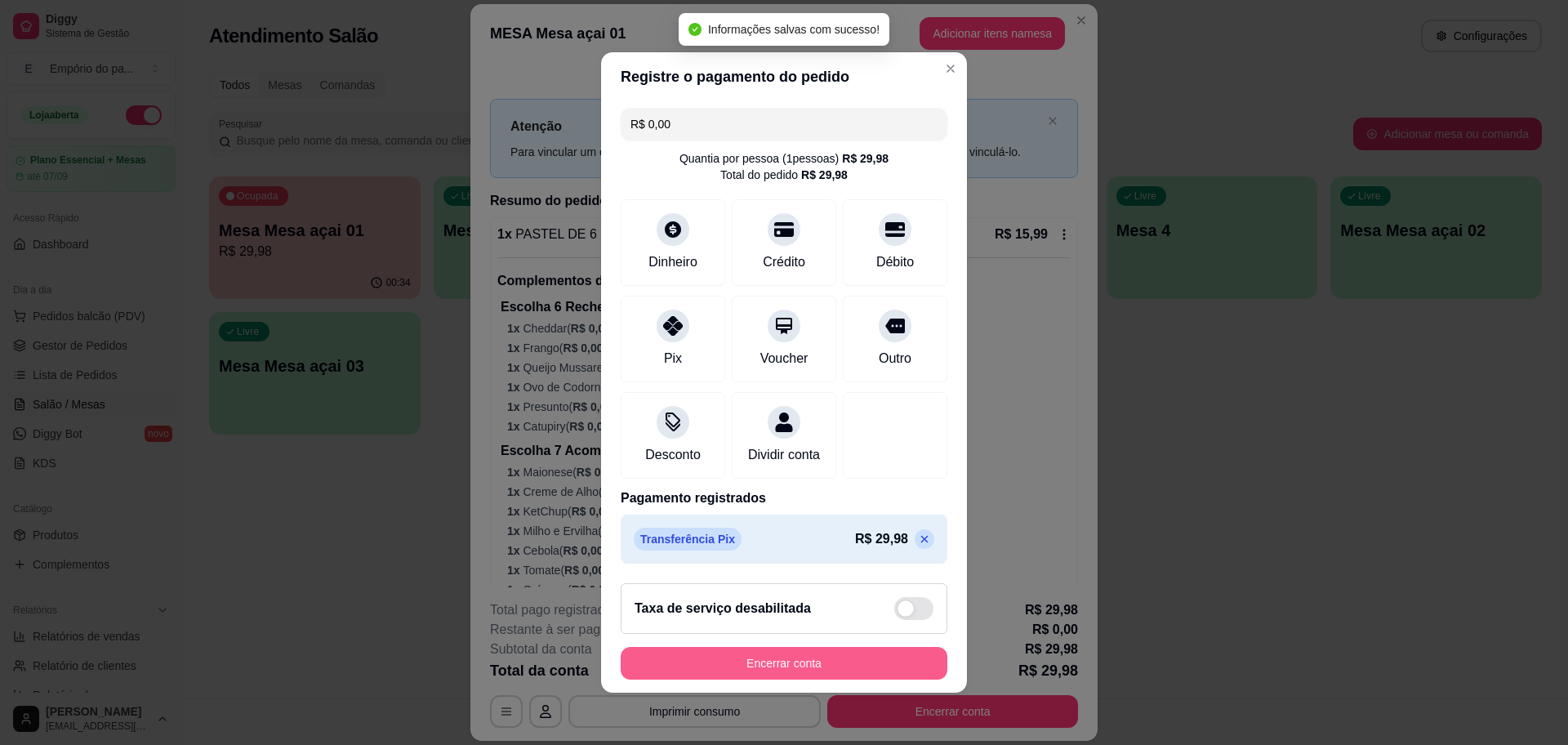
click at [777, 674] on button "Encerrar conta" at bounding box center [784, 664] width 326 height 33
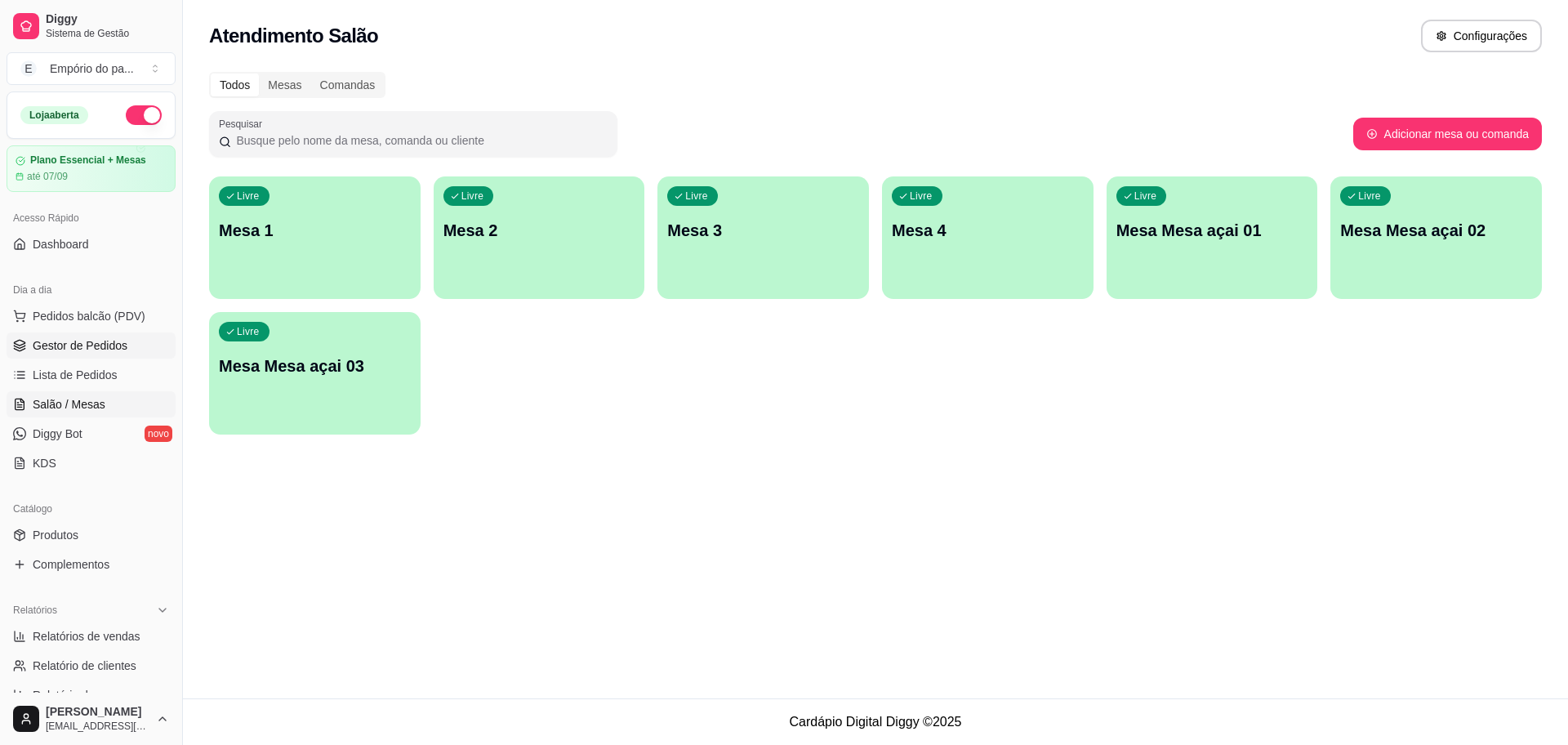
click at [116, 342] on span "Gestor de Pedidos" at bounding box center [80, 345] width 95 height 16
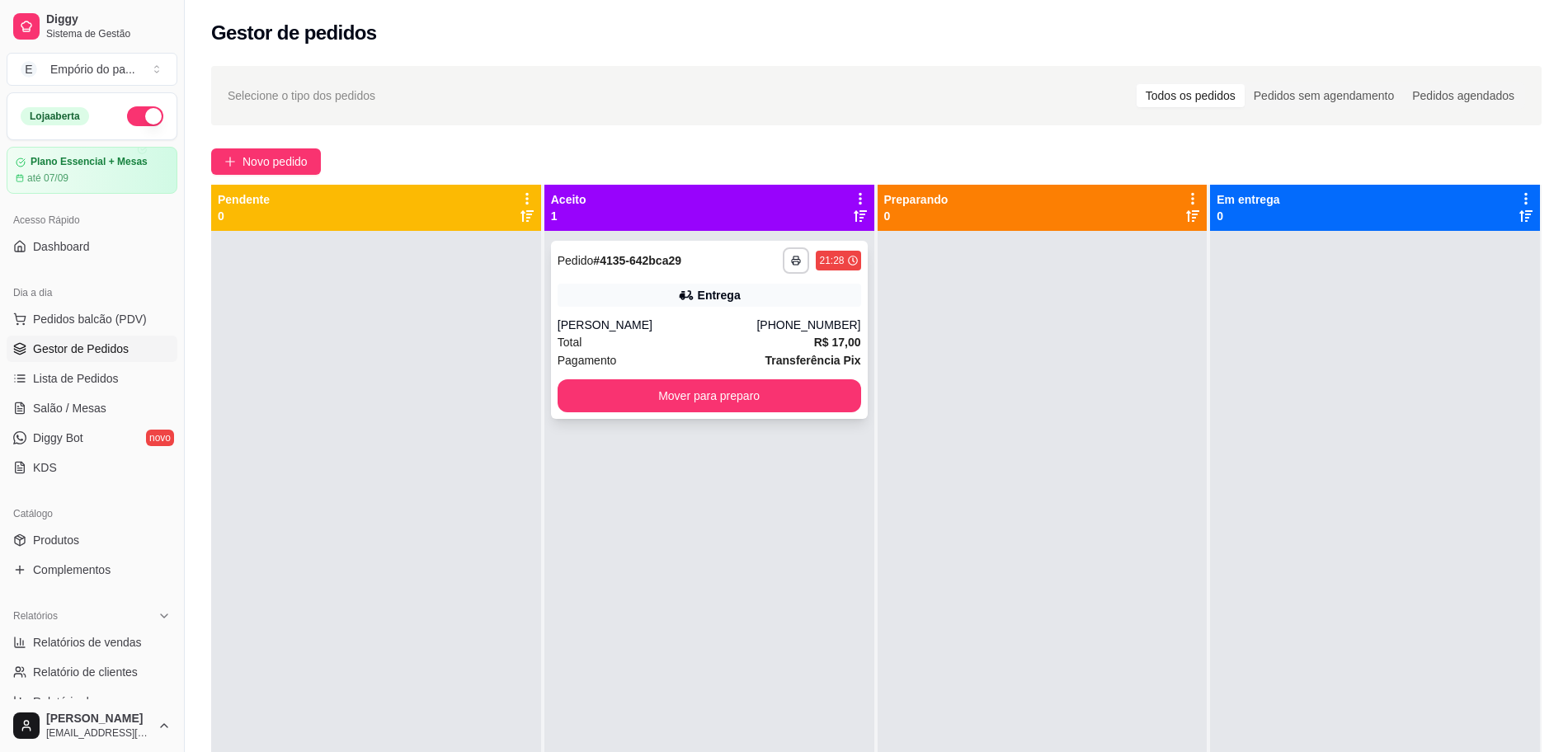
click at [646, 344] on div "Total R$ 17,00" at bounding box center [709, 342] width 304 height 18
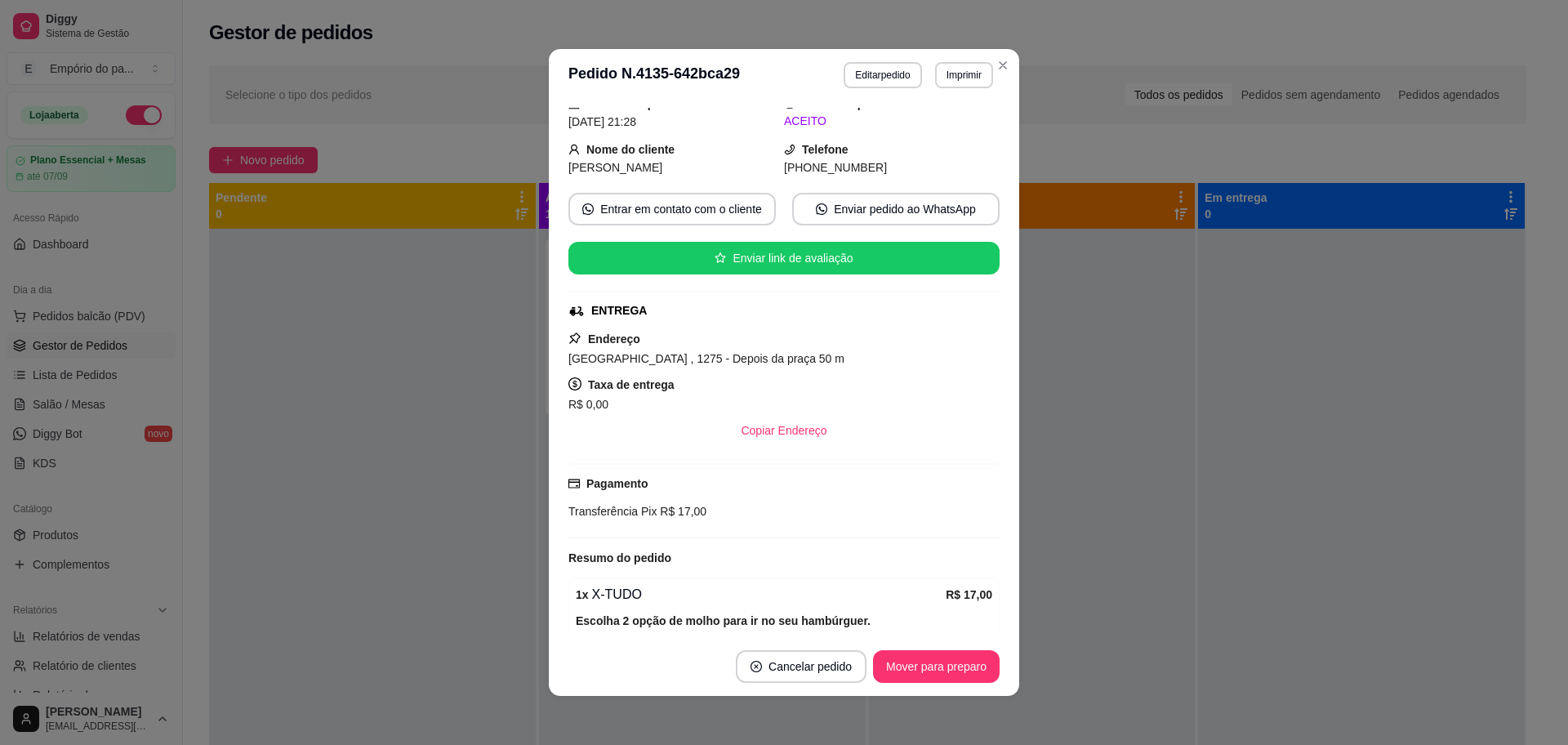
scroll to position [278, 0]
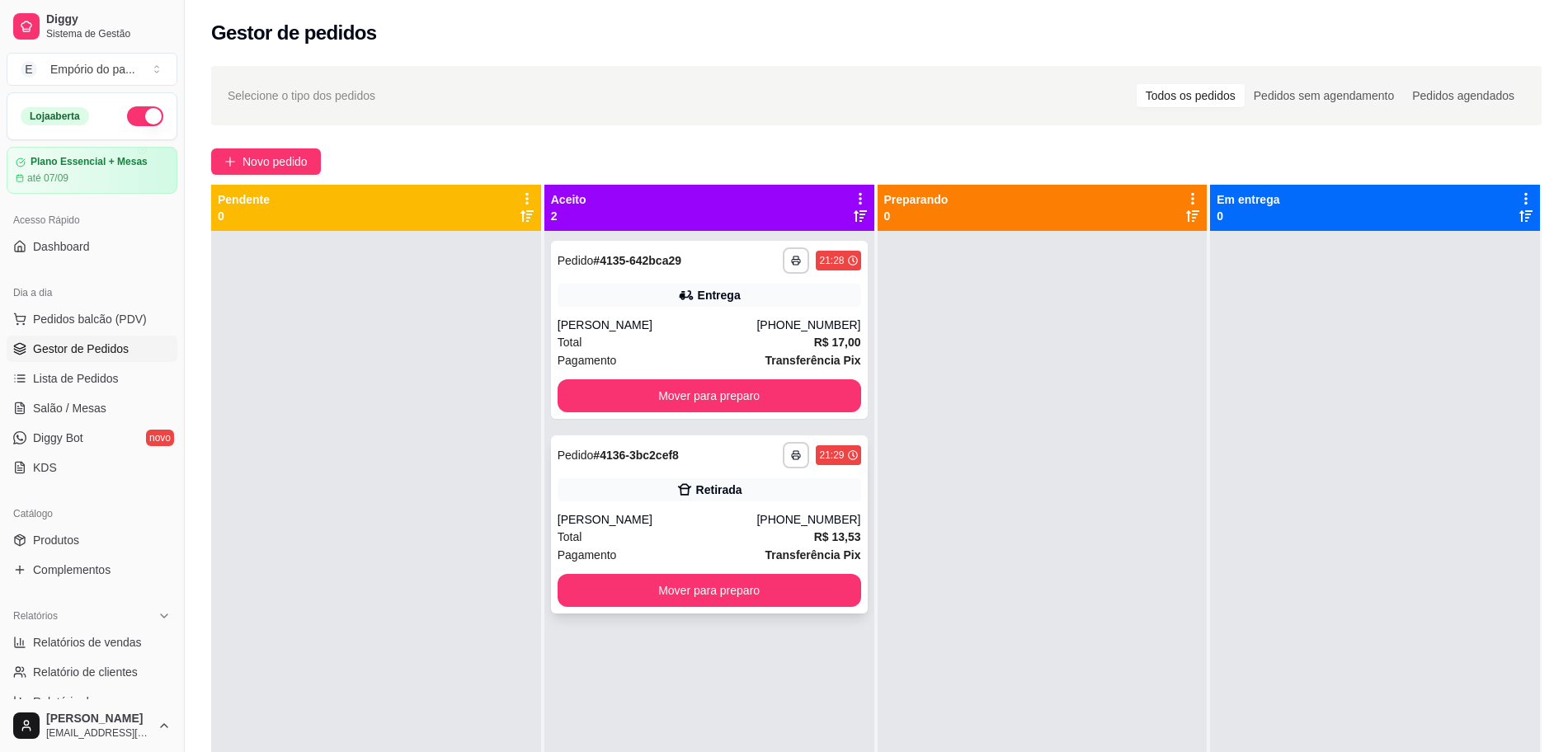
click at [654, 556] on div "Pagamento Transferência Pix" at bounding box center [709, 555] width 304 height 18
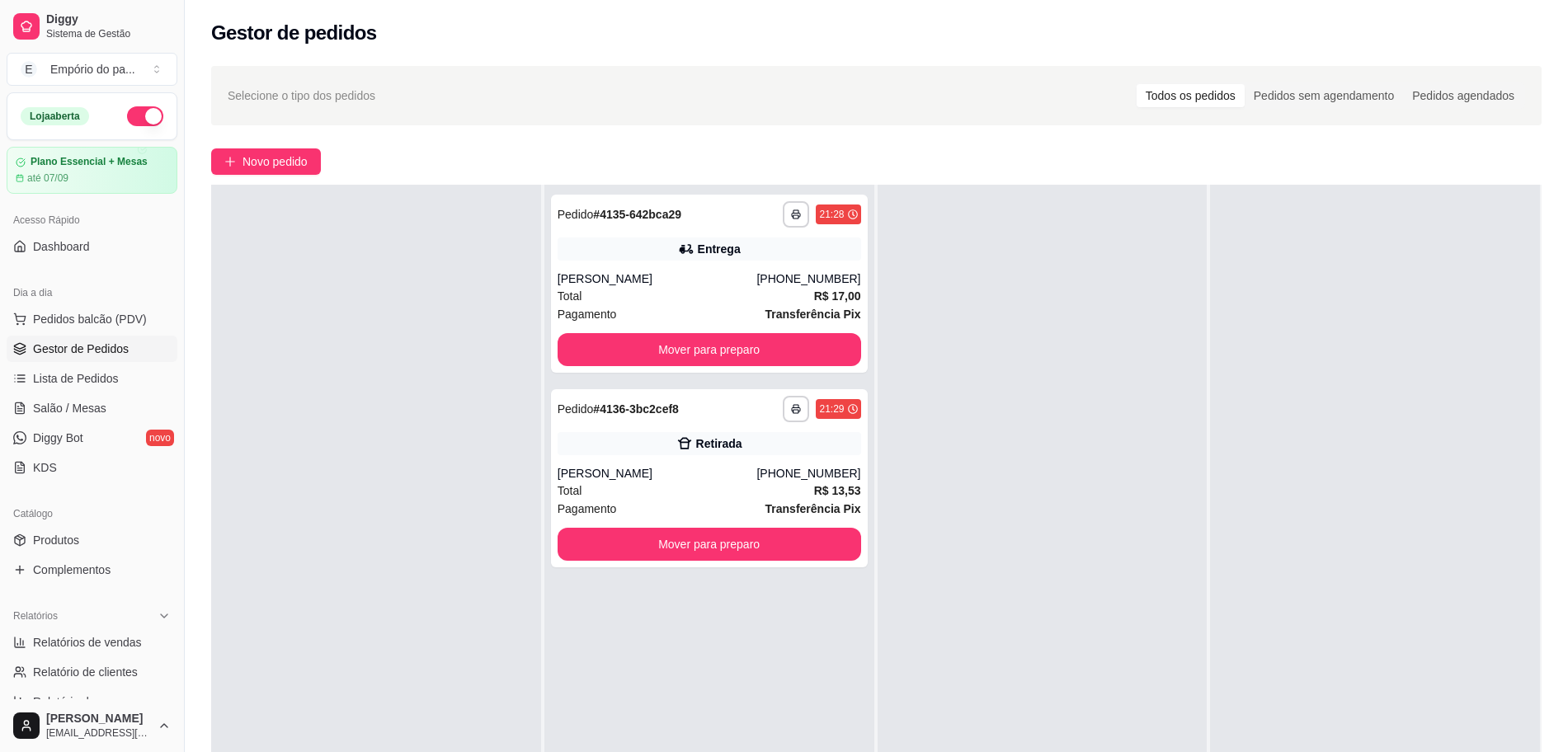
click at [1068, 314] on div at bounding box center [1041, 560] width 329 height 752
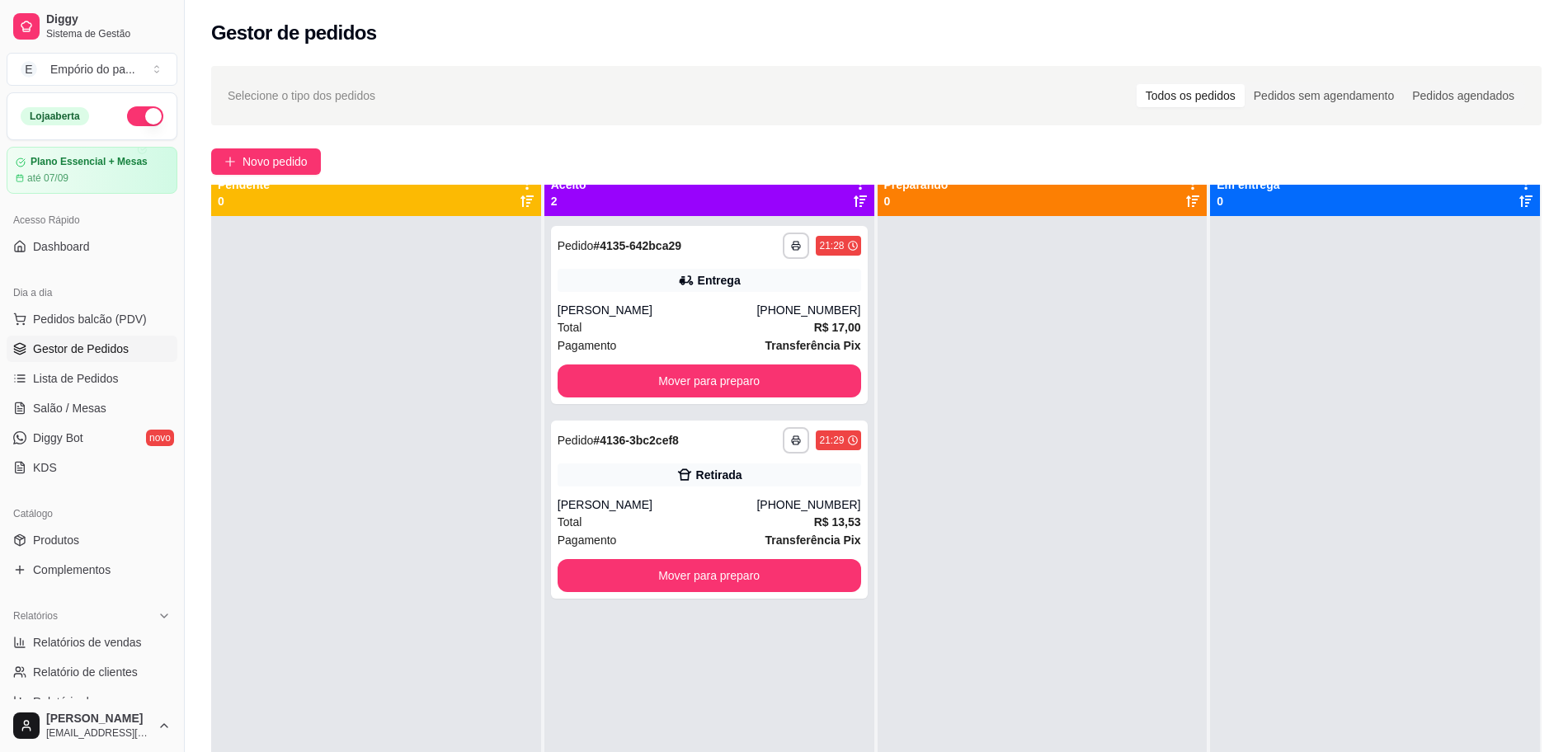
scroll to position [0, 0]
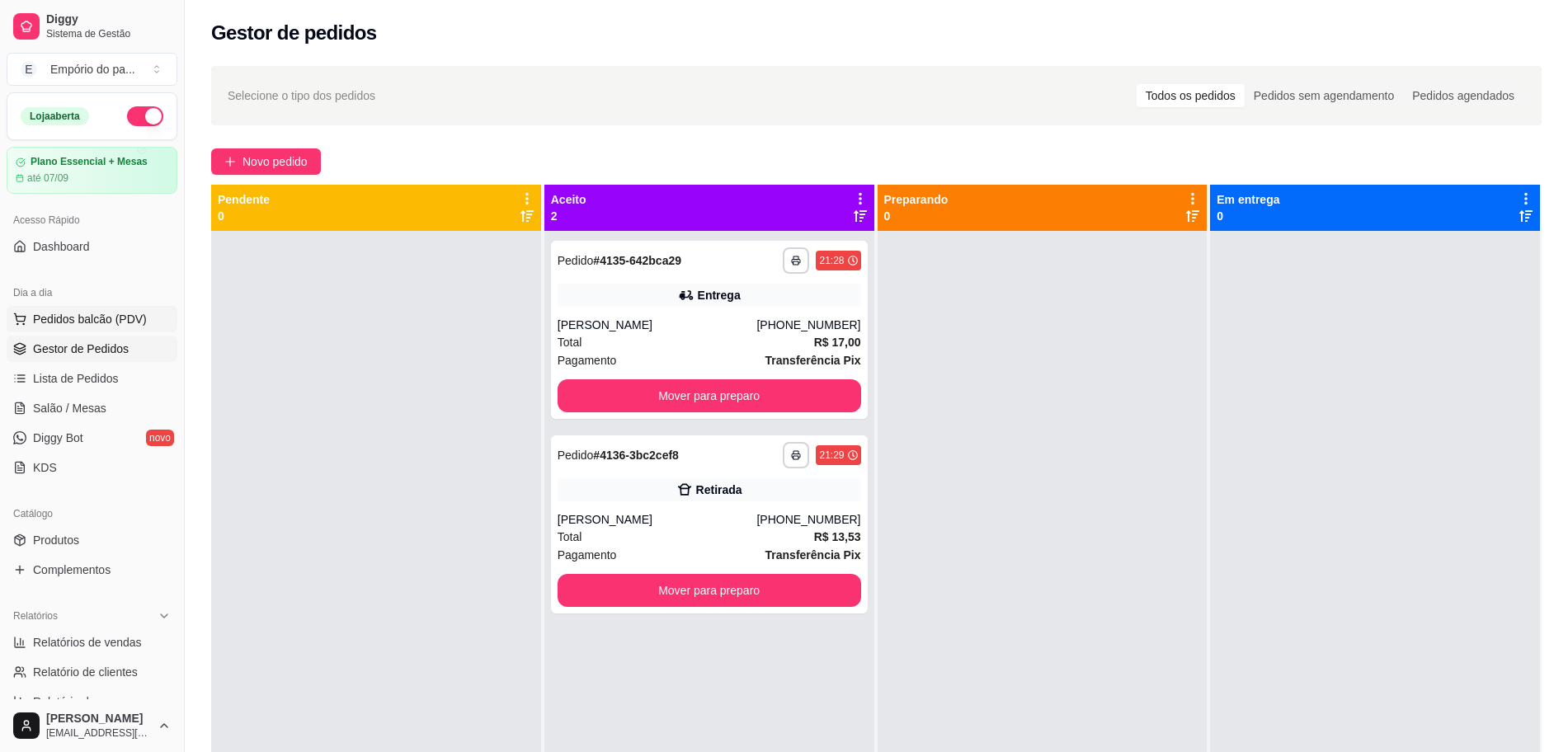
click at [94, 311] on span "Pedidos balcão (PDV)" at bounding box center [89, 319] width 114 height 16
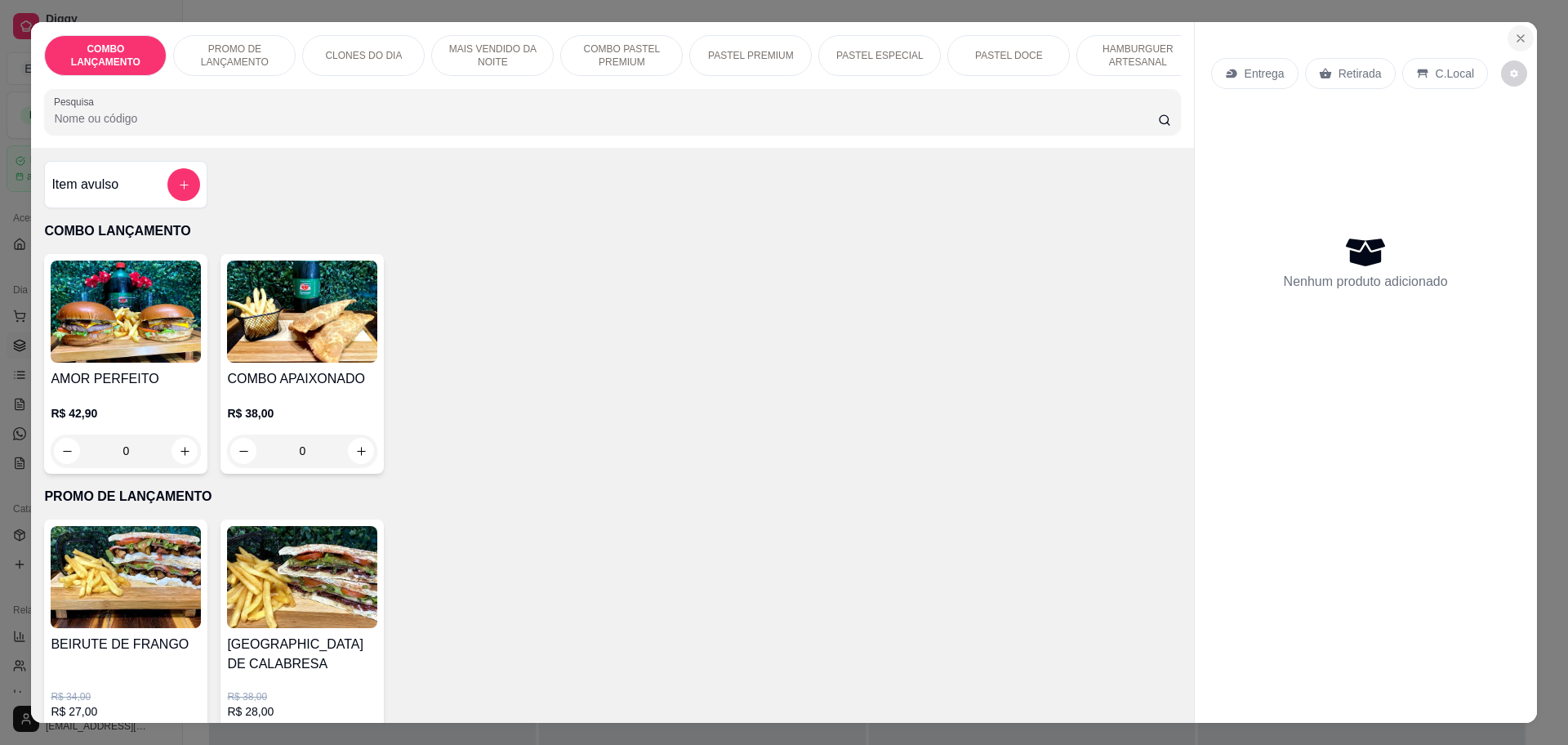
click at [1507, 37] on button "Close" at bounding box center [1520, 38] width 26 height 26
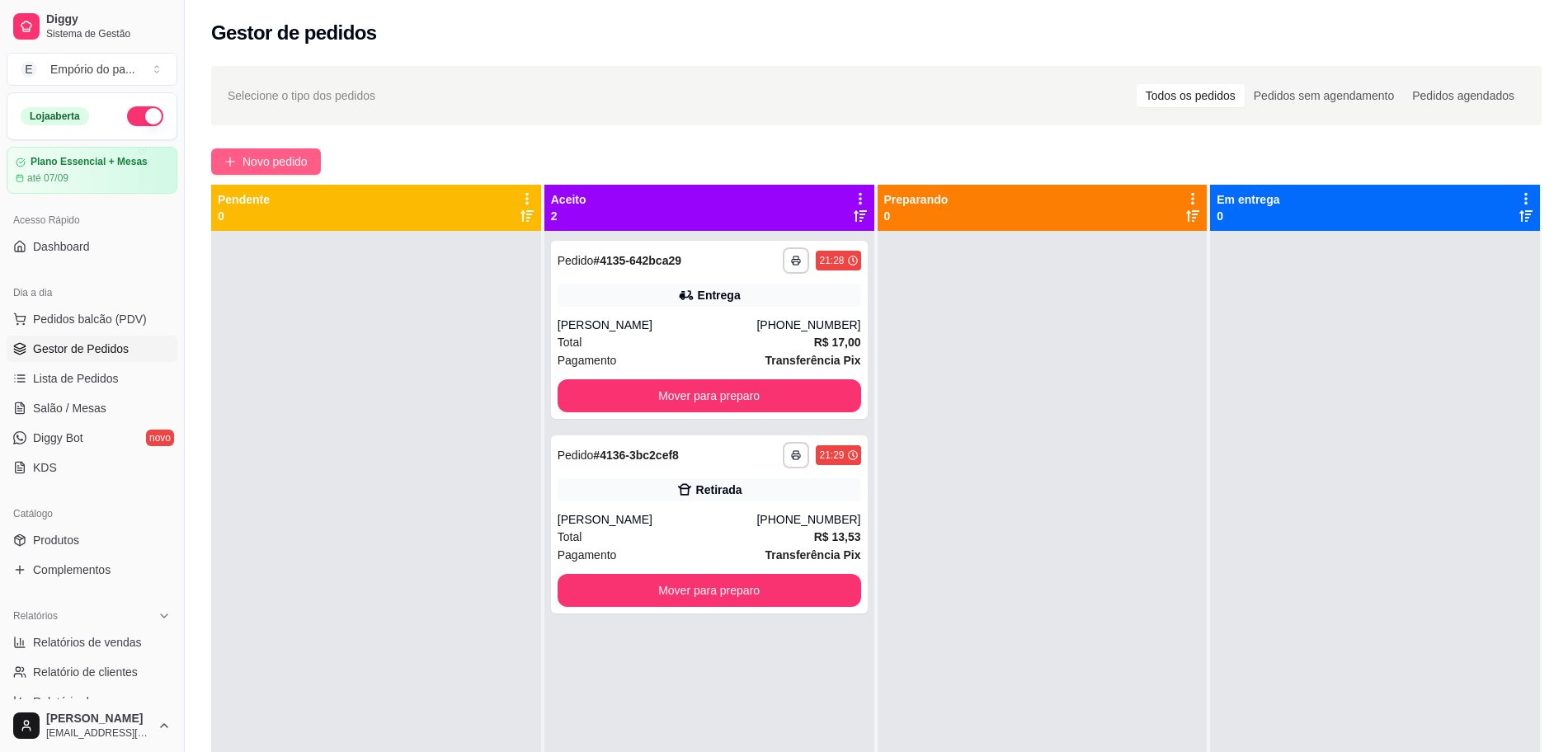
click at [262, 156] on span "Novo pedido" at bounding box center [275, 162] width 65 height 18
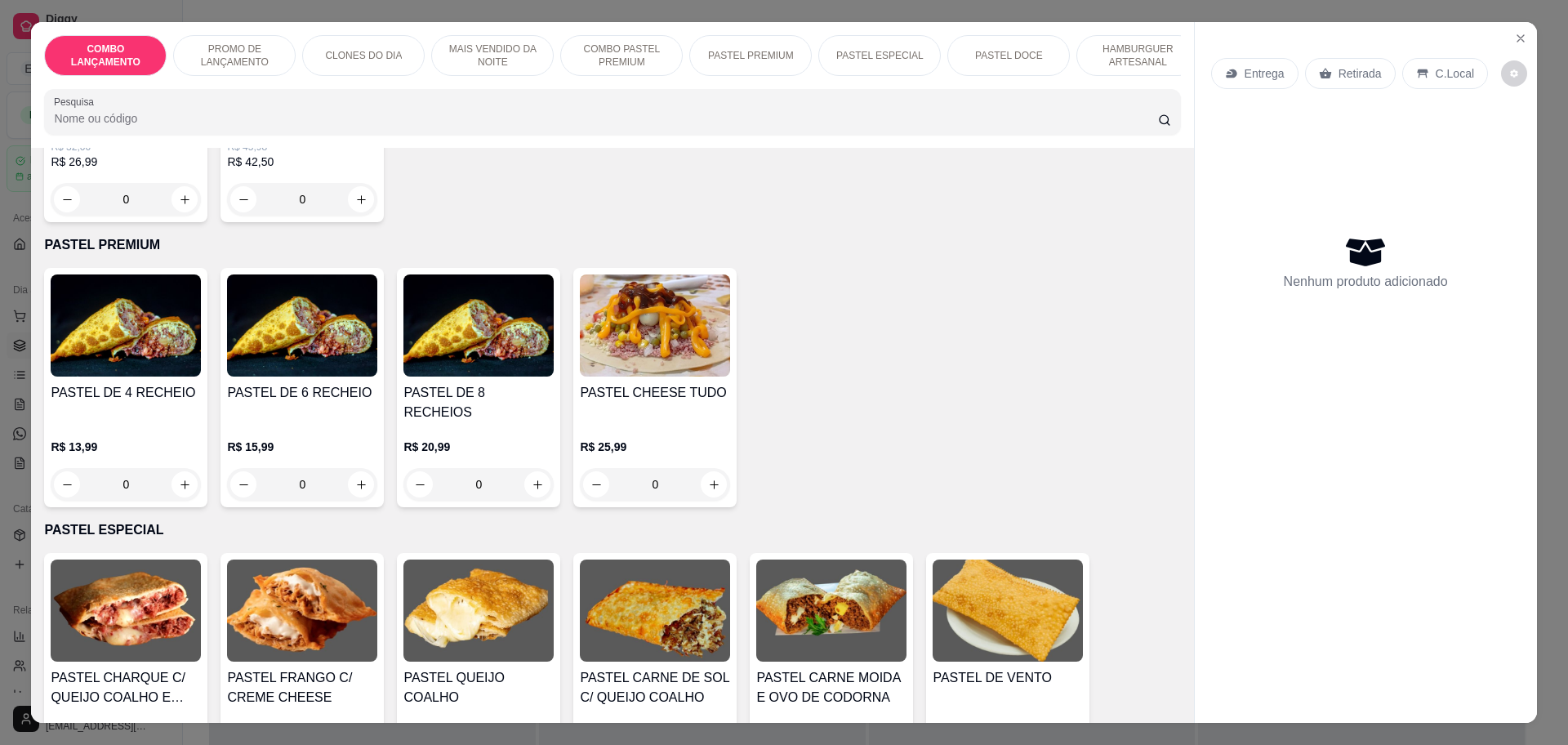
scroll to position [1940, 0]
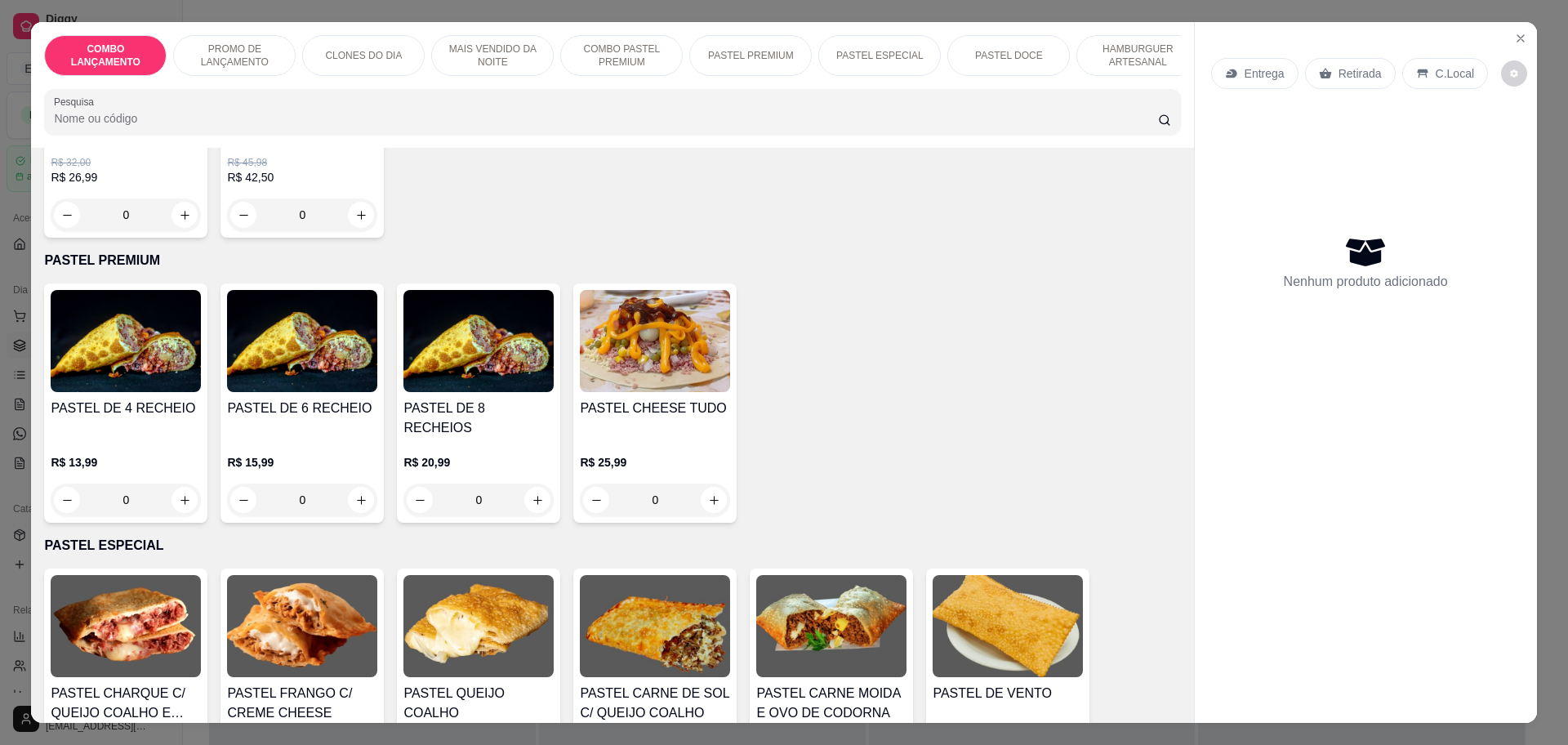
click at [177, 484] on div "0" at bounding box center [126, 500] width 150 height 33
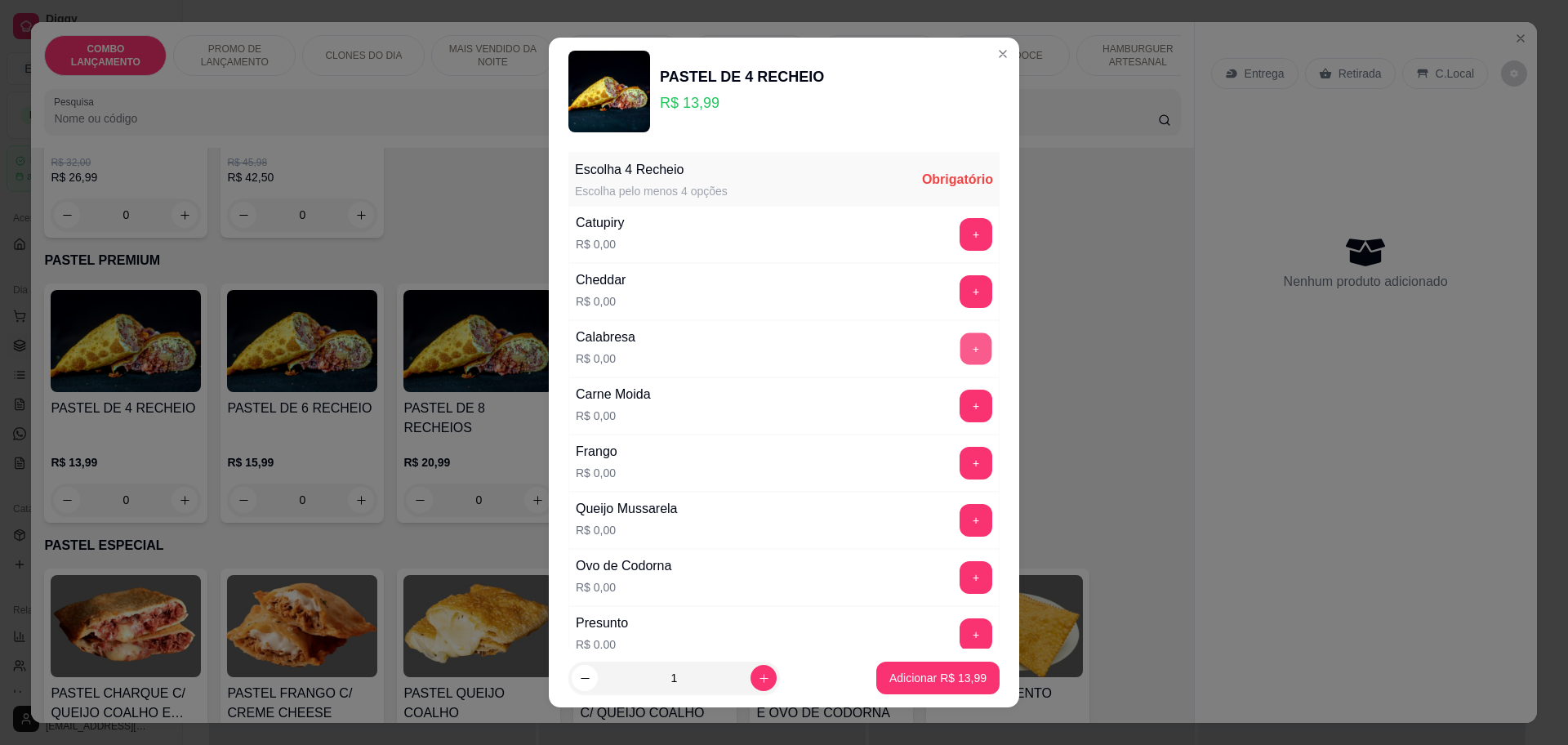
click at [961, 347] on button "+" at bounding box center [976, 348] width 32 height 32
click at [961, 402] on button "+" at bounding box center [976, 405] width 32 height 32
click at [961, 466] on button "+" at bounding box center [976, 462] width 32 height 32
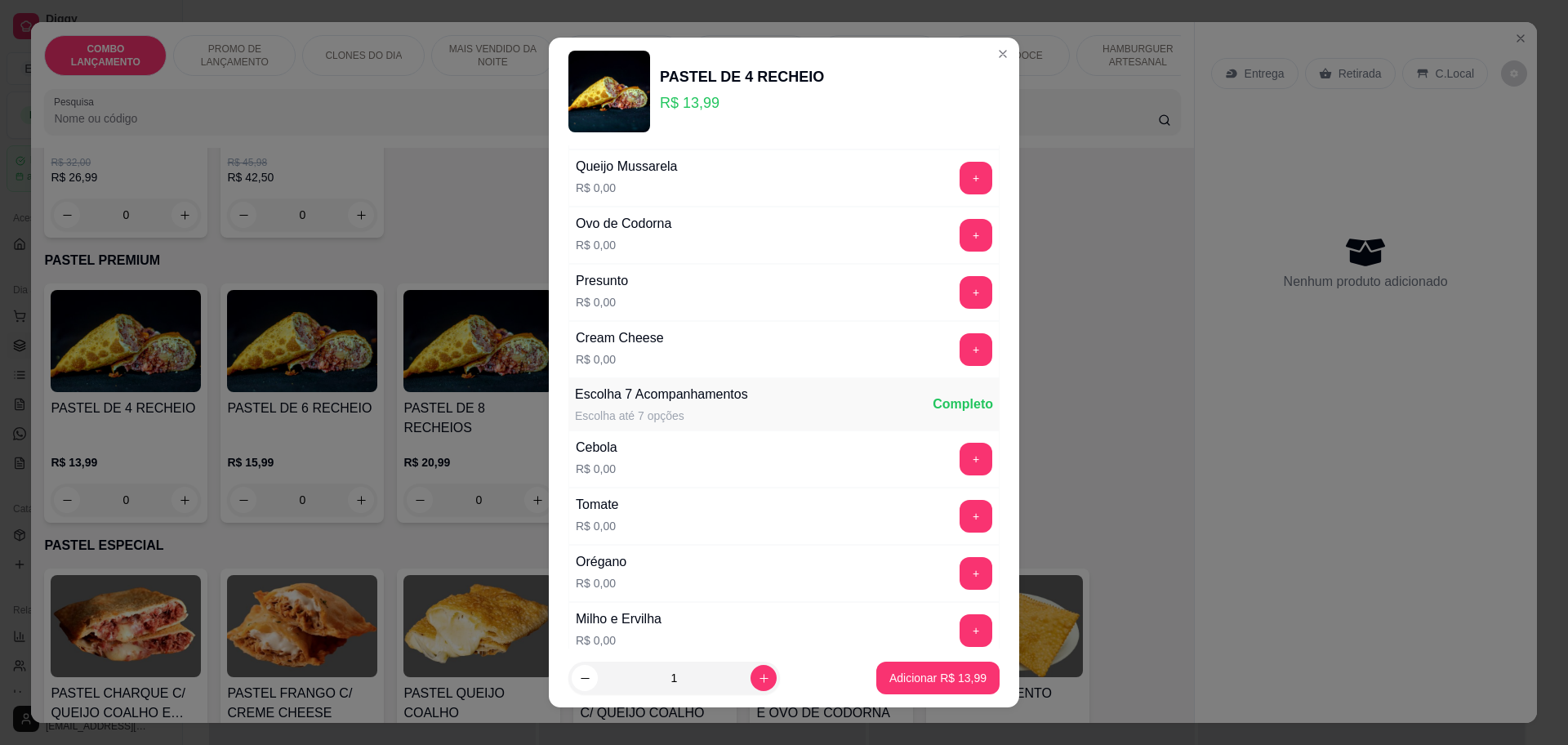
scroll to position [409, 0]
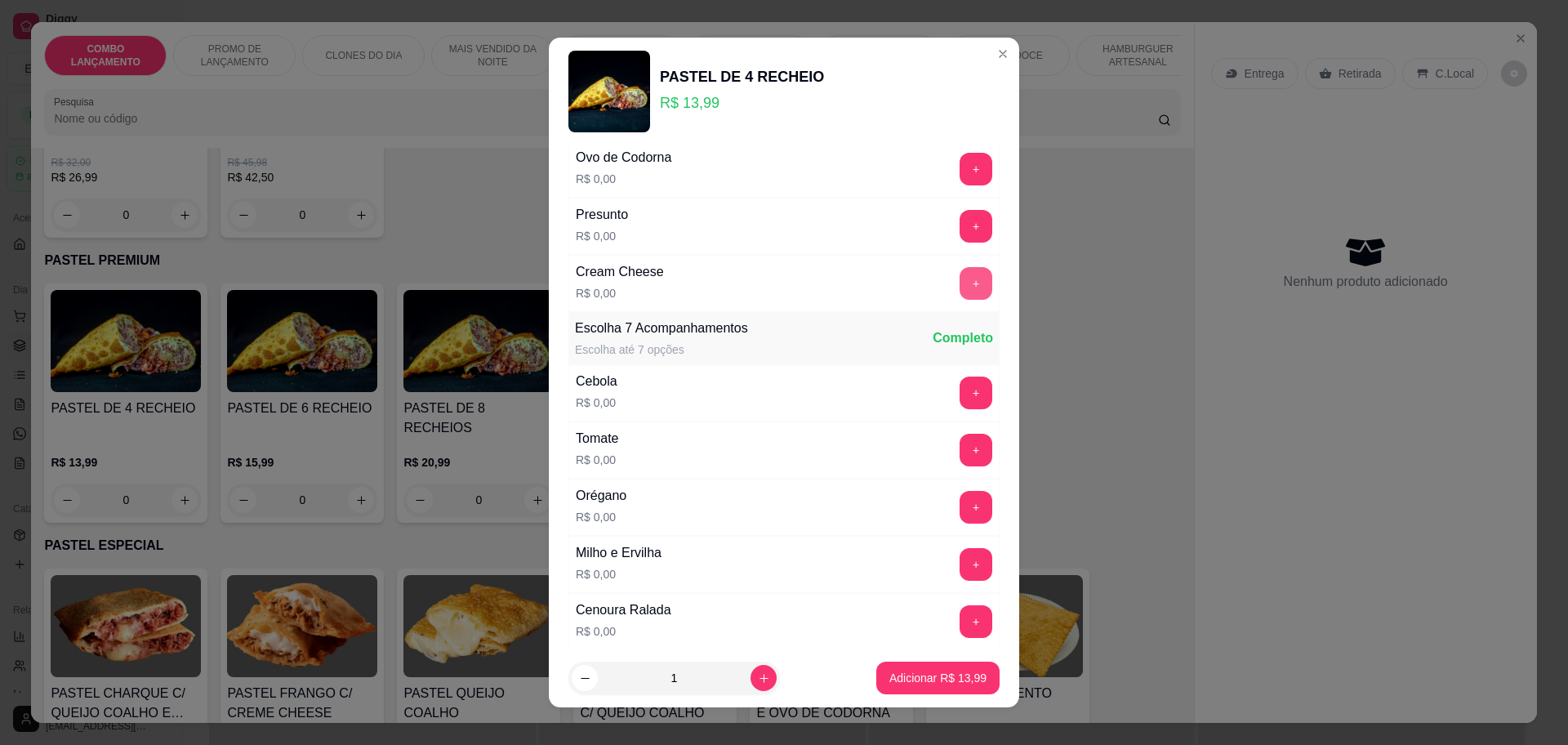
click at [960, 276] on button "+" at bounding box center [976, 283] width 33 height 33
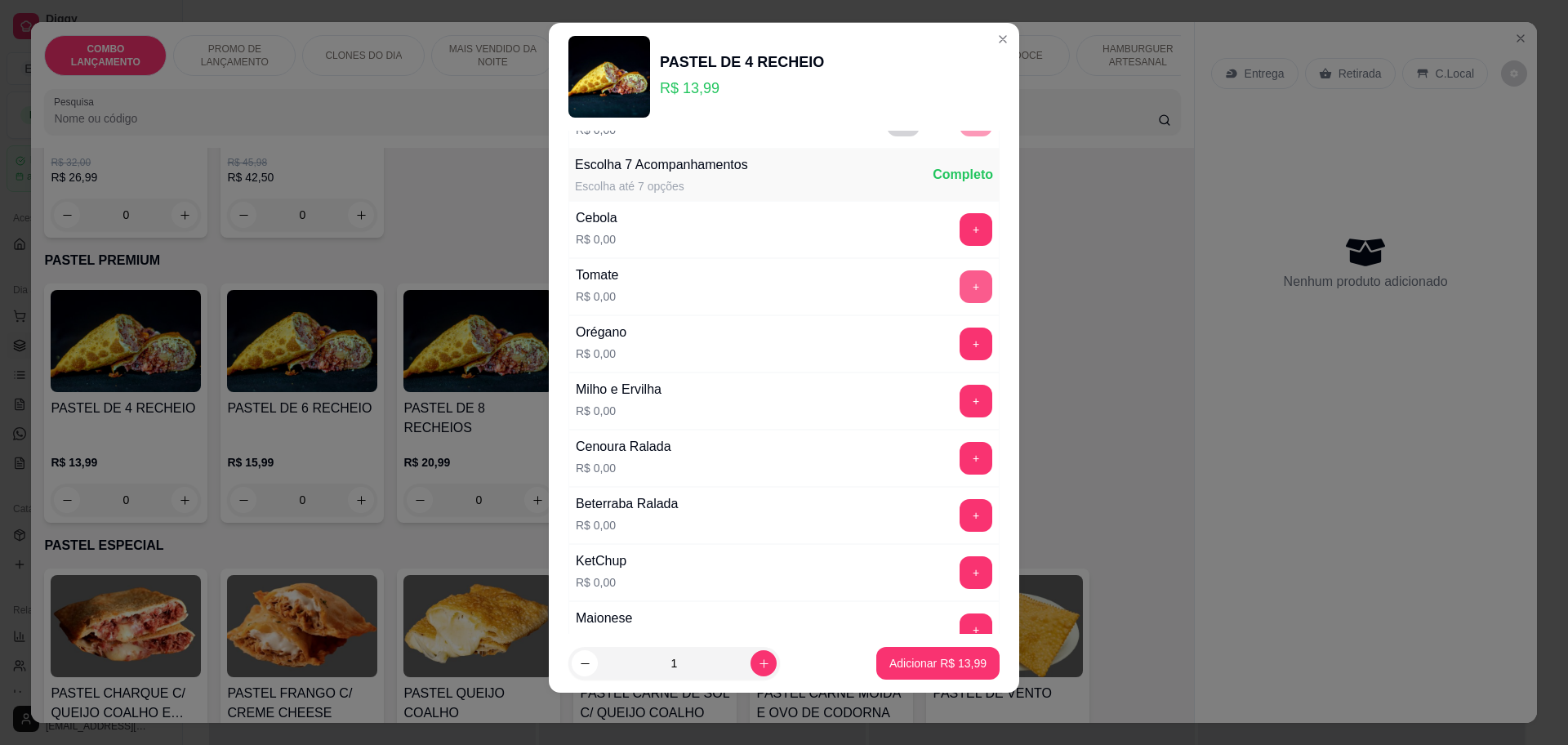
scroll to position [575, 0]
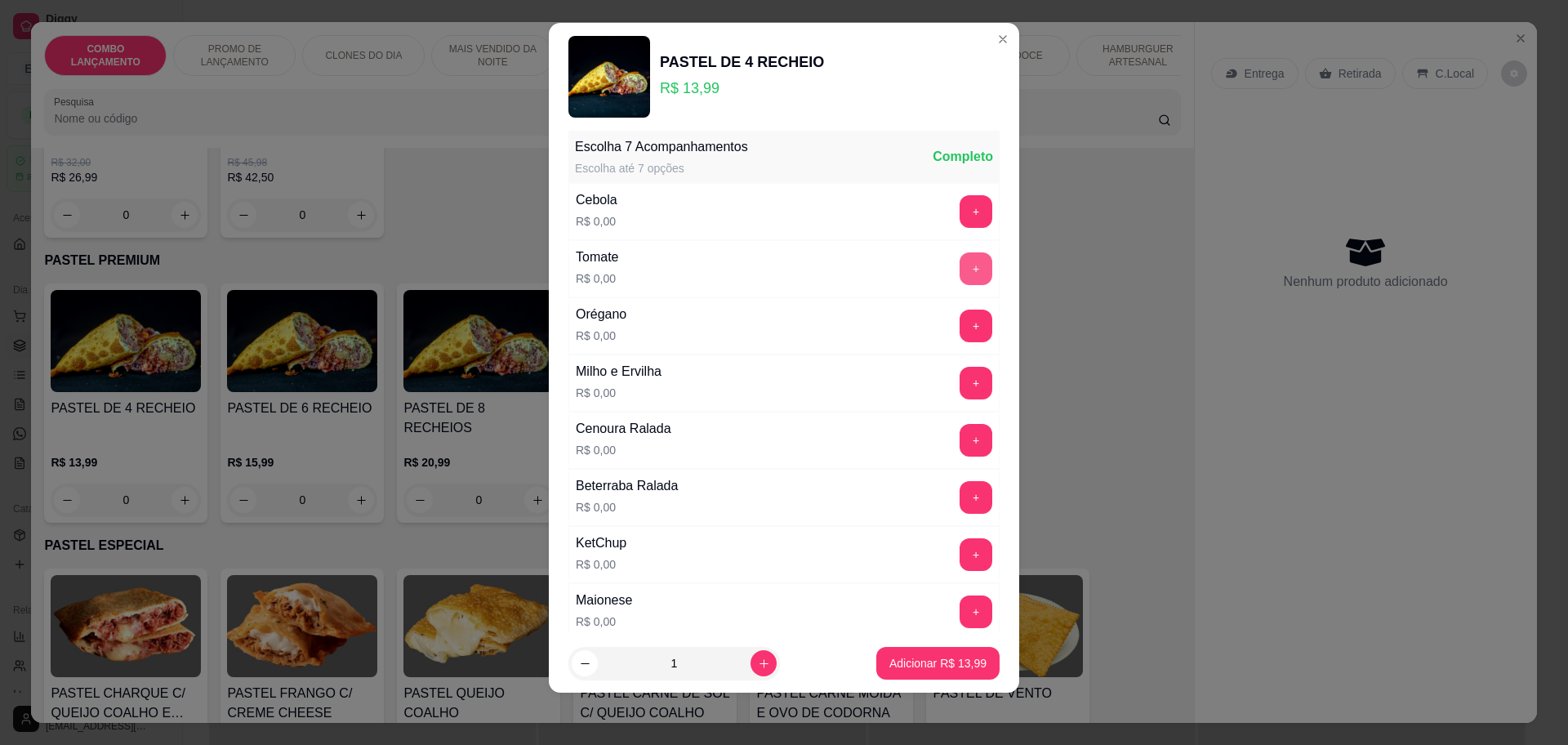
click at [960, 263] on button "+" at bounding box center [976, 269] width 33 height 33
click at [961, 209] on button "+" at bounding box center [976, 211] width 32 height 32
click at [960, 382] on button "+" at bounding box center [976, 383] width 33 height 33
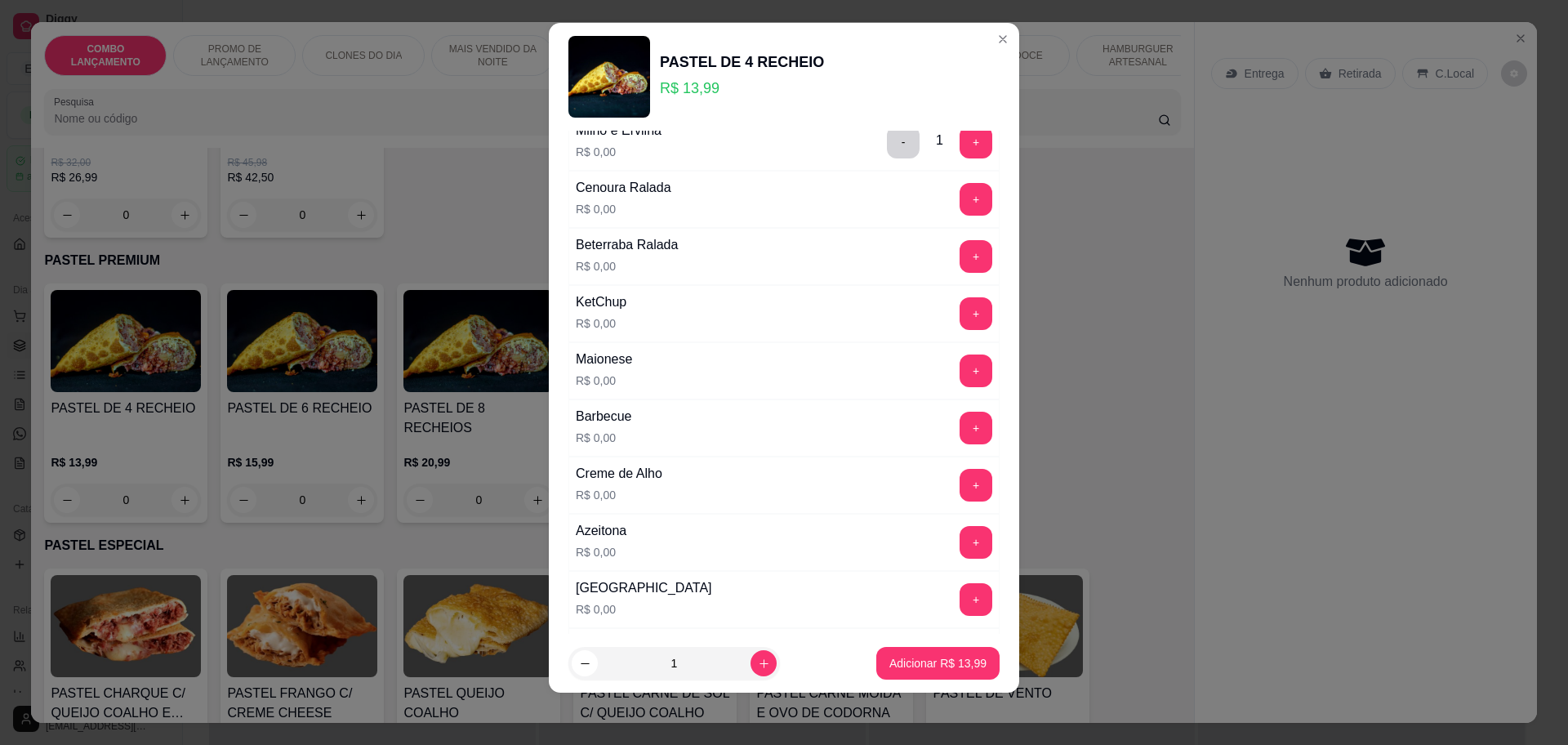
scroll to position [882, 0]
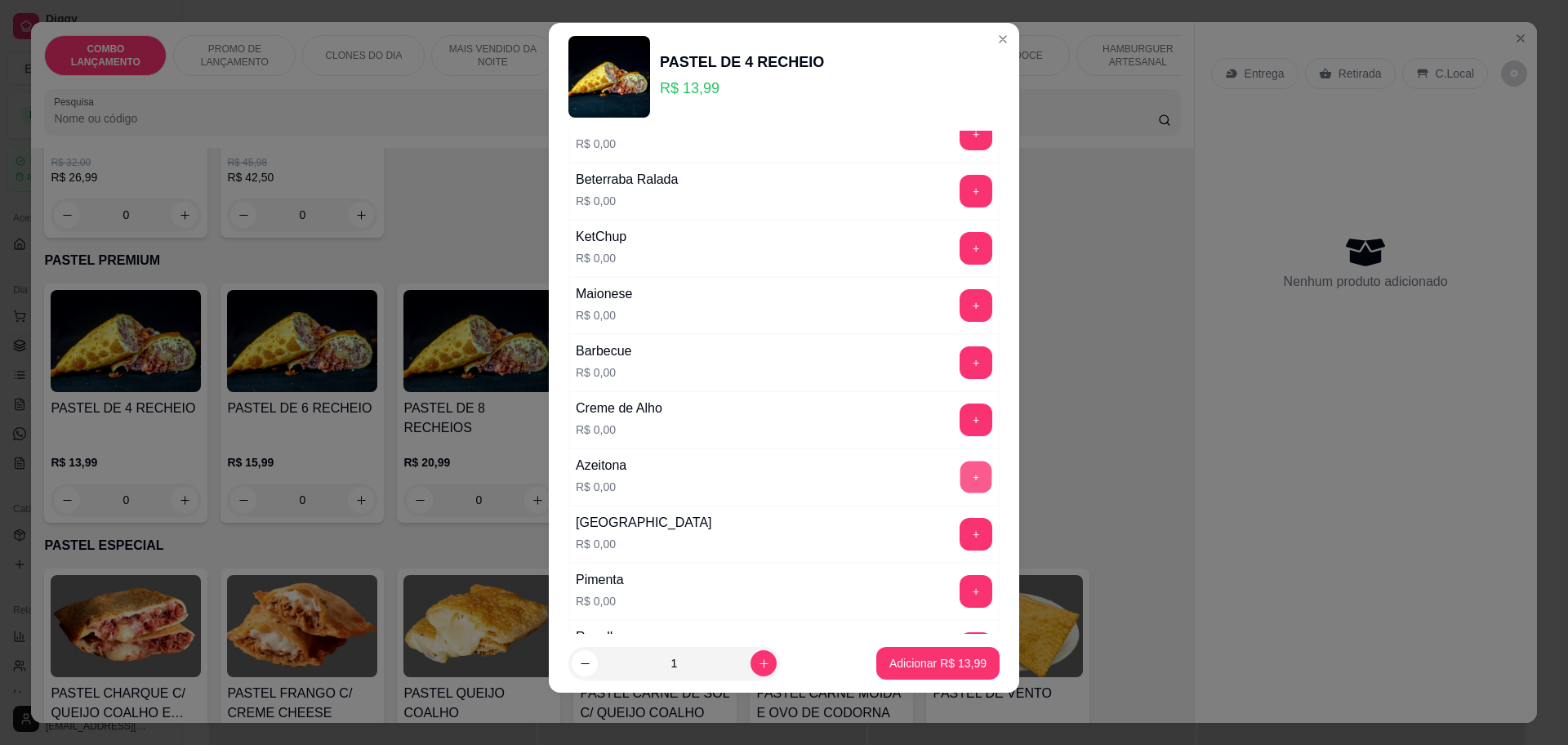
click at [961, 479] on button "+" at bounding box center [976, 476] width 32 height 32
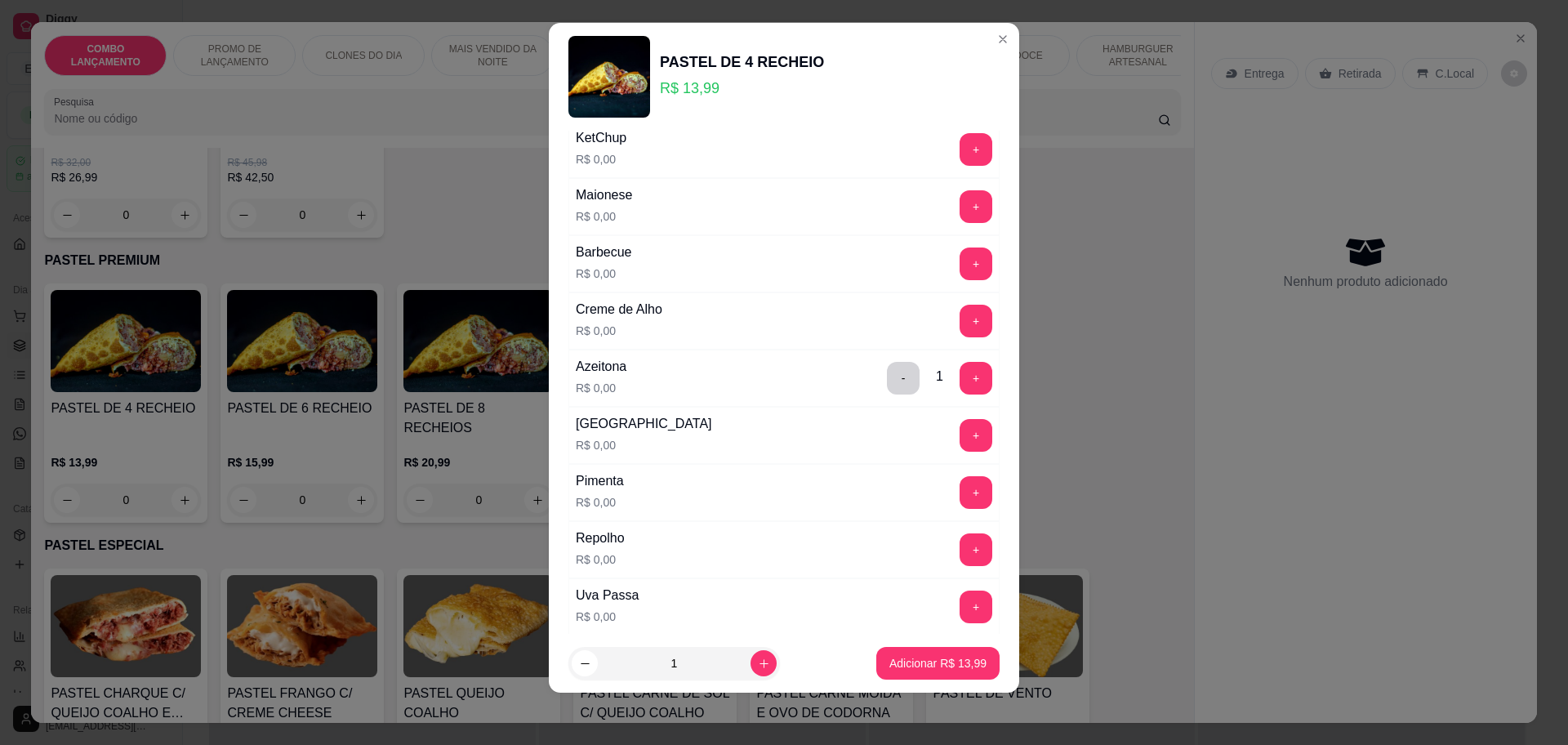
scroll to position [984, 0]
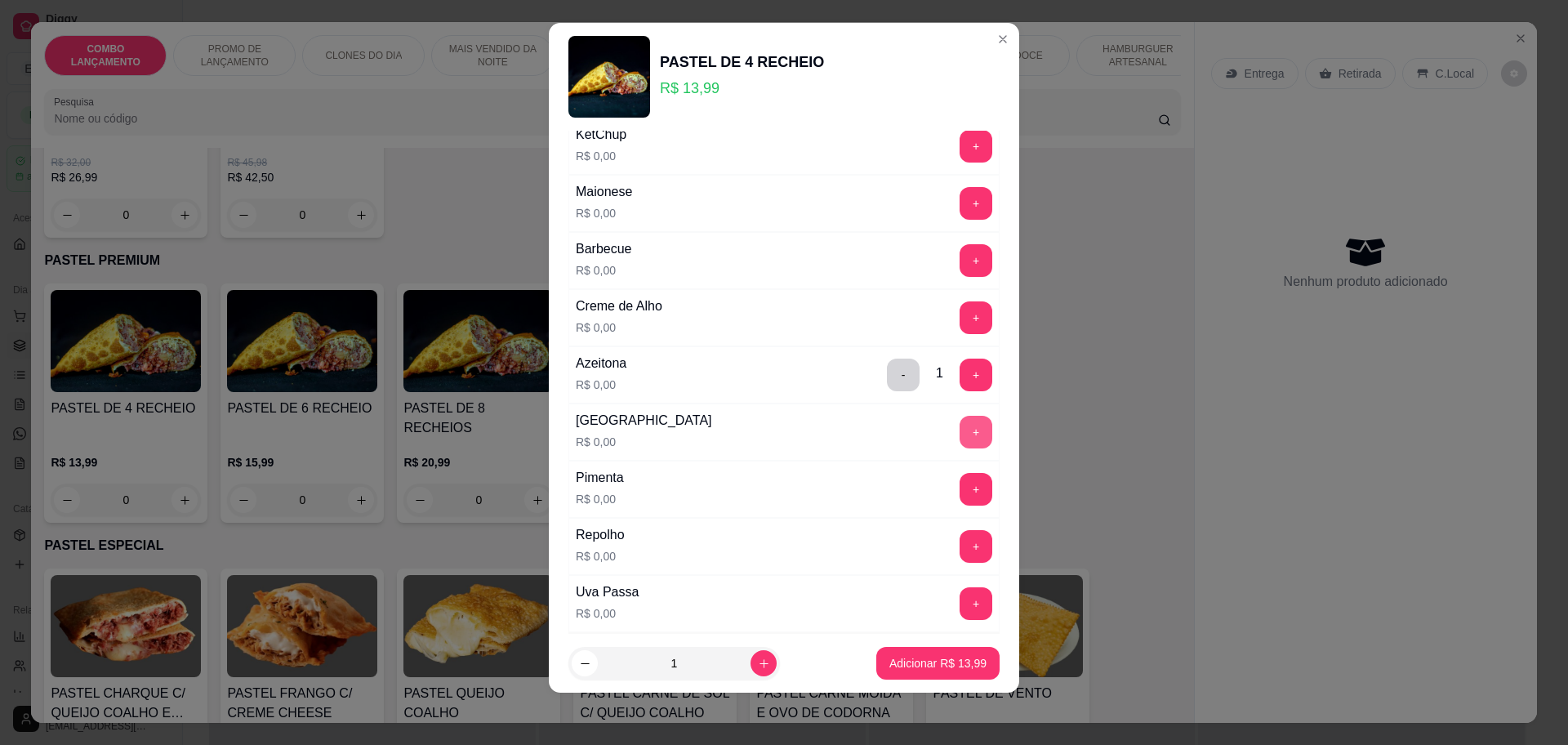
click at [960, 430] on button "+" at bounding box center [976, 432] width 33 height 33
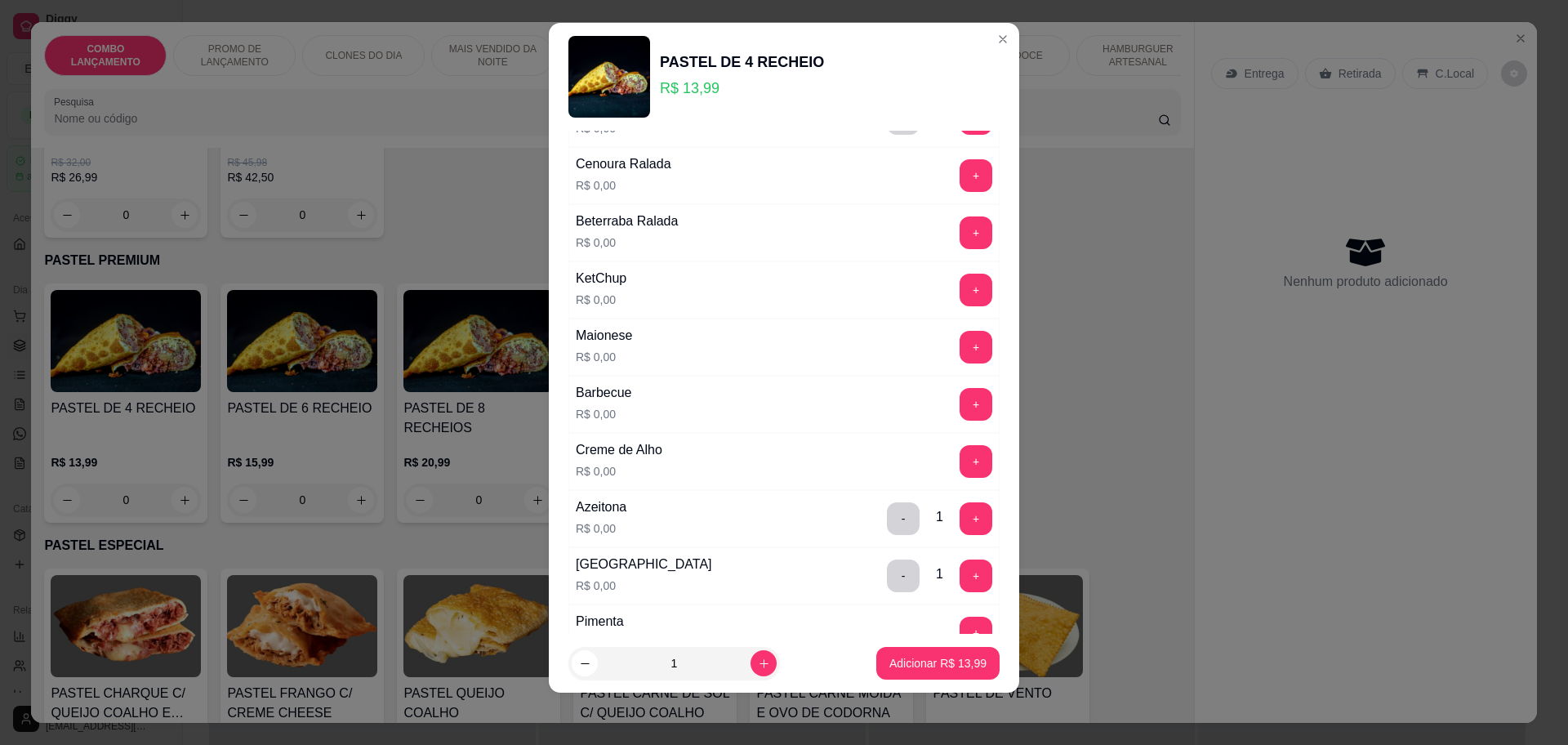
scroll to position [677, 0]
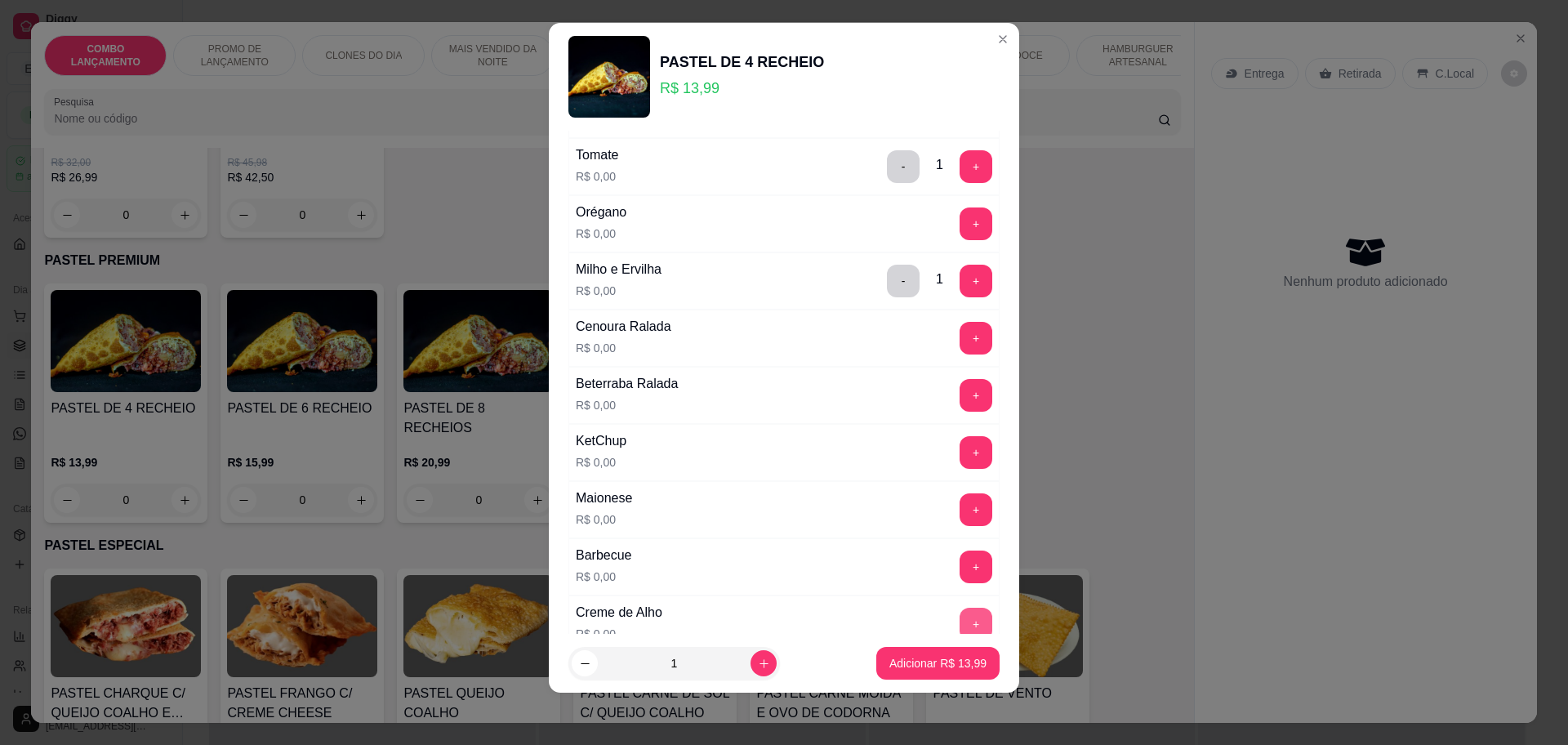
click at [960, 610] on button "+" at bounding box center [976, 624] width 33 height 33
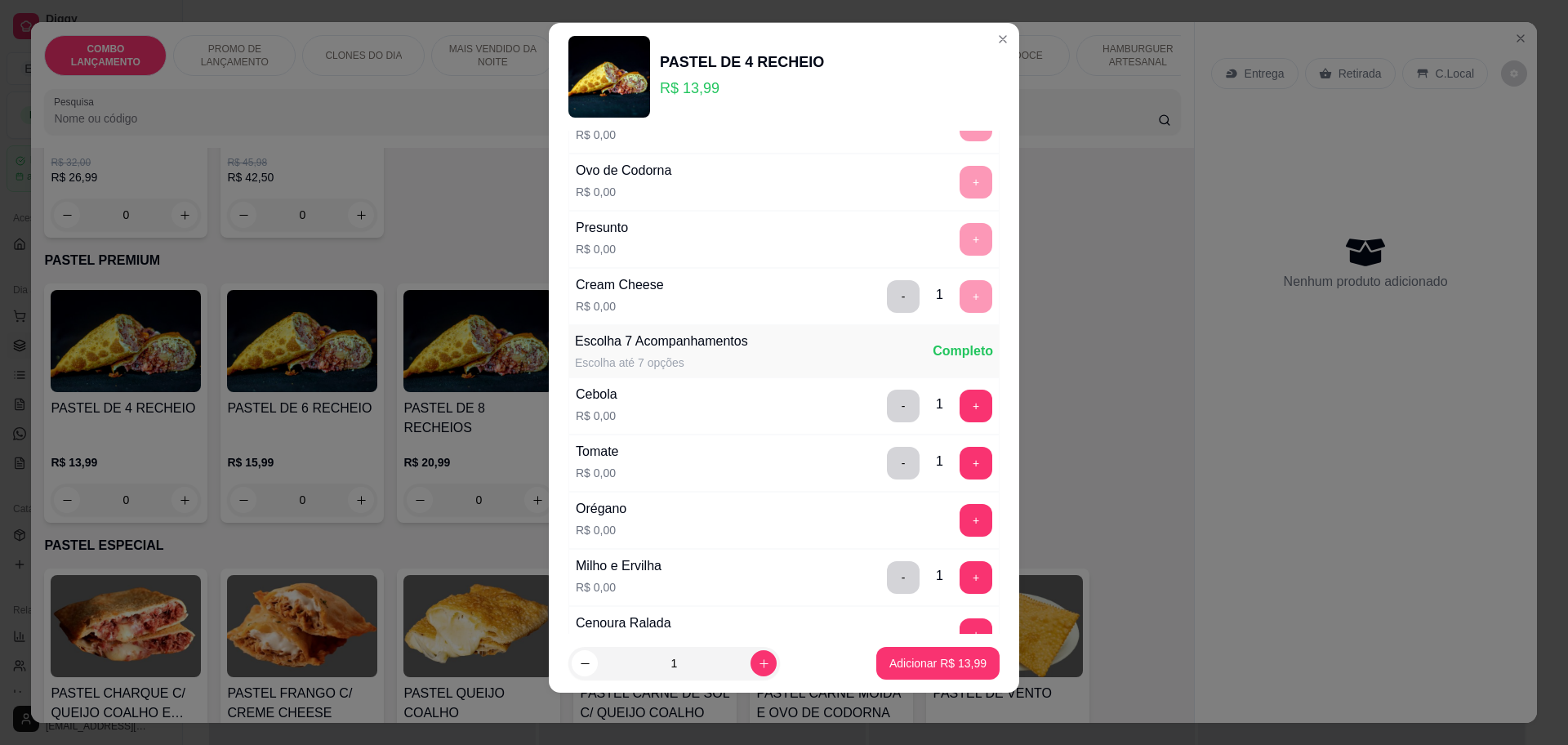
scroll to position [473, 0]
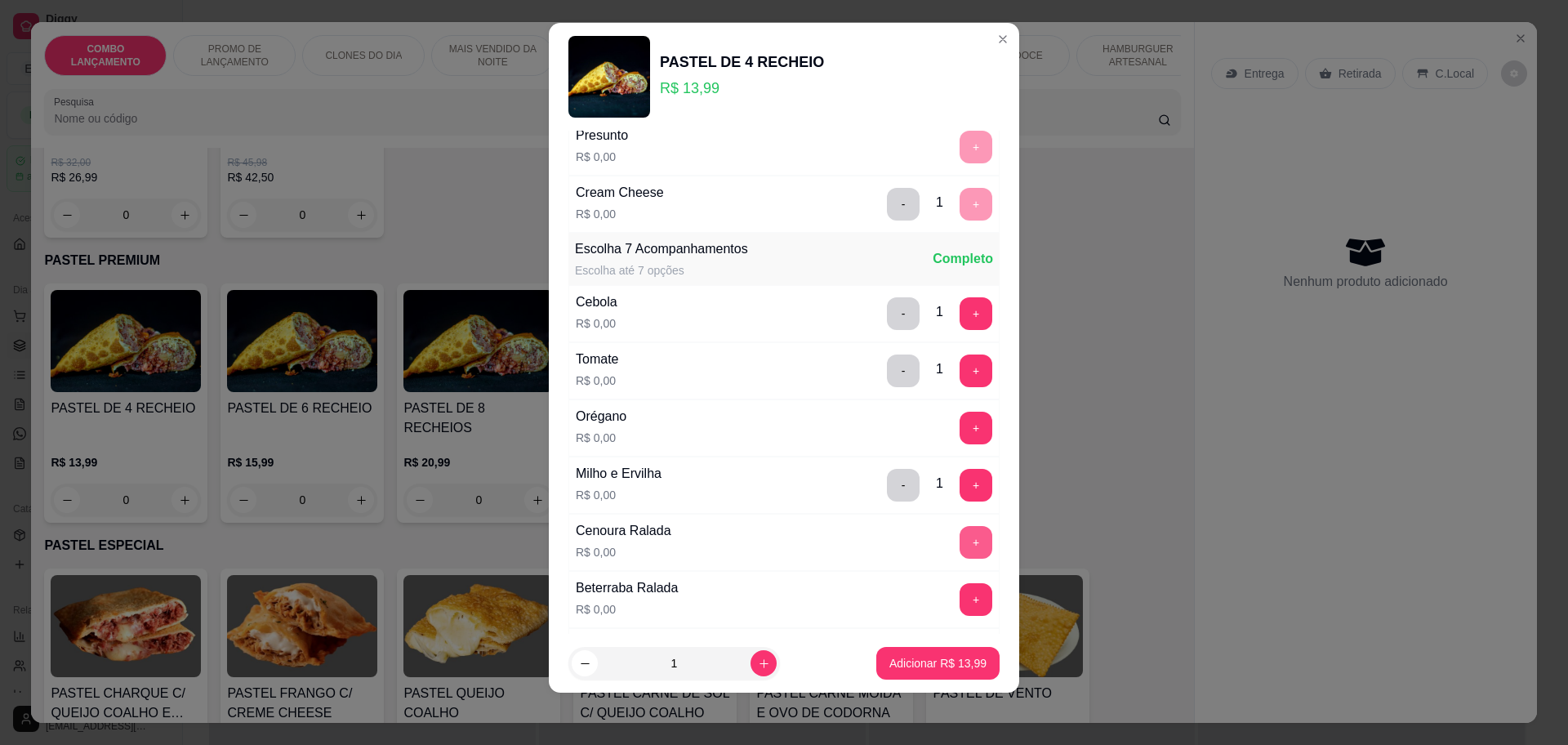
click at [960, 538] on button "+" at bounding box center [976, 542] width 33 height 33
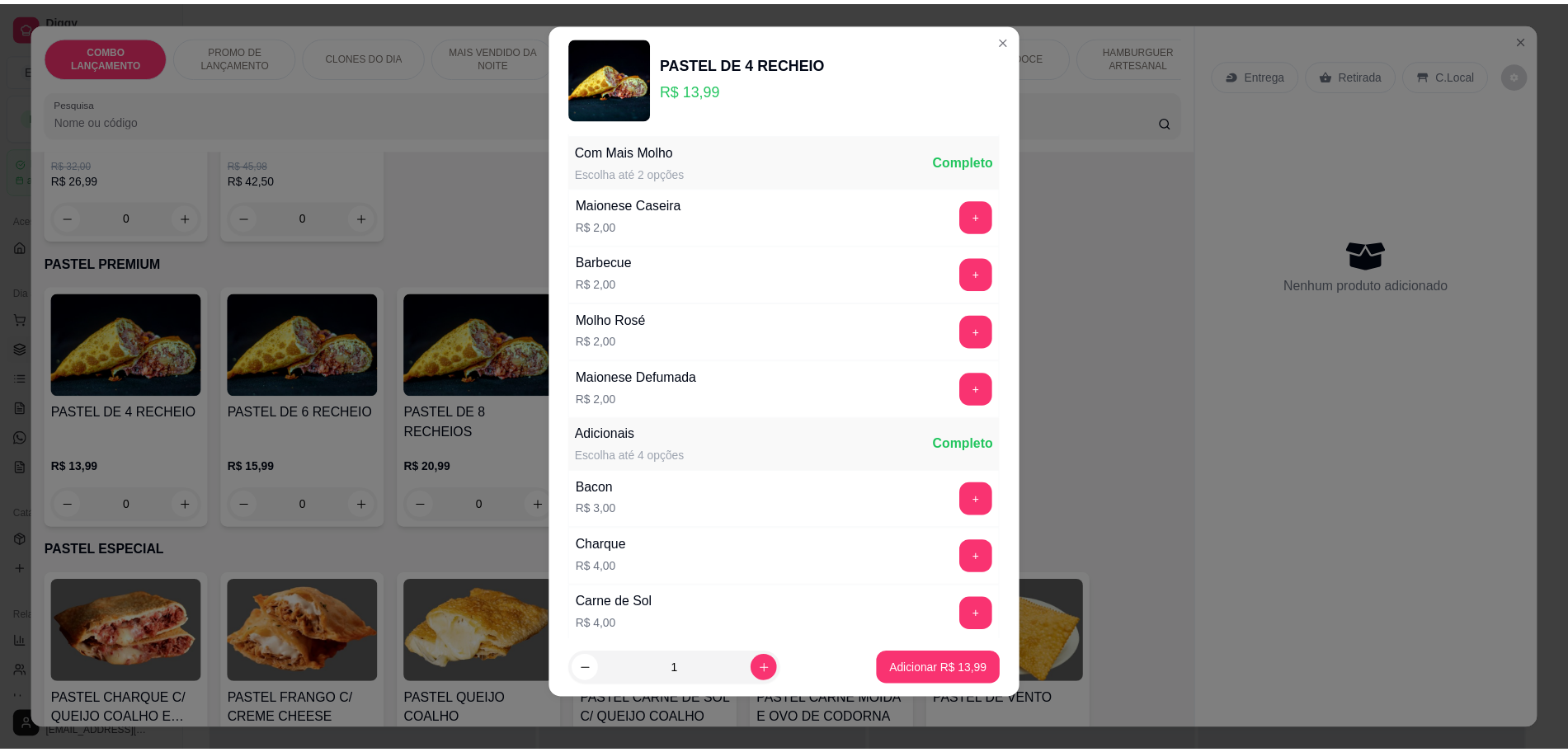
scroll to position [1499, 0]
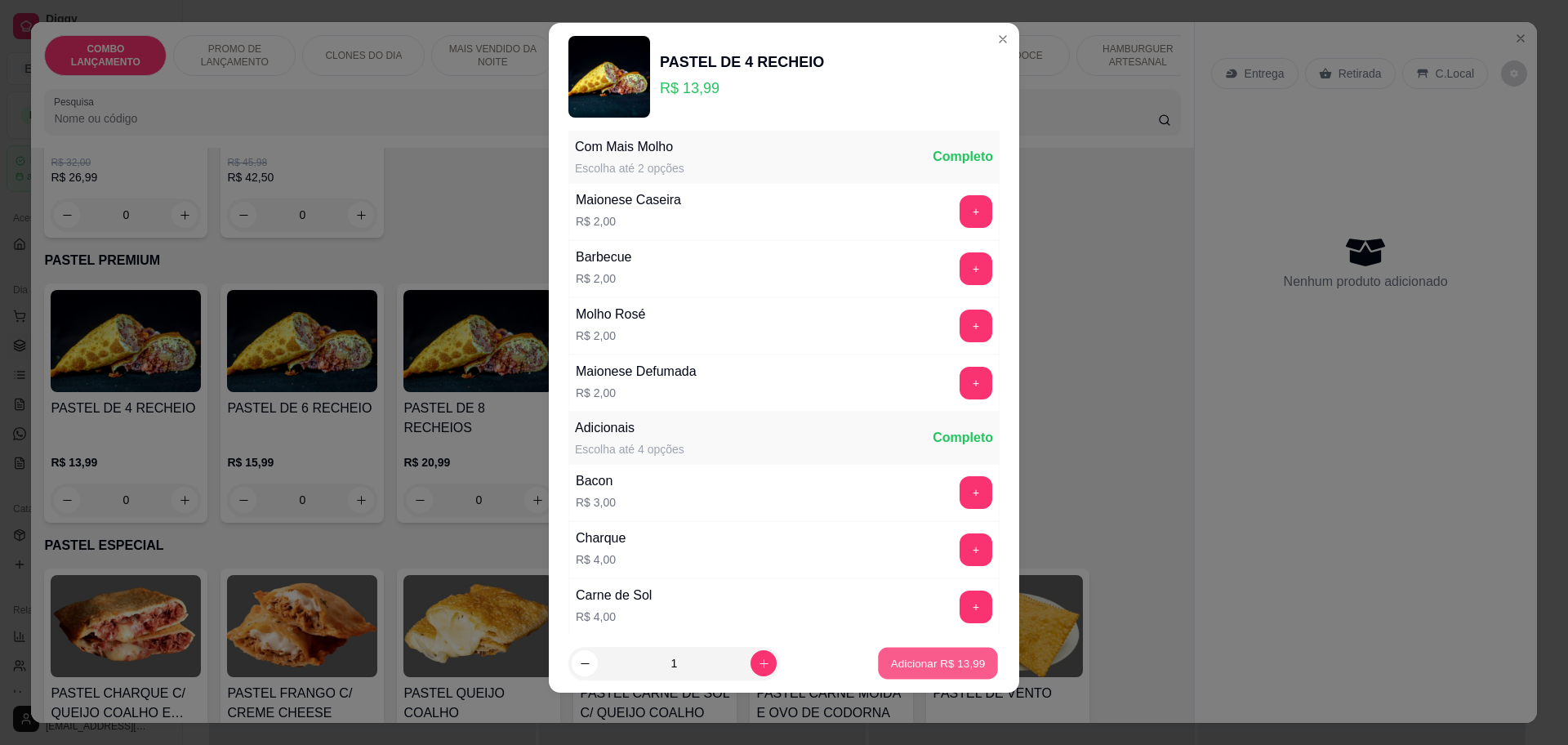
click at [932, 657] on p "Adicionar R$ 13,99" at bounding box center [938, 664] width 95 height 15
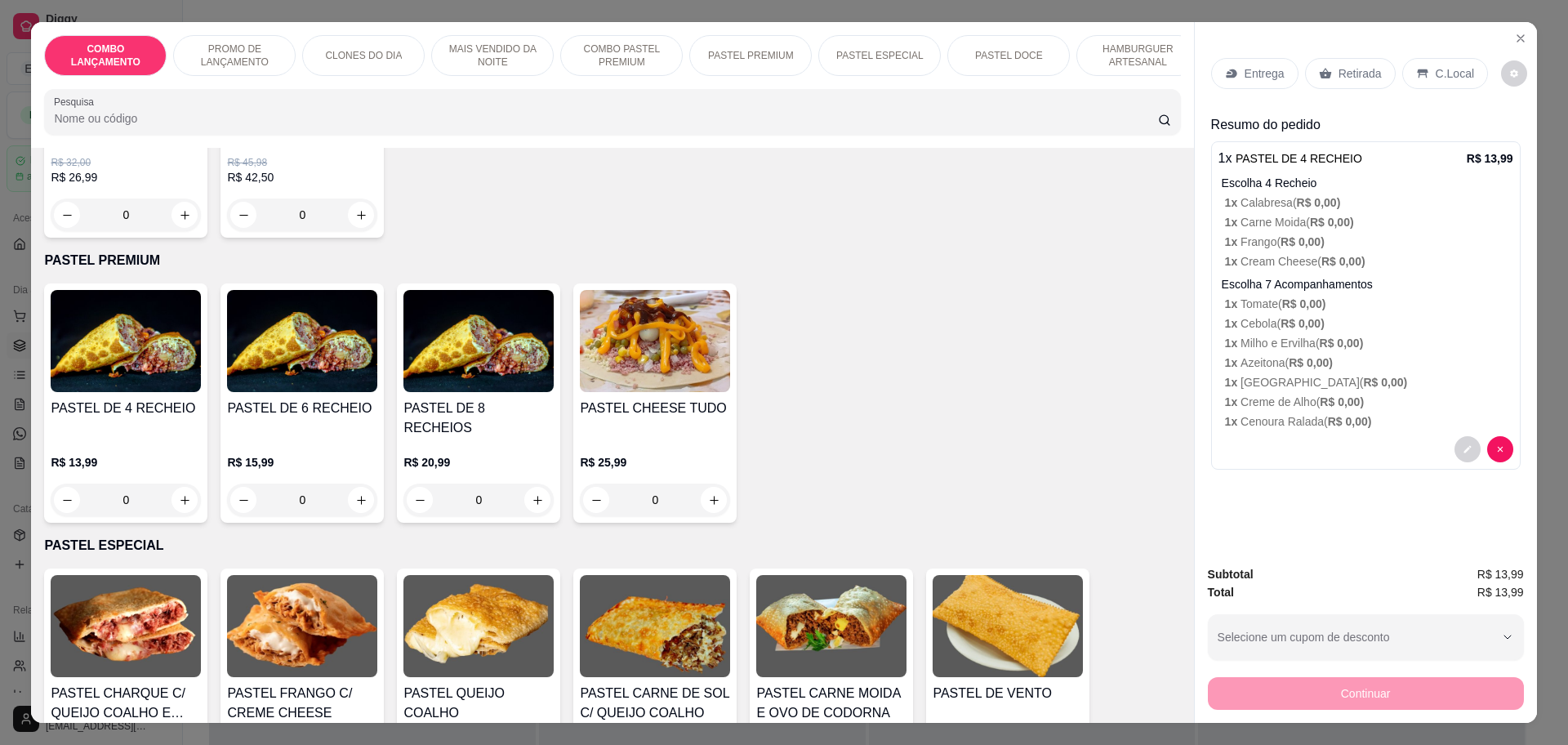
click at [1338, 71] on p "Retirada" at bounding box center [1360, 73] width 43 height 16
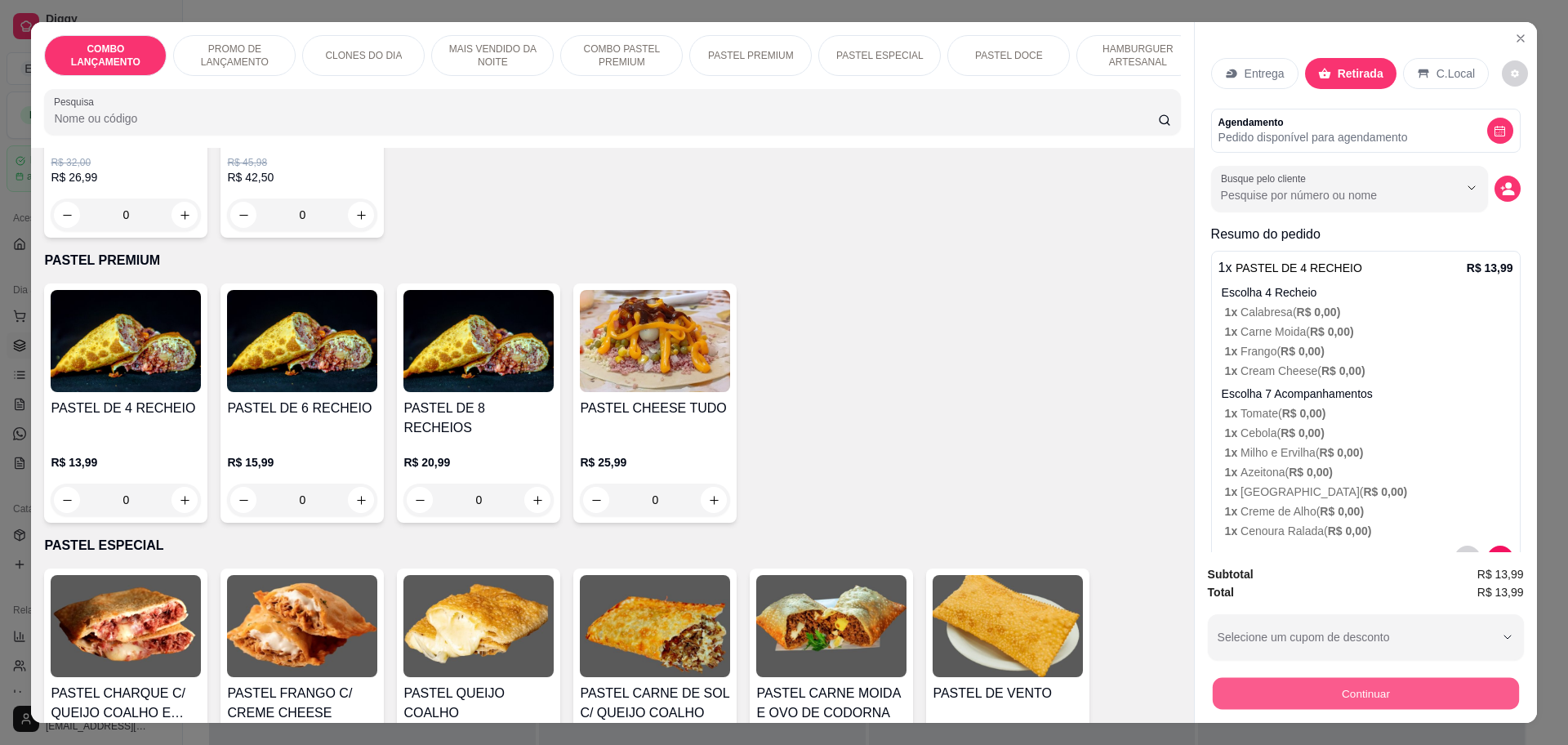
click at [1413, 689] on button "Continuar" at bounding box center [1365, 693] width 306 height 32
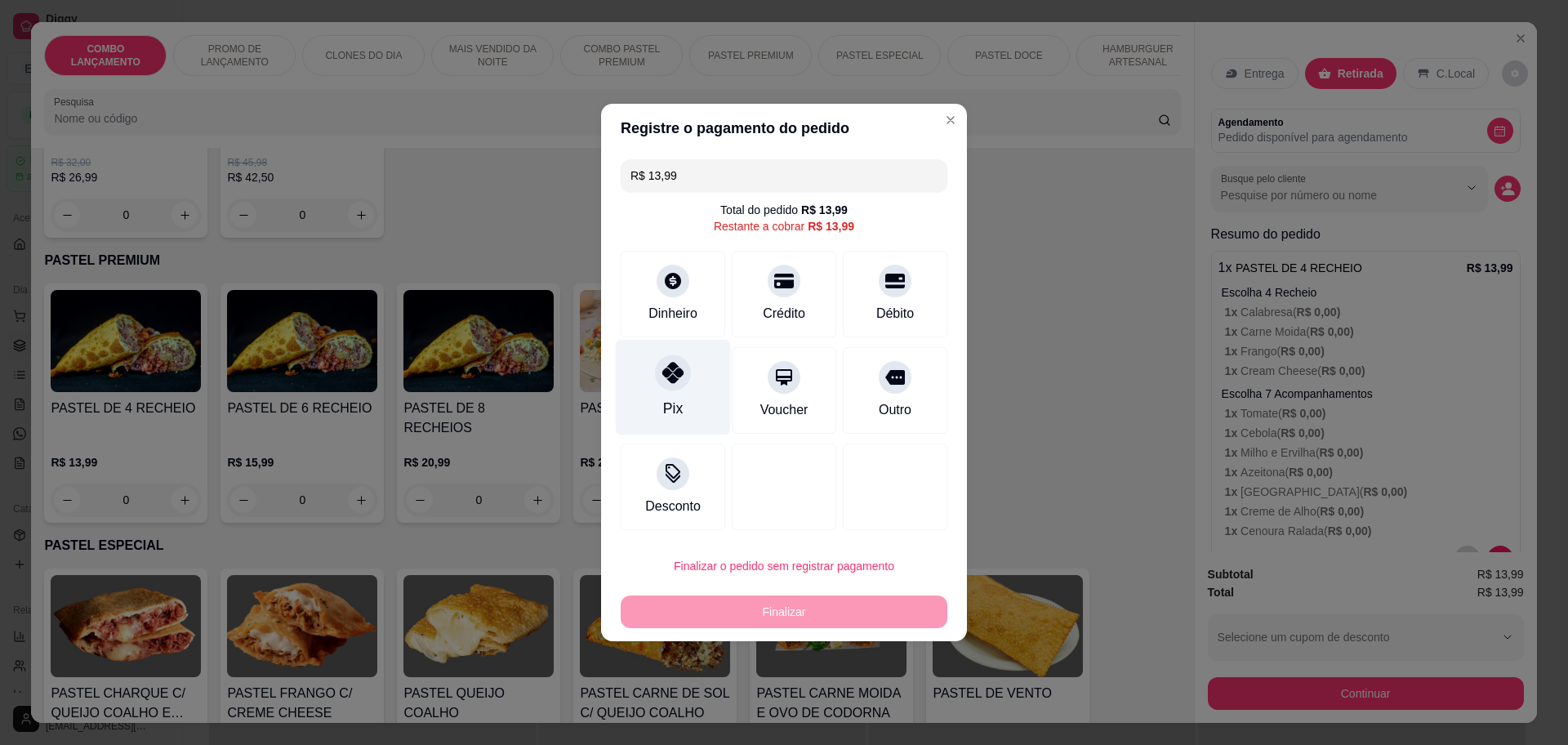
click at [657, 402] on div "Pix" at bounding box center [672, 388] width 115 height 96
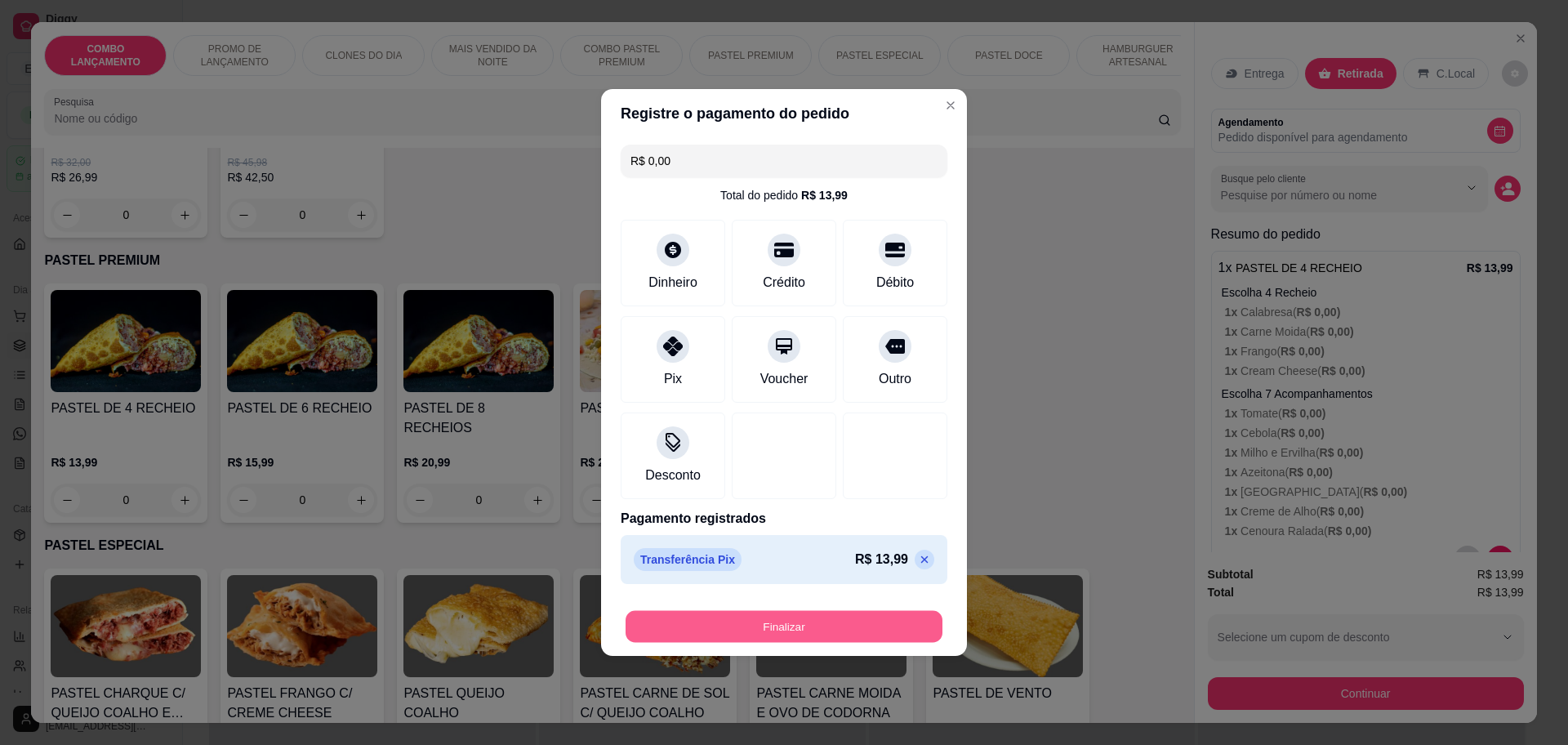
click at [746, 640] on button "Finalizar" at bounding box center [784, 627] width 317 height 32
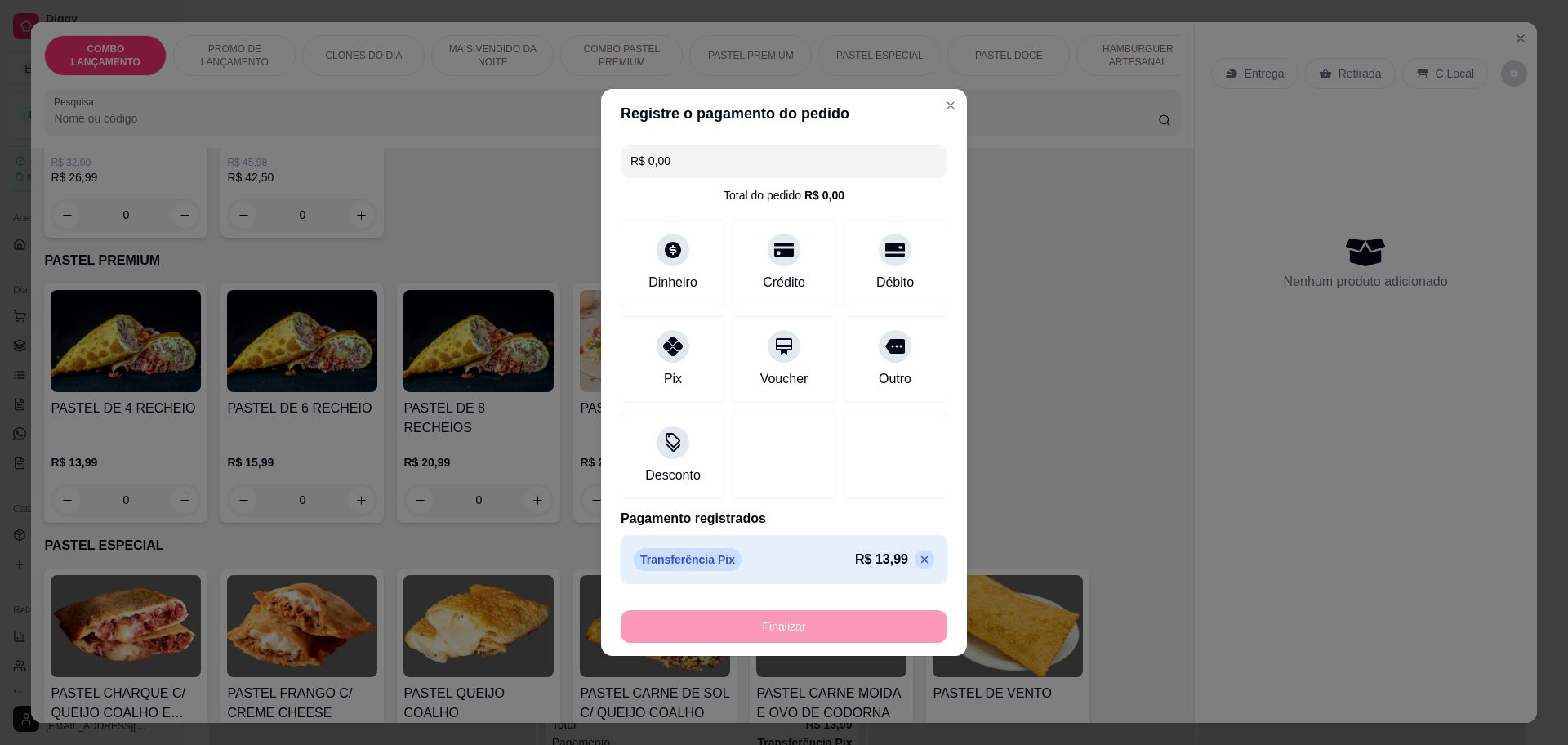
type input "-R$ 13,99"
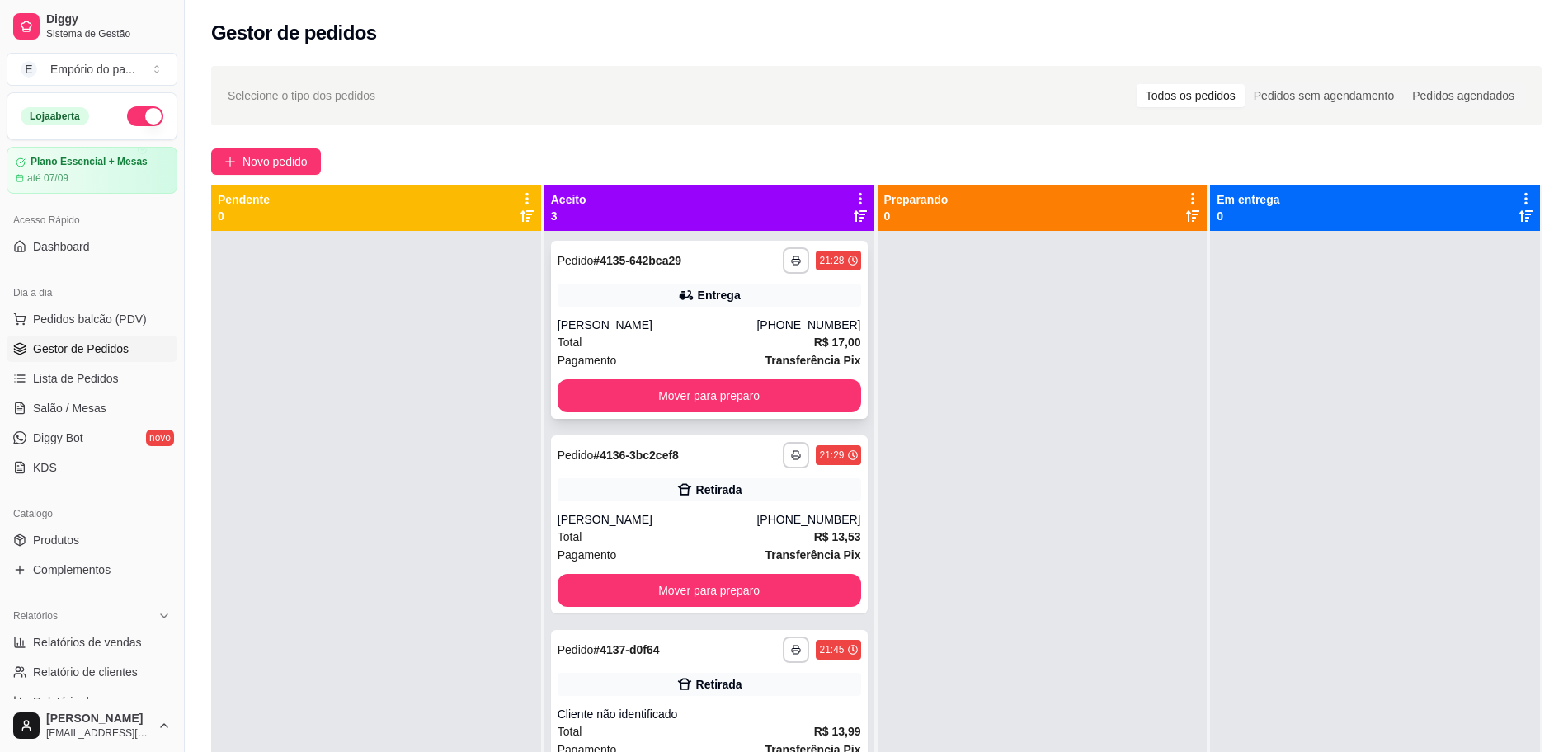
click at [736, 413] on div "**********" at bounding box center [709, 329] width 317 height 178
click at [778, 390] on button "Mover para preparo" at bounding box center [708, 396] width 295 height 32
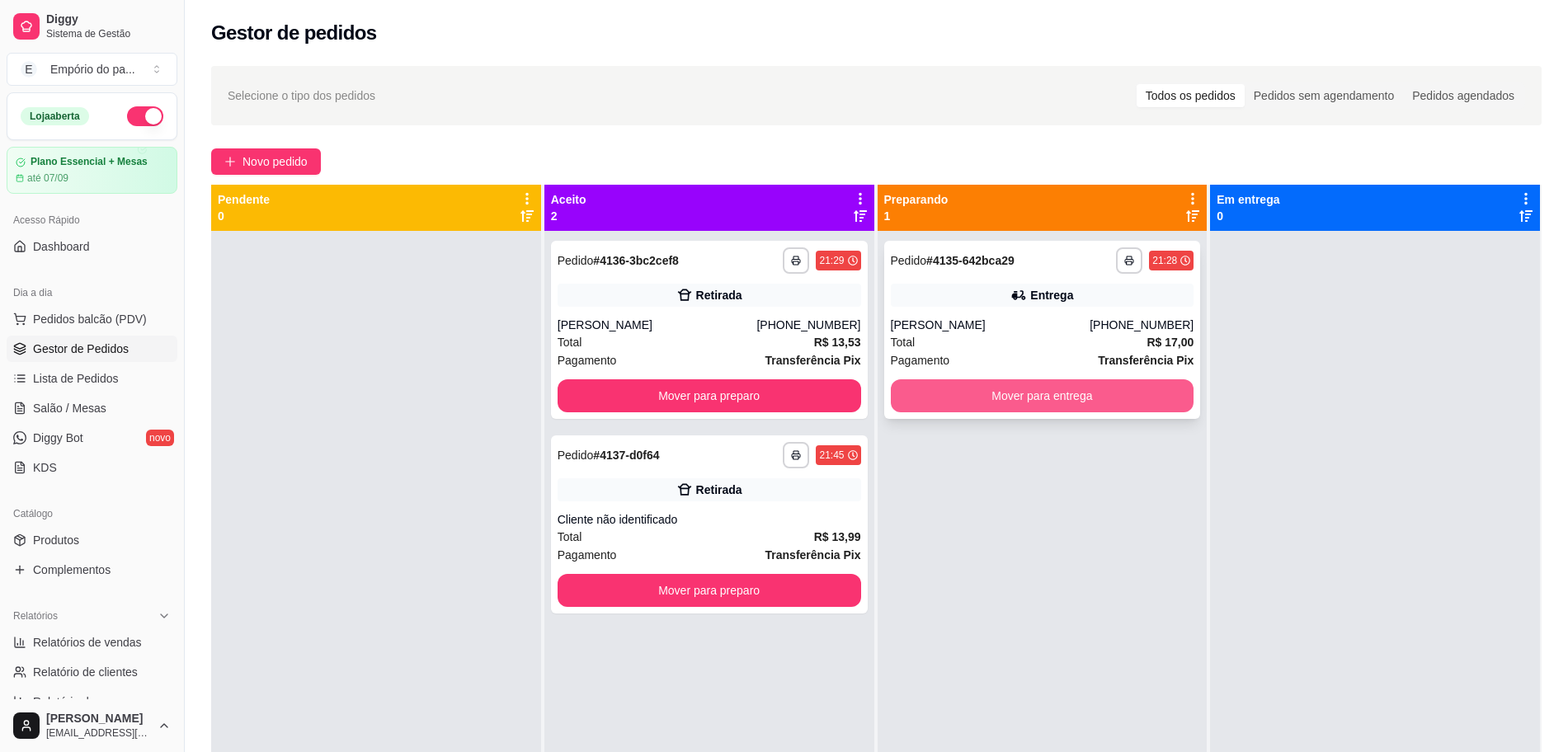
click at [989, 395] on button "Mover para entrega" at bounding box center [1042, 396] width 304 height 33
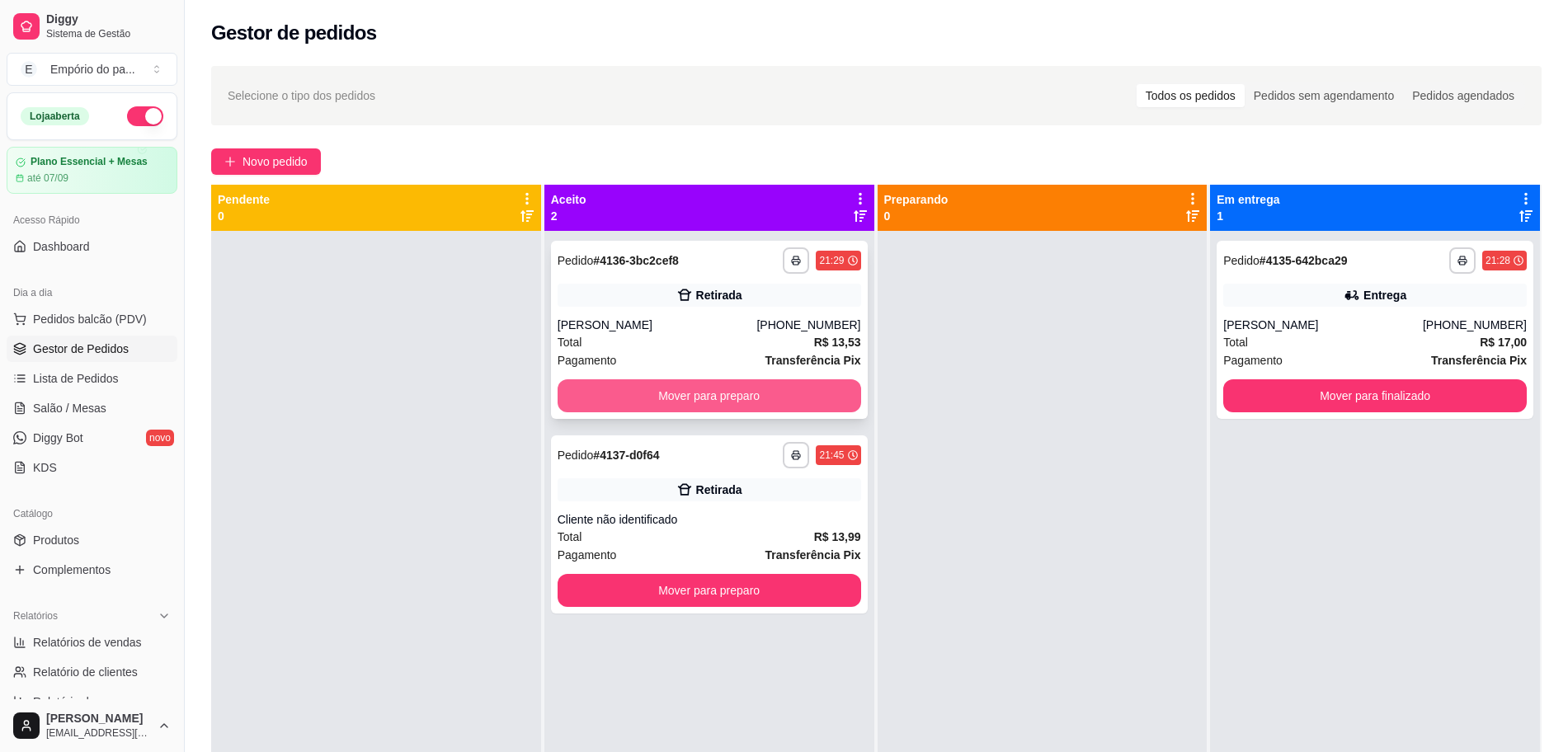
click at [651, 393] on button "Mover para preparo" at bounding box center [709, 396] width 304 height 33
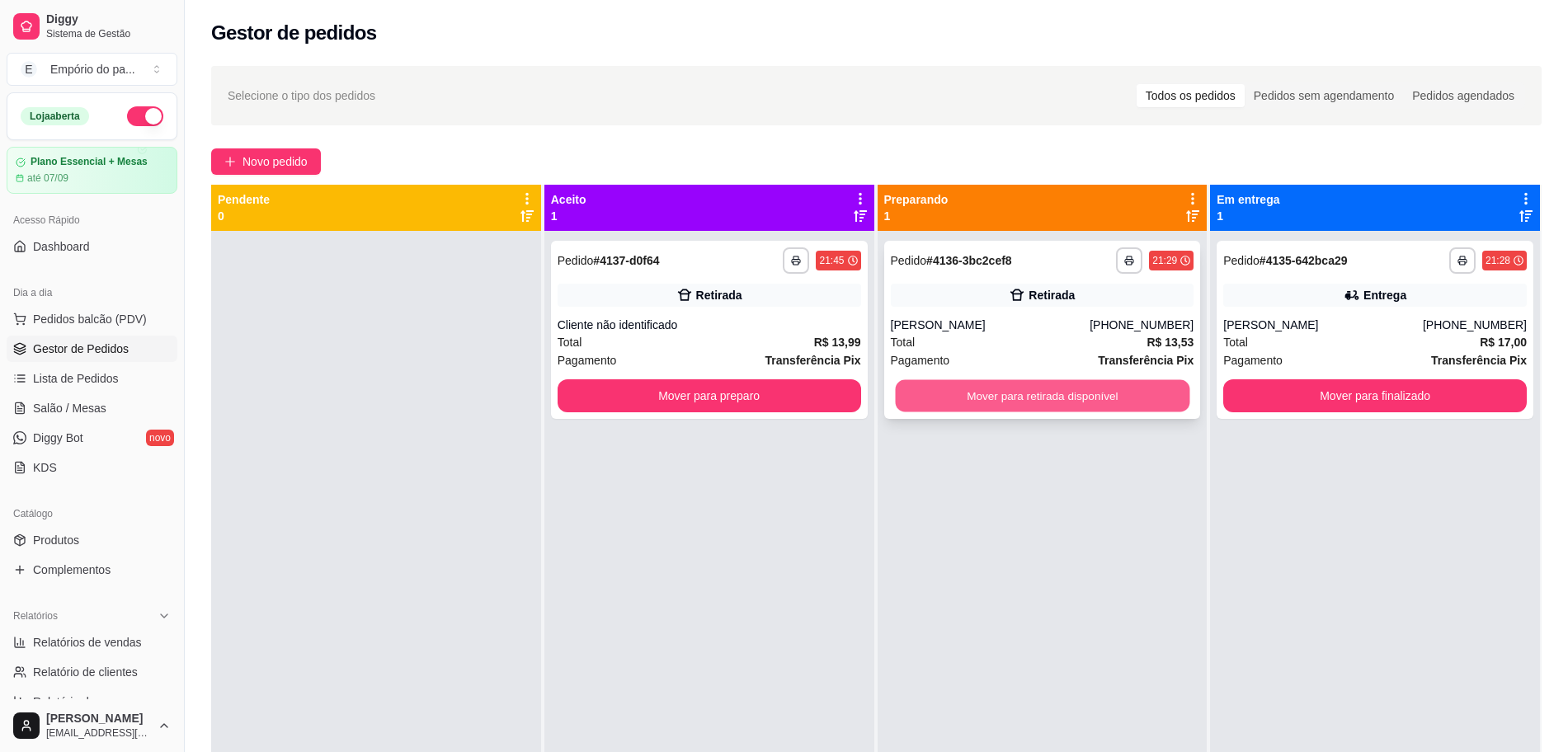
click at [962, 385] on button "Mover para retirada disponível" at bounding box center [1041, 396] width 295 height 32
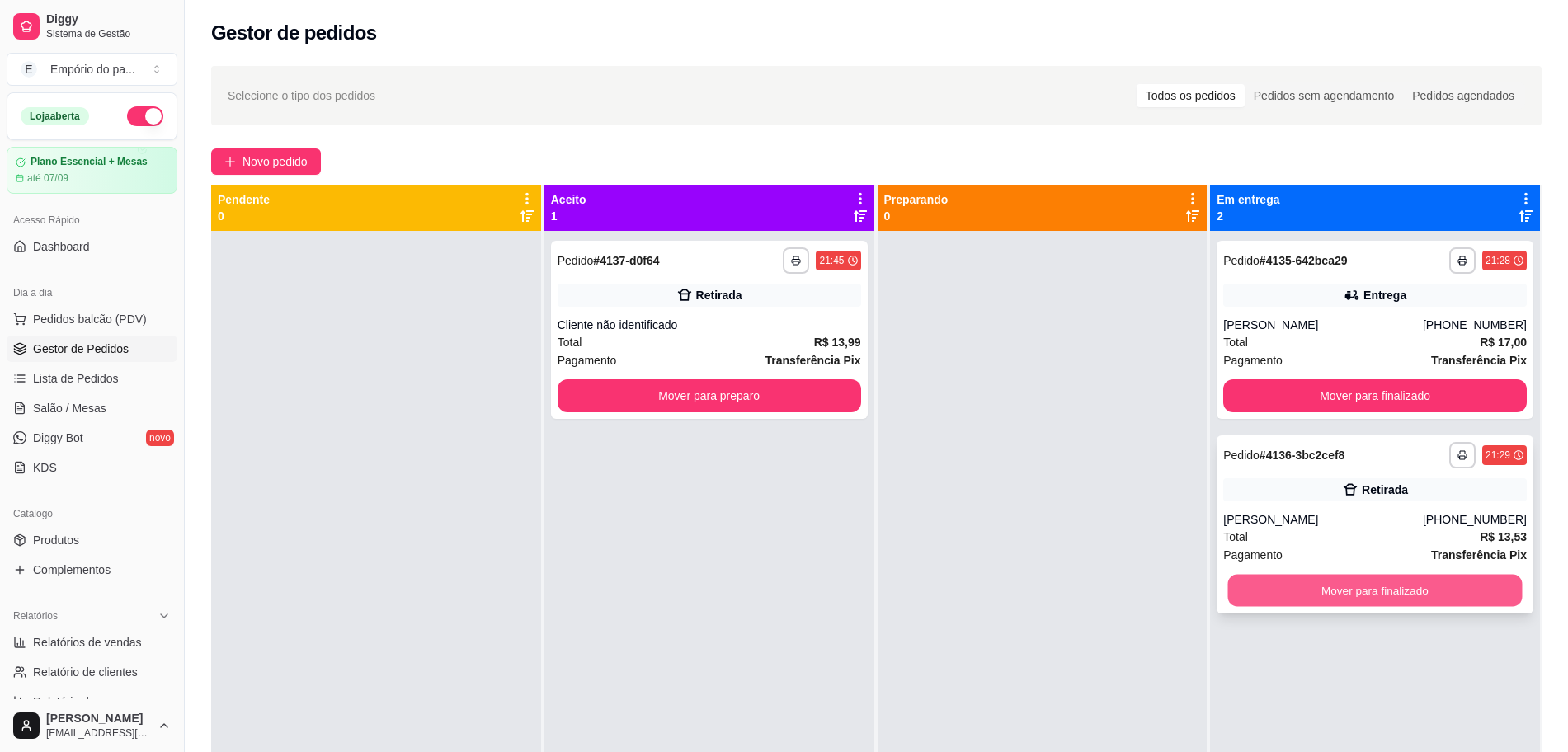
click at [1408, 593] on button "Mover para finalizado" at bounding box center [1375, 590] width 295 height 32
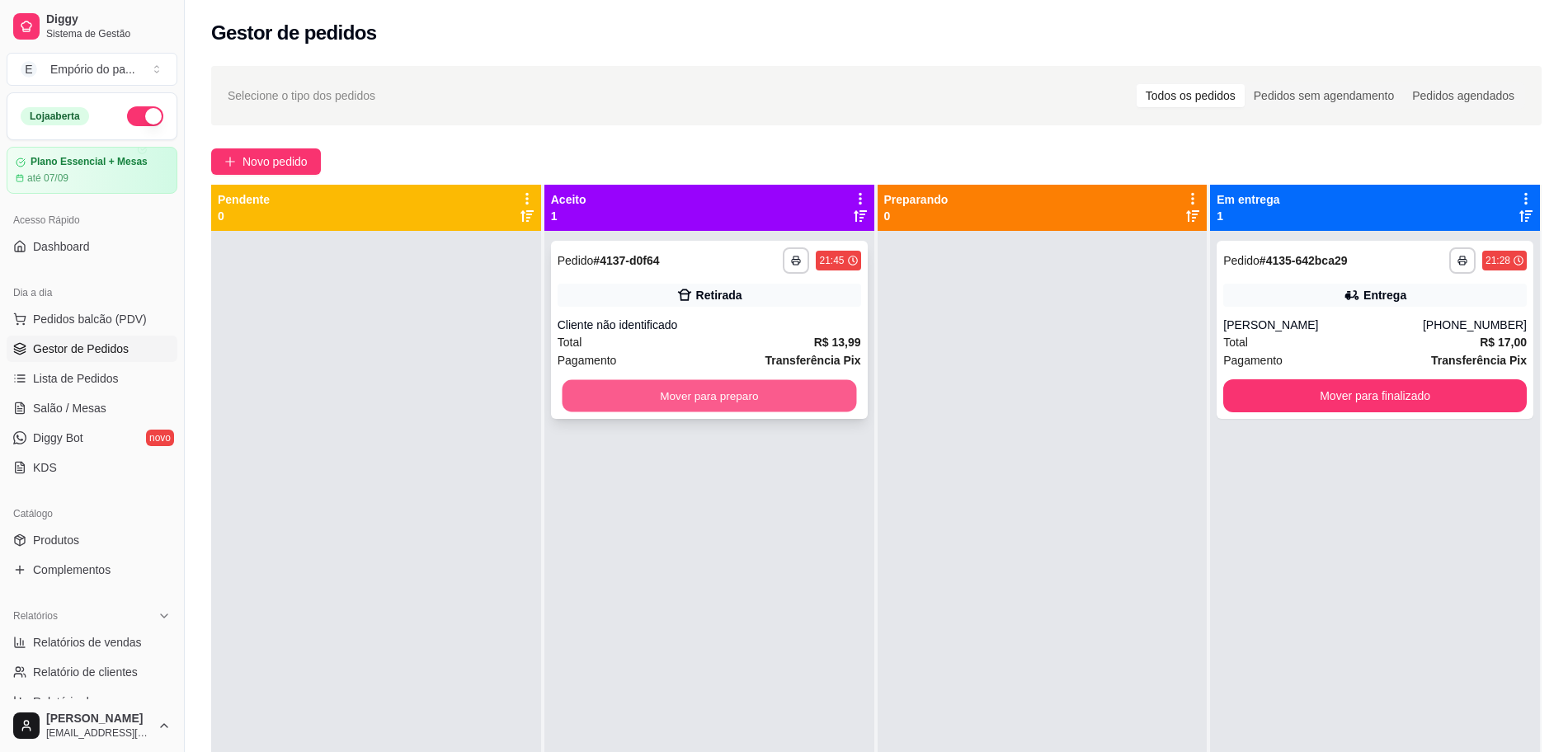
click at [716, 398] on button "Mover para preparo" at bounding box center [708, 396] width 295 height 32
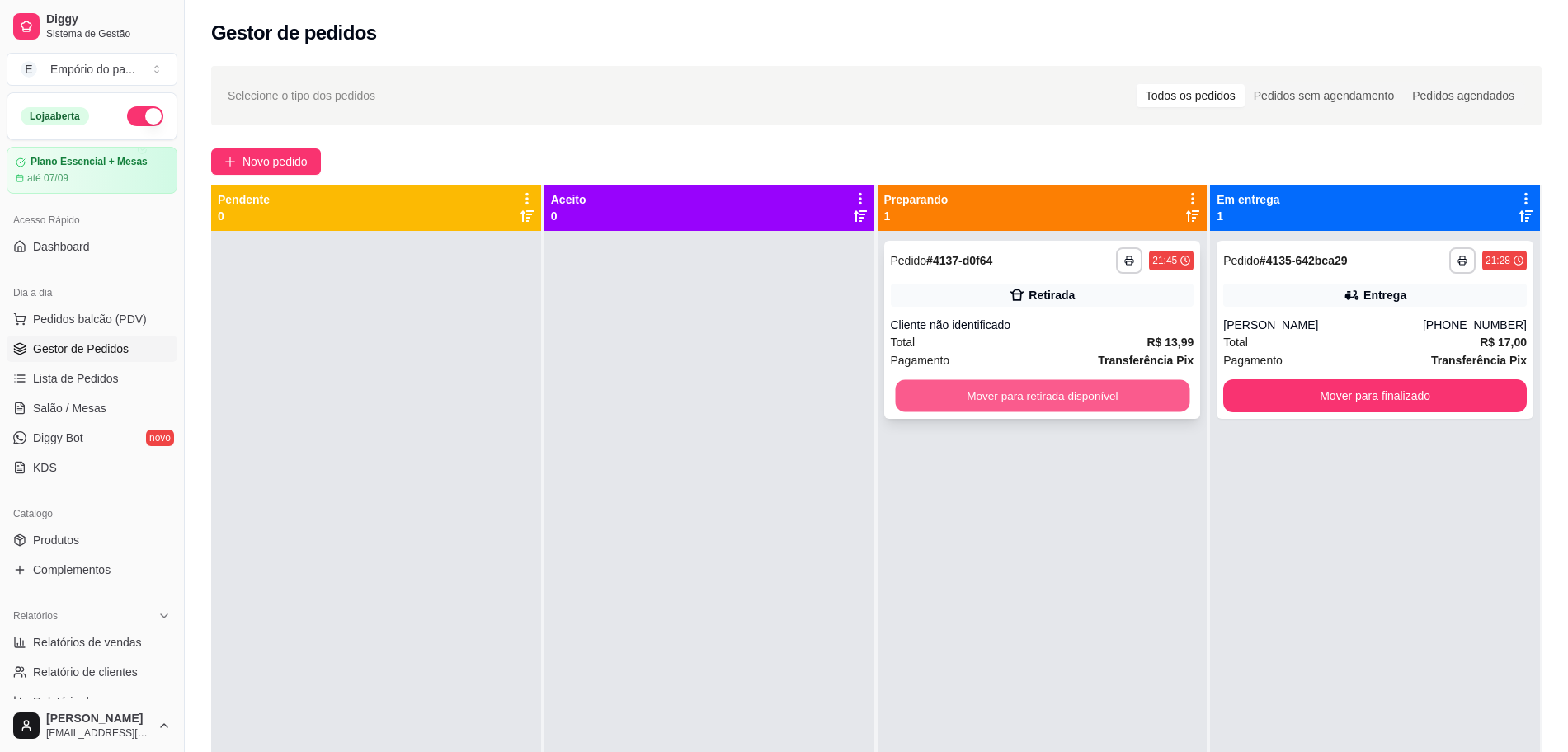
click at [1093, 394] on button "Mover para retirada disponível" at bounding box center [1041, 396] width 295 height 32
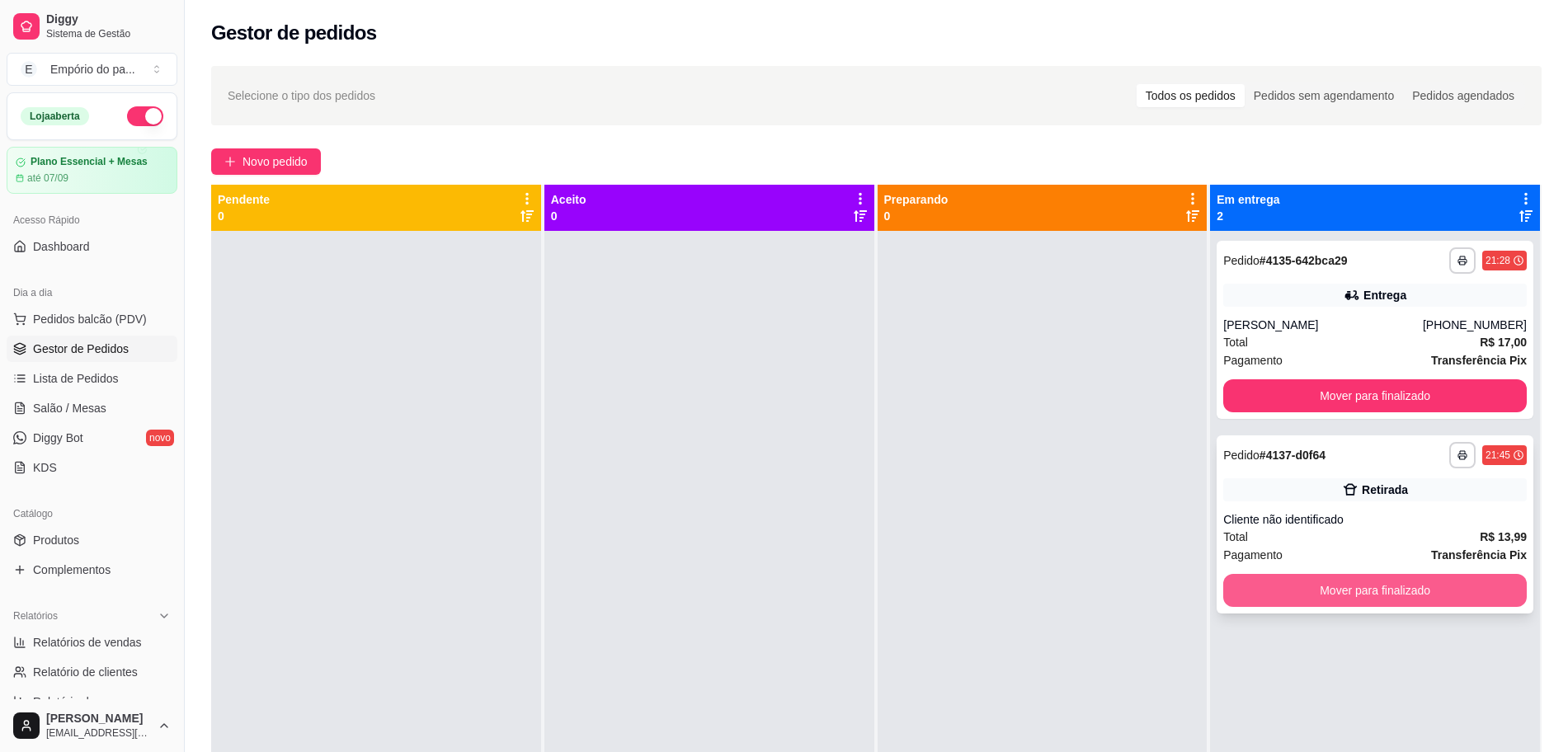
click at [1307, 593] on button "Mover para finalizado" at bounding box center [1375, 590] width 304 height 33
